Goal: Task Accomplishment & Management: Use online tool/utility

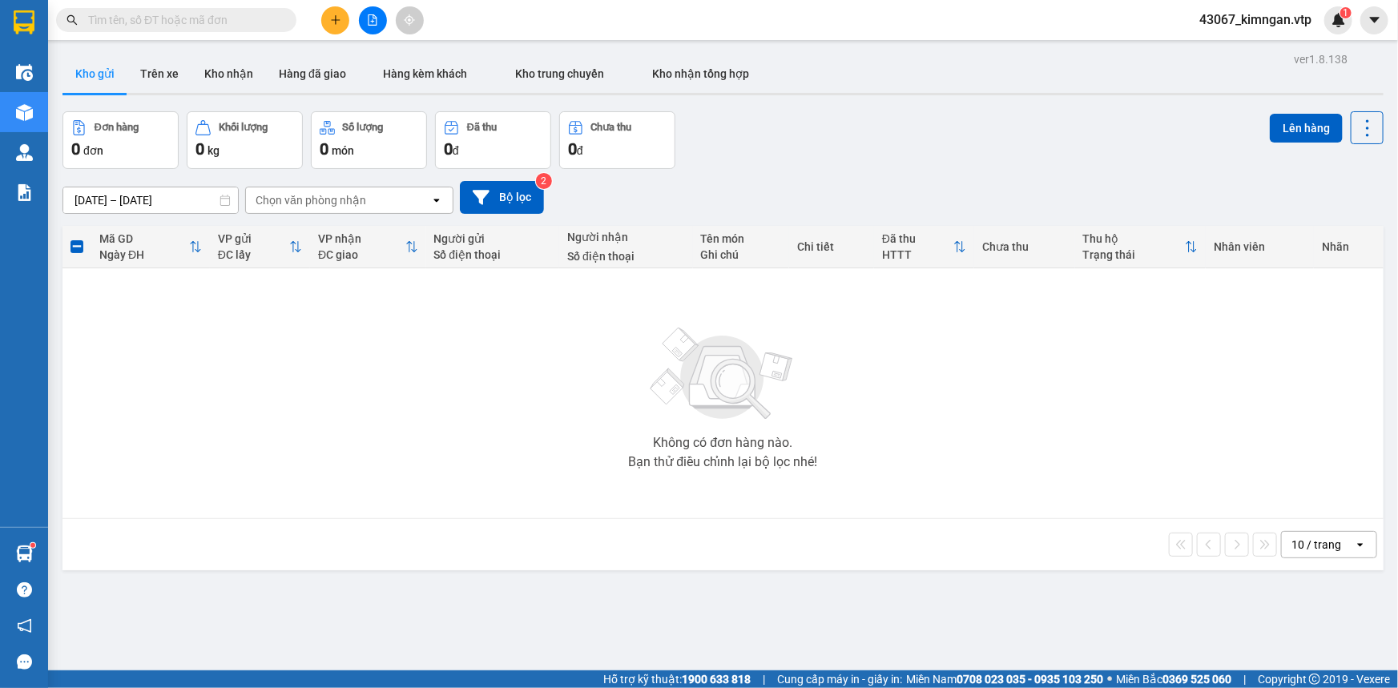
click at [143, 21] on input "text" at bounding box center [182, 20] width 189 height 18
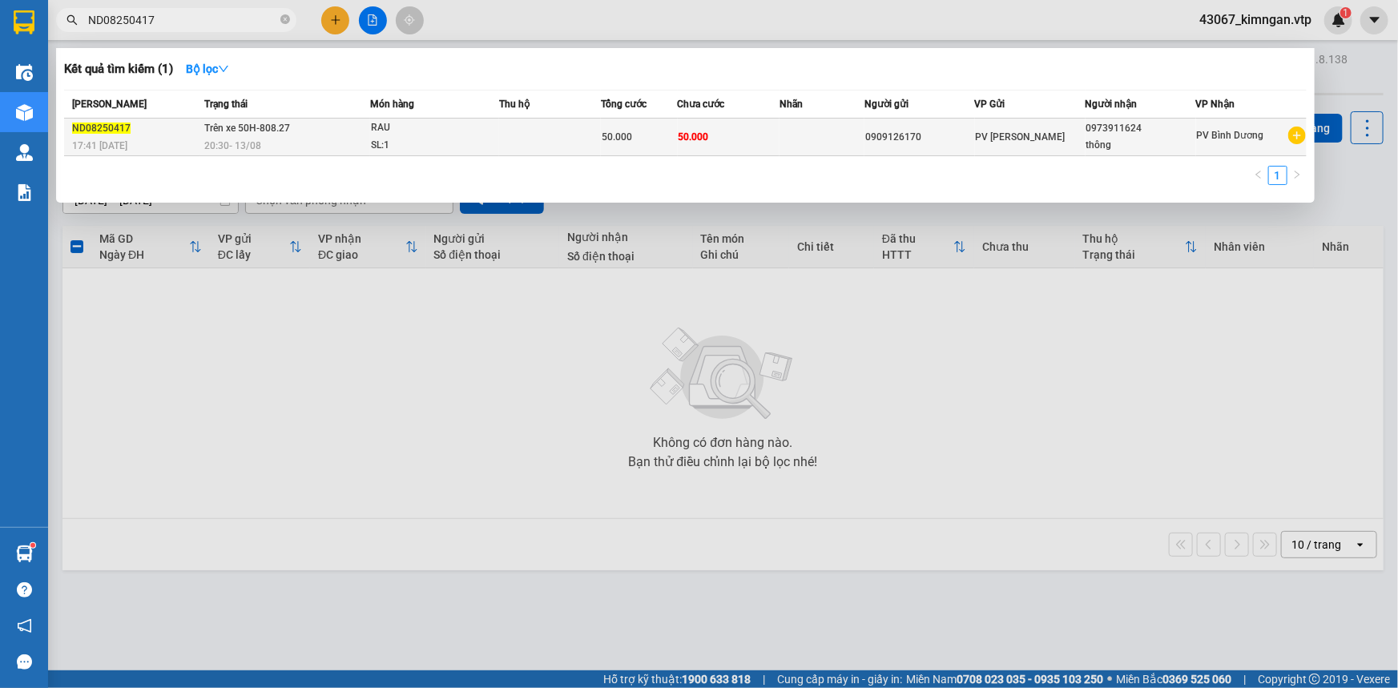
type input "ND08250417"
click at [291, 146] on div "20:30 [DATE]" at bounding box center [286, 146] width 165 height 18
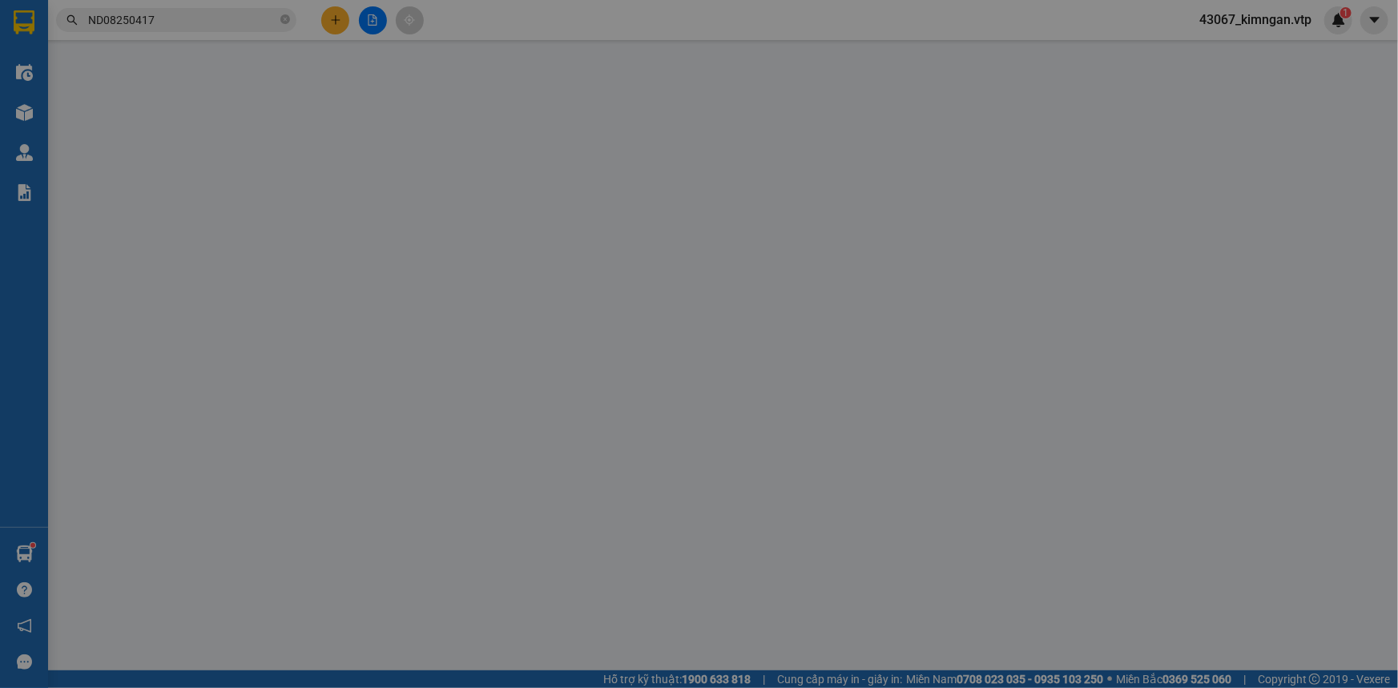
type input "2.500"
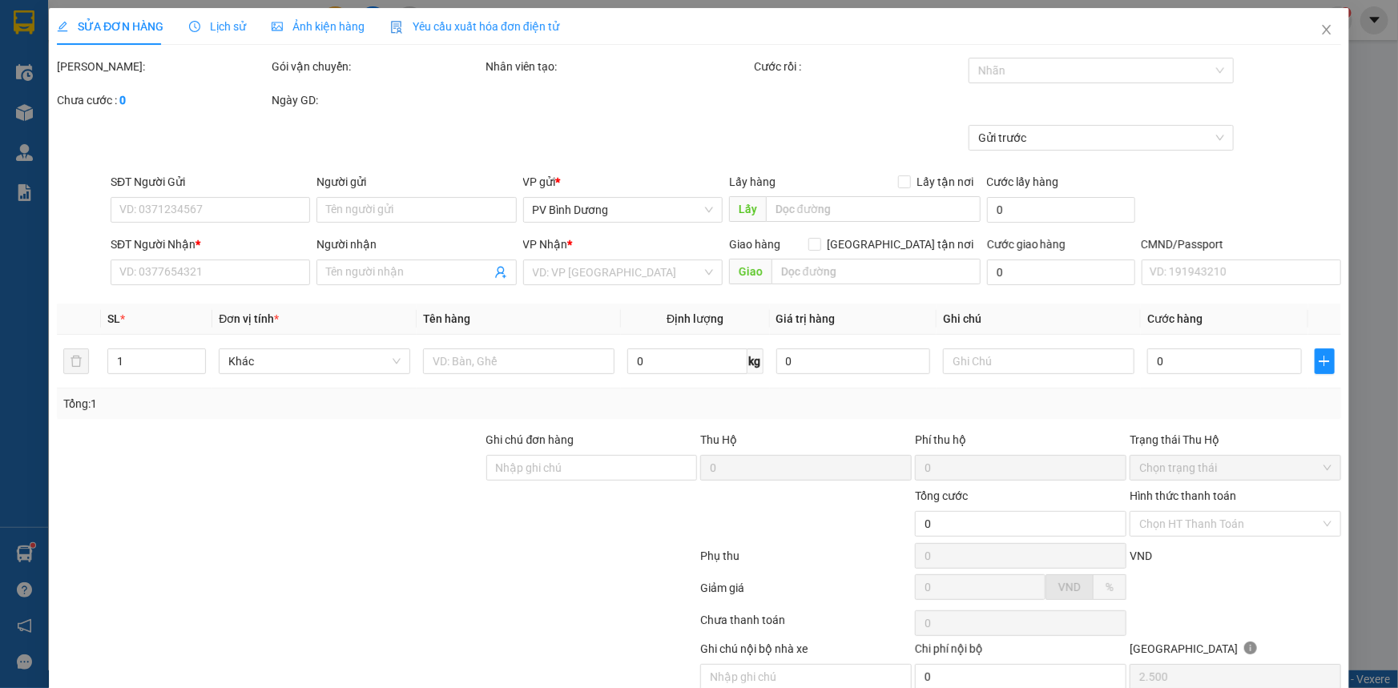
type input "0909126170"
type input "0973911624"
type input "thông"
type input "50.000"
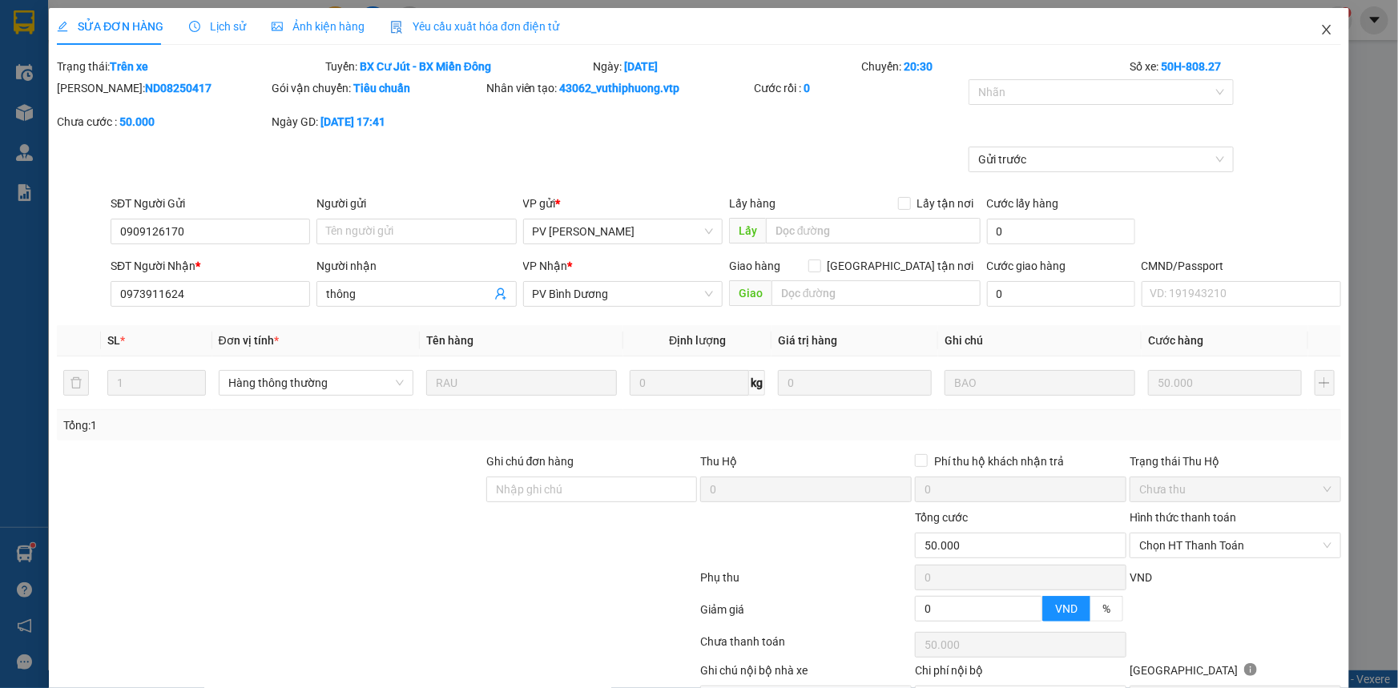
click at [1322, 32] on span "Close" at bounding box center [1326, 30] width 45 height 45
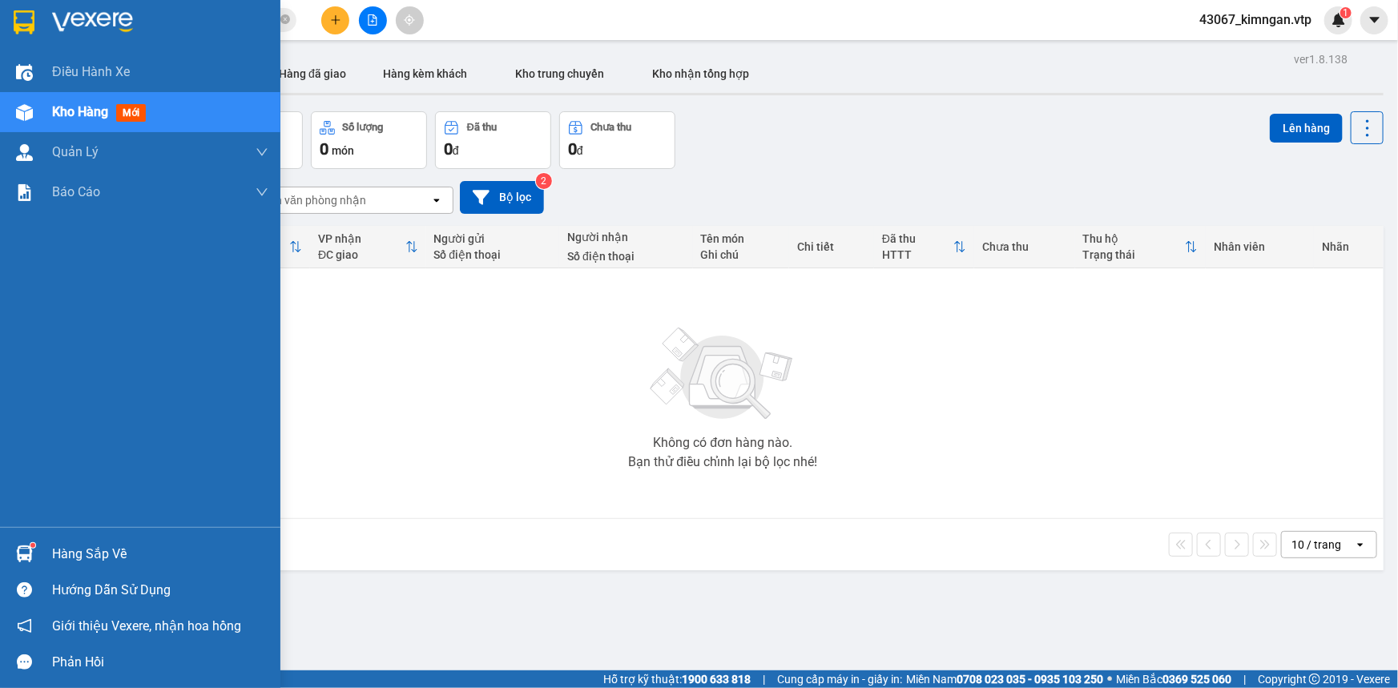
click at [32, 552] on div at bounding box center [24, 554] width 28 height 28
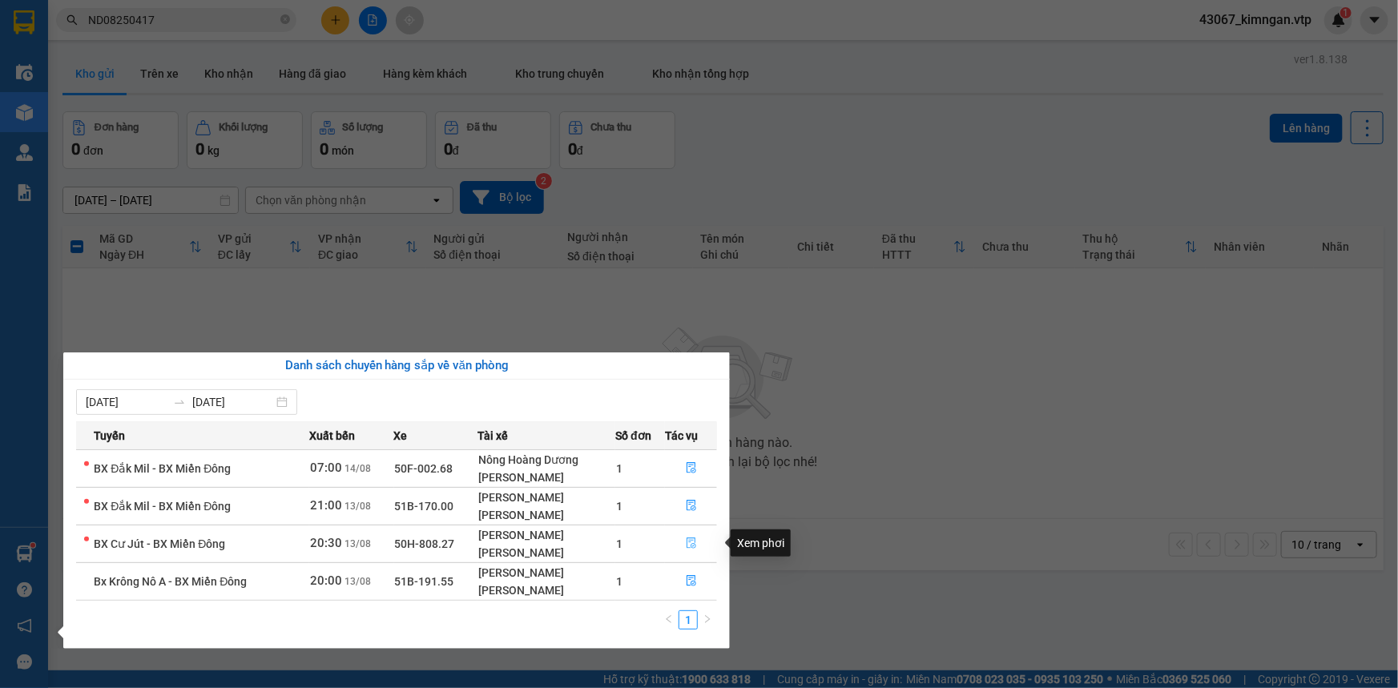
click at [689, 549] on span "file-done" at bounding box center [691, 543] width 11 height 13
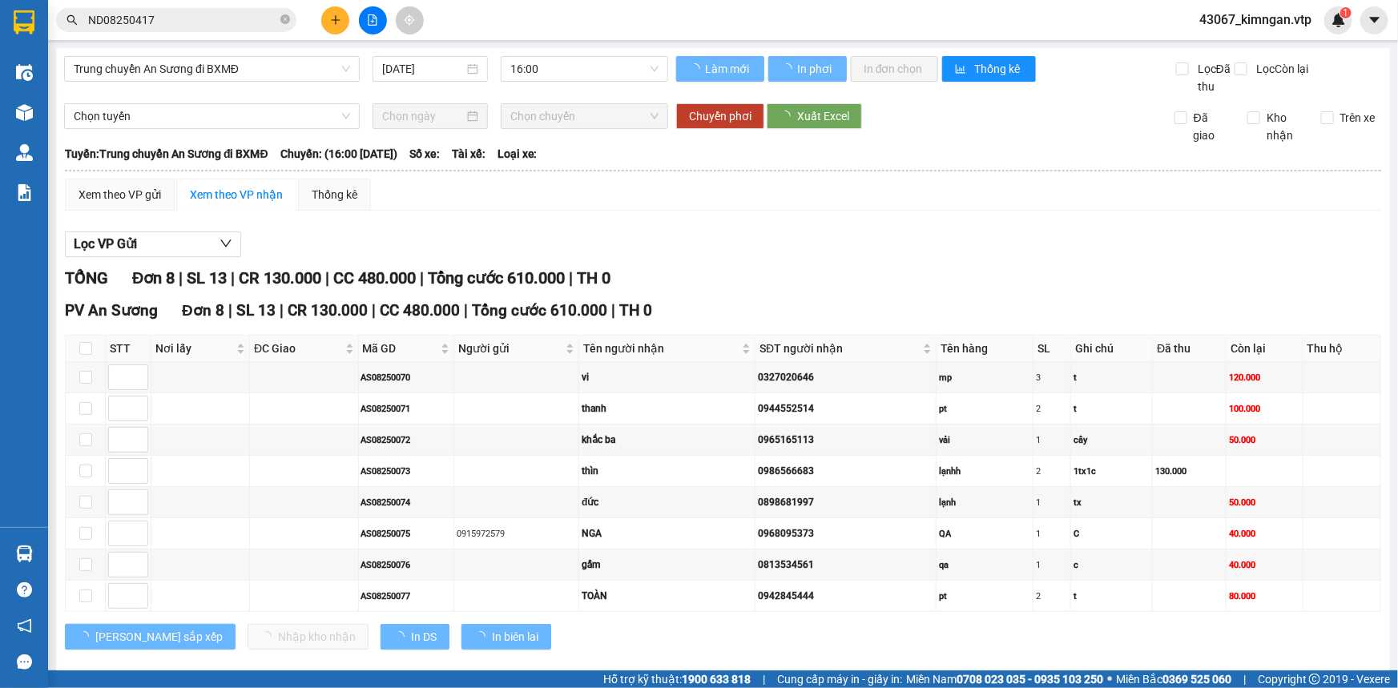
type input "[DATE]"
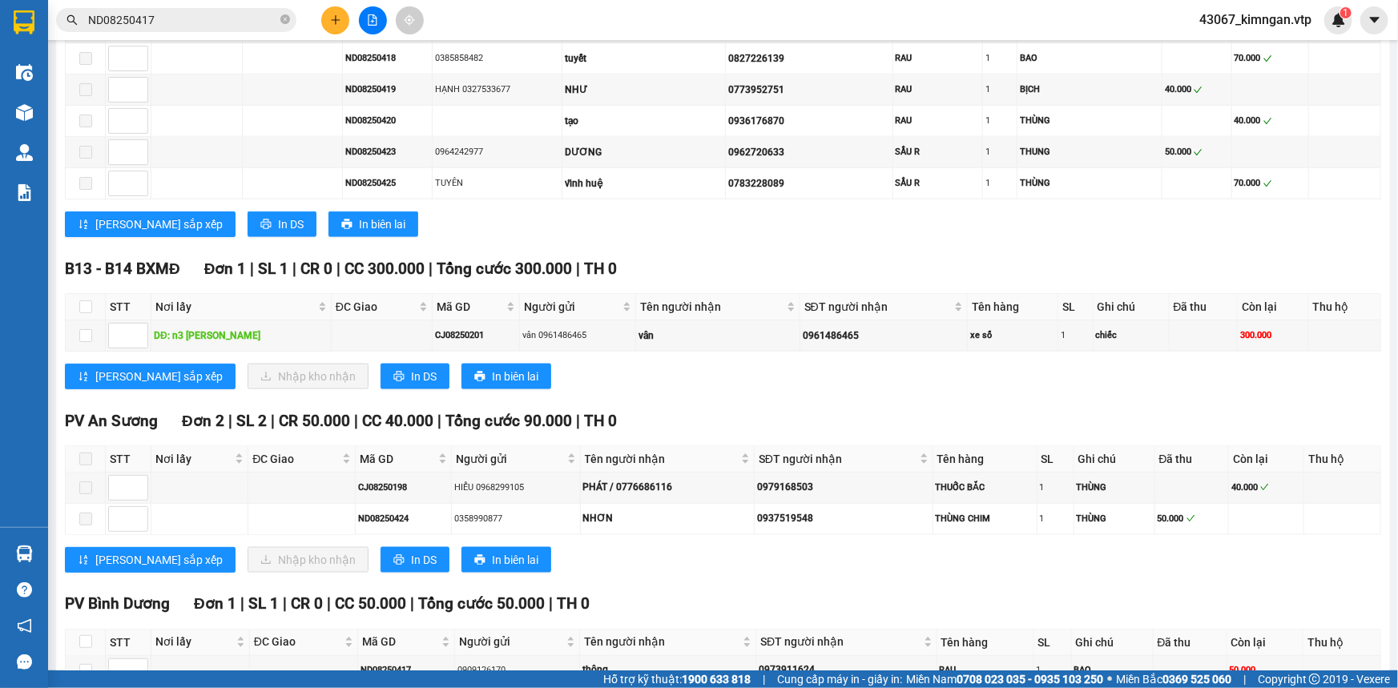
scroll to position [1032, 0]
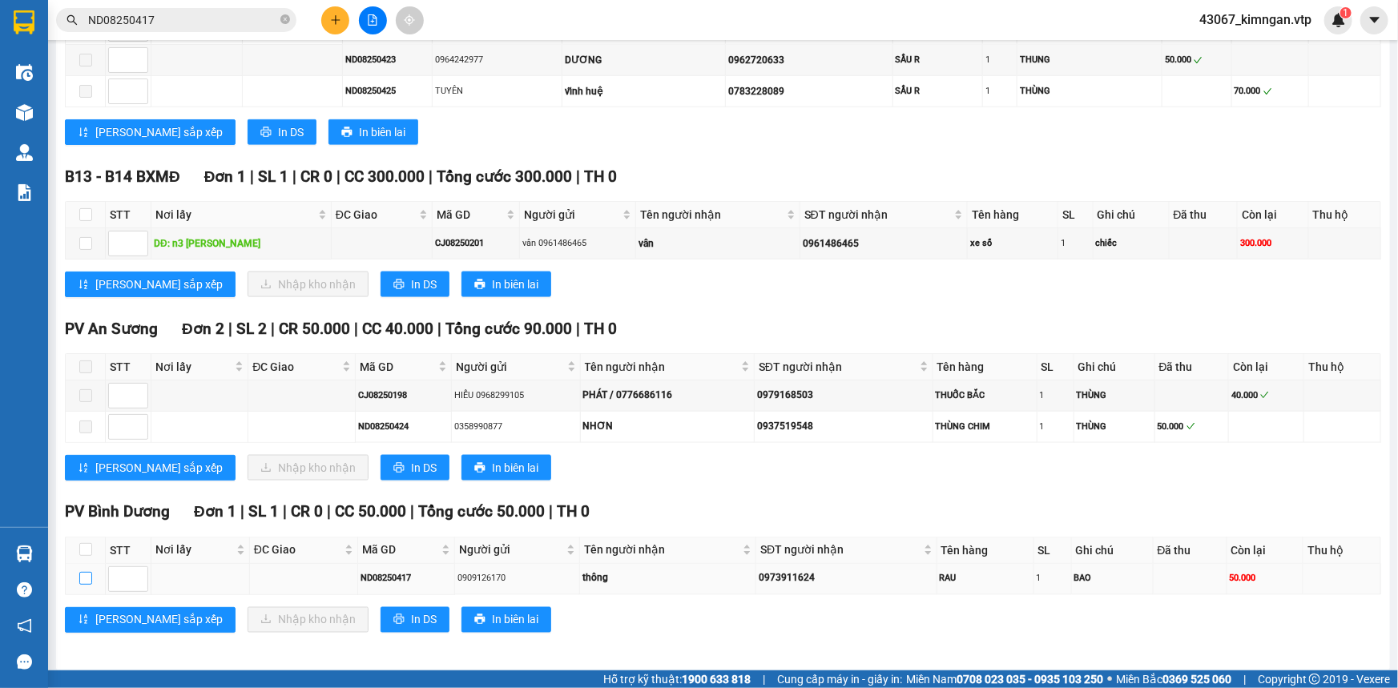
click at [82, 572] on input "checkbox" at bounding box center [85, 578] width 13 height 13
checkbox input "true"
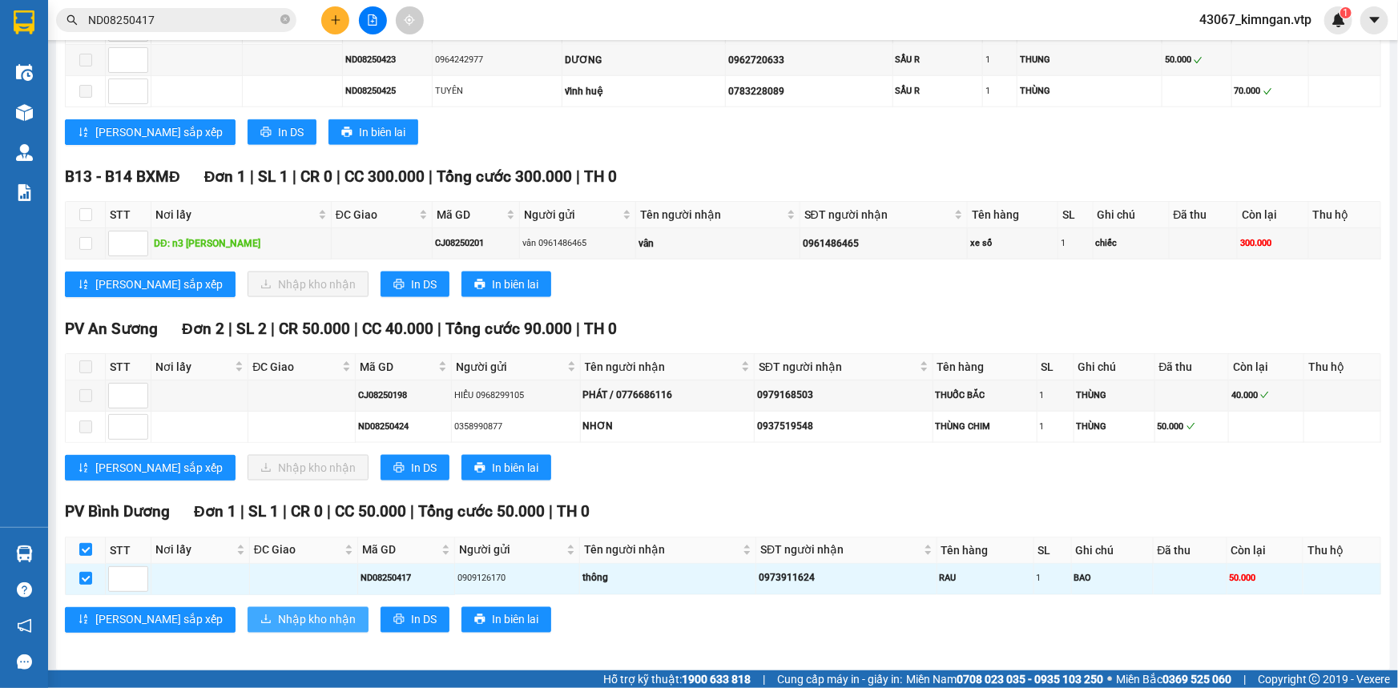
click at [278, 611] on span "Nhập kho nhận" at bounding box center [317, 620] width 78 height 18
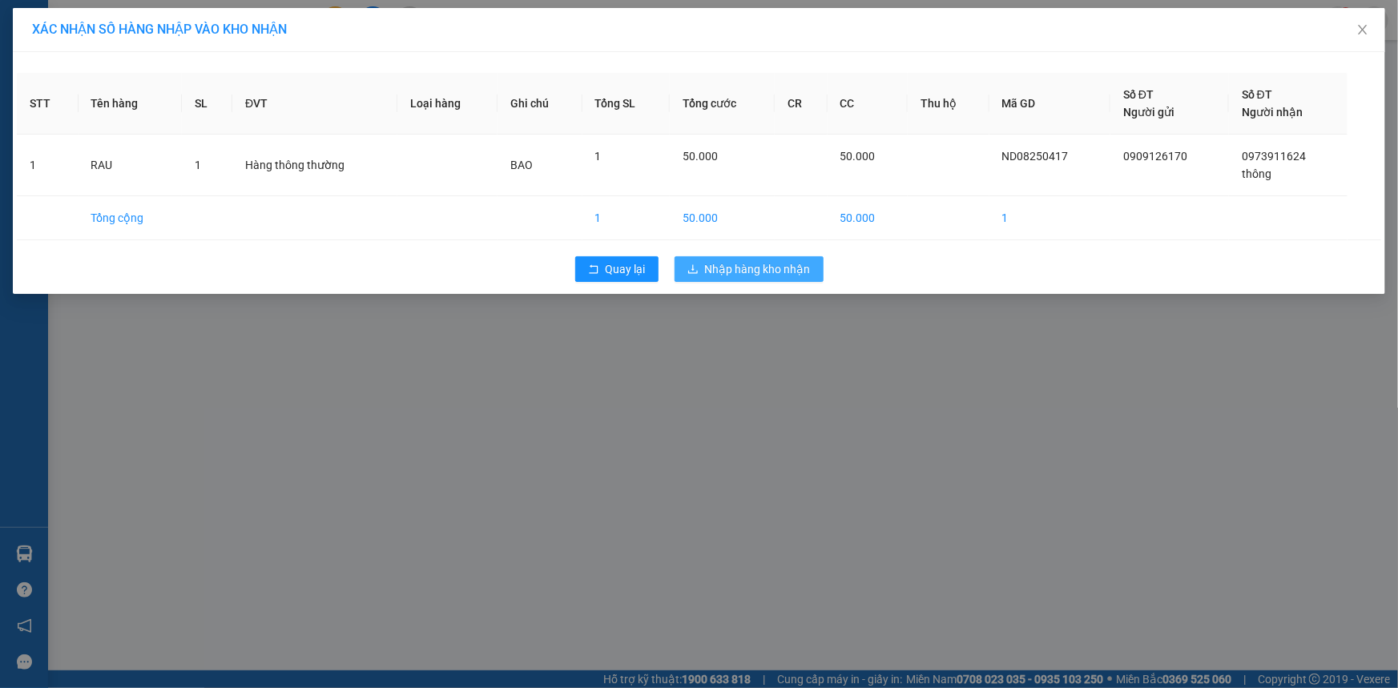
click at [740, 259] on button "Nhập hàng kho nhận" at bounding box center [748, 269] width 149 height 26
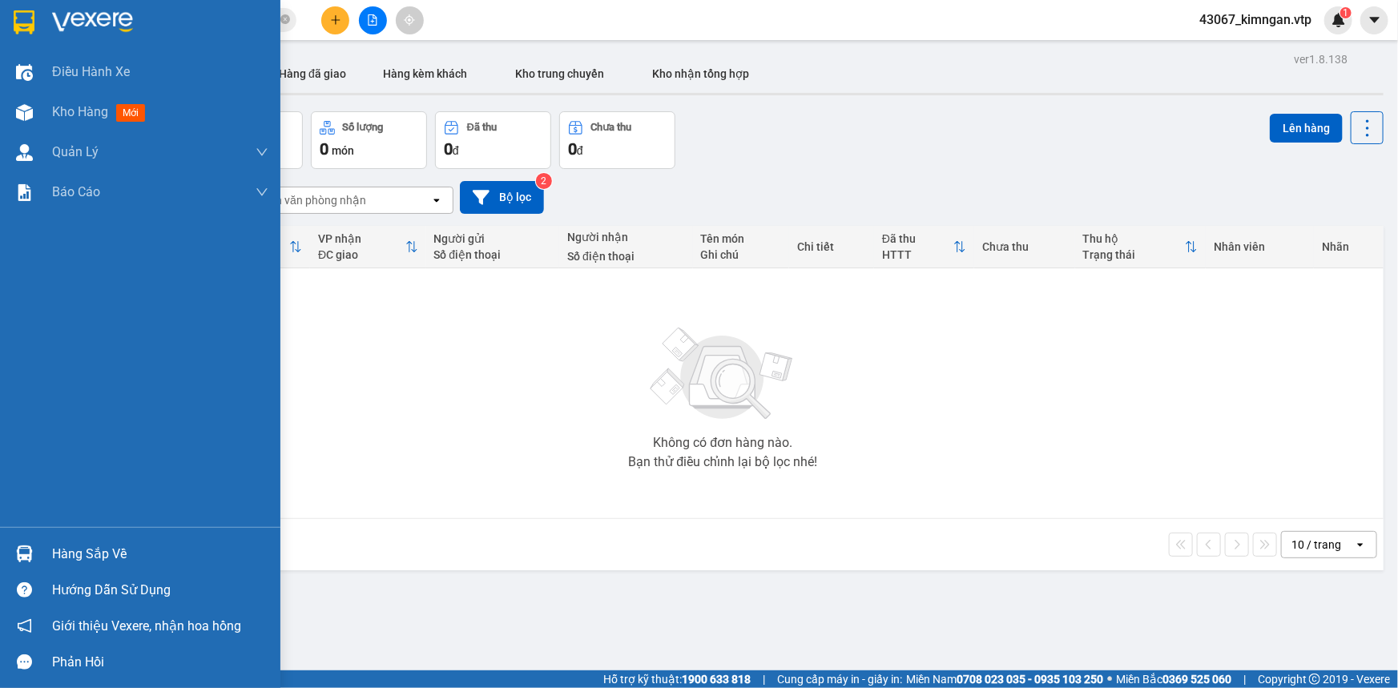
click at [112, 550] on div "Hàng sắp về" at bounding box center [160, 554] width 216 height 24
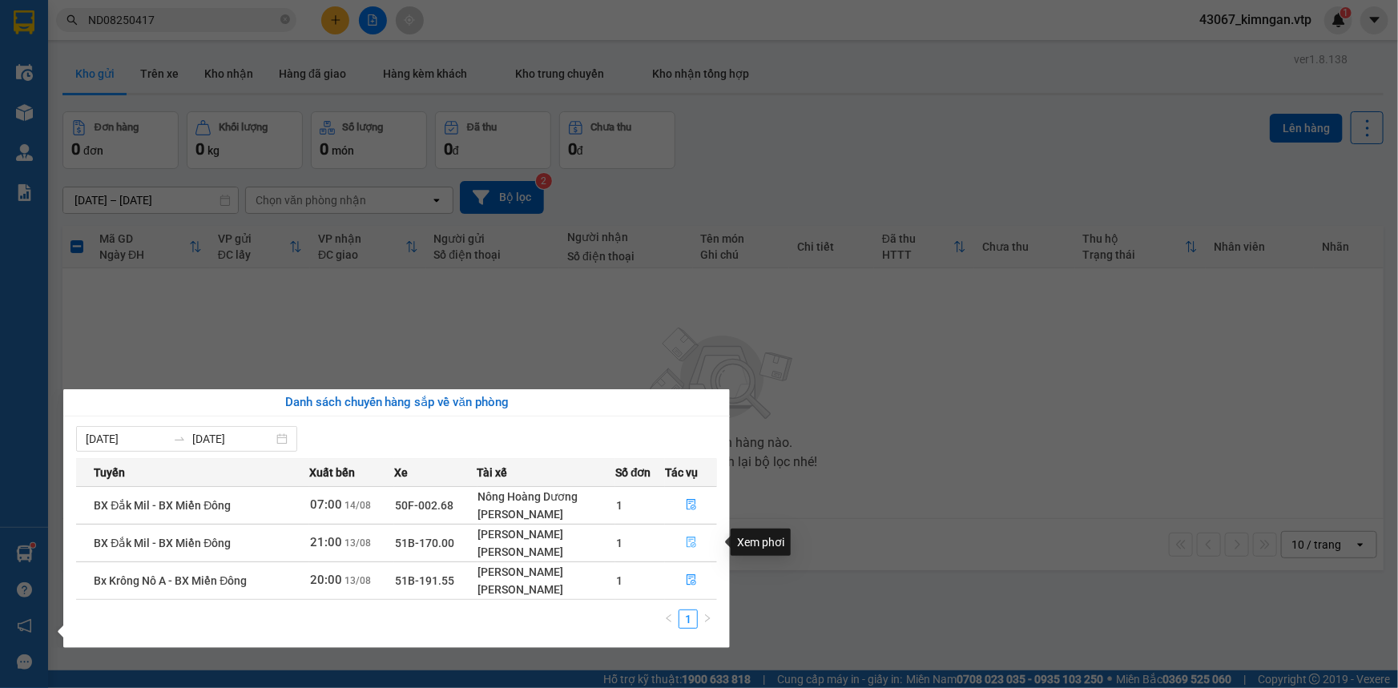
click at [688, 547] on icon "file-done" at bounding box center [691, 542] width 11 height 11
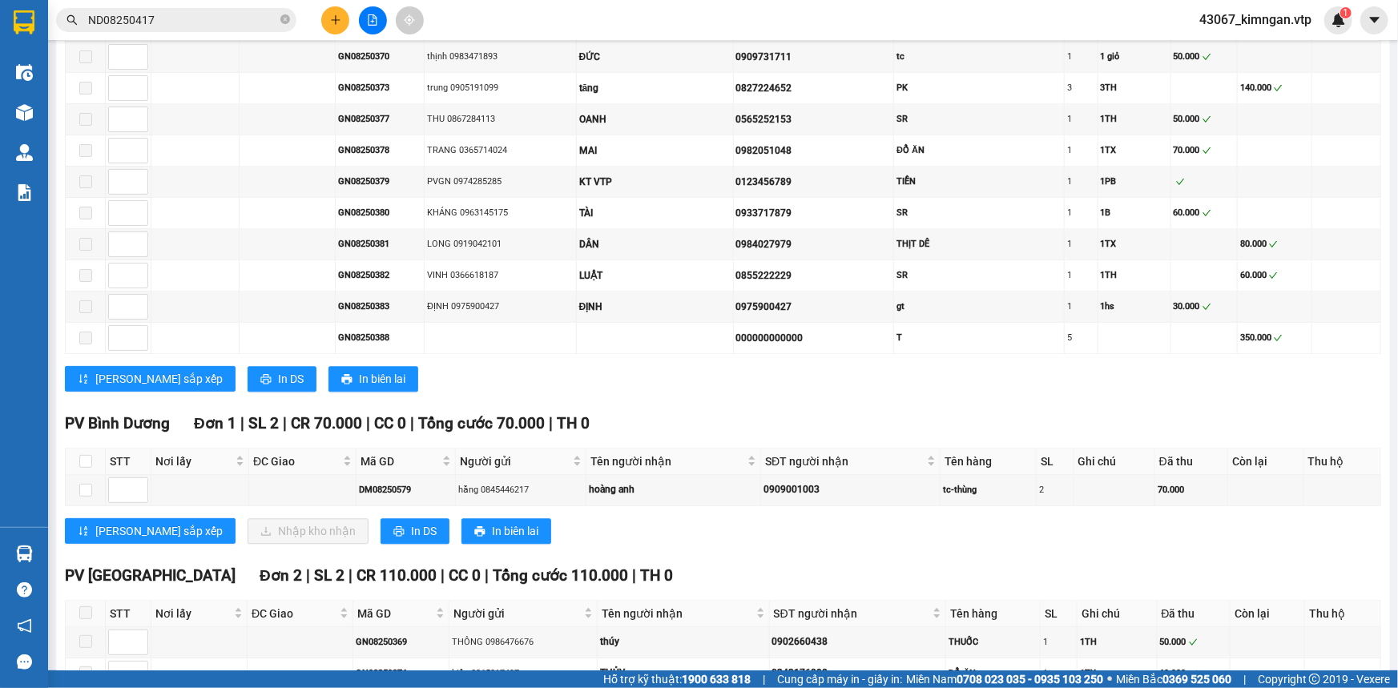
scroll to position [1747, 0]
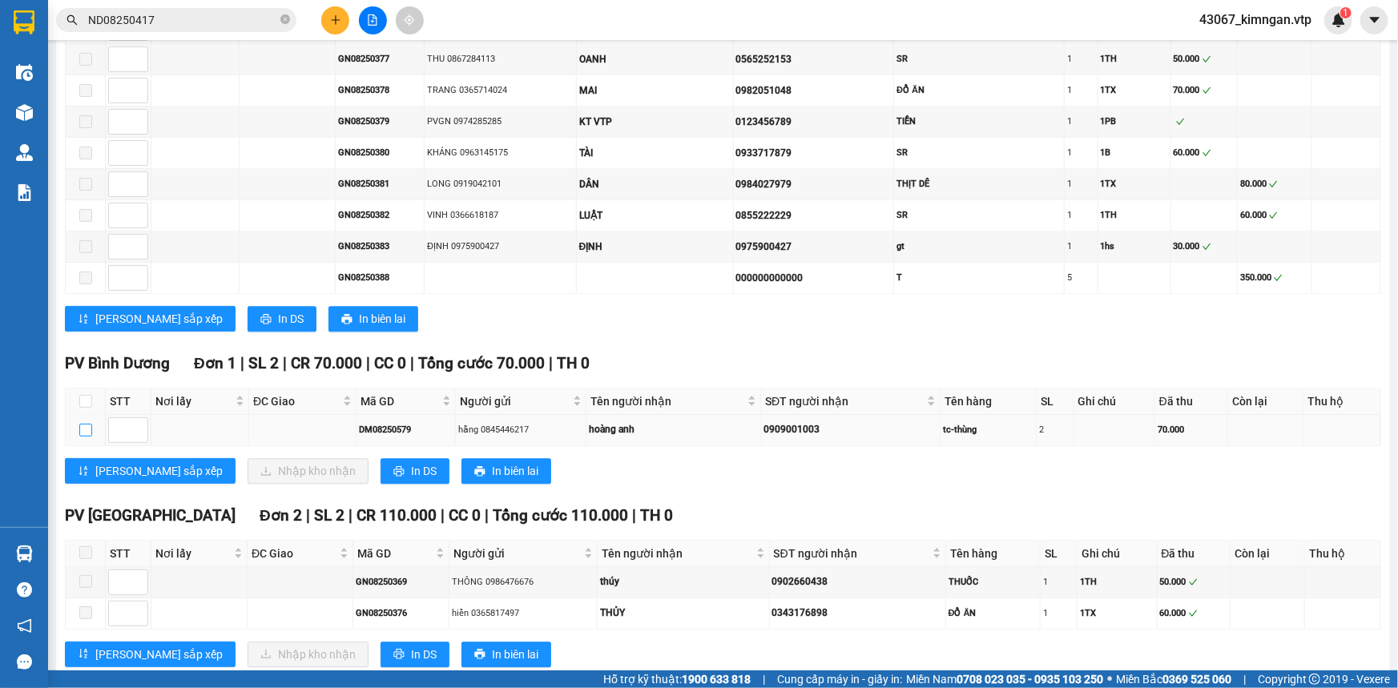
click at [87, 424] on input "checkbox" at bounding box center [85, 430] width 13 height 13
checkbox input "true"
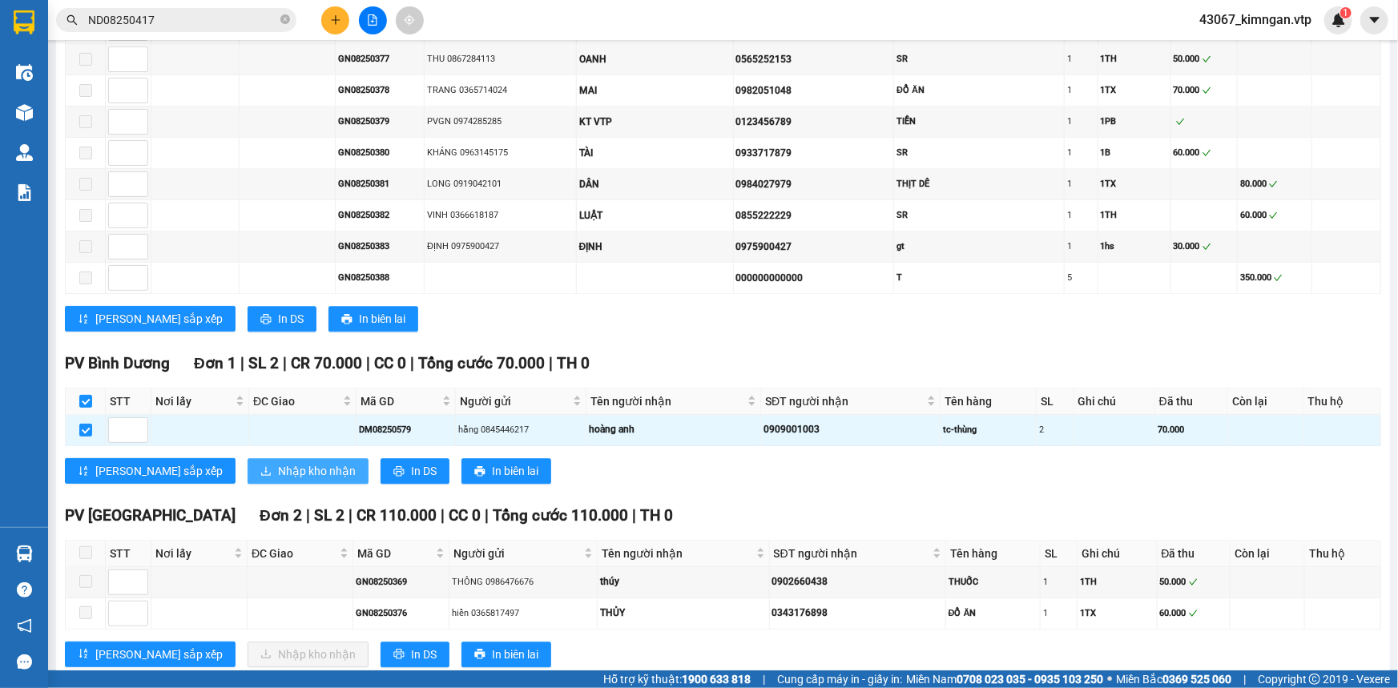
click at [278, 462] on span "Nhập kho nhận" at bounding box center [317, 471] width 78 height 18
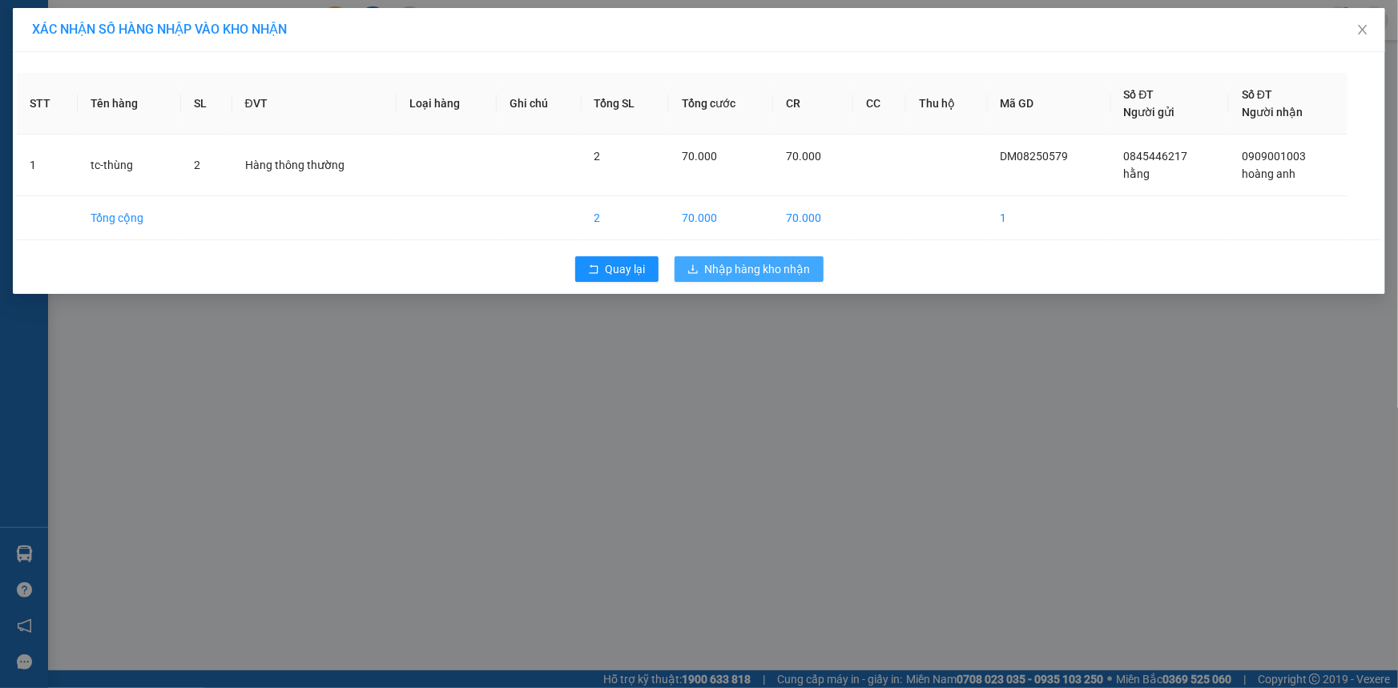
click at [730, 268] on span "Nhập hàng kho nhận" at bounding box center [758, 269] width 106 height 18
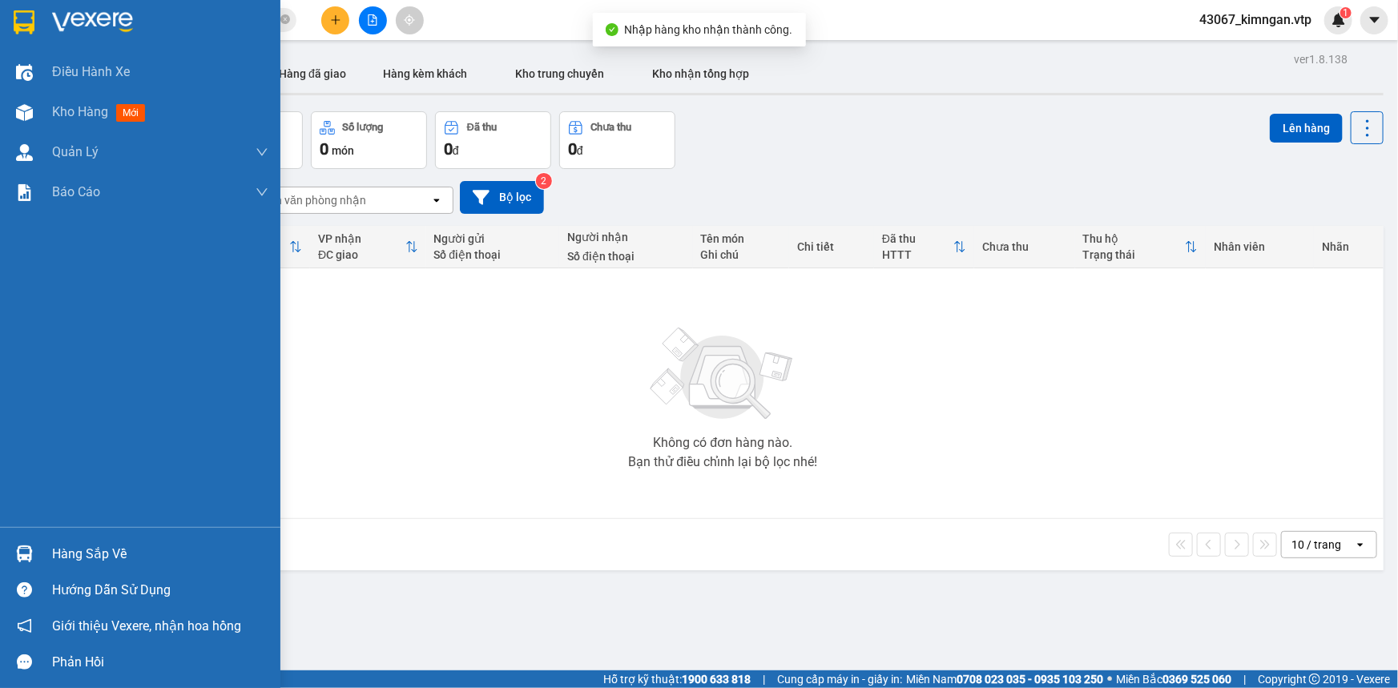
click at [97, 558] on div "Hàng sắp về" at bounding box center [160, 554] width 216 height 24
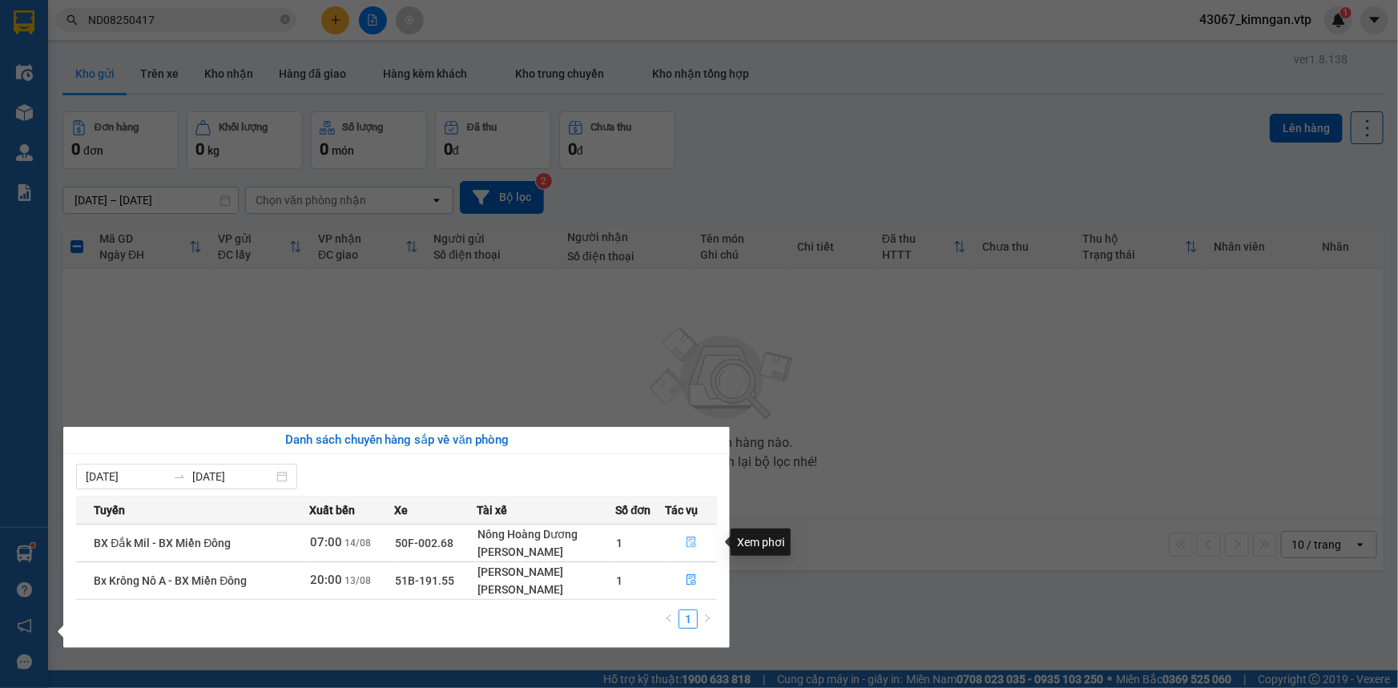
click at [684, 536] on button "button" at bounding box center [691, 543] width 50 height 26
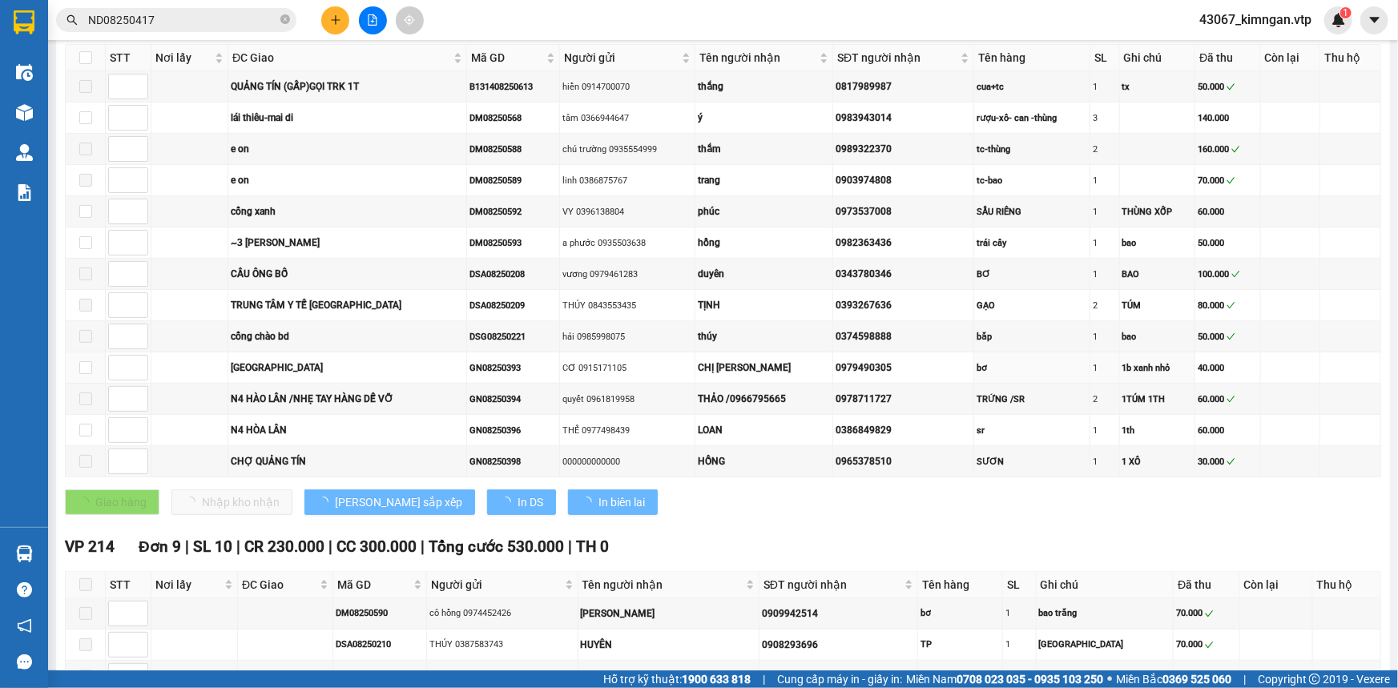
type input "[DATE]"
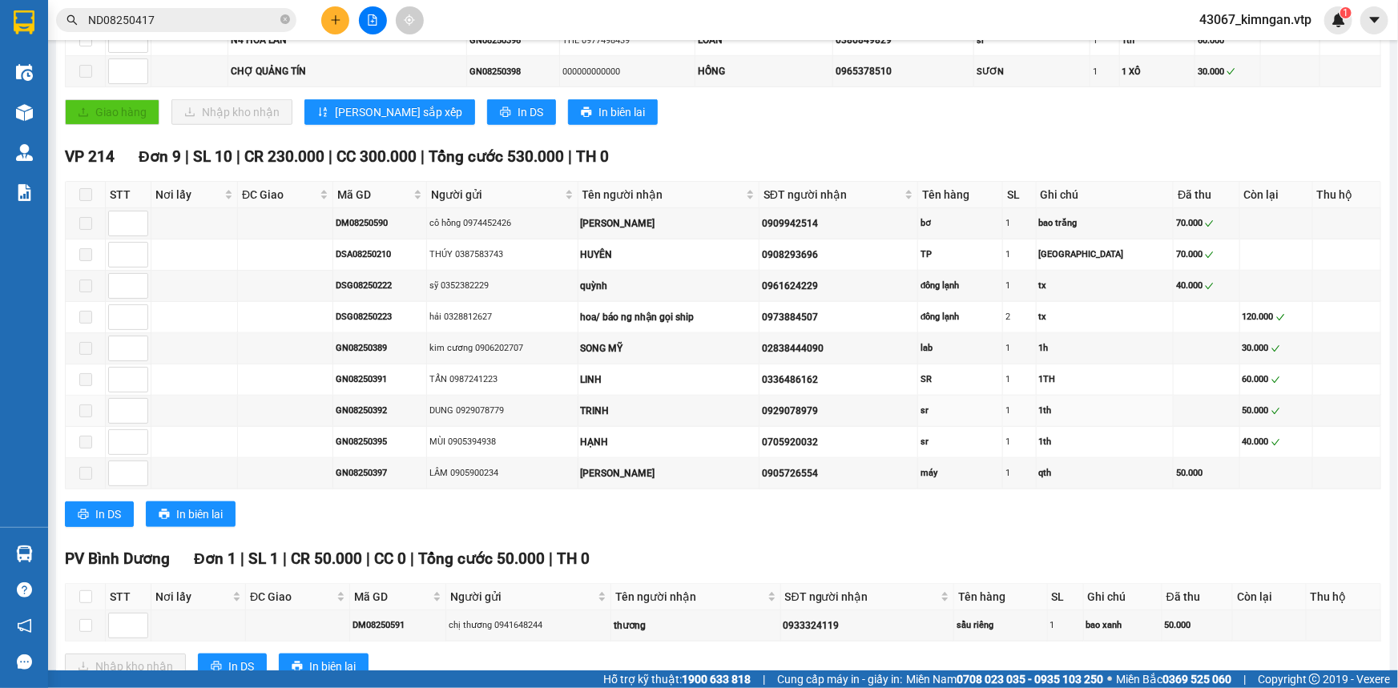
scroll to position [873, 0]
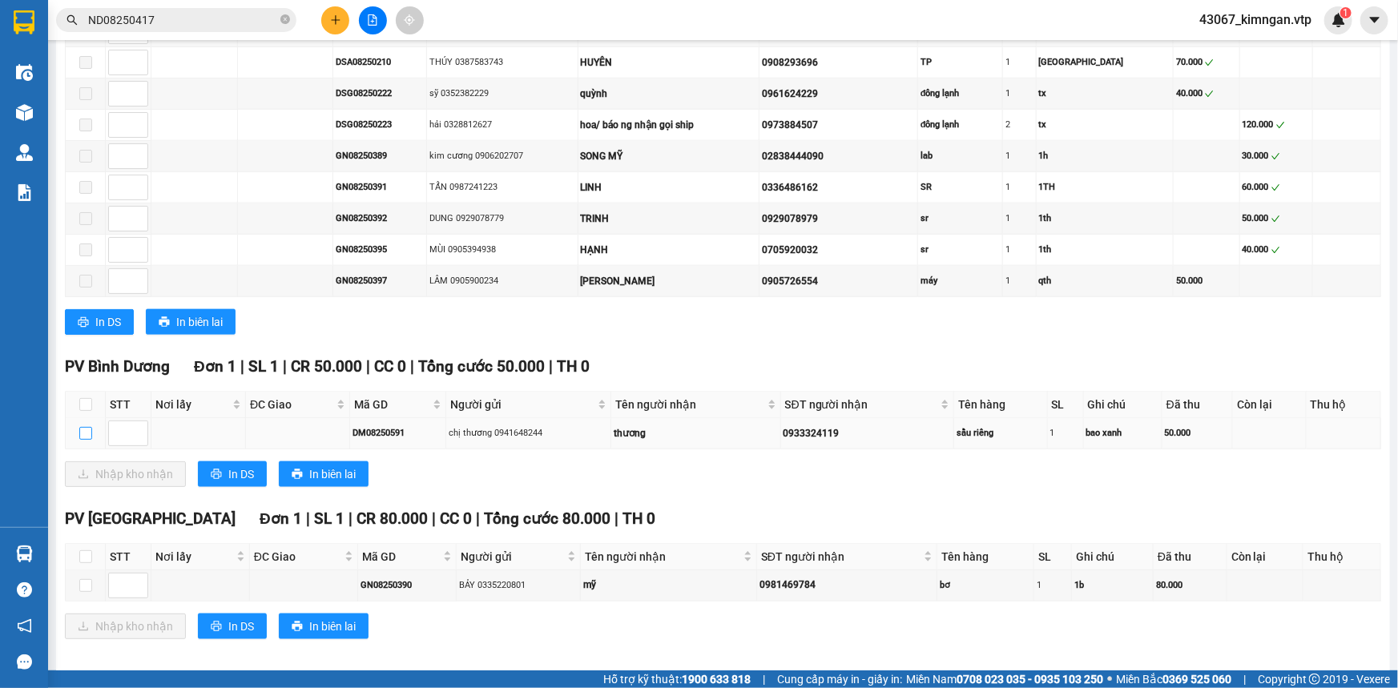
click at [82, 430] on input "checkbox" at bounding box center [85, 433] width 13 height 13
checkbox input "true"
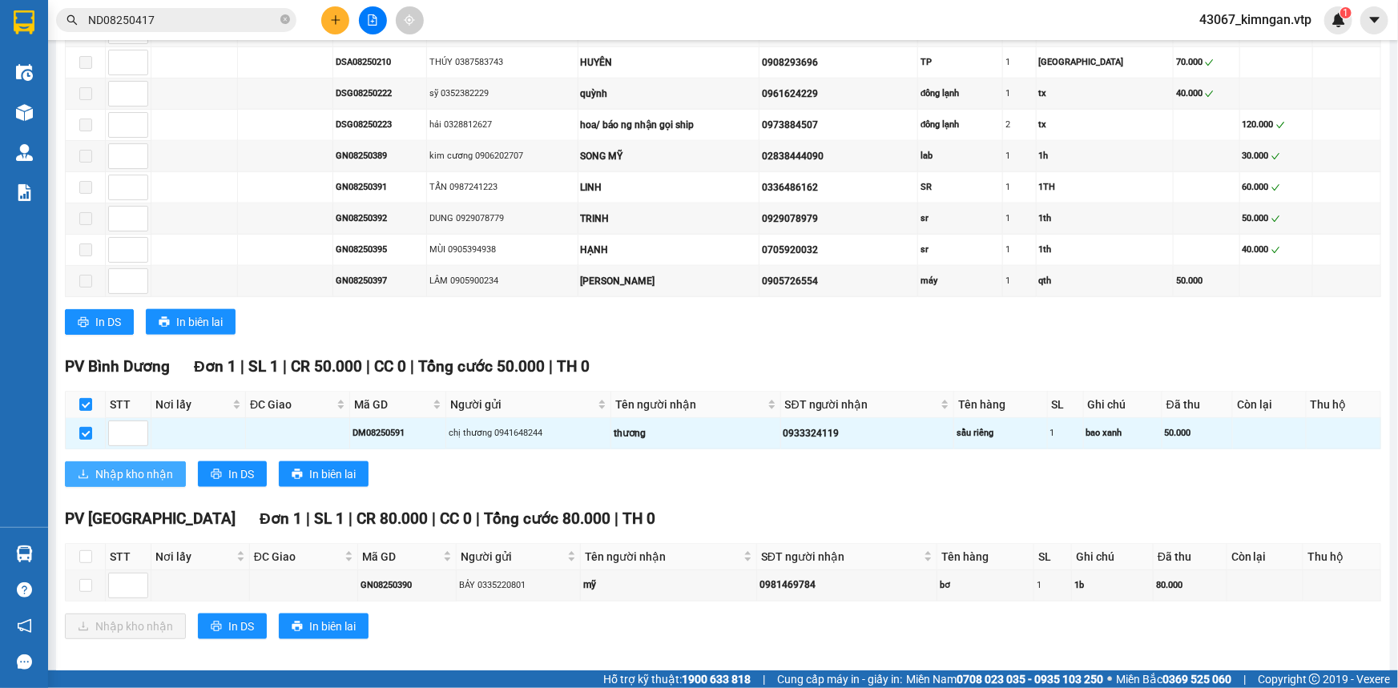
click at [117, 468] on span "Nhập kho nhận" at bounding box center [134, 474] width 78 height 18
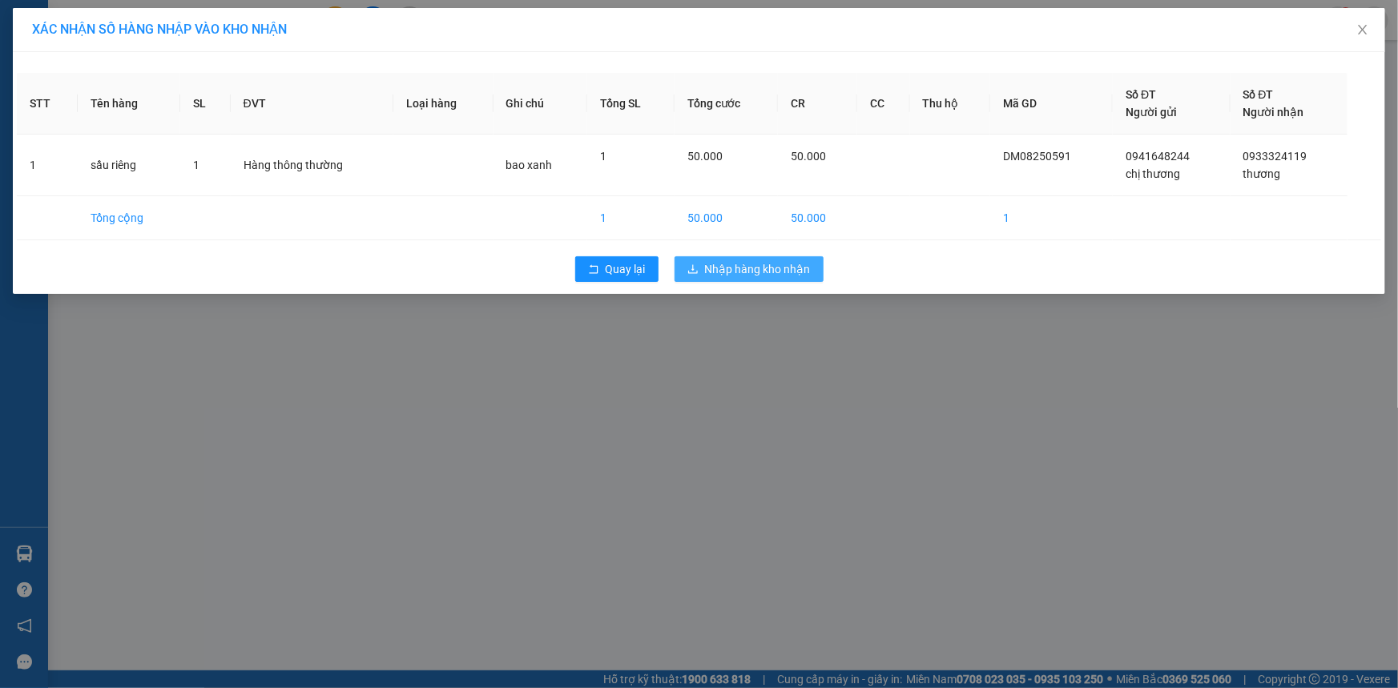
click at [767, 280] on button "Nhập hàng kho nhận" at bounding box center [748, 269] width 149 height 26
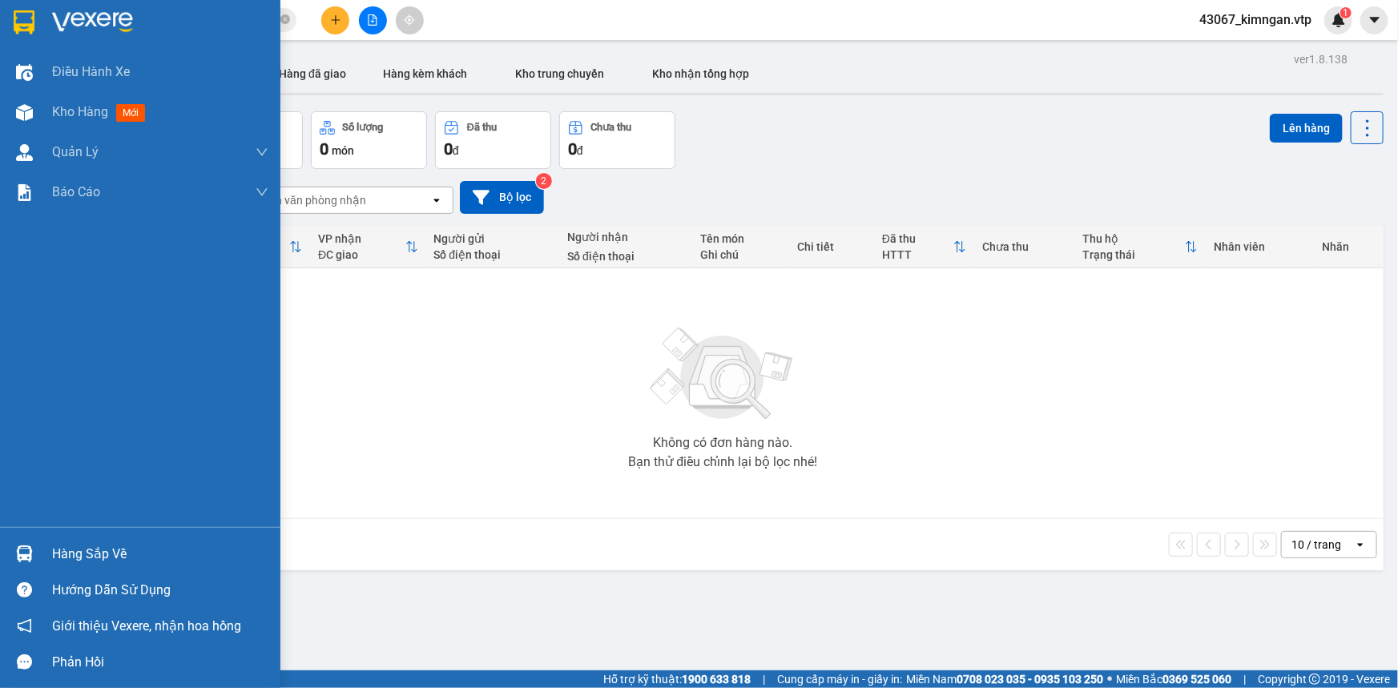
click at [118, 560] on div "Hàng sắp về" at bounding box center [160, 554] width 216 height 24
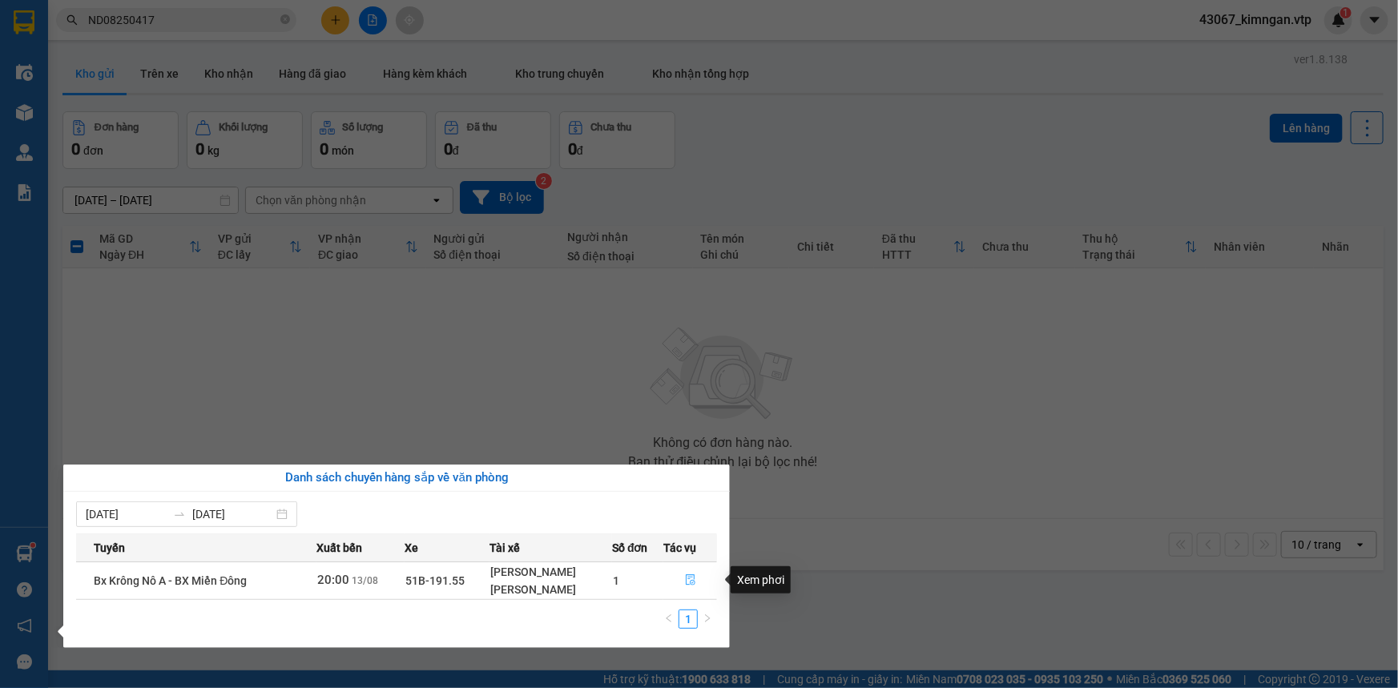
click at [685, 574] on icon "file-done" at bounding box center [690, 579] width 11 height 11
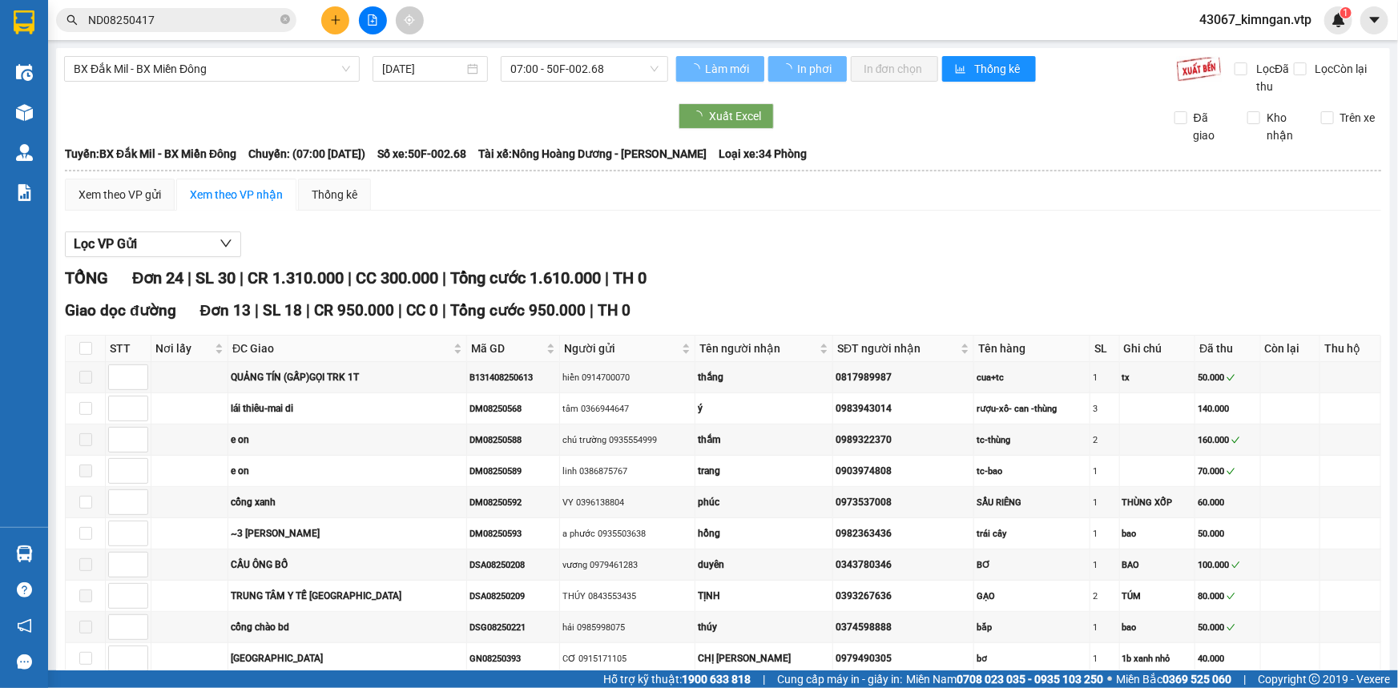
type input "[DATE]"
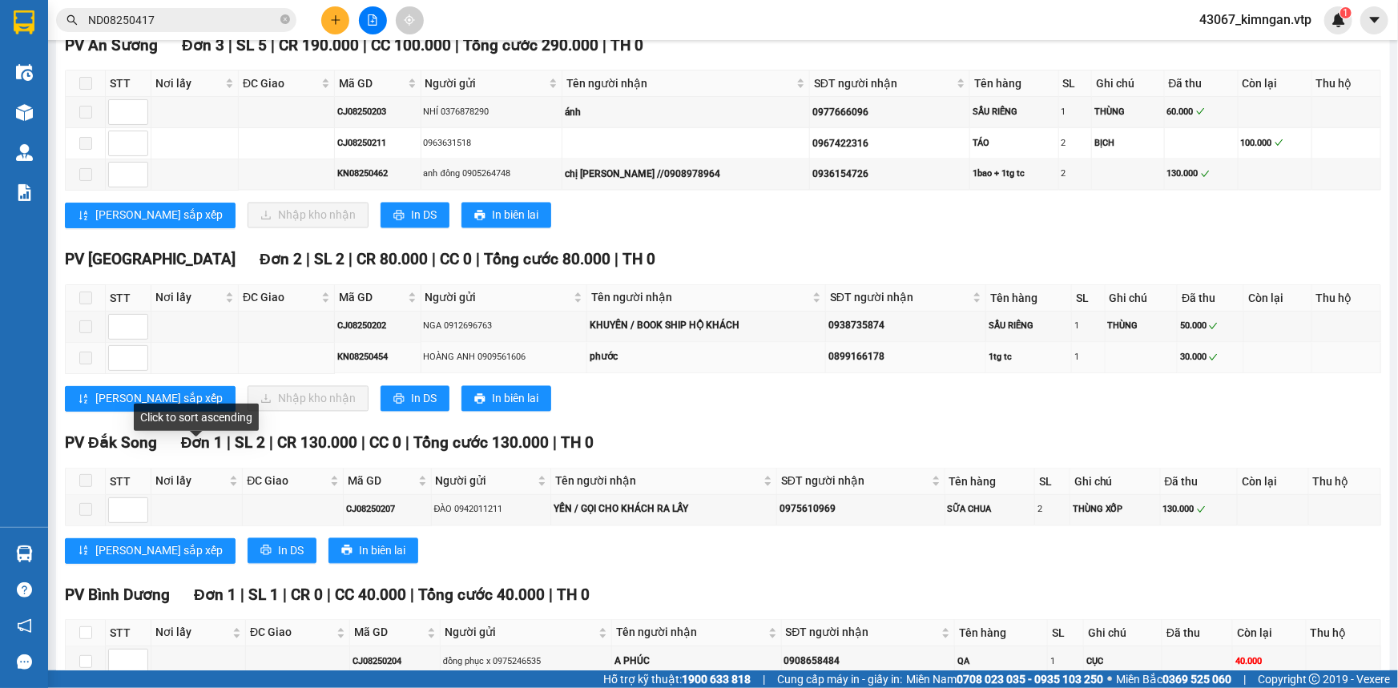
scroll to position [1463, 0]
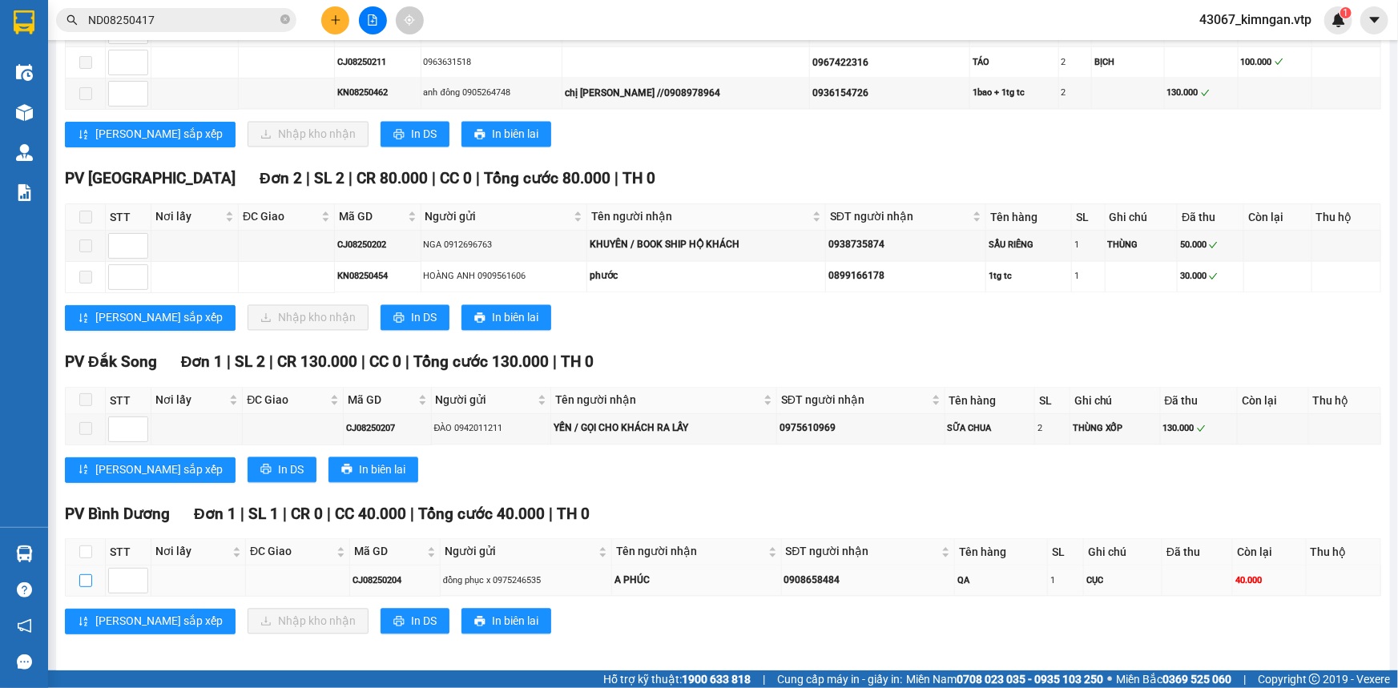
click at [87, 576] on input "checkbox" at bounding box center [85, 580] width 13 height 13
checkbox input "true"
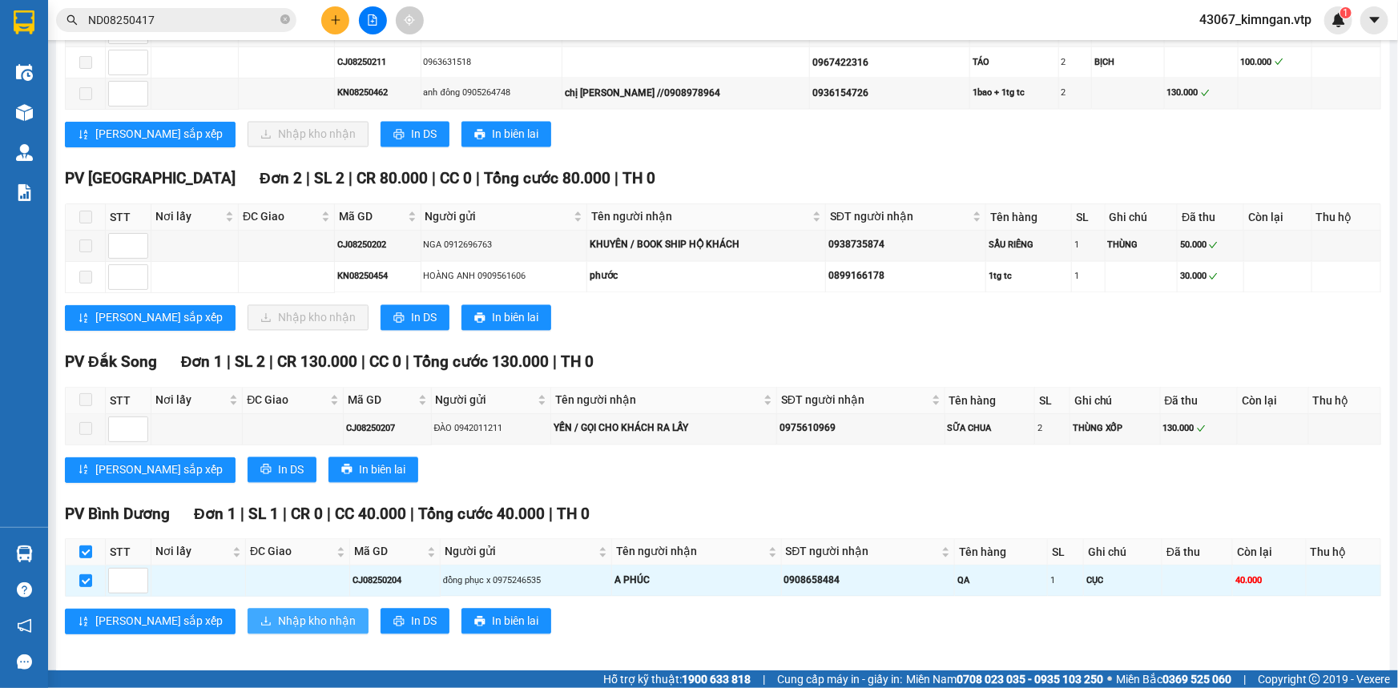
click at [278, 620] on span "Nhập kho nhận" at bounding box center [317, 622] width 78 height 18
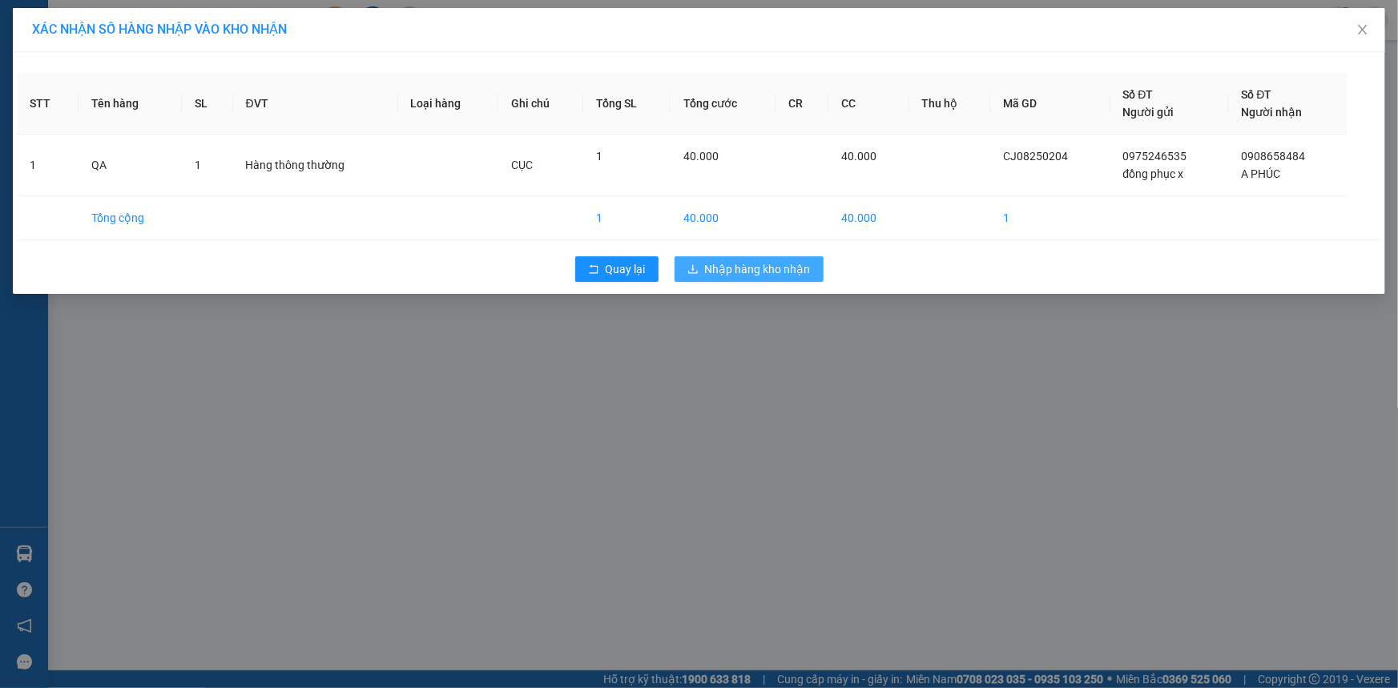
click at [728, 271] on span "Nhập hàng kho nhận" at bounding box center [758, 269] width 106 height 18
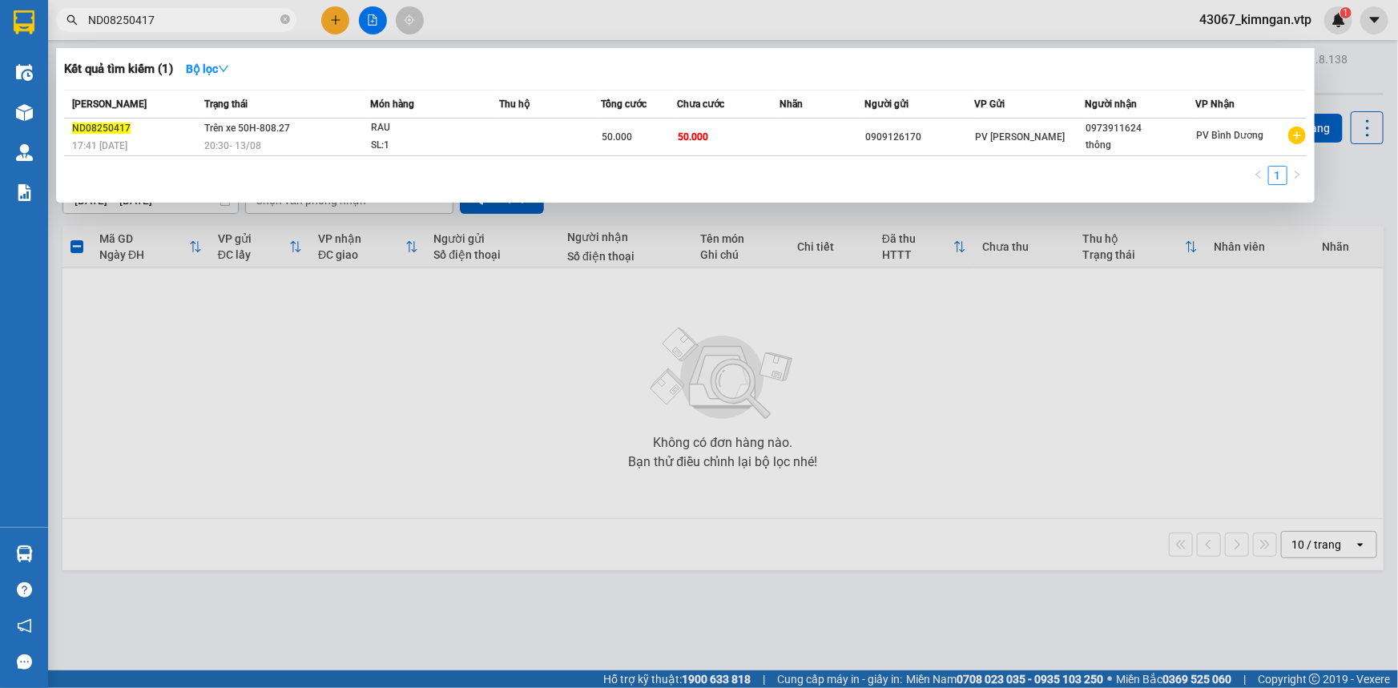
click at [179, 26] on input "ND08250417" at bounding box center [182, 20] width 189 height 18
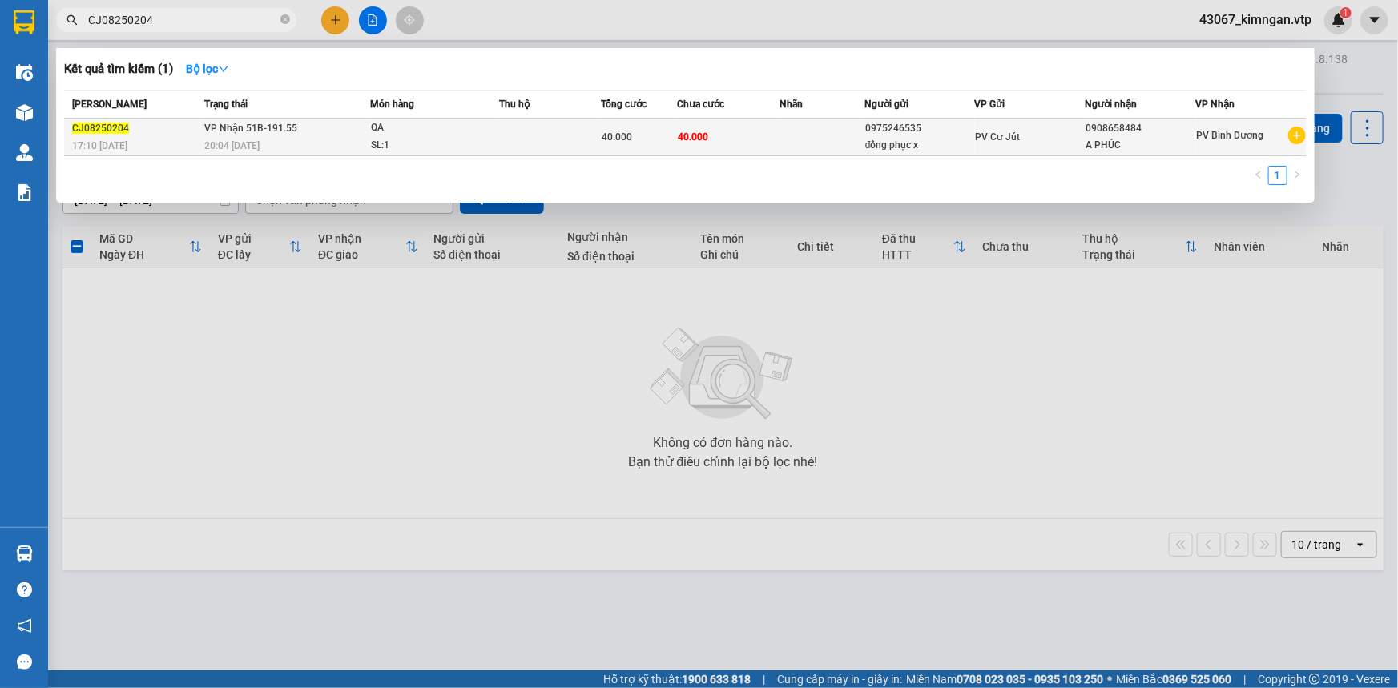
type input "CJ08250204"
click at [337, 144] on div "20:04 [DATE]" at bounding box center [286, 146] width 165 height 18
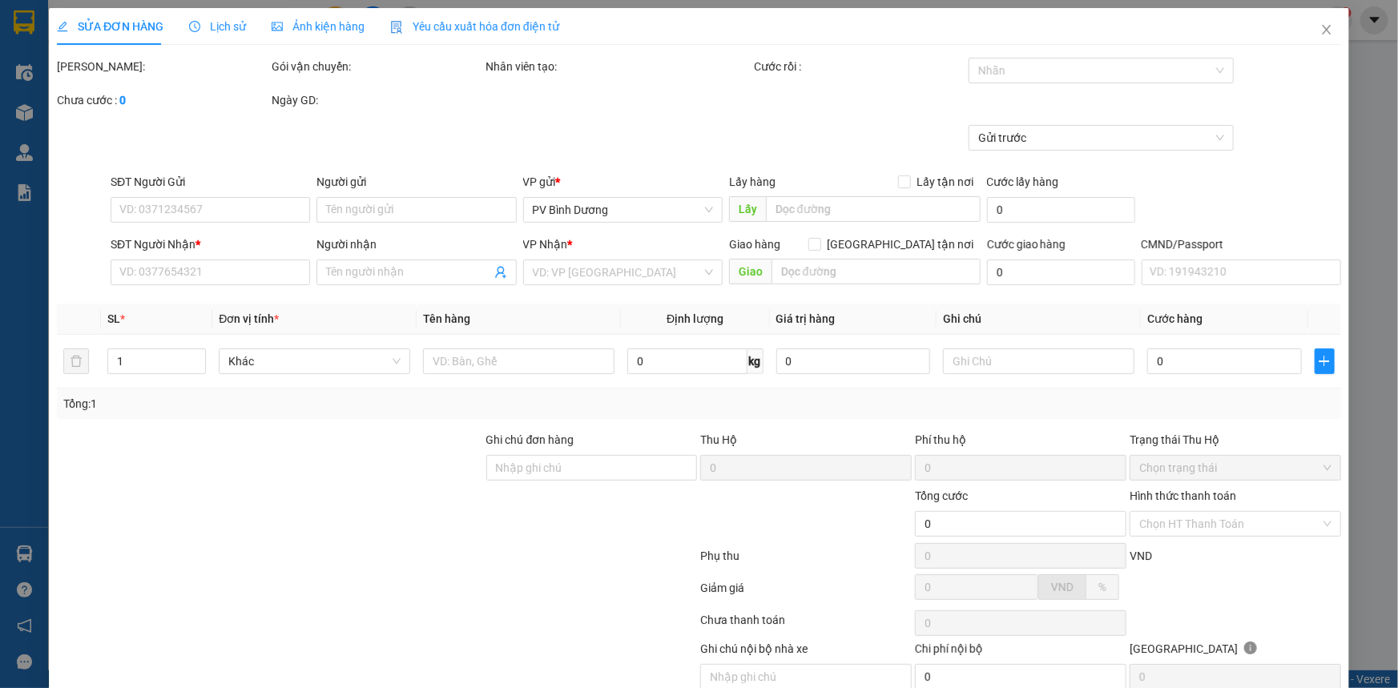
type input "0975246535"
type input "đồng phục x"
type input "0908658484"
type input "A PHÚC"
type input "40.000"
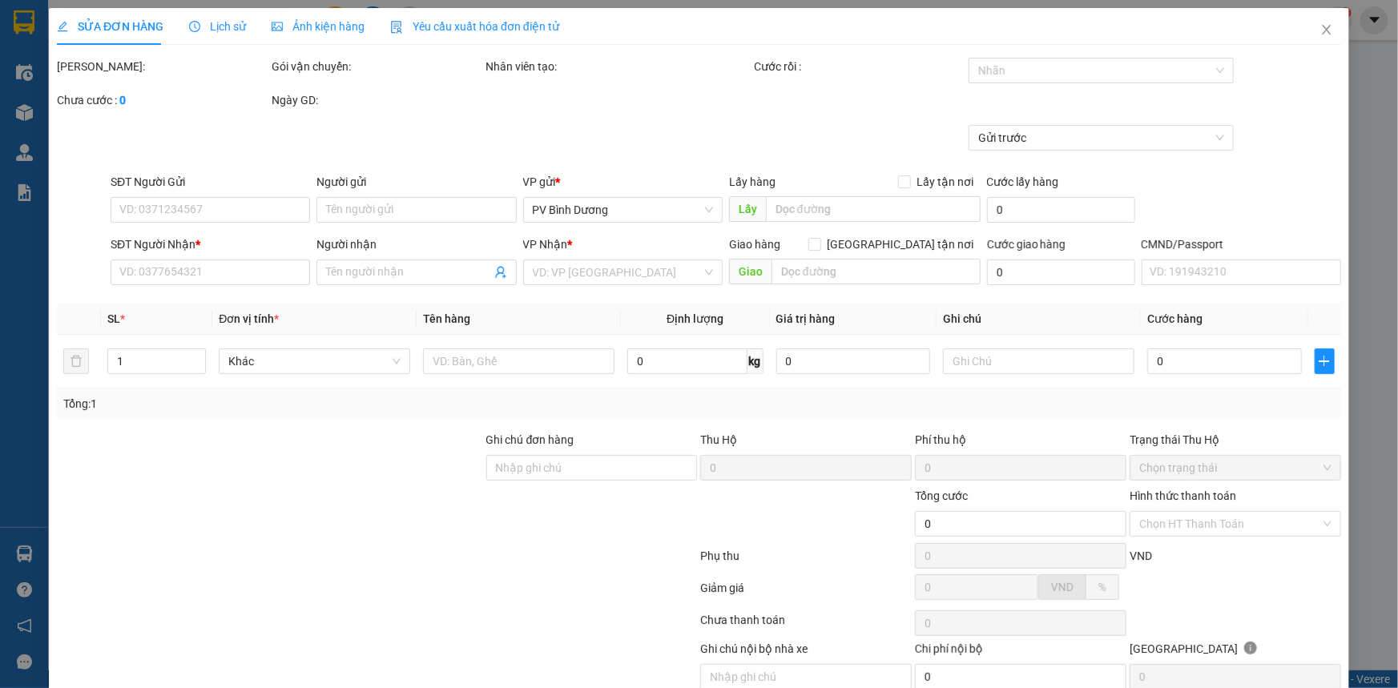
type input "40.000"
type input "2.000"
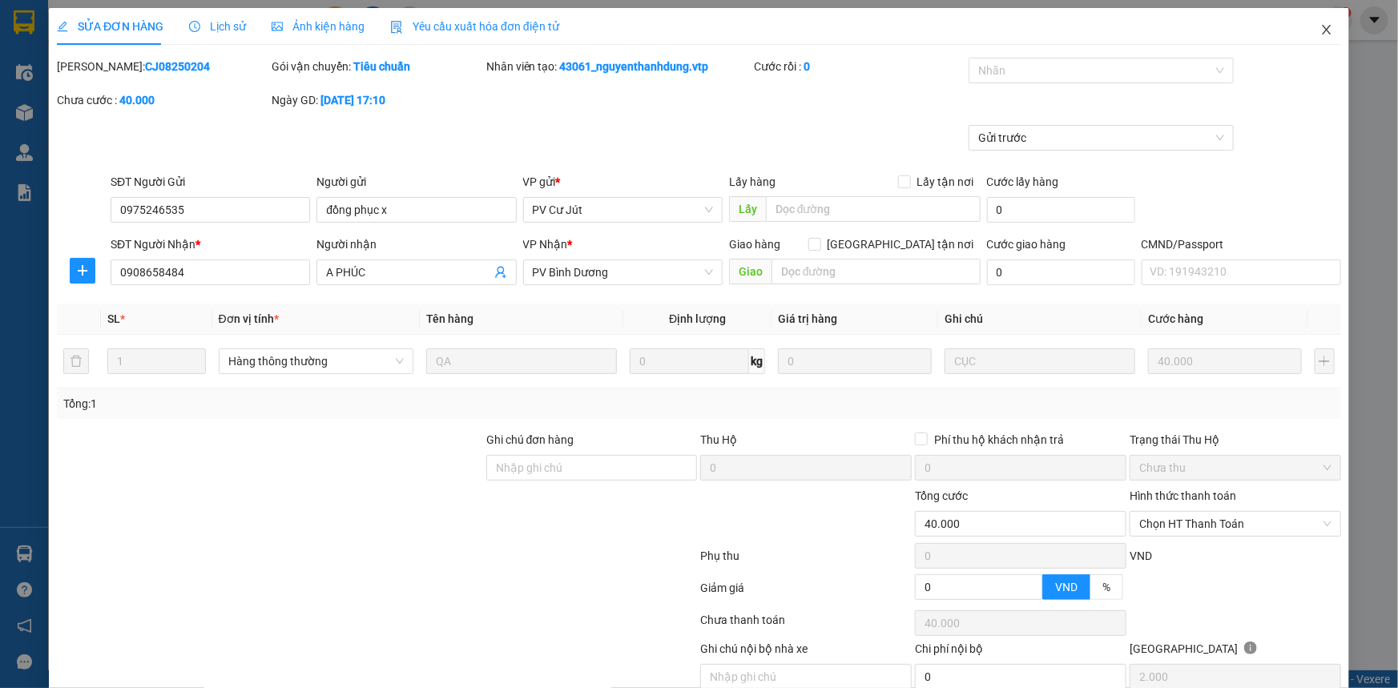
click at [1320, 26] on icon "close" at bounding box center [1326, 29] width 13 height 13
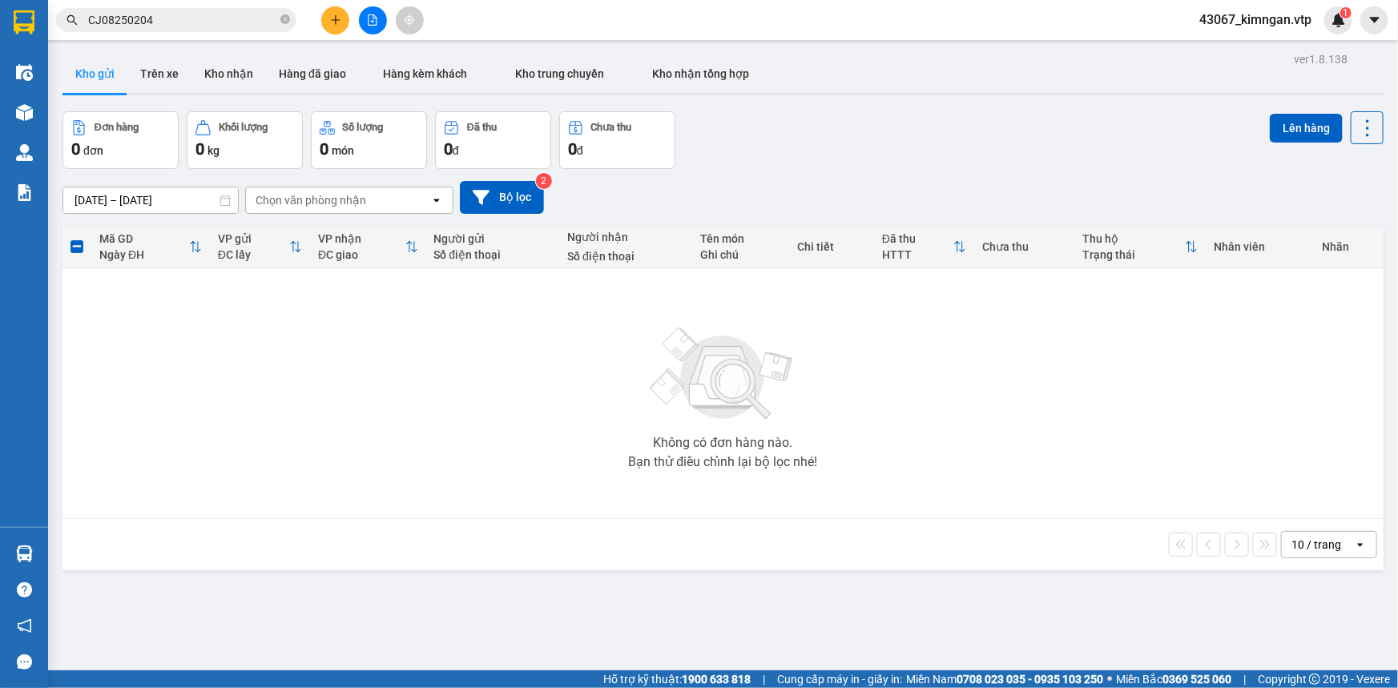
click at [189, 22] on input "CJ08250204" at bounding box center [182, 20] width 189 height 18
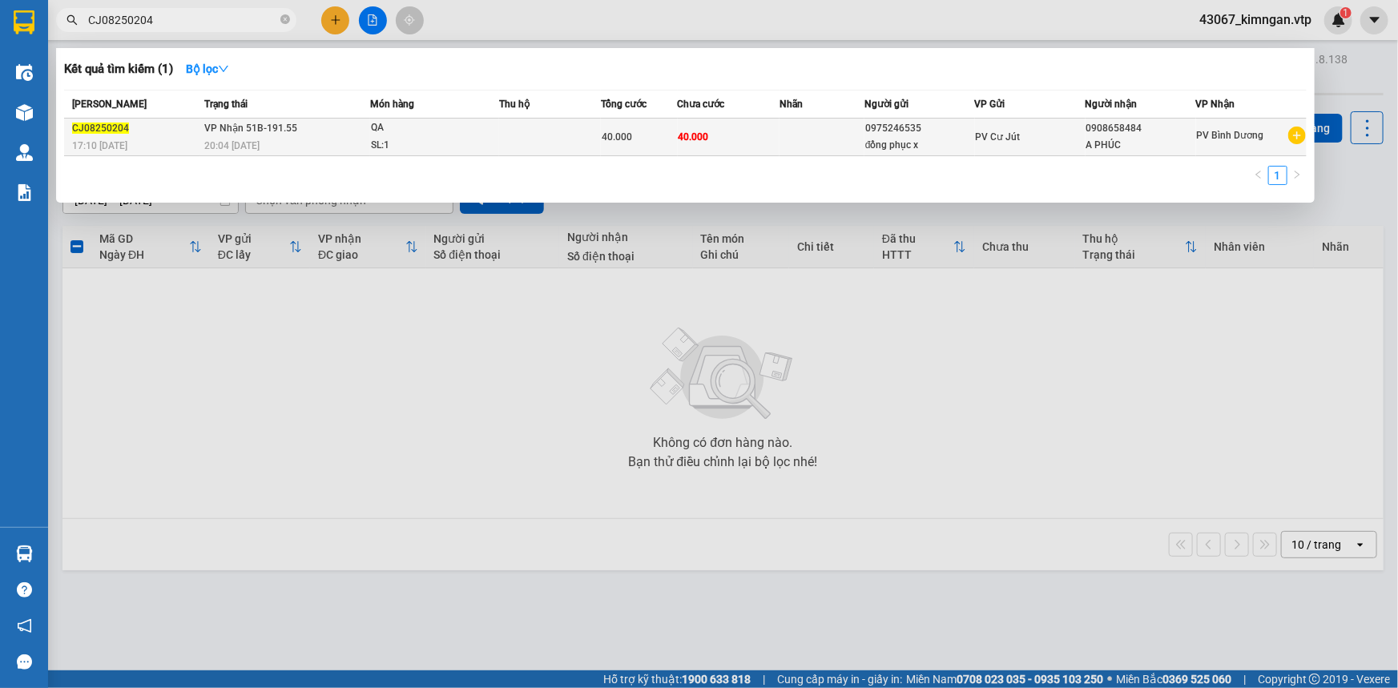
click at [326, 140] on div "20:04 [DATE]" at bounding box center [286, 146] width 165 height 18
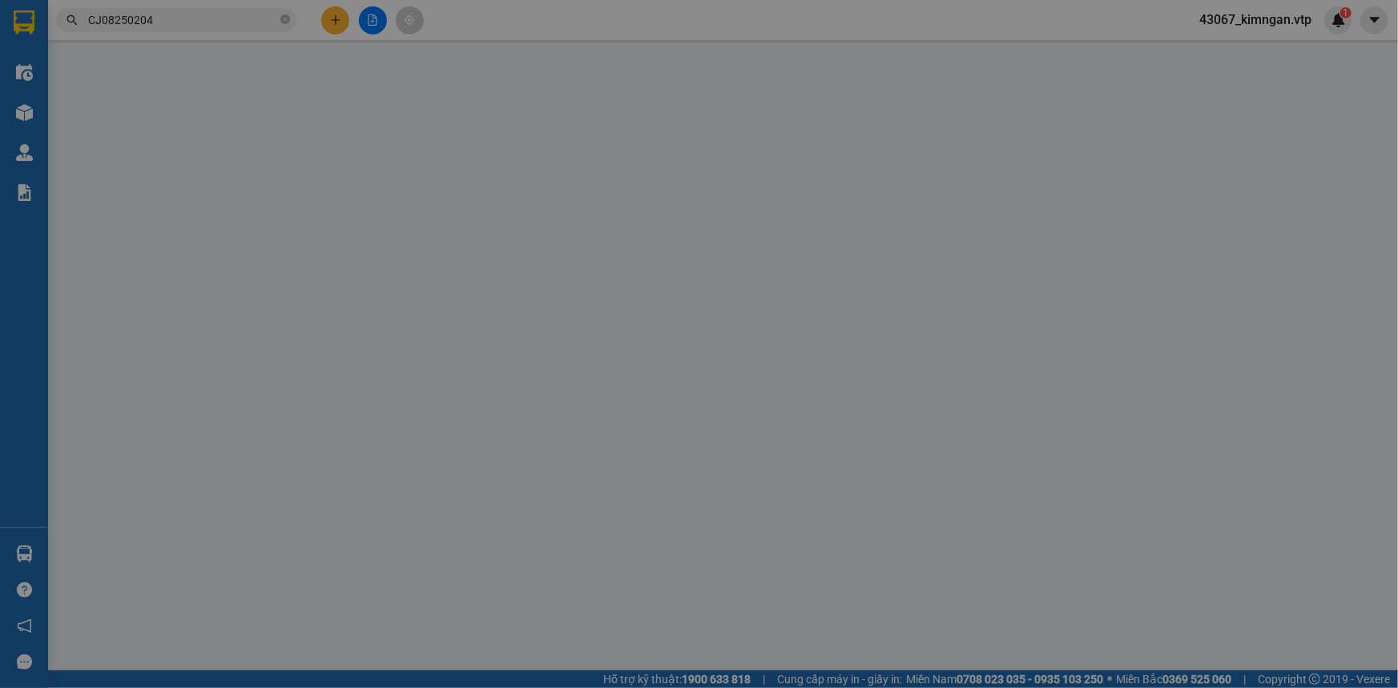
type input "0975246535"
type input "đồng phục x"
type input "0908658484"
type input "A PHÚC"
type input "40.000"
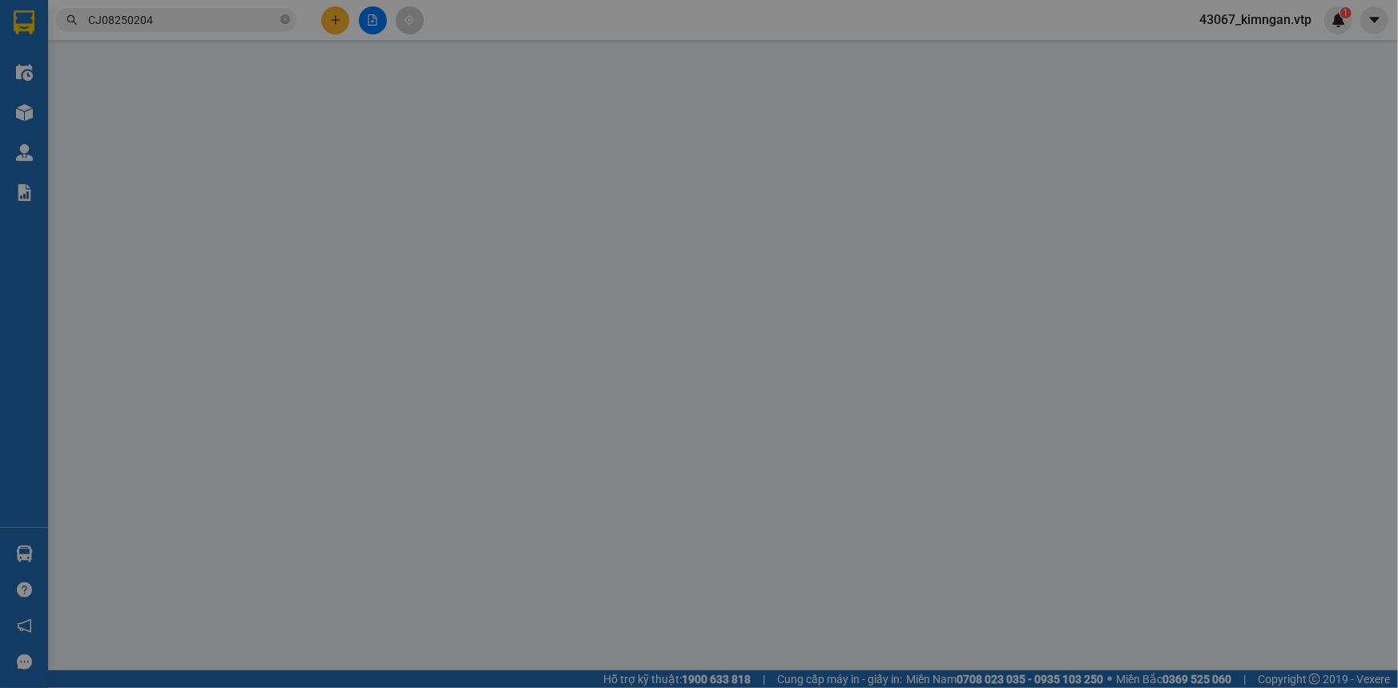
type input "40.000"
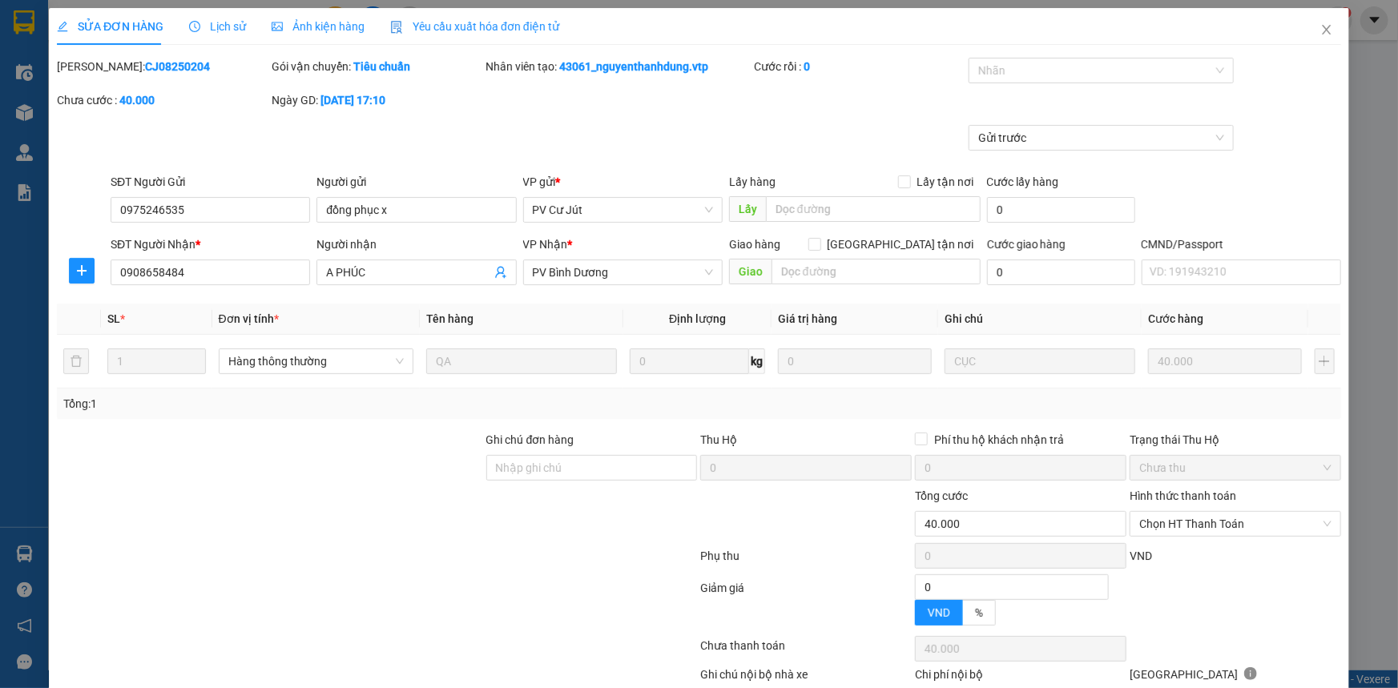
type input "2.000"
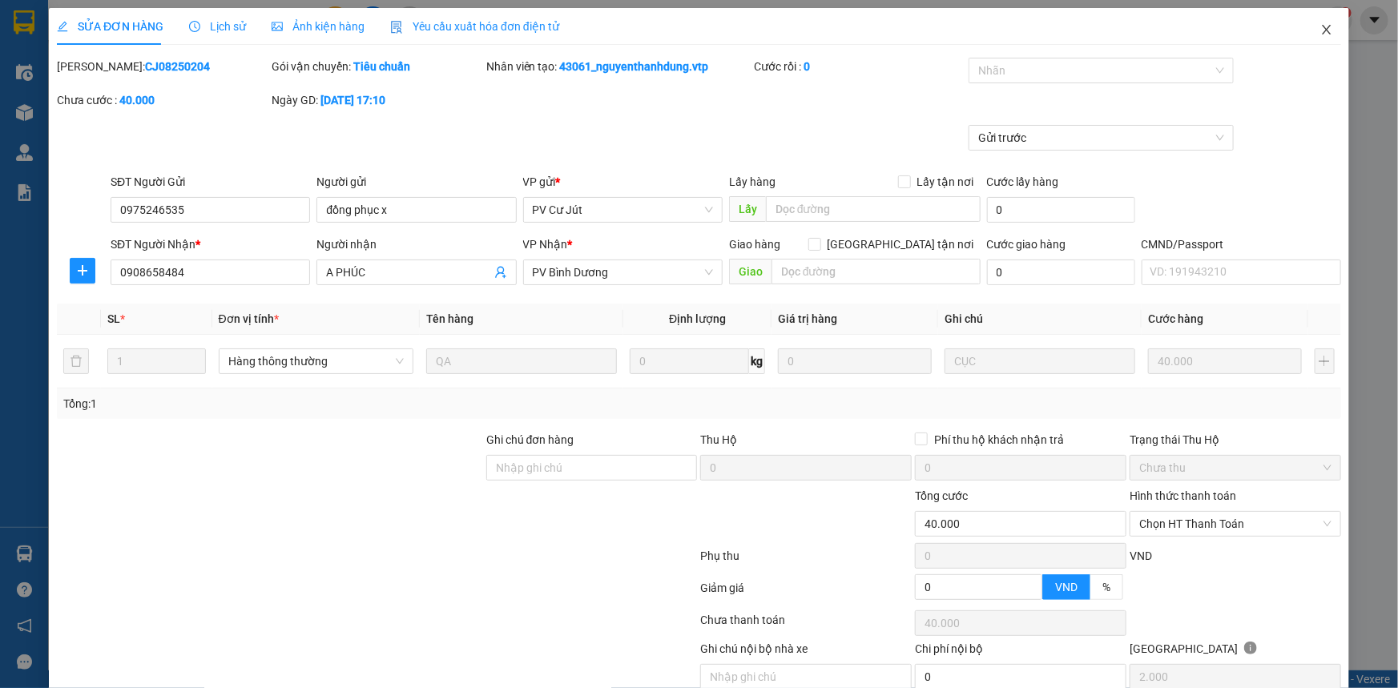
click at [1308, 31] on span "Close" at bounding box center [1326, 30] width 45 height 45
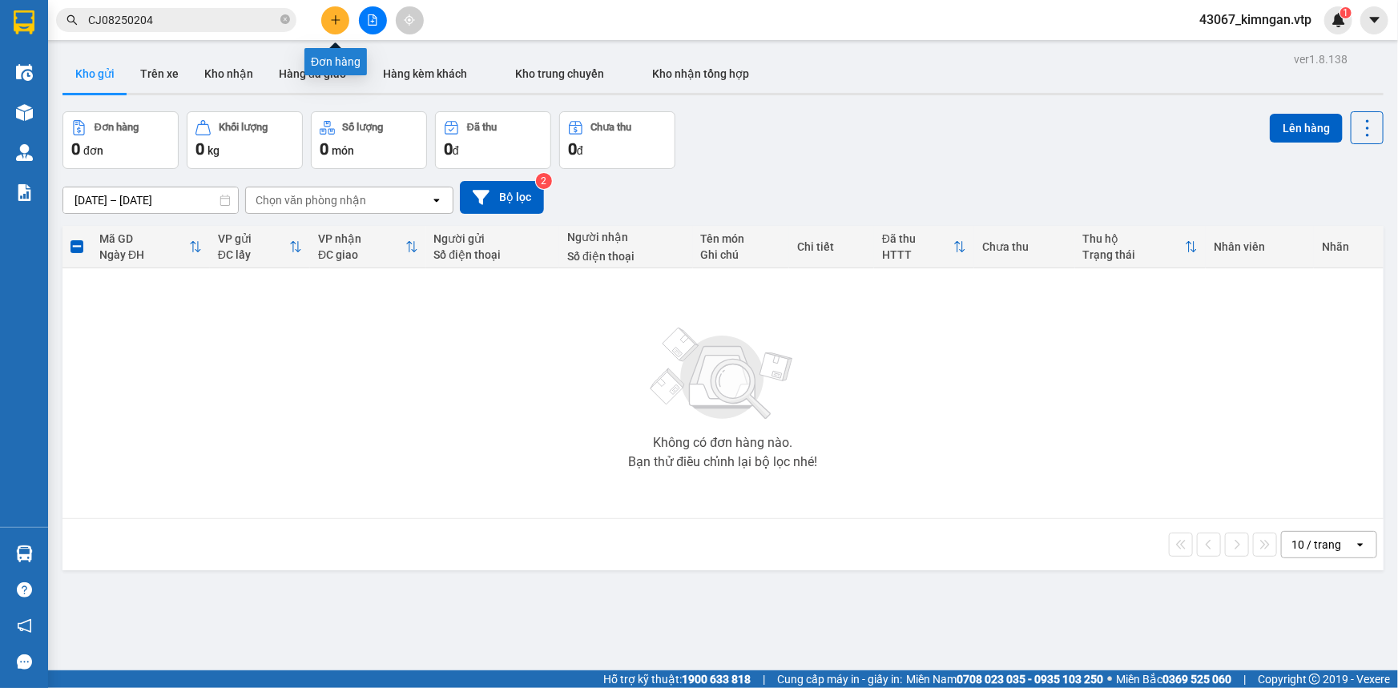
click at [336, 26] on button at bounding box center [335, 20] width 28 height 28
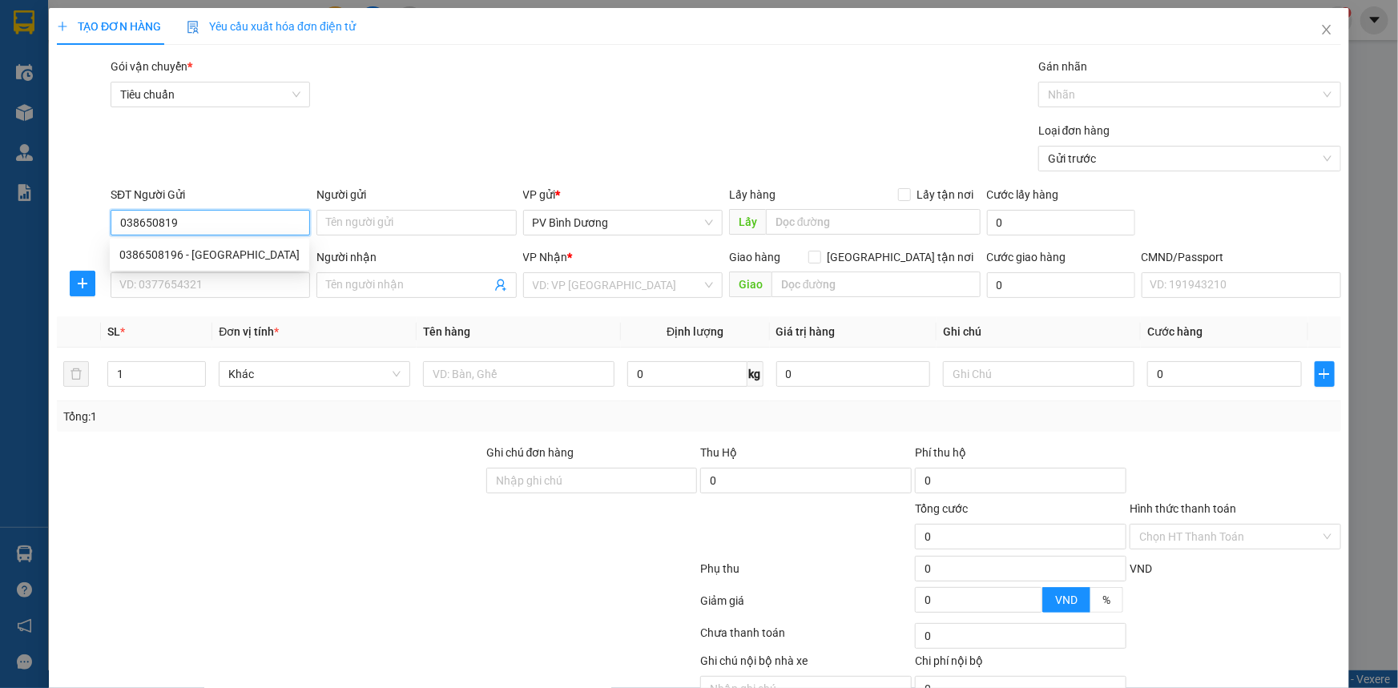
type input "0386508196"
click at [204, 252] on div "0386508196 - [GEOGRAPHIC_DATA]" at bounding box center [209, 255] width 180 height 18
type input "đức"
type input "0367055909"
type input "phúc"
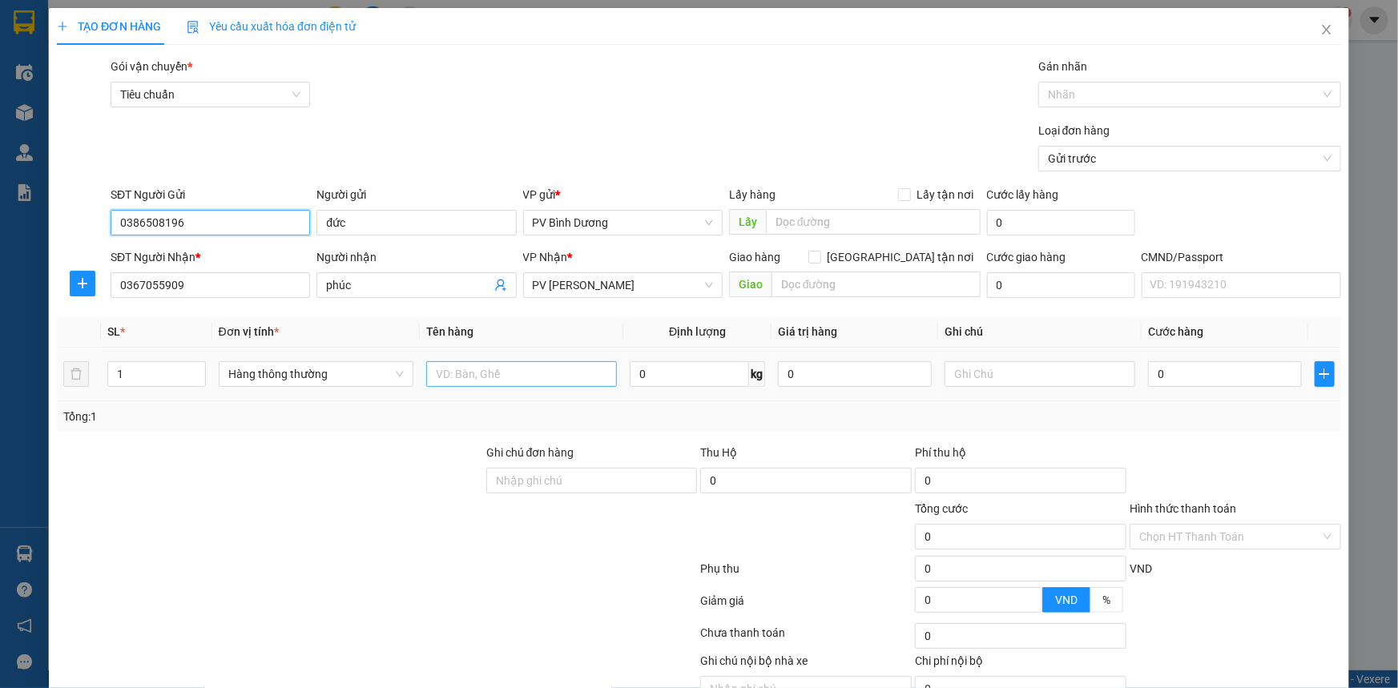
type input "0386508196"
click at [462, 379] on input "text" at bounding box center [521, 374] width 191 height 26
type input "D"
type input "ĐỒ GIA DỤNG"
click at [839, 295] on input "text" at bounding box center [875, 285] width 209 height 26
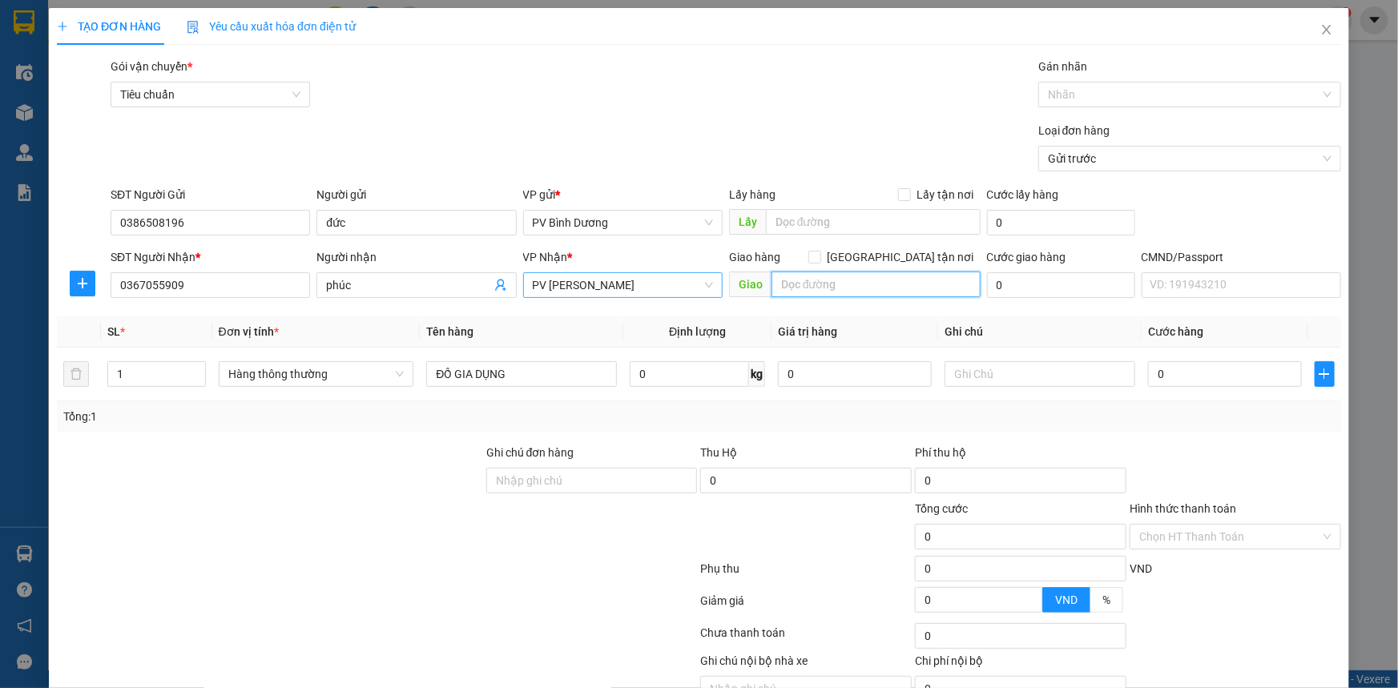
click at [593, 281] on span "PV [PERSON_NAME]" at bounding box center [623, 285] width 180 height 24
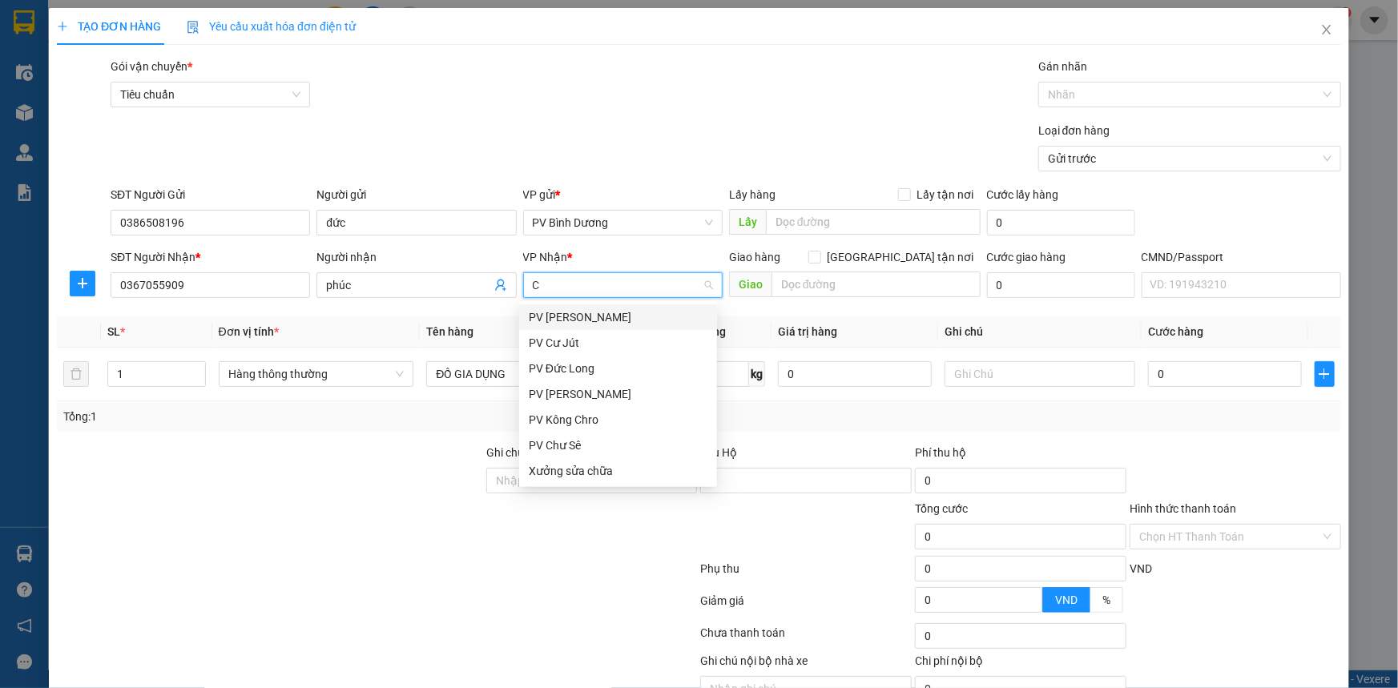
type input "CJ"
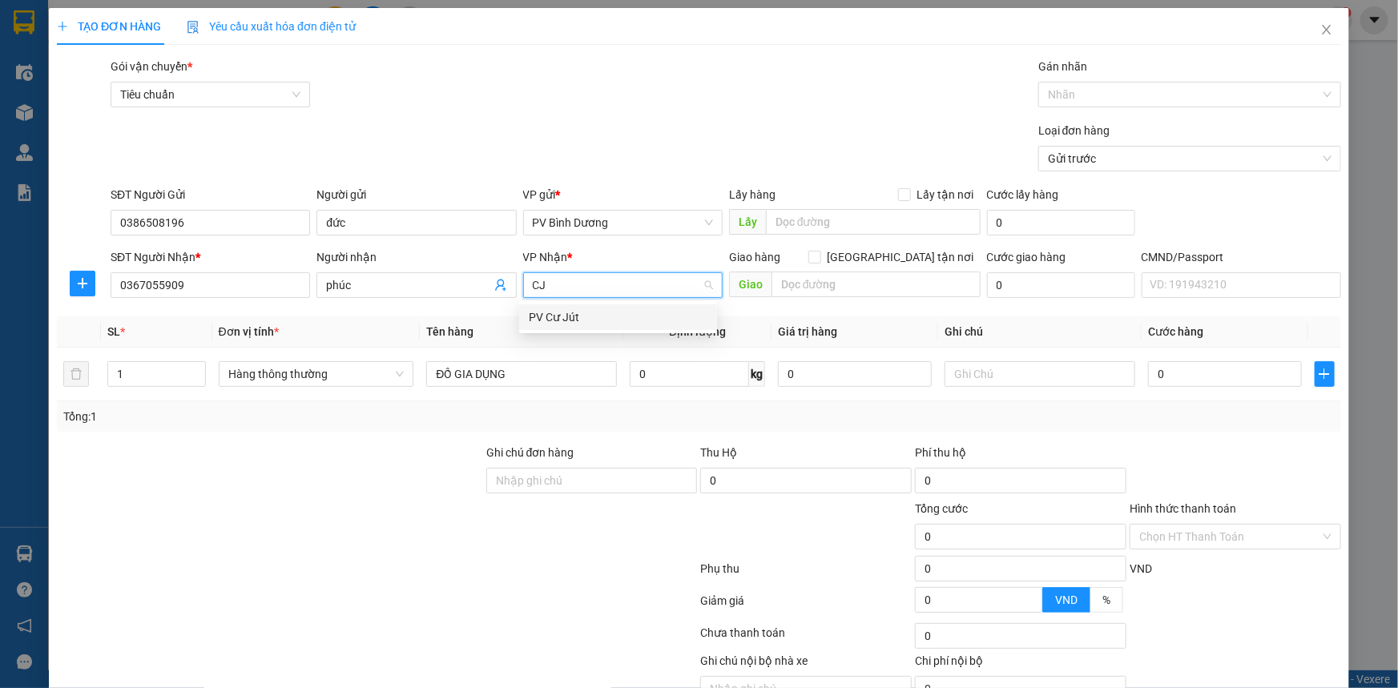
click at [643, 317] on div "PV Cư Jút" at bounding box center [618, 317] width 179 height 18
click at [799, 287] on input "text" at bounding box center [875, 285] width 209 height 26
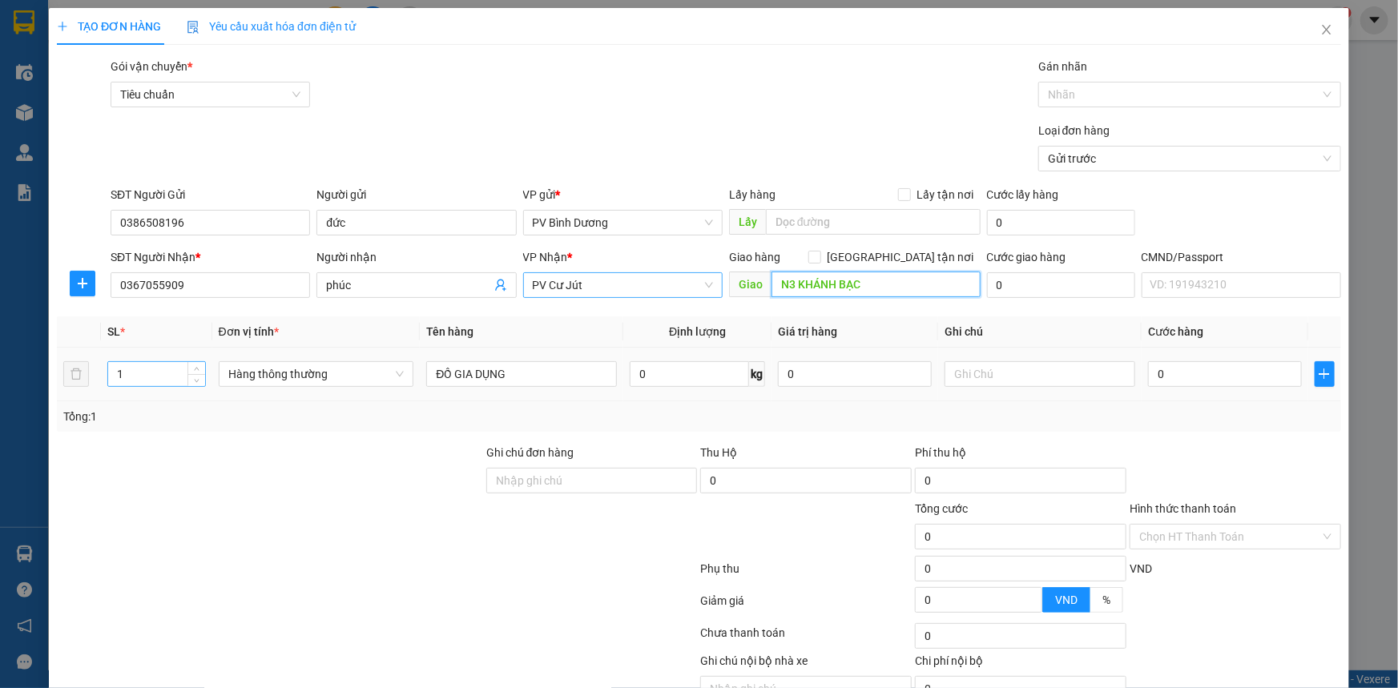
type input "N3 KHÁNH BẠC"
drag, startPoint x: 161, startPoint y: 368, endPoint x: 58, endPoint y: 401, distance: 108.4
click at [77, 392] on tr "1 Hàng thông thường ĐỒ GIA DỤNG 0 kg 0 0" at bounding box center [699, 375] width 1284 height 54
type input "5"
click at [960, 368] on input "text" at bounding box center [1039, 374] width 191 height 26
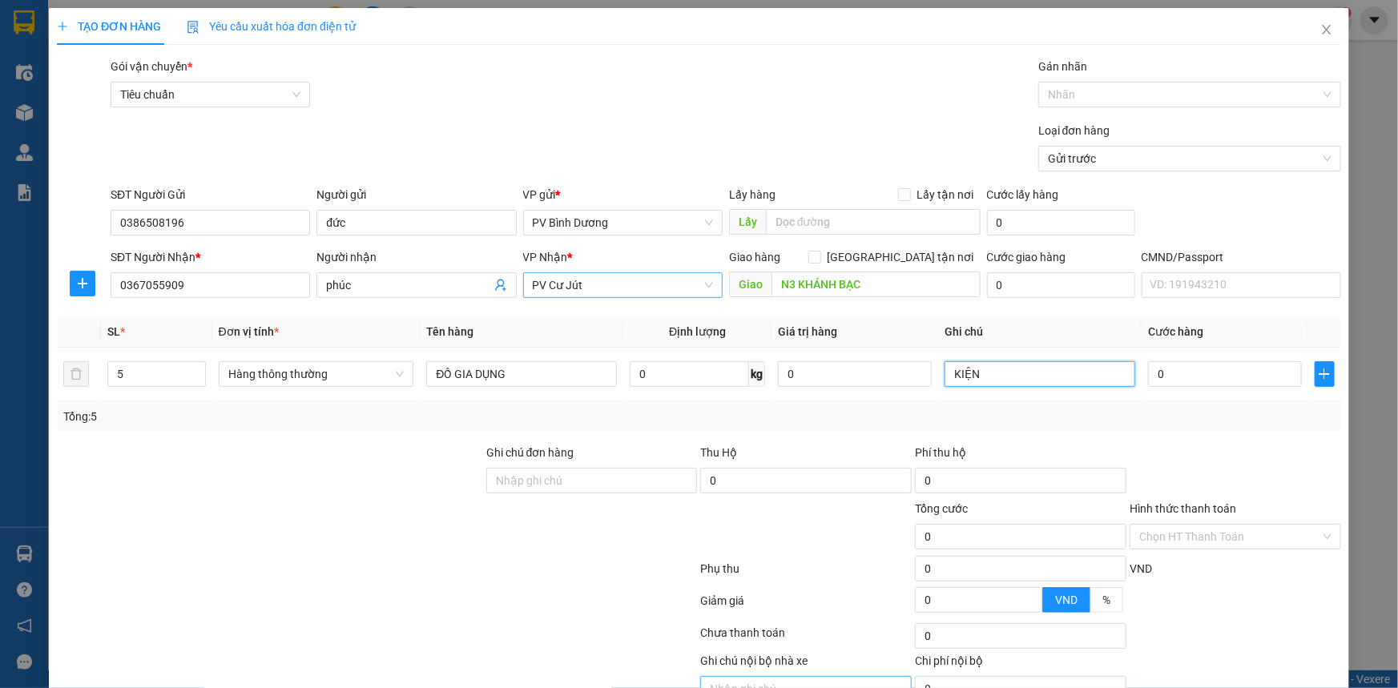
type input "KIỆN"
click at [1207, 372] on input "0" at bounding box center [1225, 374] width 154 height 26
type input "2"
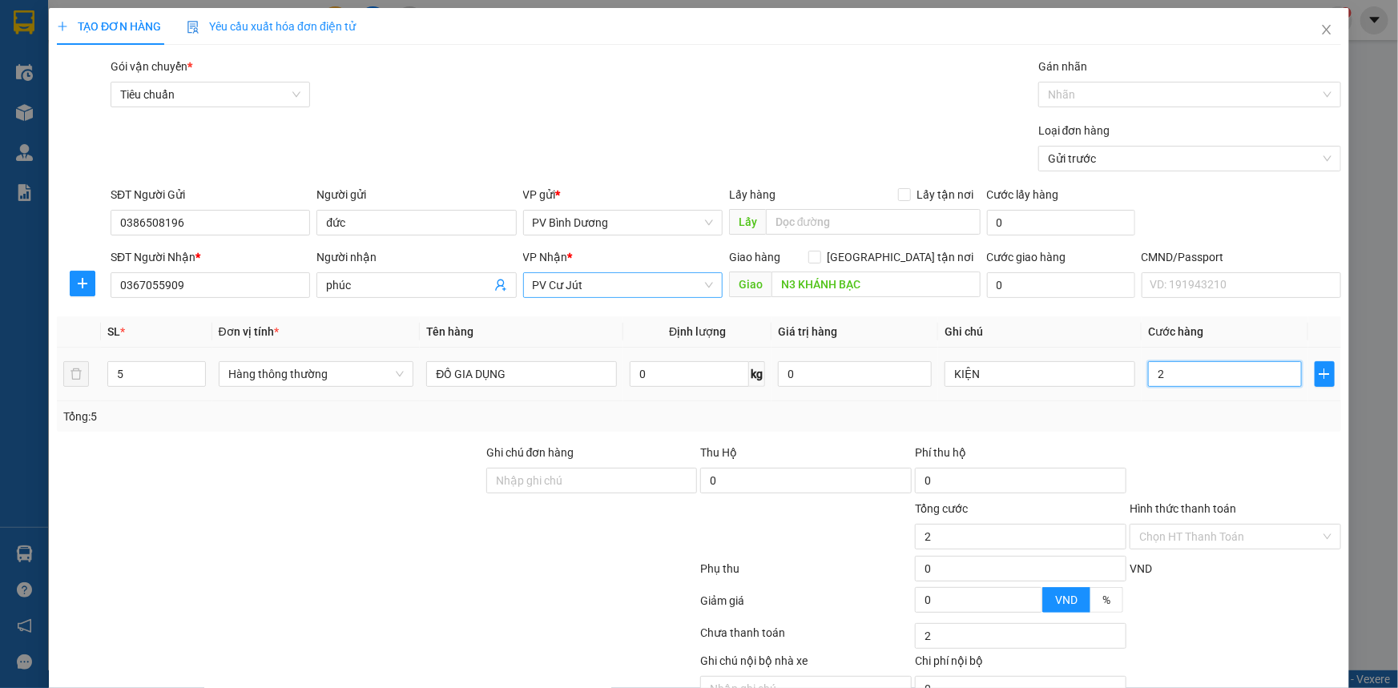
type input "25"
type input "250"
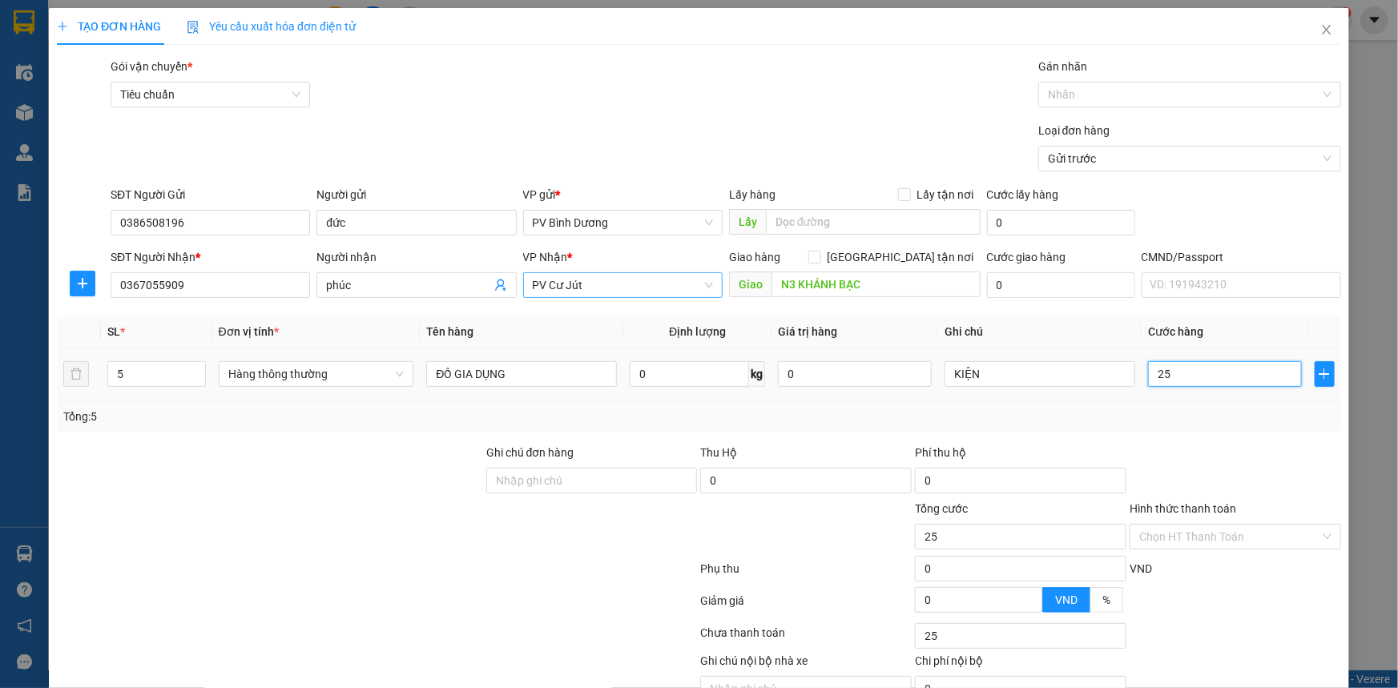
type input "250"
type input "2.500"
type input "25.000"
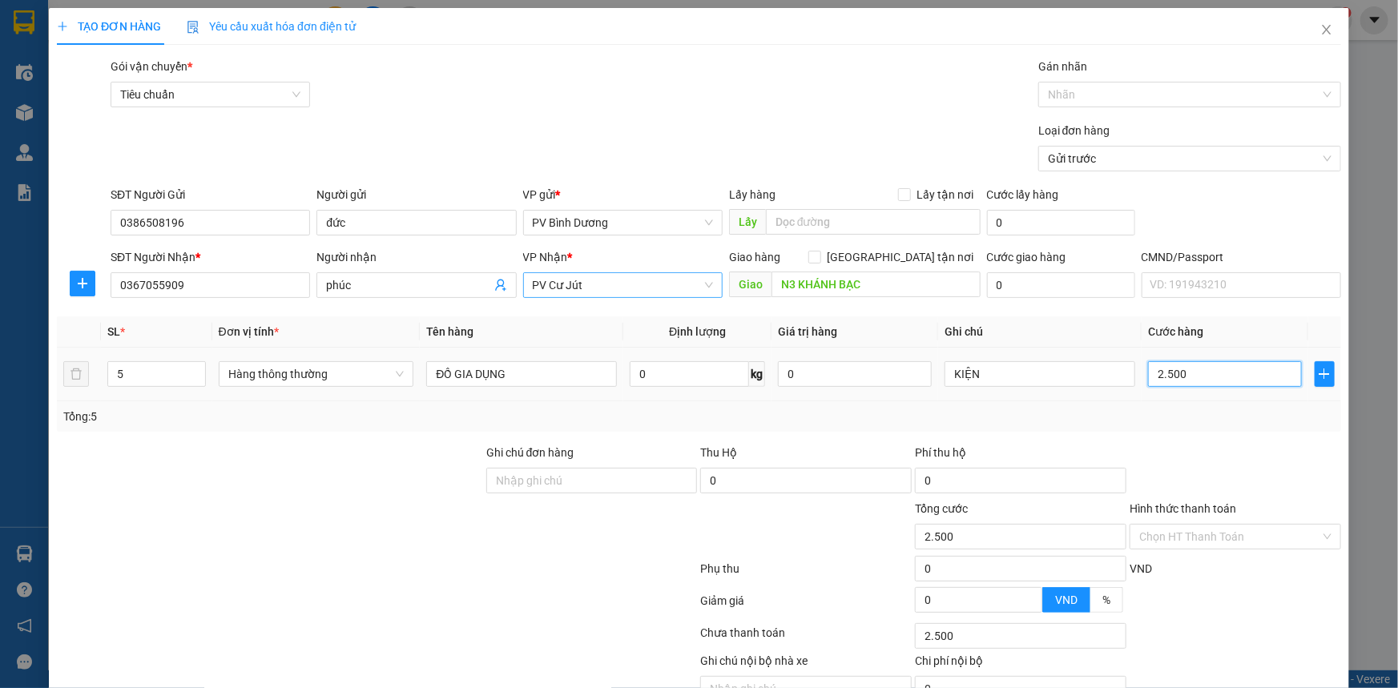
type input "25.000"
type input "250.000"
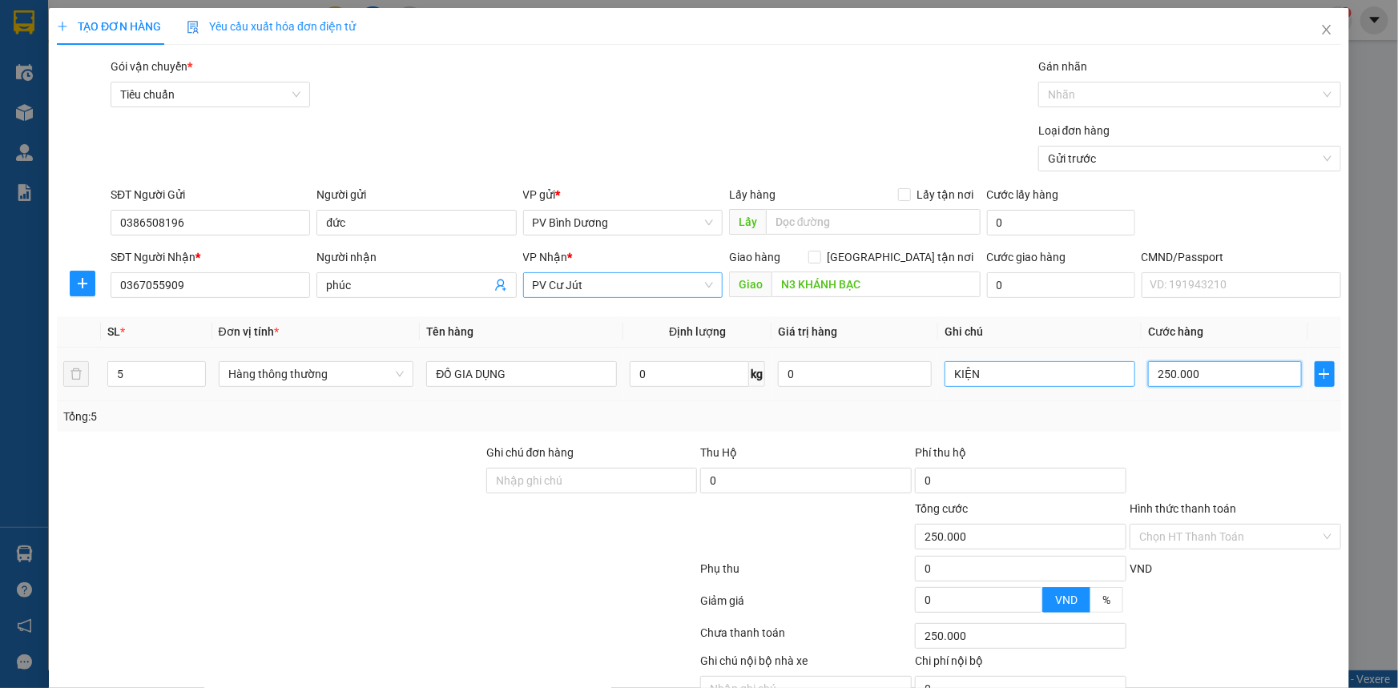
drag, startPoint x: 1198, startPoint y: 376, endPoint x: 986, endPoint y: 365, distance: 212.5
click at [1109, 380] on tr "5 Hàng thông thường ĐỒ GIA DỤNG 0 kg 0 KIỆN 250.000" at bounding box center [699, 375] width 1284 height 54
type input "2"
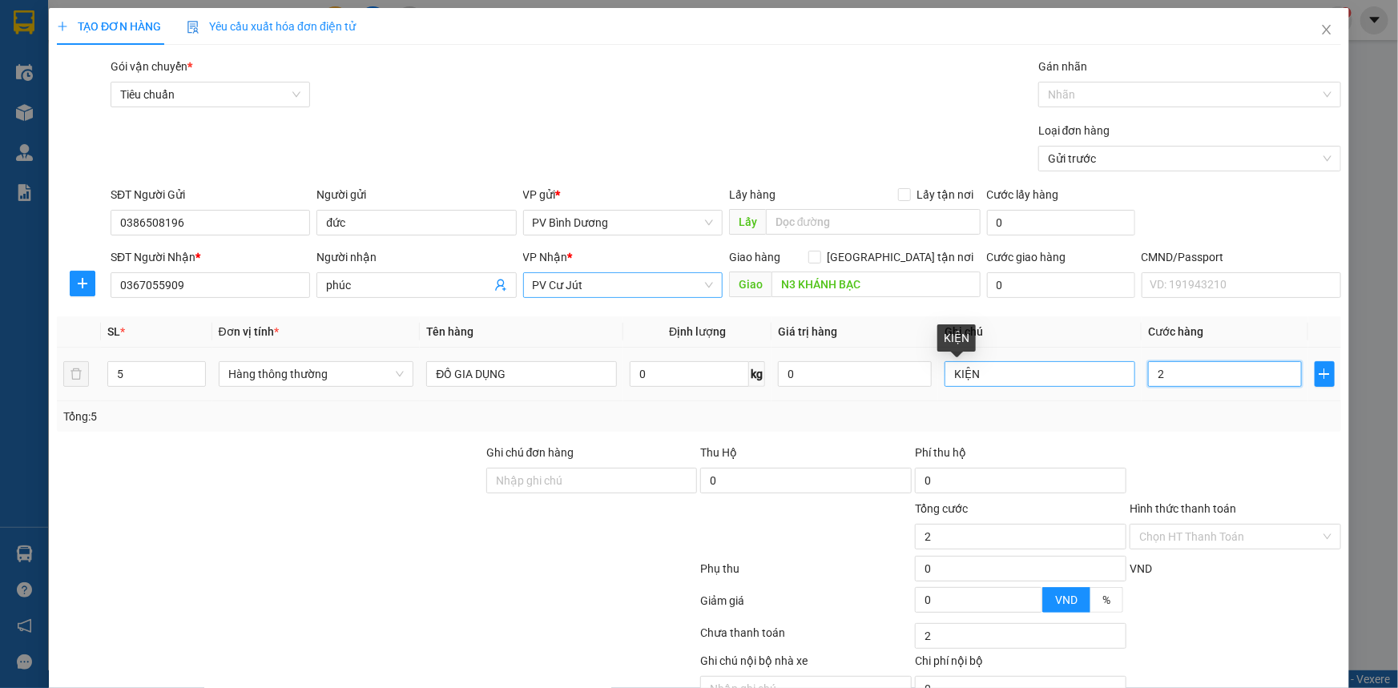
type input "23"
type input "230"
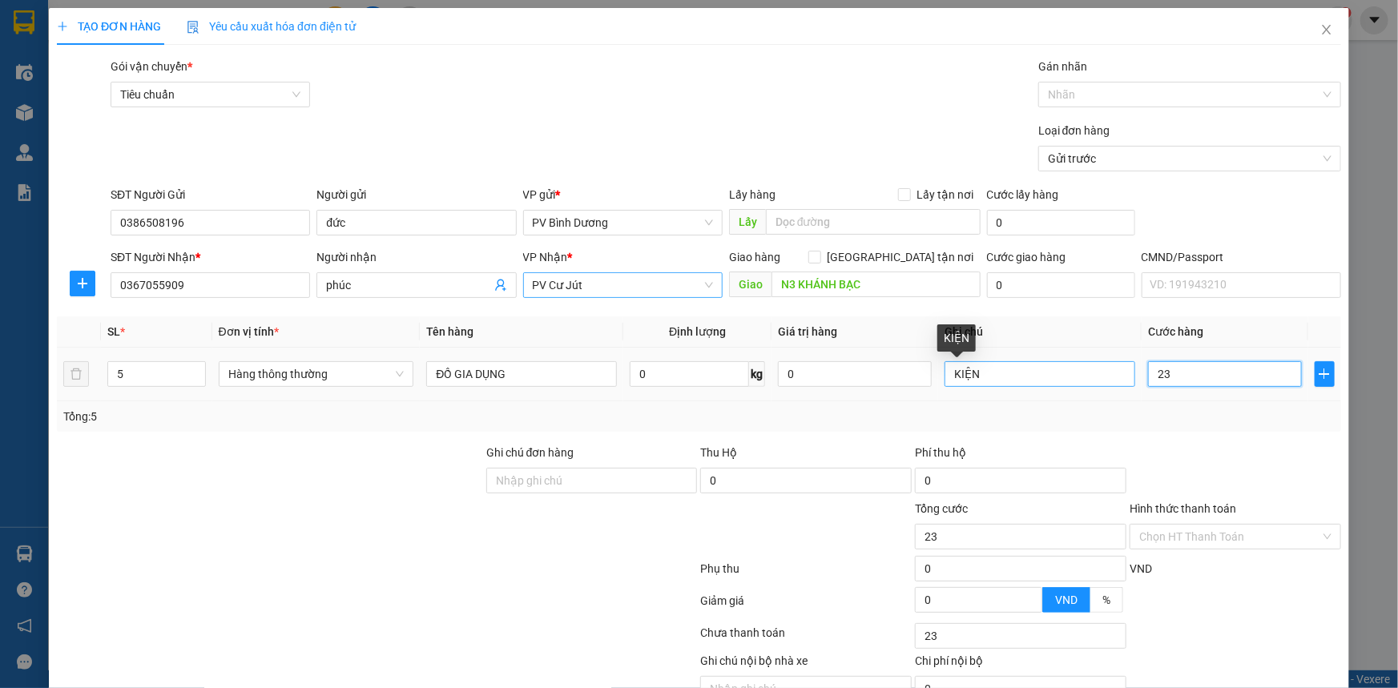
type input "230"
type input "2.300"
type input "23.000"
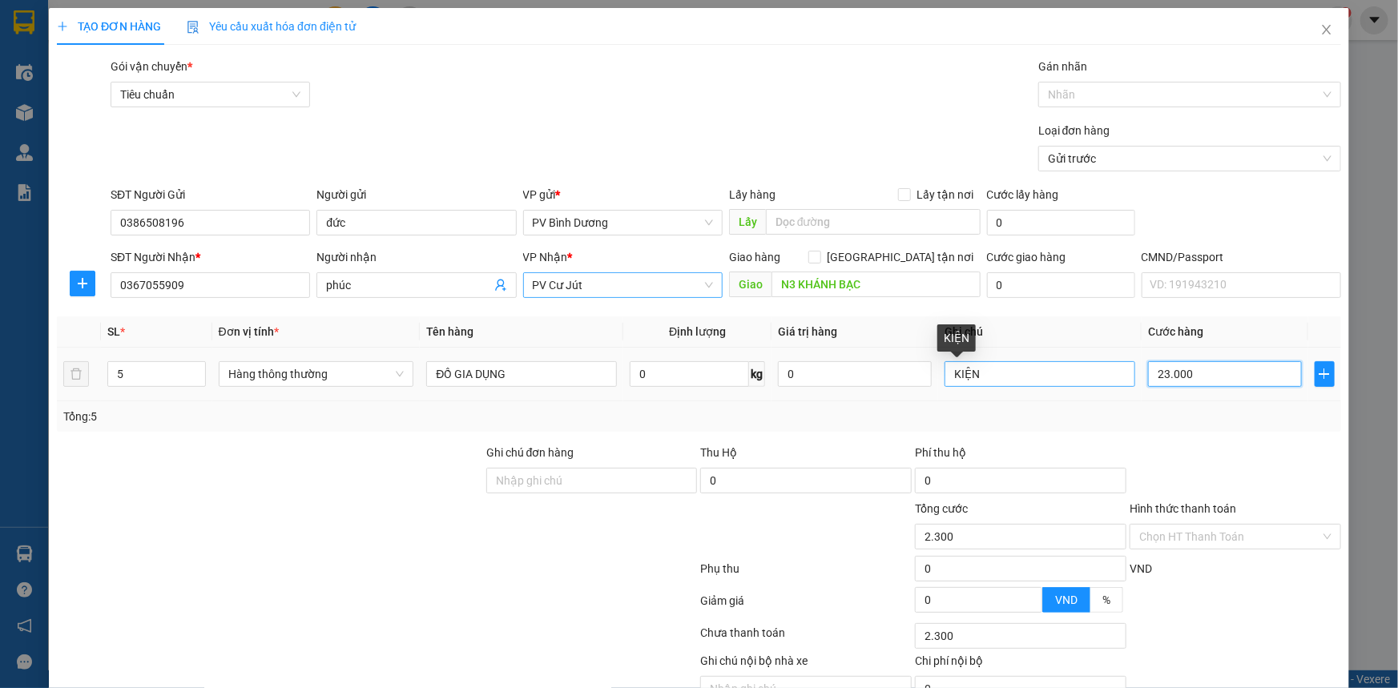
type input "23.000"
type input "230.000"
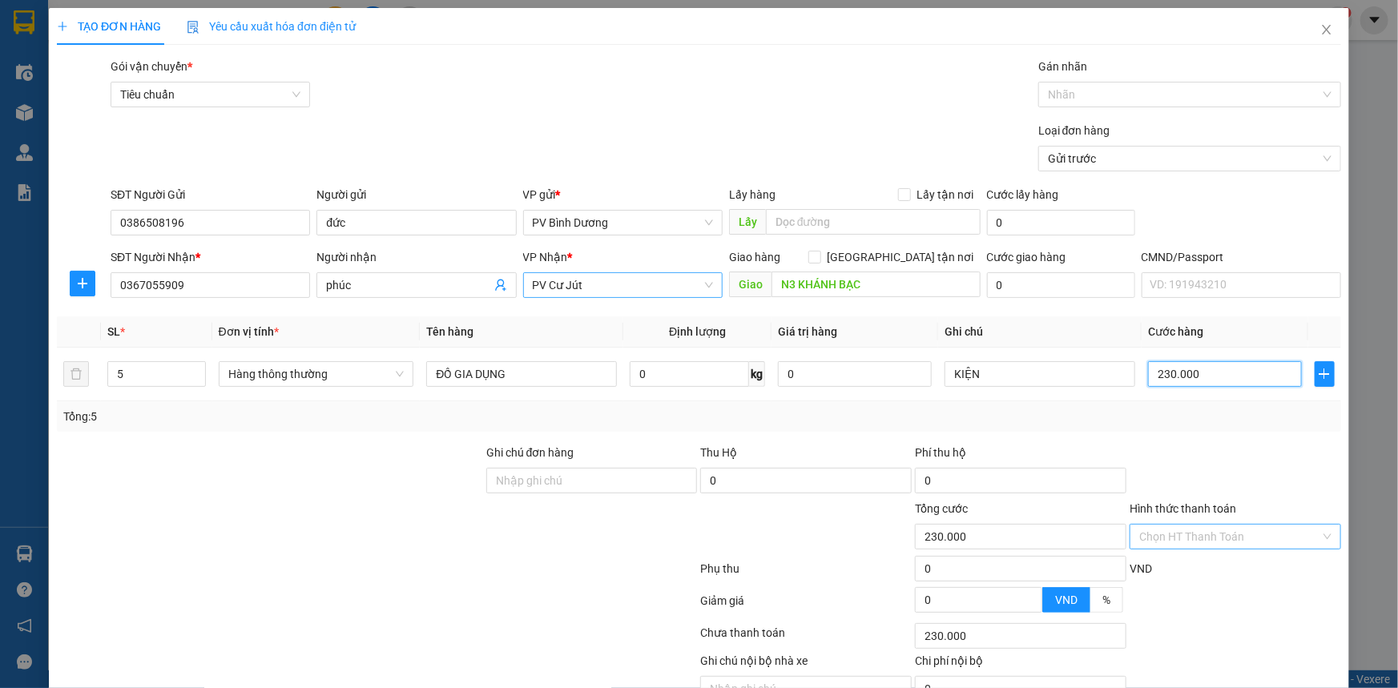
type input "230.000"
click at [1210, 529] on input "Hình thức thanh toán" at bounding box center [1229, 537] width 181 height 24
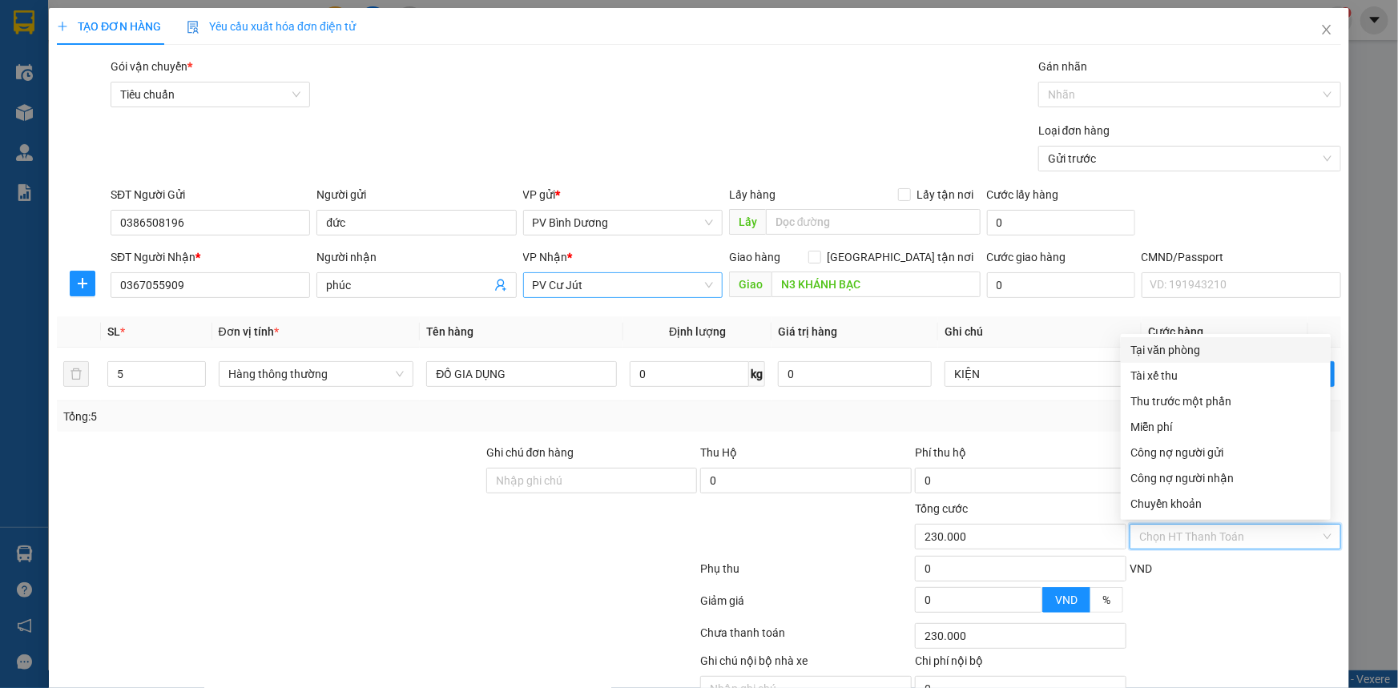
click at [1189, 358] on div "Tại văn phòng" at bounding box center [1225, 350] width 191 height 18
type input "0"
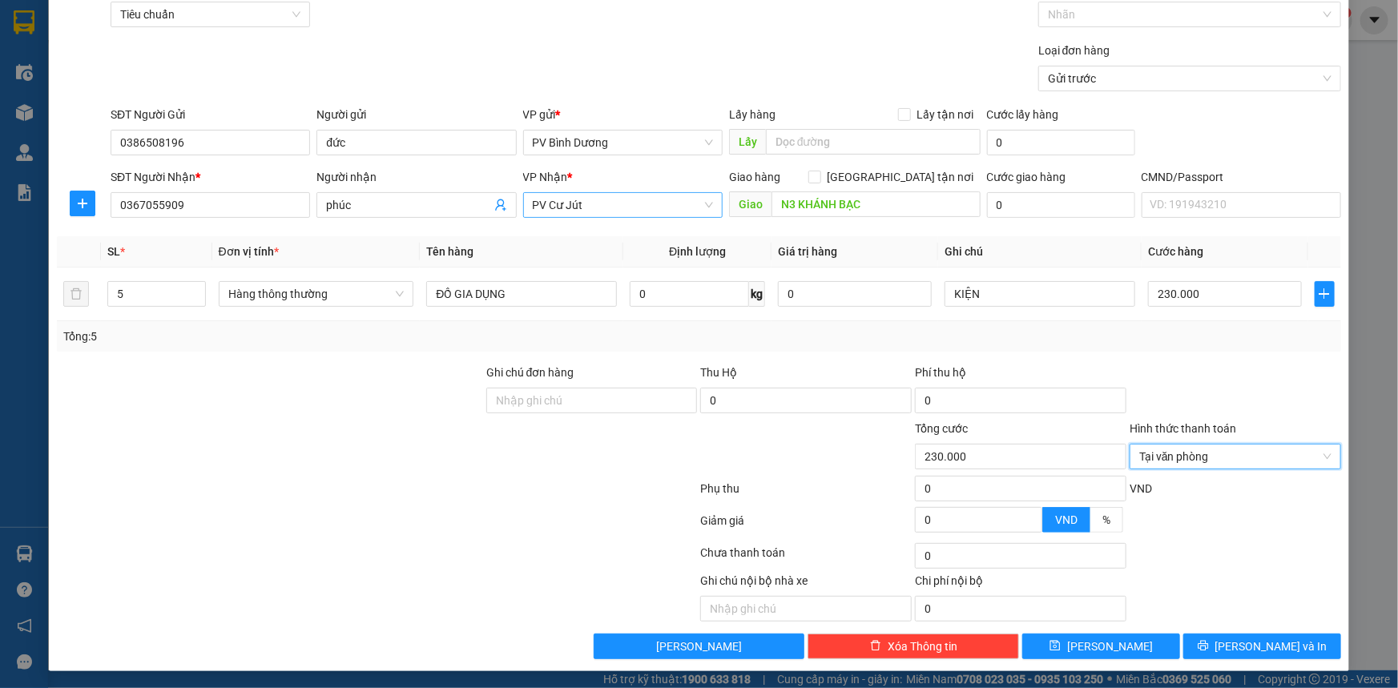
scroll to position [81, 0]
click at [1235, 654] on button "[PERSON_NAME] và In" at bounding box center [1262, 646] width 158 height 26
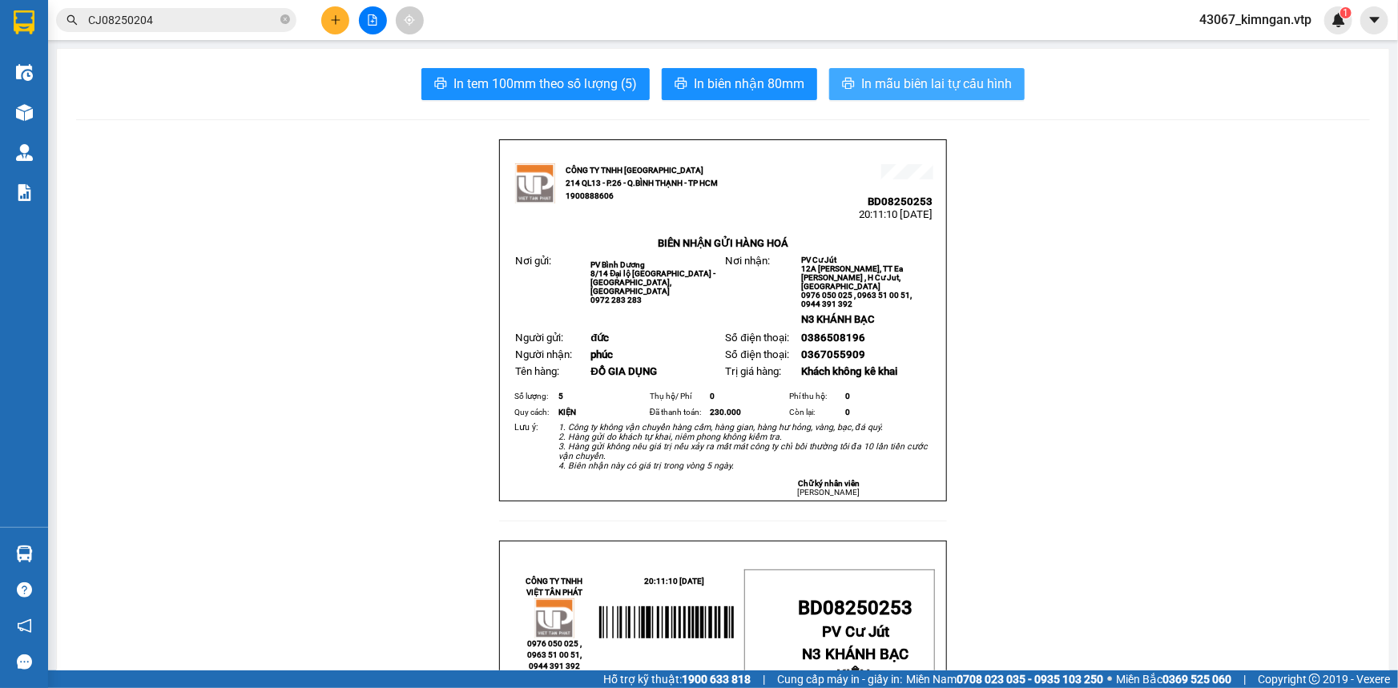
click at [895, 80] on span "In mẫu biên lai tự cấu hình" at bounding box center [936, 84] width 151 height 20
click at [923, 78] on span "In mẫu biên lai tự cấu hình" at bounding box center [936, 84] width 151 height 20
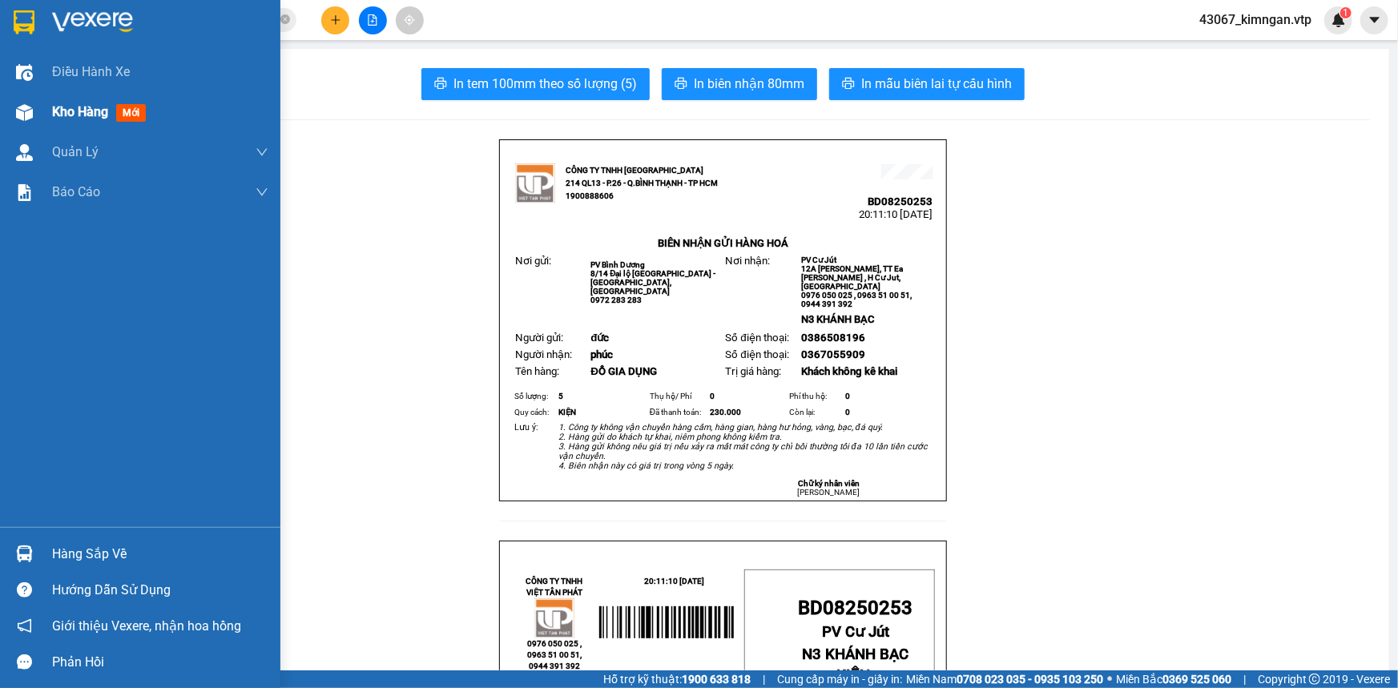
click at [95, 109] on span "Kho hàng" at bounding box center [80, 111] width 56 height 15
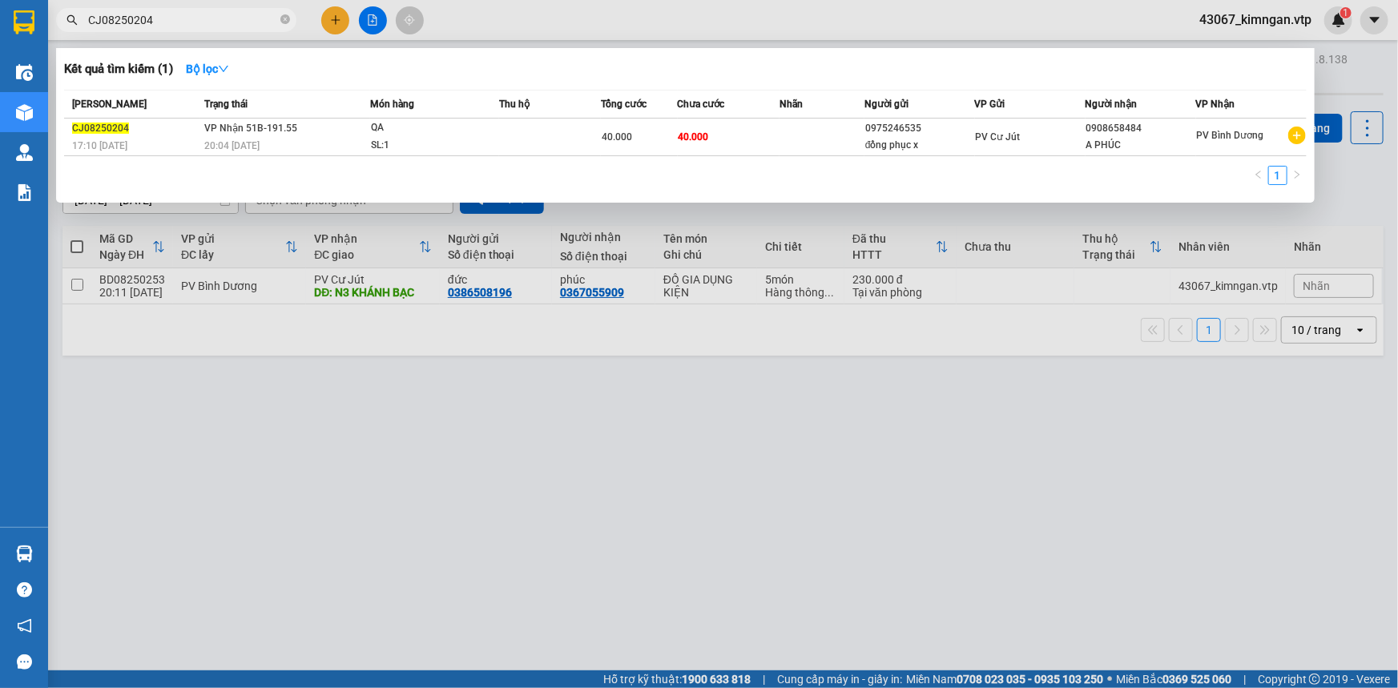
click at [196, 21] on input "CJ08250204" at bounding box center [182, 20] width 189 height 18
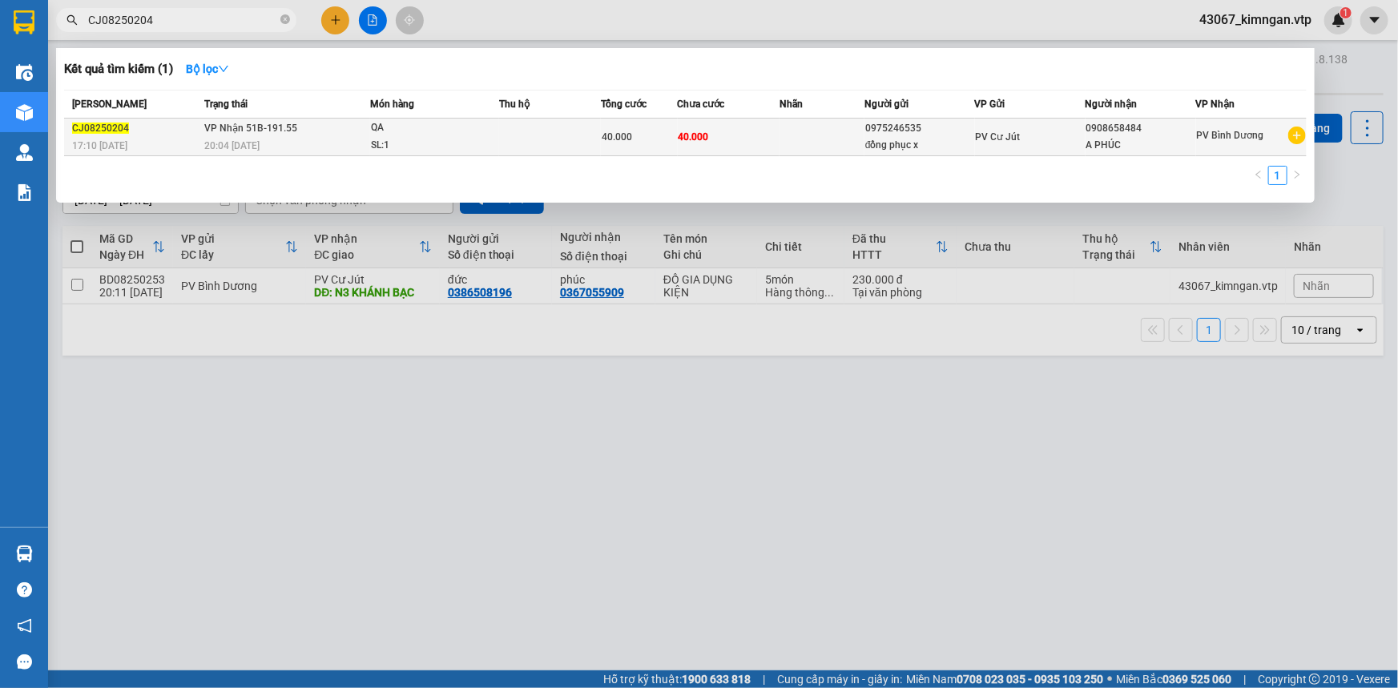
click at [429, 132] on div "QA" at bounding box center [431, 128] width 120 height 18
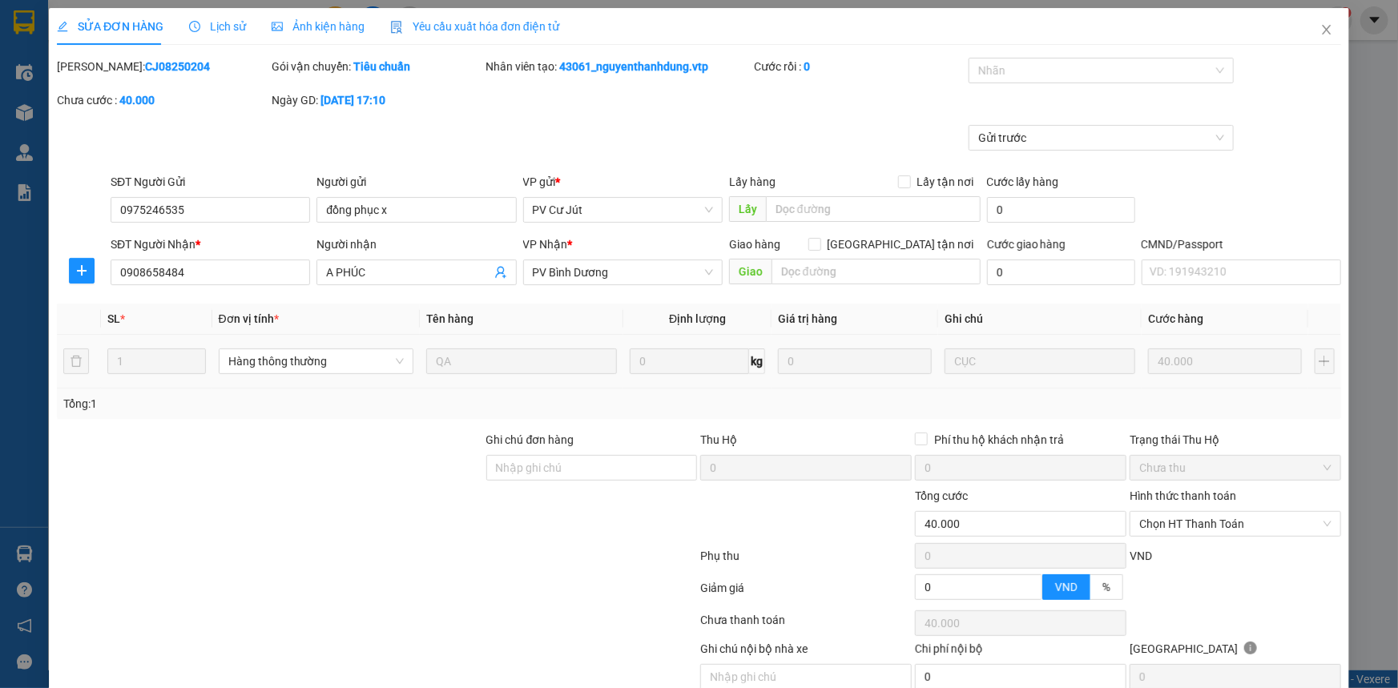
type input "2.000"
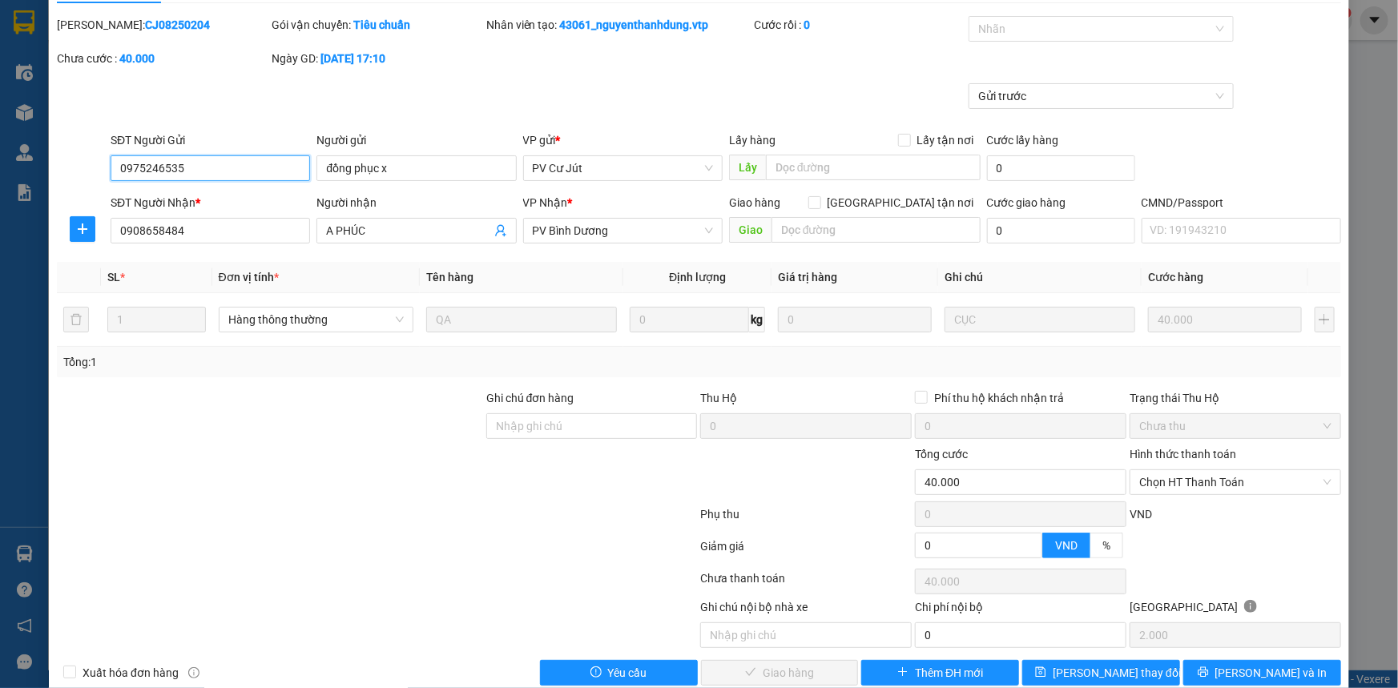
scroll to position [69, 0]
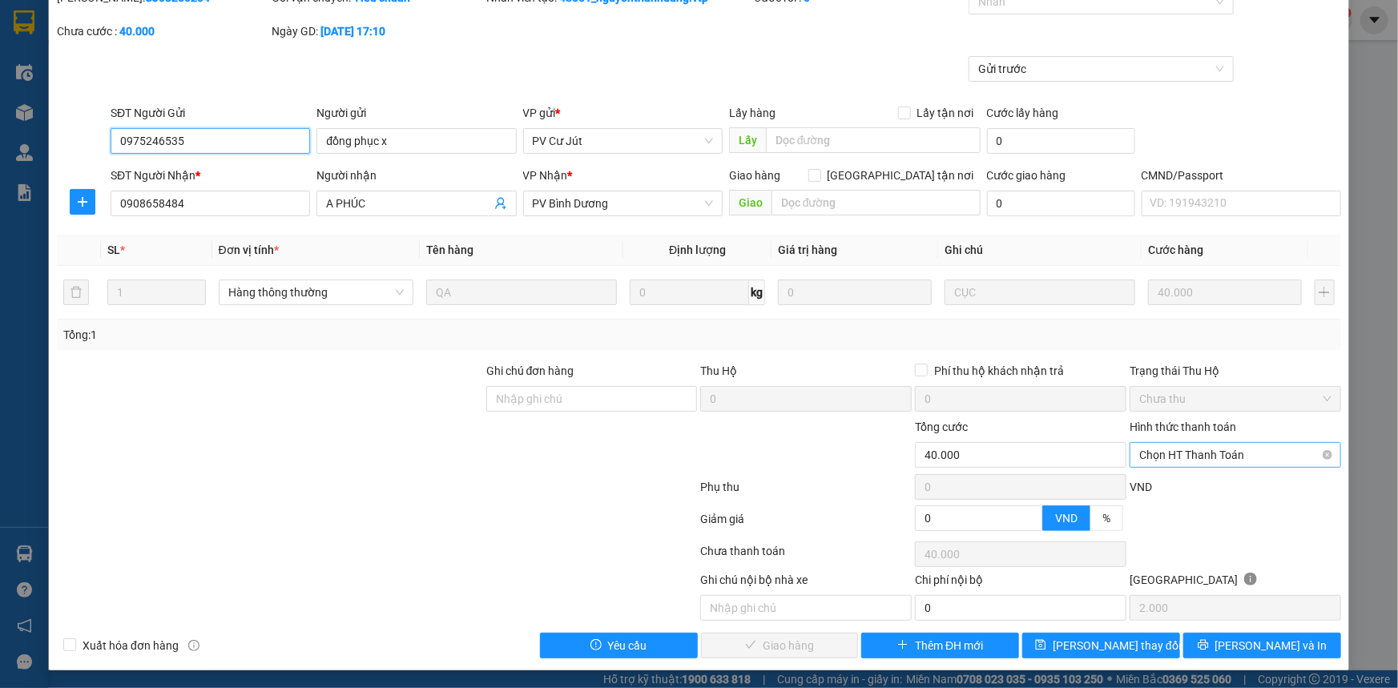
click at [1172, 450] on span "Chọn HT Thanh Toán" at bounding box center [1235, 455] width 192 height 24
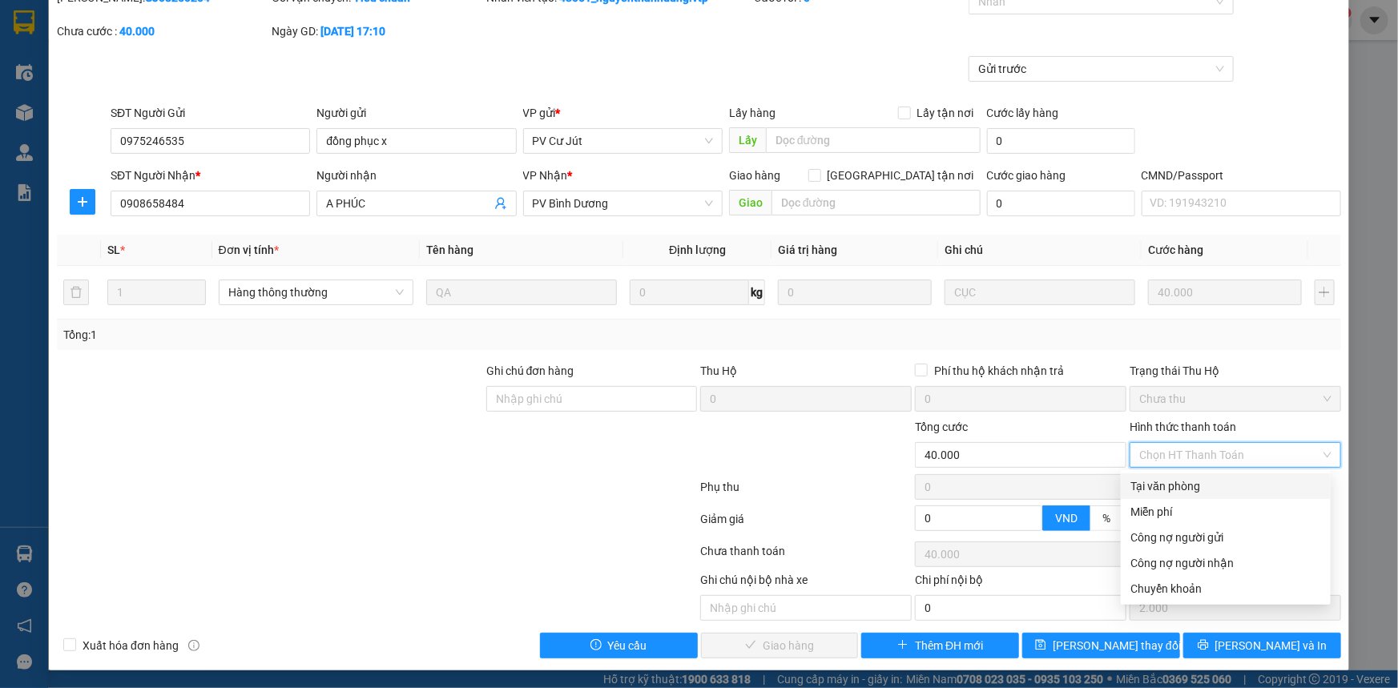
click at [1168, 488] on div "Tại văn phòng" at bounding box center [1225, 486] width 191 height 18
type input "0"
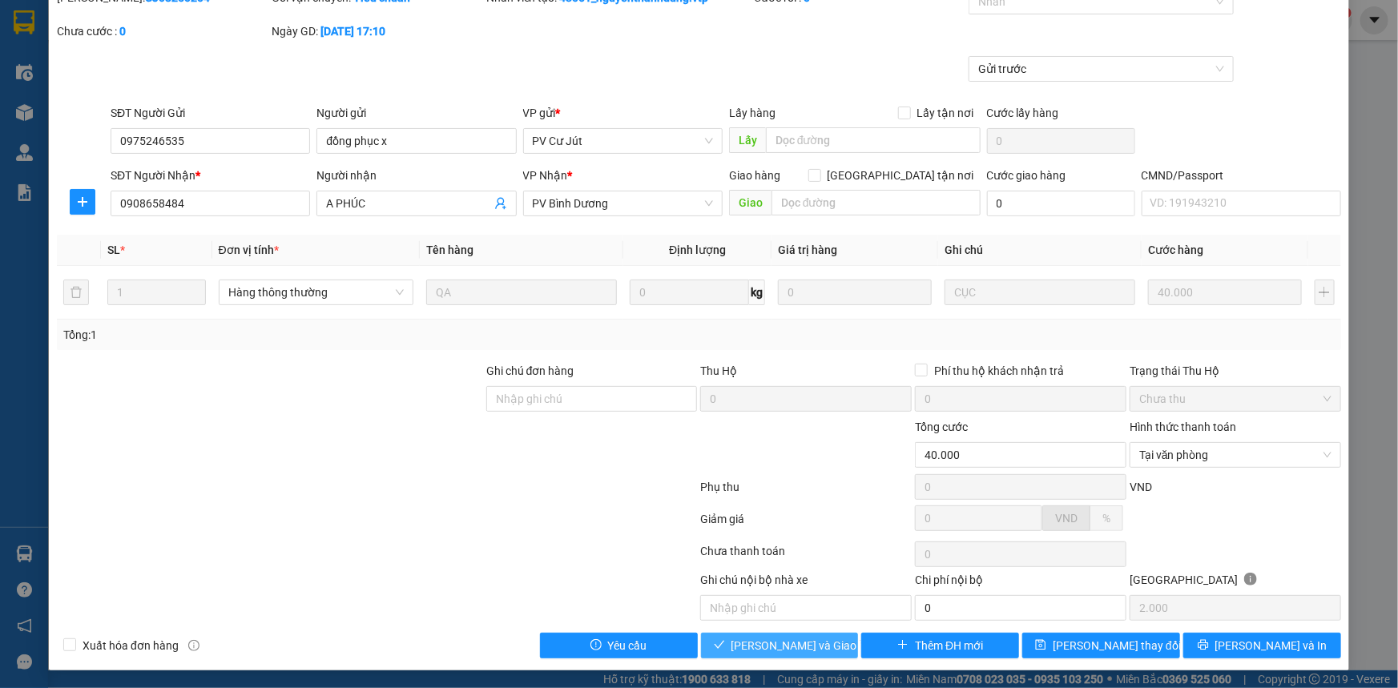
click at [792, 655] on button "[PERSON_NAME] và Giao hàng" at bounding box center [780, 646] width 158 height 26
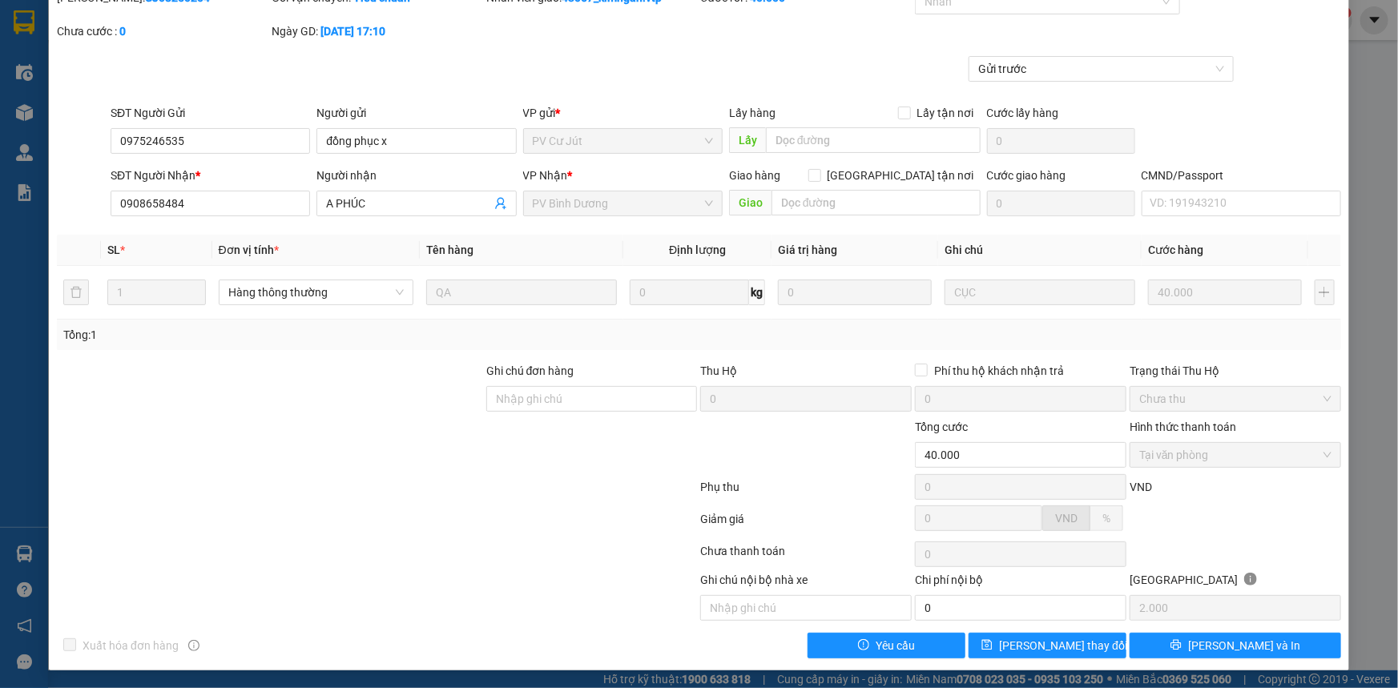
scroll to position [0, 0]
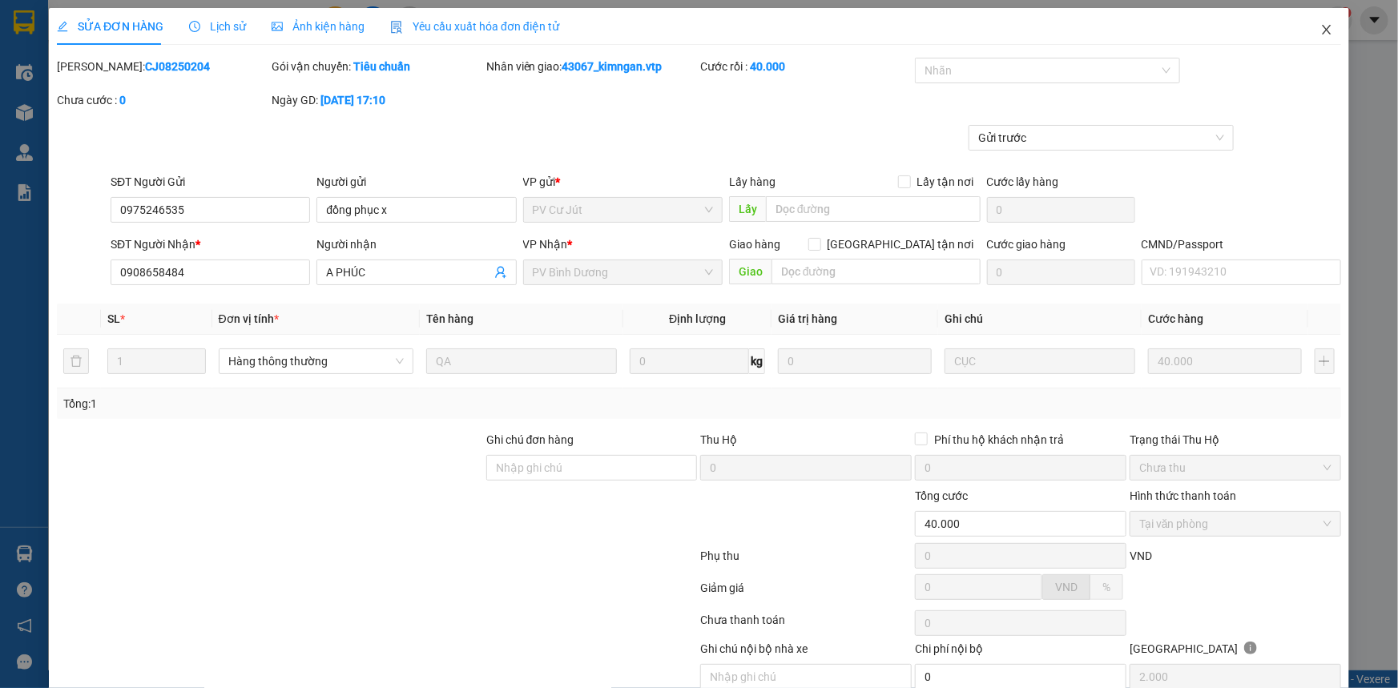
click at [1320, 23] on icon "close" at bounding box center [1326, 29] width 13 height 13
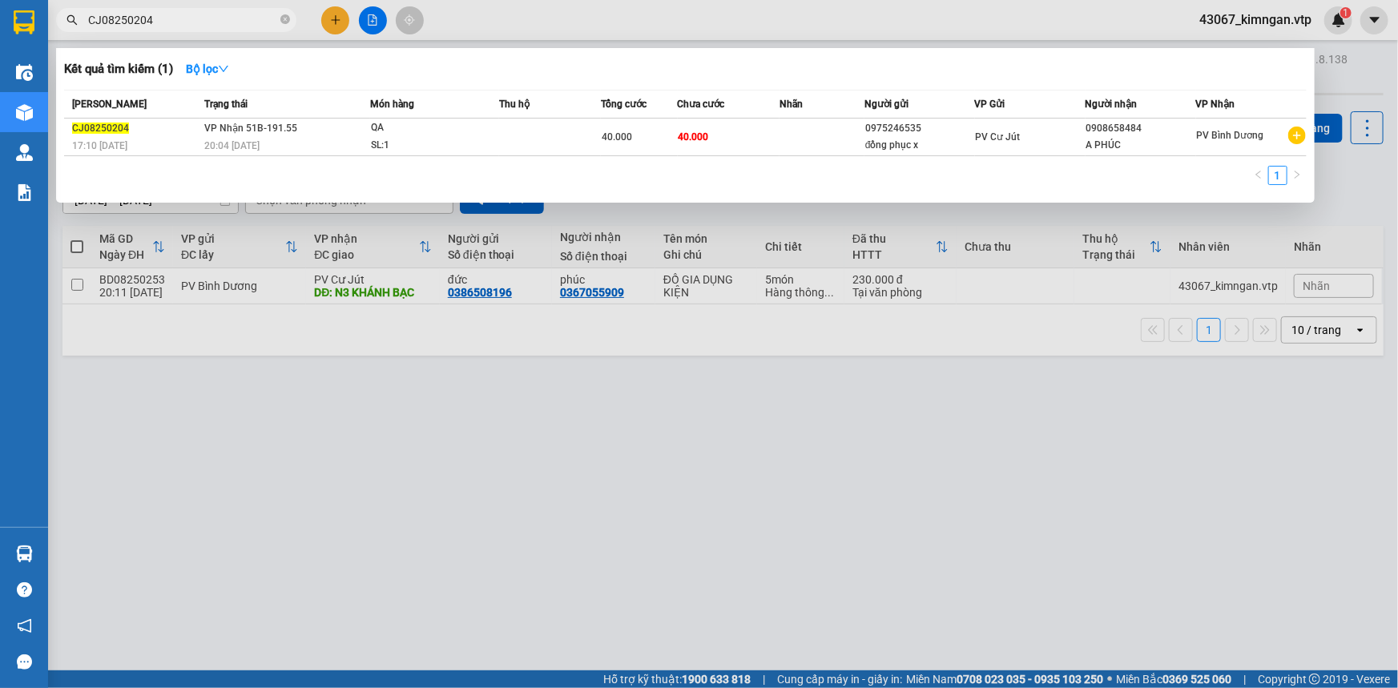
click at [183, 26] on input "CJ08250204" at bounding box center [182, 20] width 189 height 18
drag, startPoint x: 183, startPoint y: 26, endPoint x: 99, endPoint y: 82, distance: 100.6
click at [124, 34] on div "Kết quả tìm kiếm ( 1 ) Bộ lọc Mã ĐH Trạng thái Món hàng Thu hộ Tổng cước Chưa c…" at bounding box center [156, 20] width 312 height 28
type input "C"
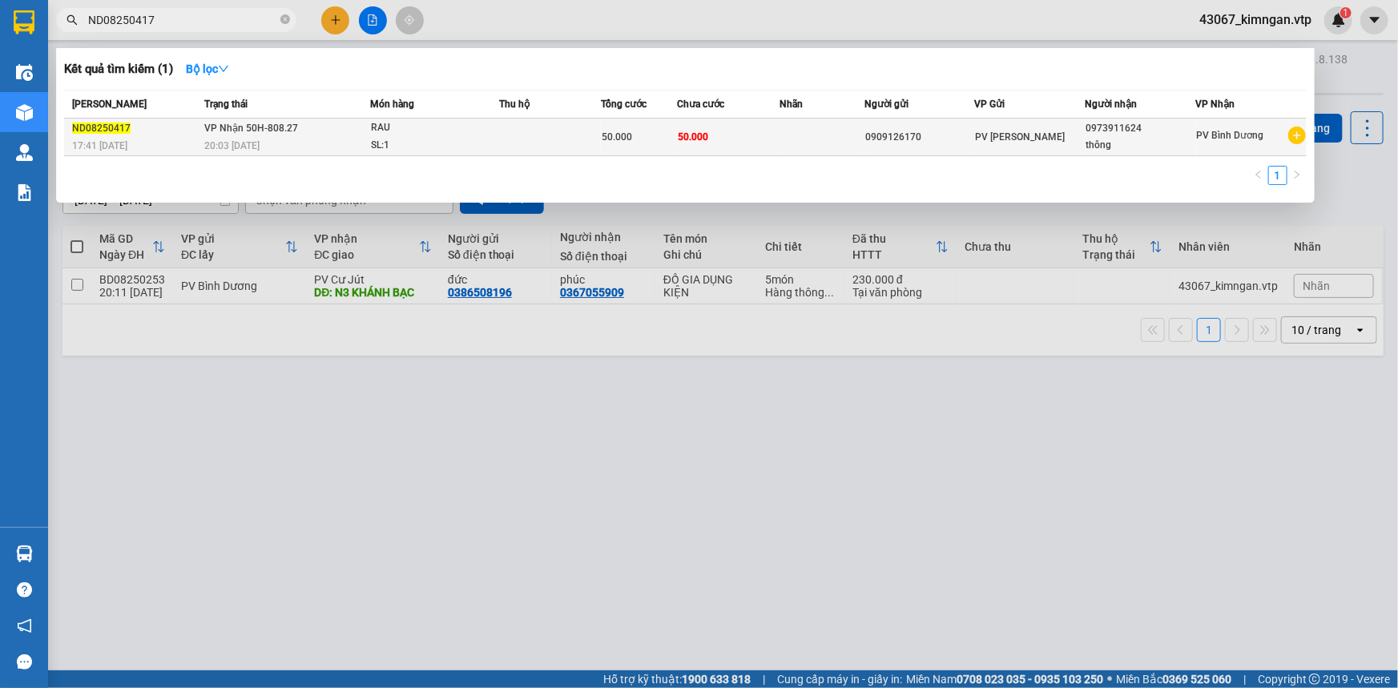
type input "ND08250417"
click at [307, 144] on div "20:03 [DATE]" at bounding box center [286, 146] width 165 height 18
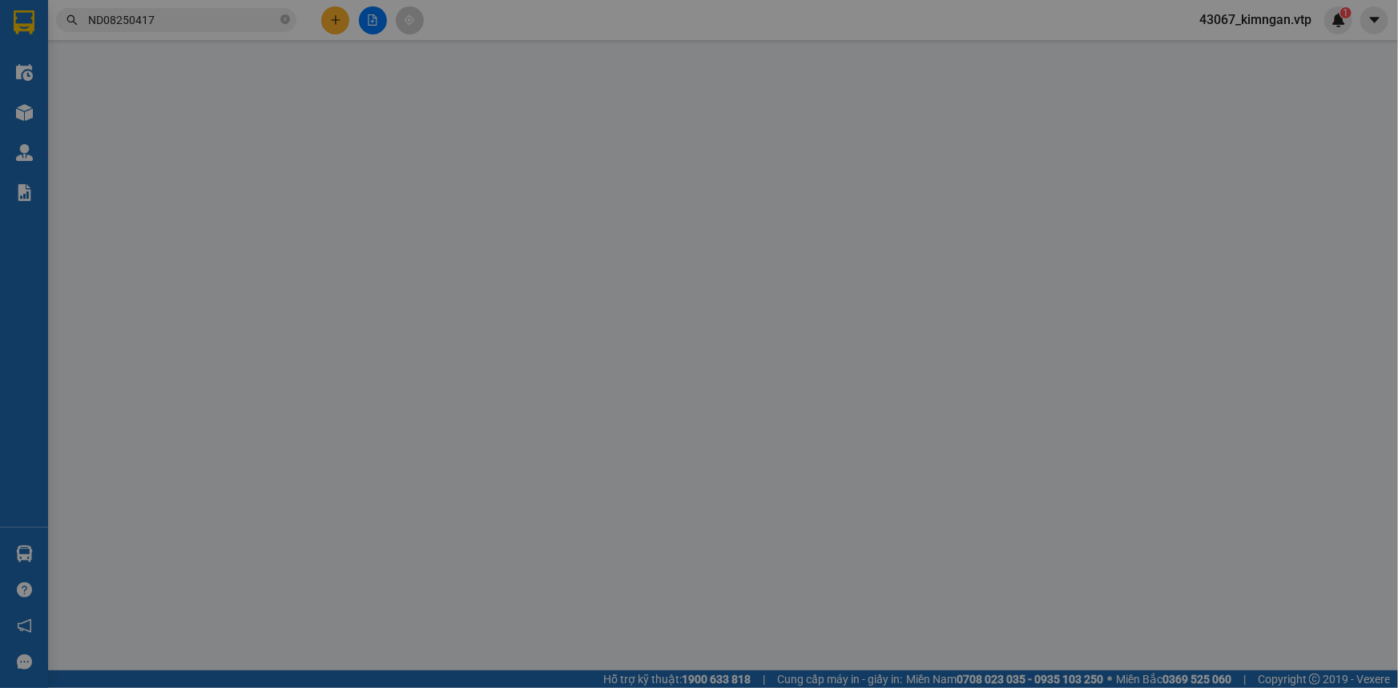
type input "0909126170"
type input "0973911624"
type input "thông"
type input "50.000"
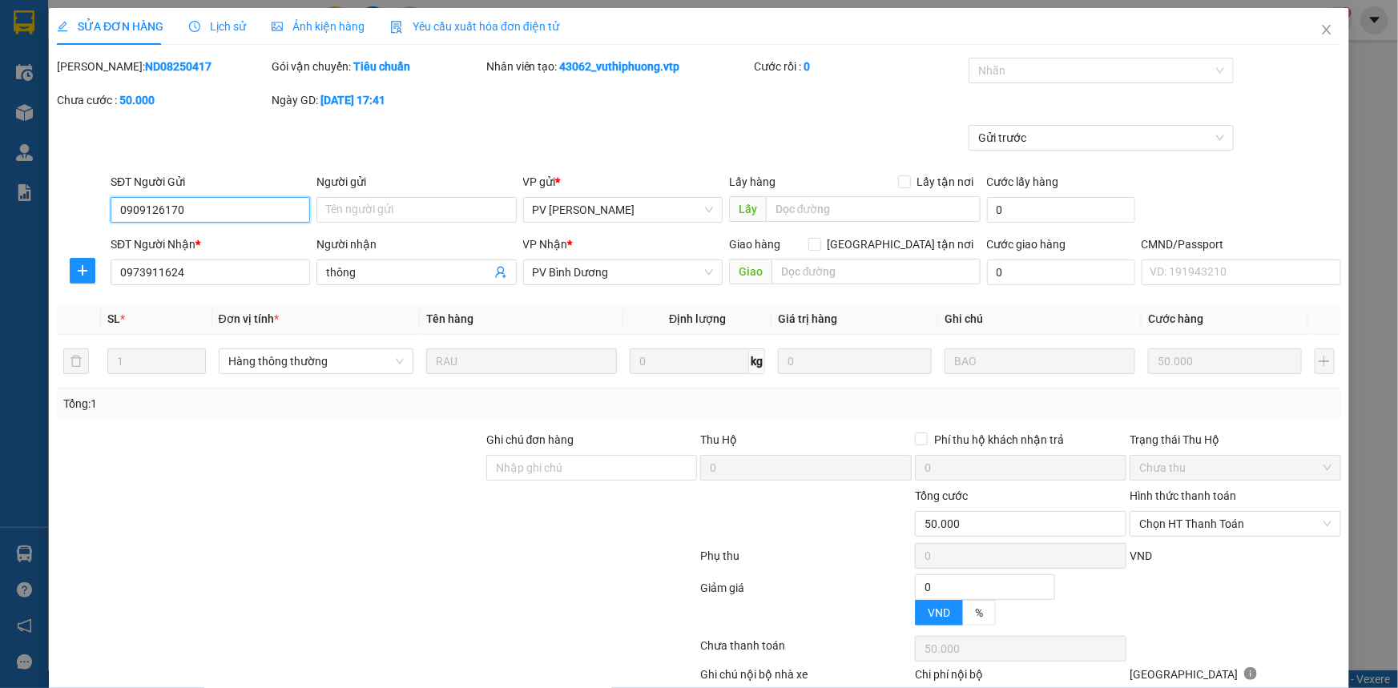
type input "2.500"
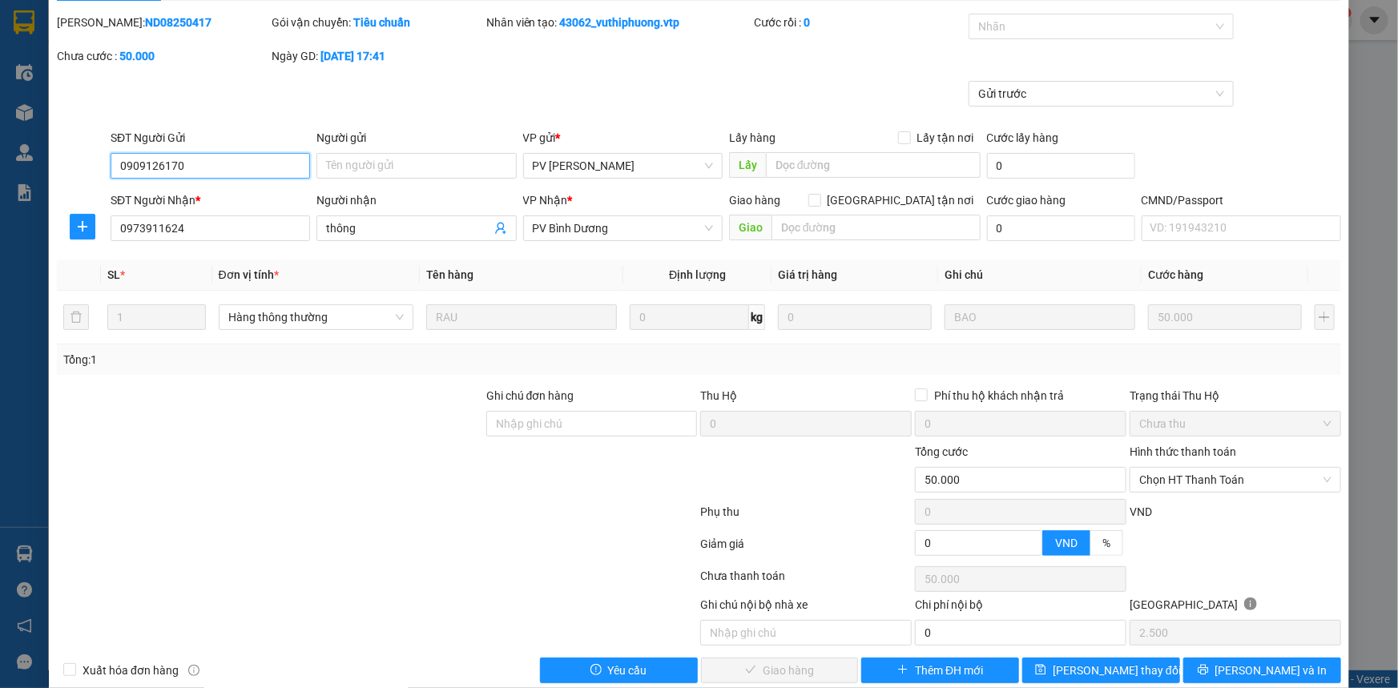
scroll to position [69, 0]
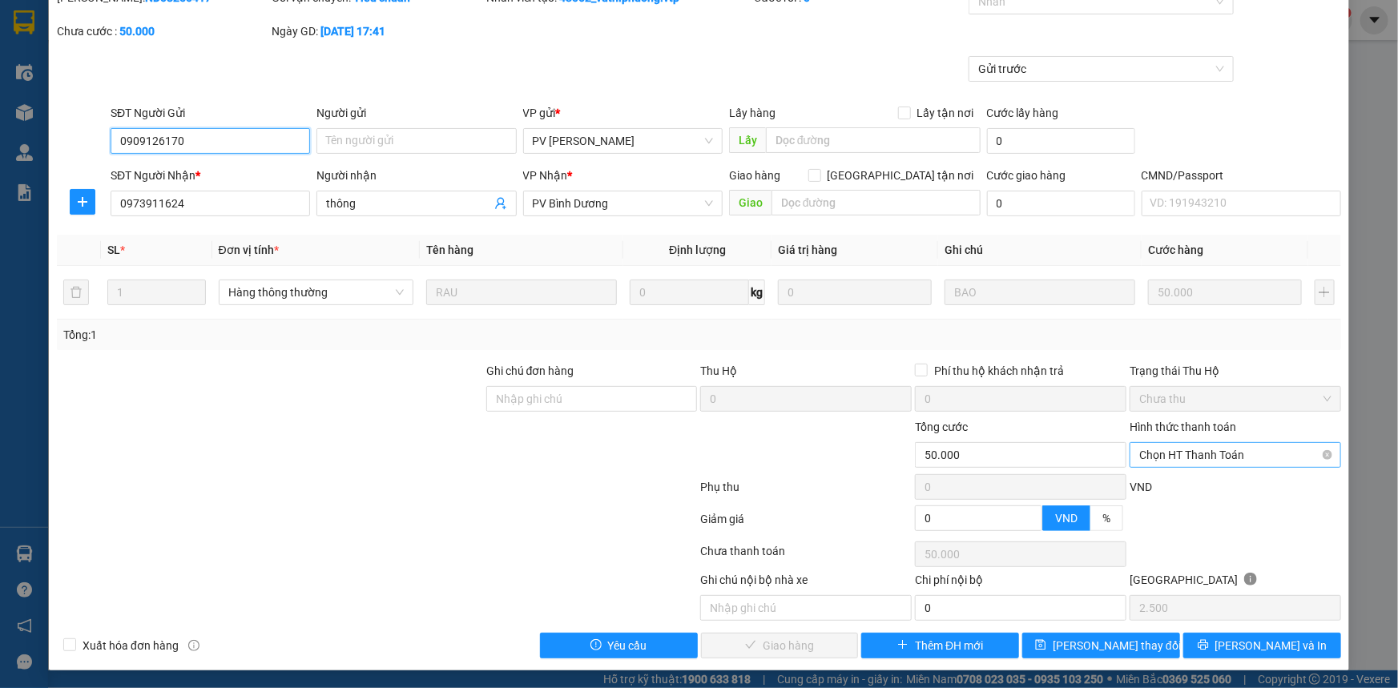
click at [1202, 444] on span "Chọn HT Thanh Toán" at bounding box center [1235, 455] width 192 height 24
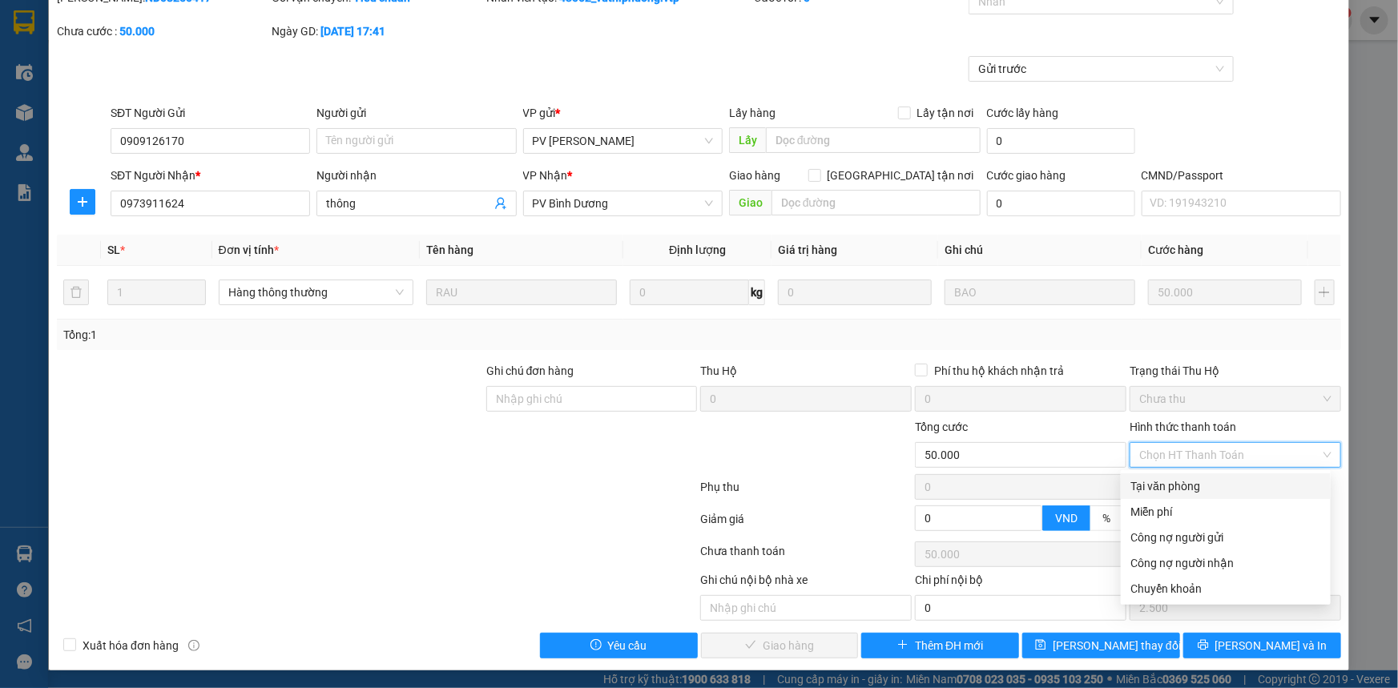
click at [1182, 485] on div "Tại văn phòng" at bounding box center [1225, 486] width 191 height 18
type input "0"
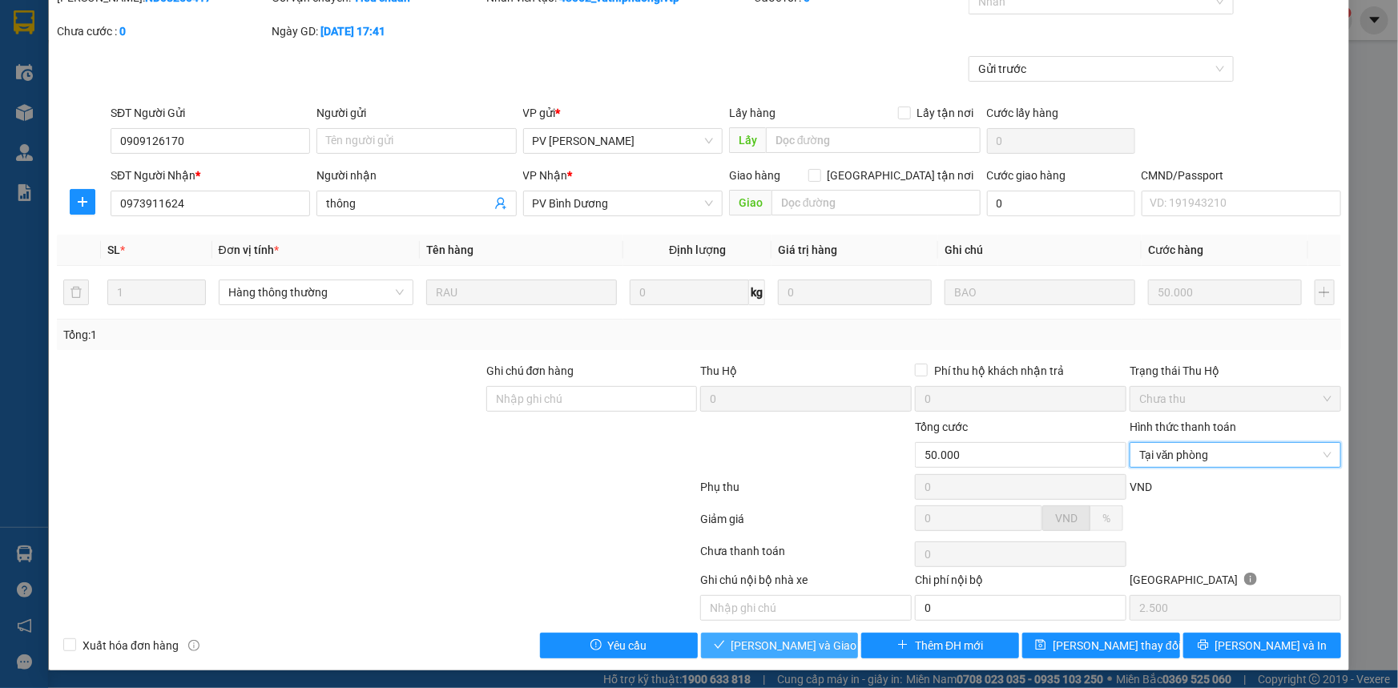
click at [765, 649] on span "[PERSON_NAME] và Giao hàng" at bounding box center [808, 646] width 154 height 18
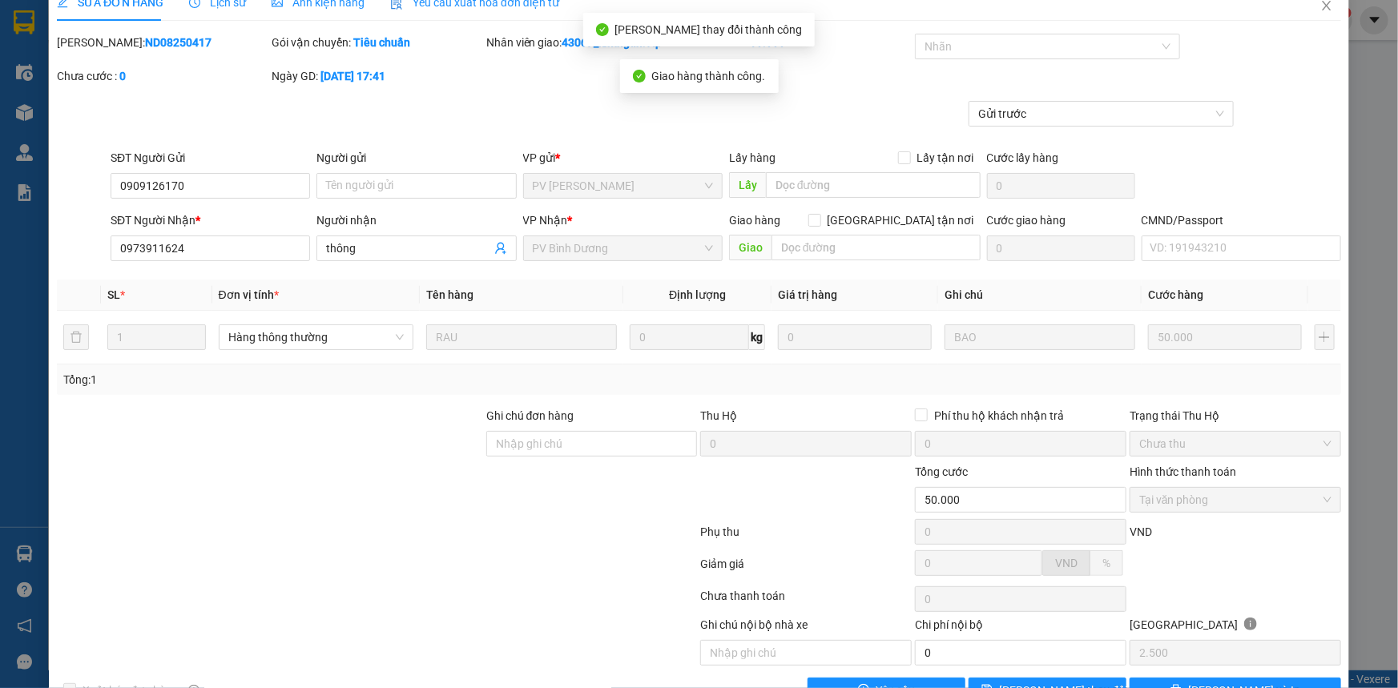
scroll to position [0, 0]
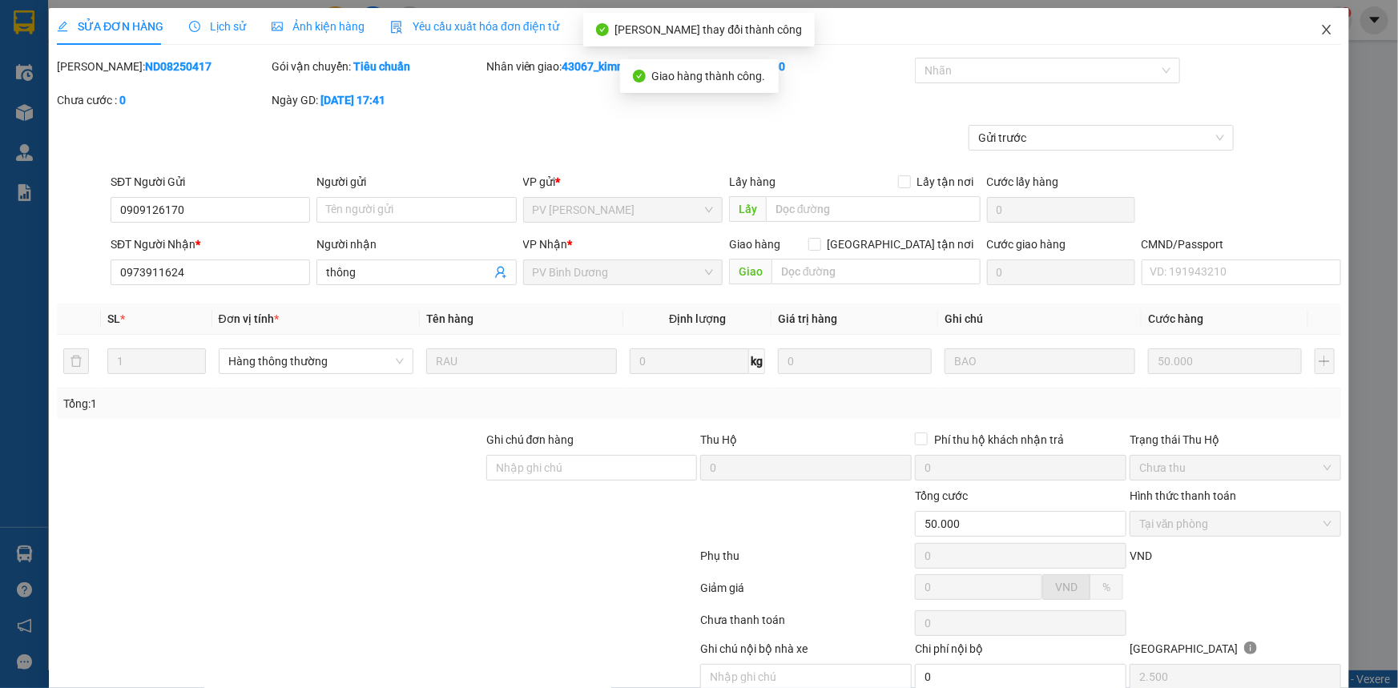
click at [1320, 35] on icon "close" at bounding box center [1326, 29] width 13 height 13
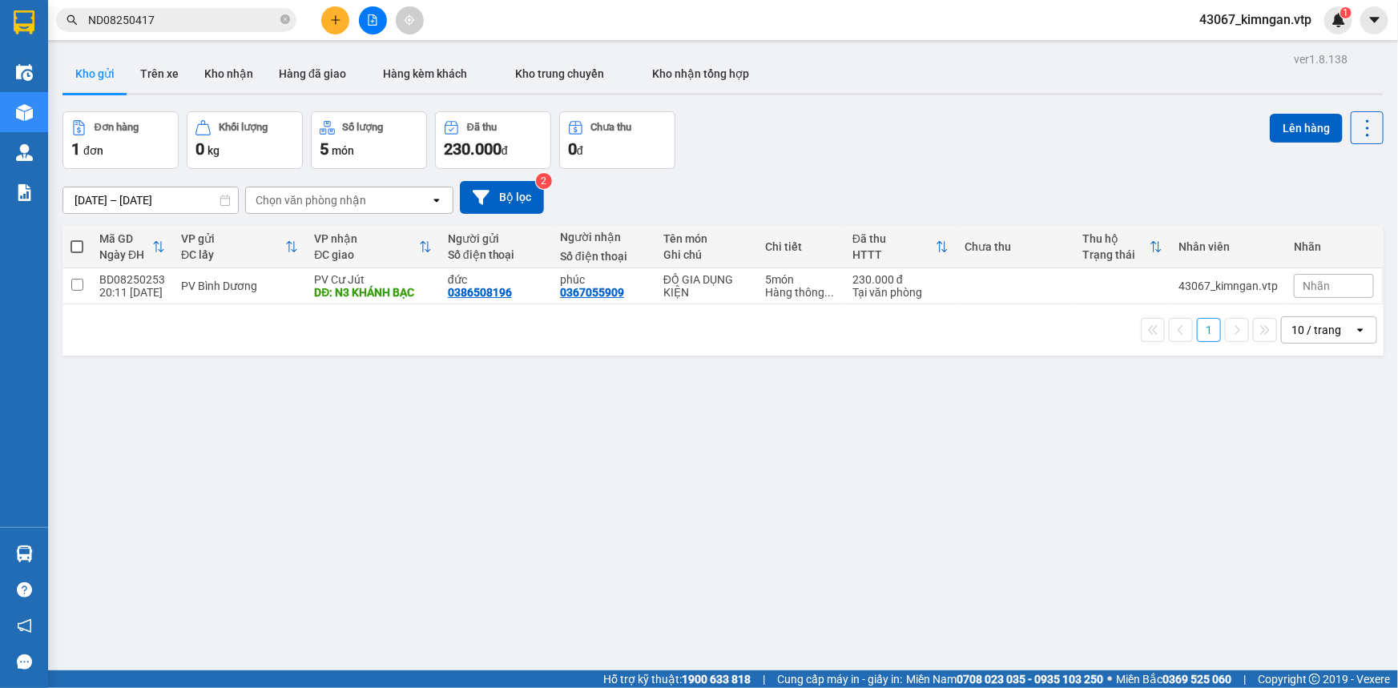
click at [211, 26] on input "ND08250417" at bounding box center [182, 20] width 189 height 18
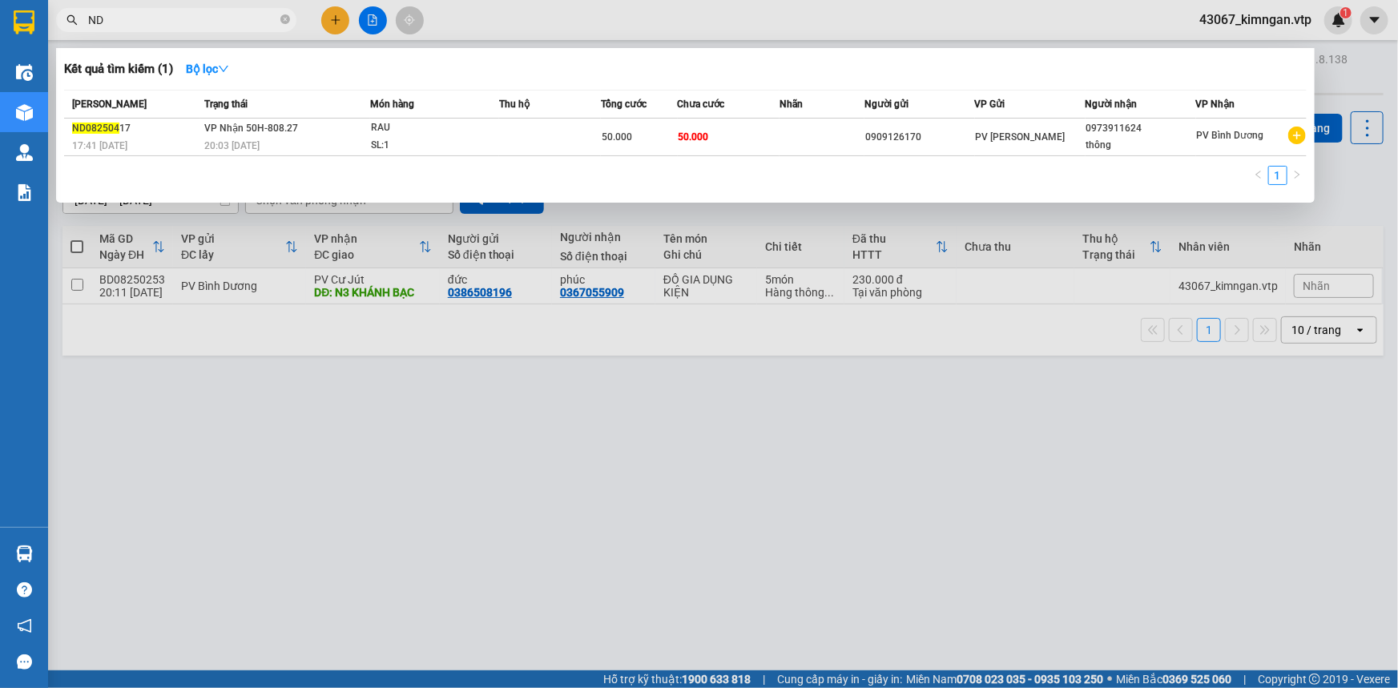
type input "N"
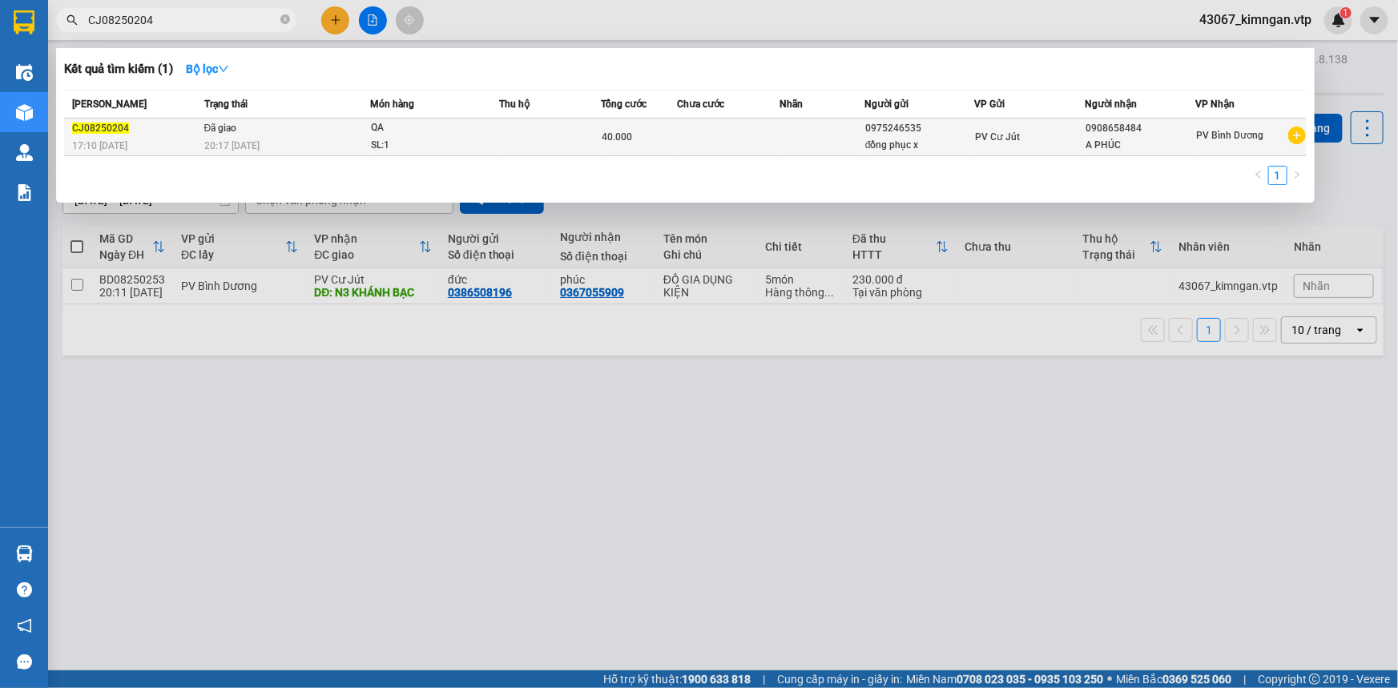
type input "CJ08250204"
click at [262, 127] on td "Đã giao 20:17 [DATE]" at bounding box center [285, 138] width 170 height 38
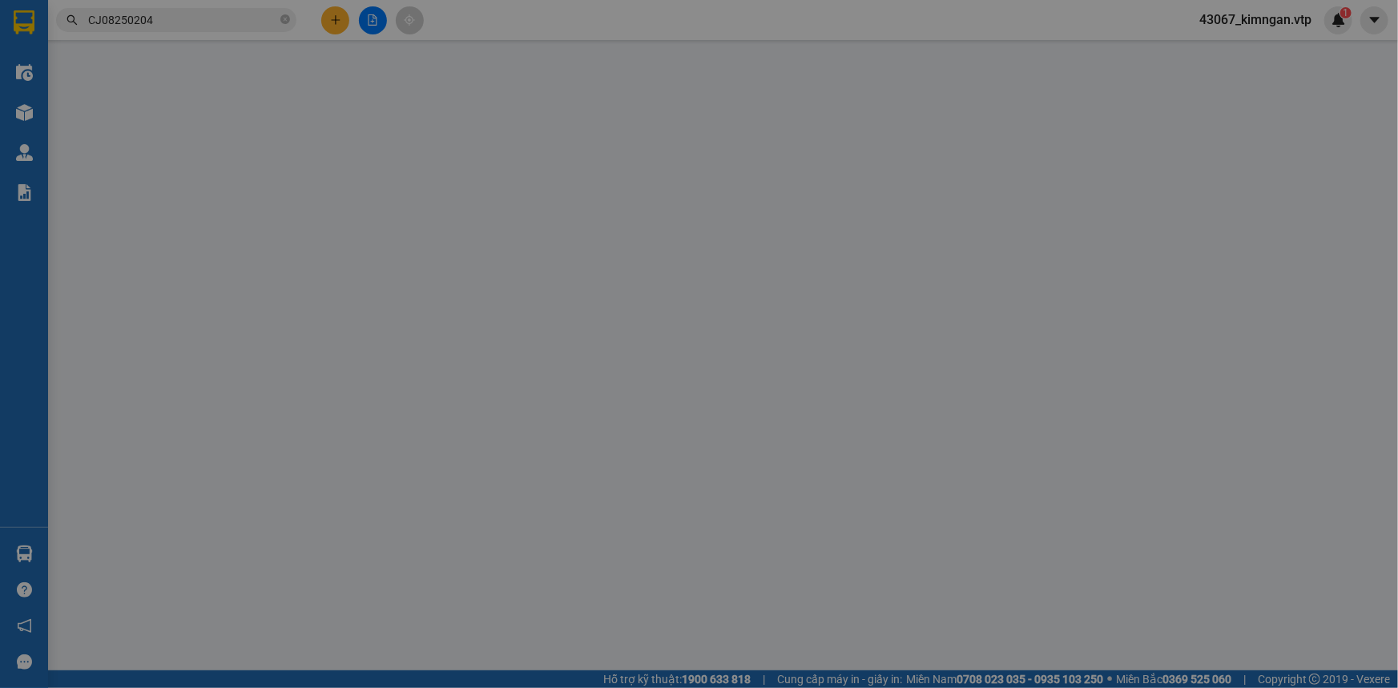
type input "2.000"
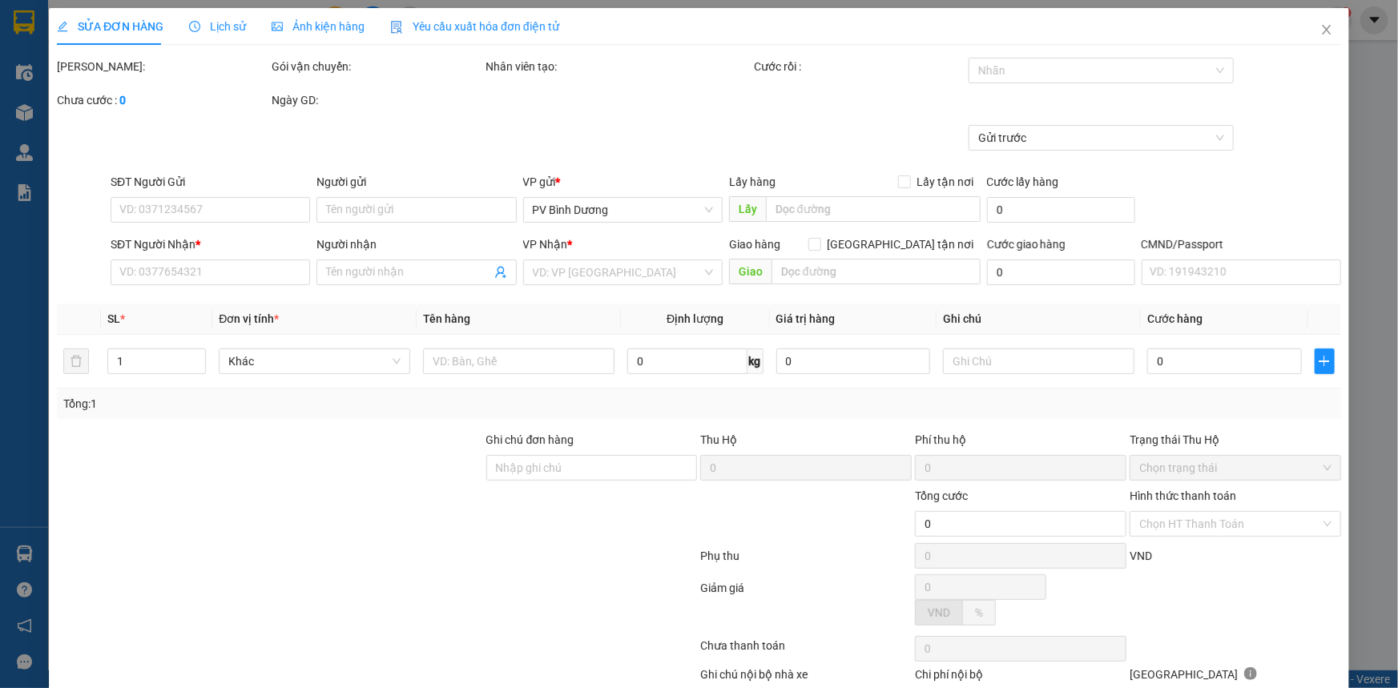
type input "0975246535"
type input "đồng phục x"
type input "0908658484"
type input "A PHÚC"
type input "40.000"
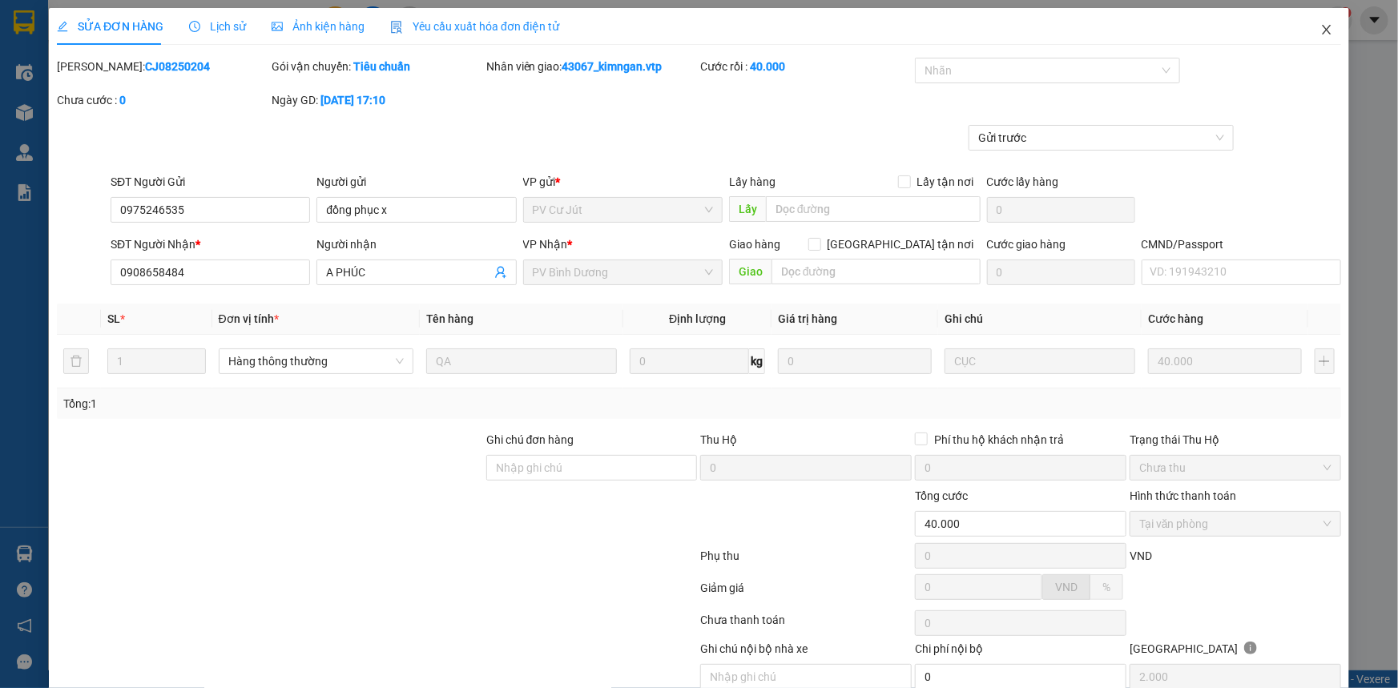
click at [1322, 30] on icon "close" at bounding box center [1326, 30] width 9 height 10
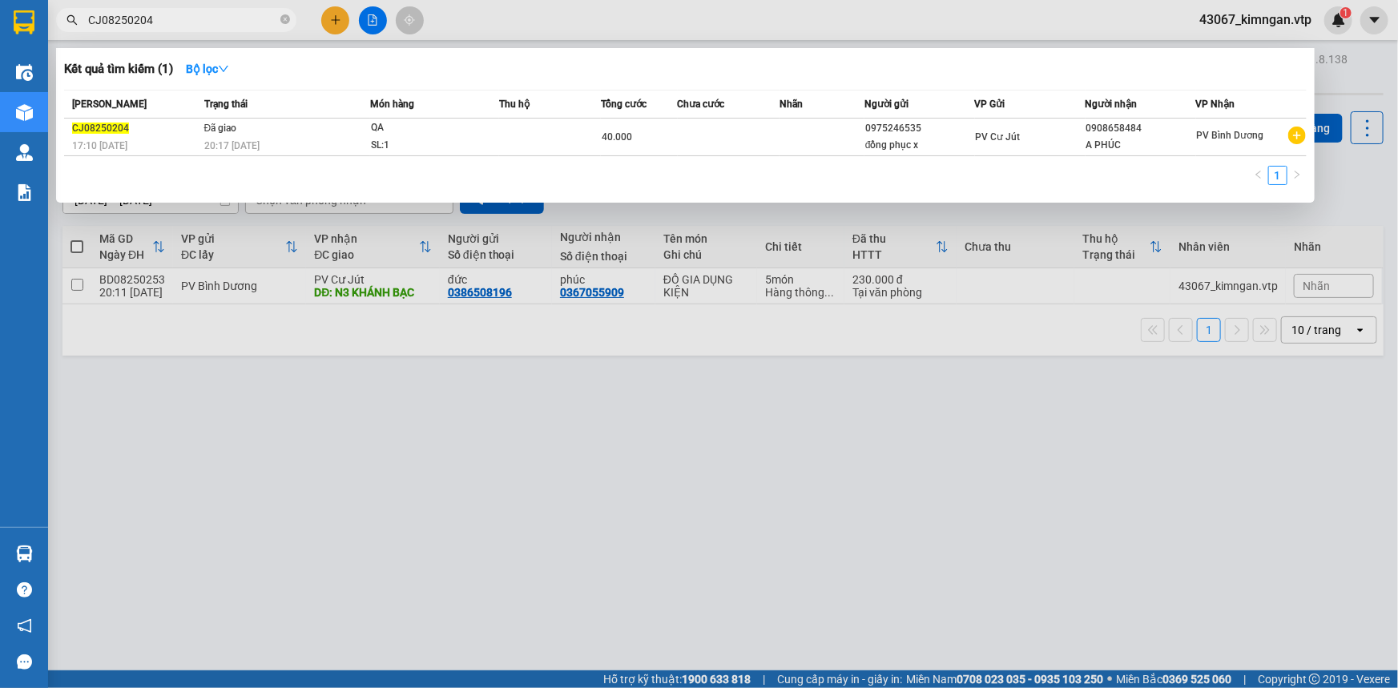
drag, startPoint x: 230, startPoint y: 18, endPoint x: 148, endPoint y: 27, distance: 82.2
click at [179, 31] on span "CJ08250204" at bounding box center [176, 20] width 240 height 24
drag, startPoint x: 169, startPoint y: 23, endPoint x: 0, endPoint y: 21, distance: 169.0
click at [0, 26] on section "Kết quả tìm kiếm ( 1 ) Bộ lọc Mã ĐH Trạng thái Món hàng Thu hộ Tổng cước Chưa c…" at bounding box center [699, 344] width 1398 height 688
click at [346, 435] on div at bounding box center [699, 344] width 1398 height 688
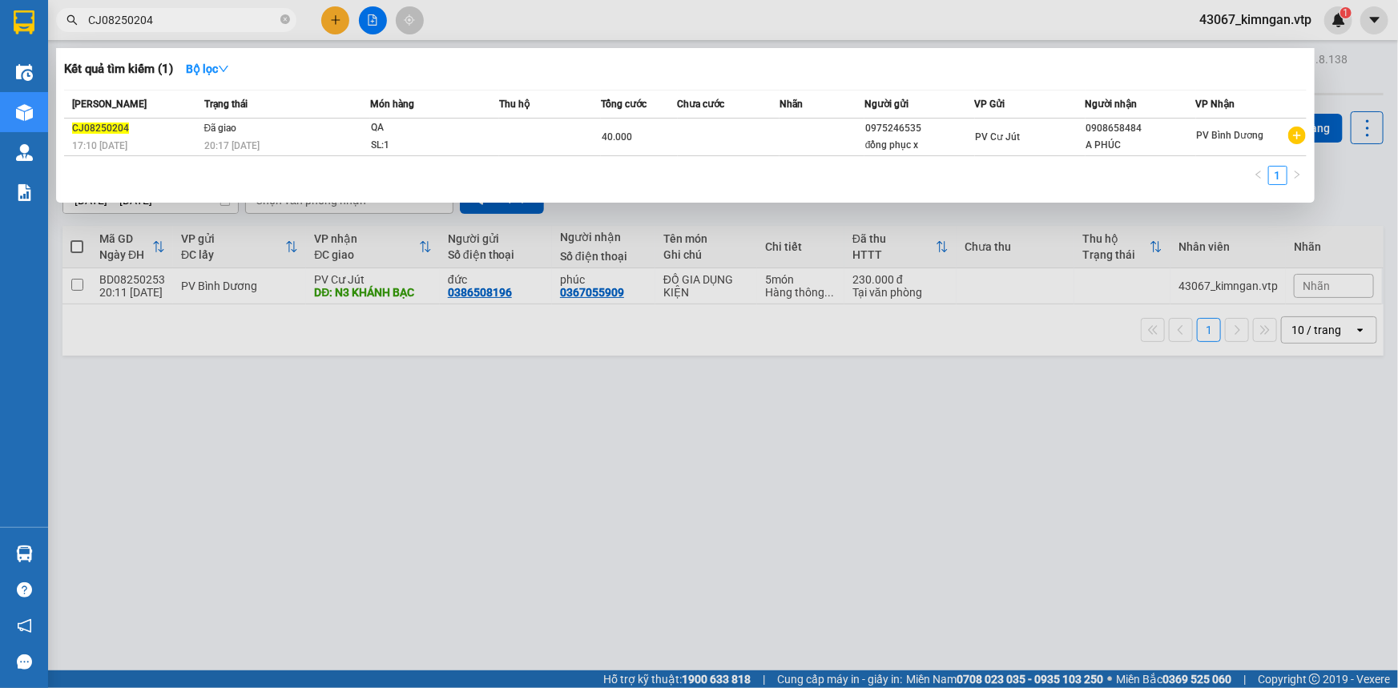
click at [227, 13] on input "CJ08250204" at bounding box center [182, 20] width 189 height 18
drag, startPoint x: 227, startPoint y: 13, endPoint x: 91, endPoint y: 41, distance: 139.0
click at [91, 34] on div "Kết quả tìm kiếm ( 1 ) Bộ lọc Mã ĐH Trạng thái Món hàng Thu hộ Tổng cước Chưa c…" at bounding box center [156, 20] width 312 height 28
type input "C"
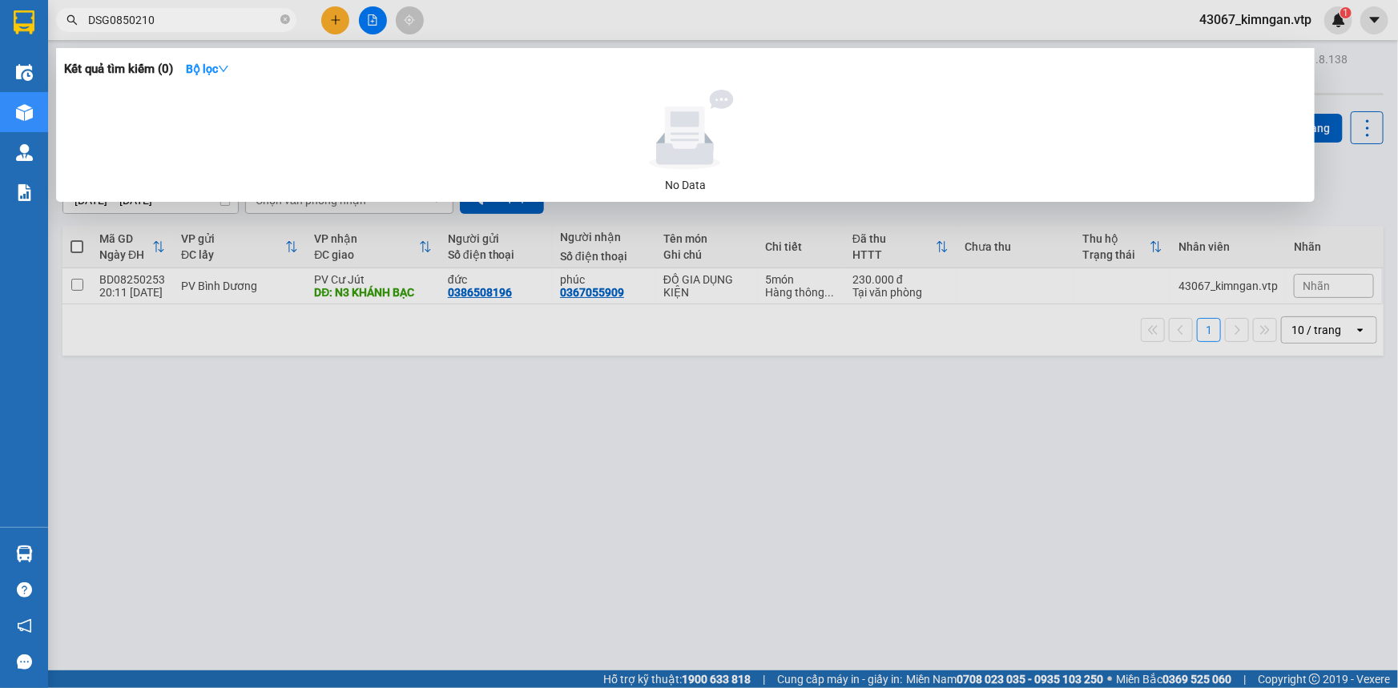
click at [123, 23] on input "DSG0850210" at bounding box center [182, 20] width 189 height 18
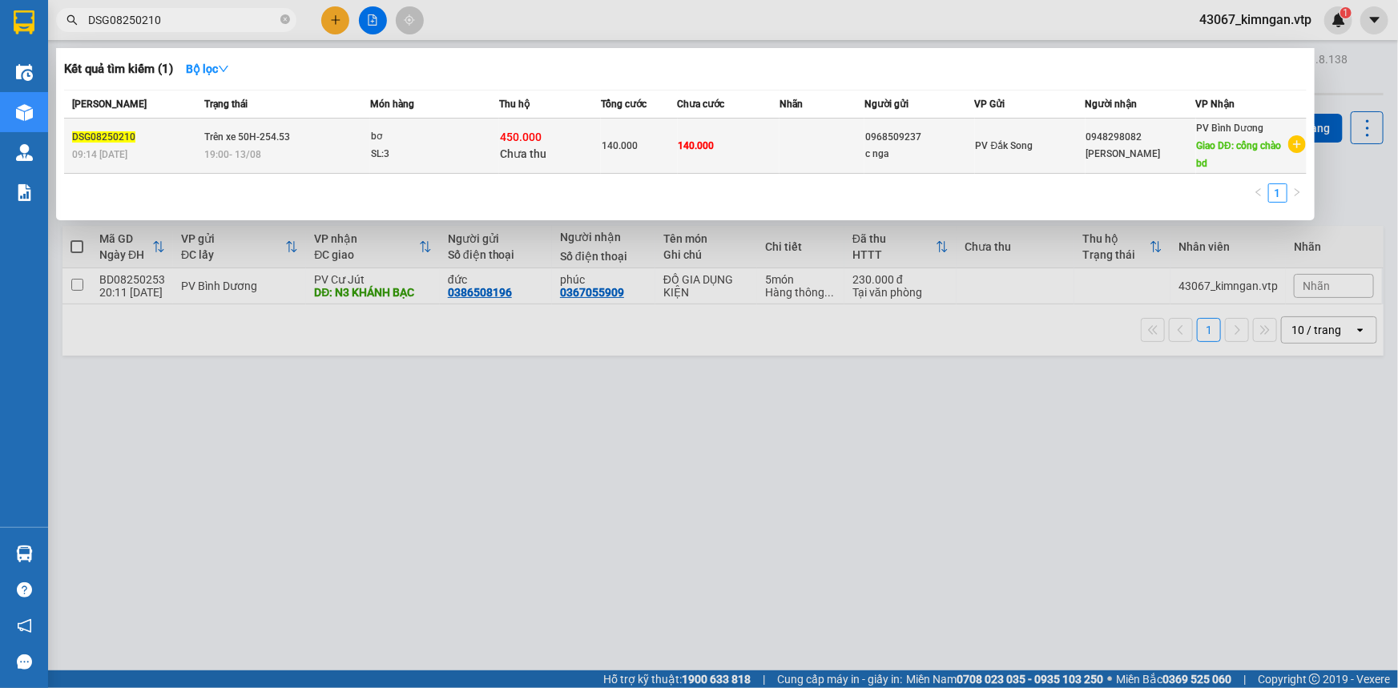
type input "DSG08250210"
click at [222, 143] on span "Trên xe 50H-254.53" at bounding box center [247, 136] width 86 height 11
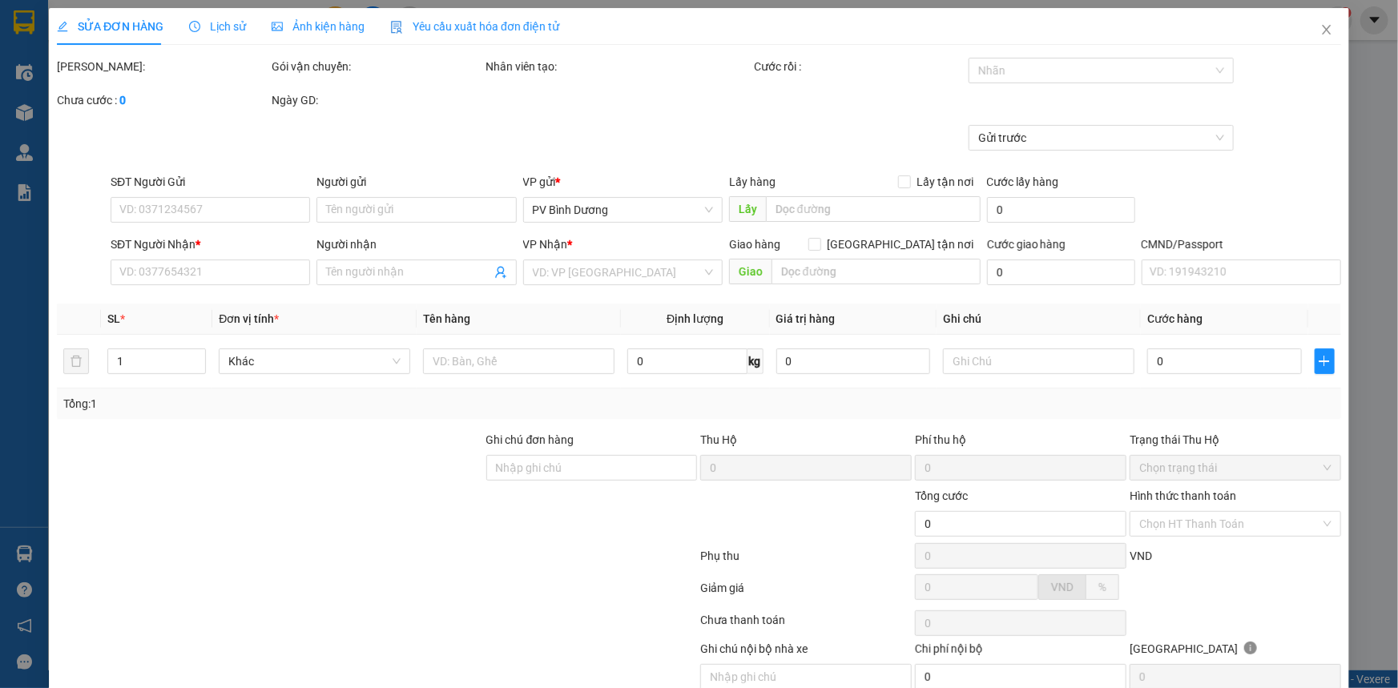
type input "0968509237"
type input "c nga"
type input "0948298082"
type input "[PERSON_NAME]"
type input "cổng chào bd"
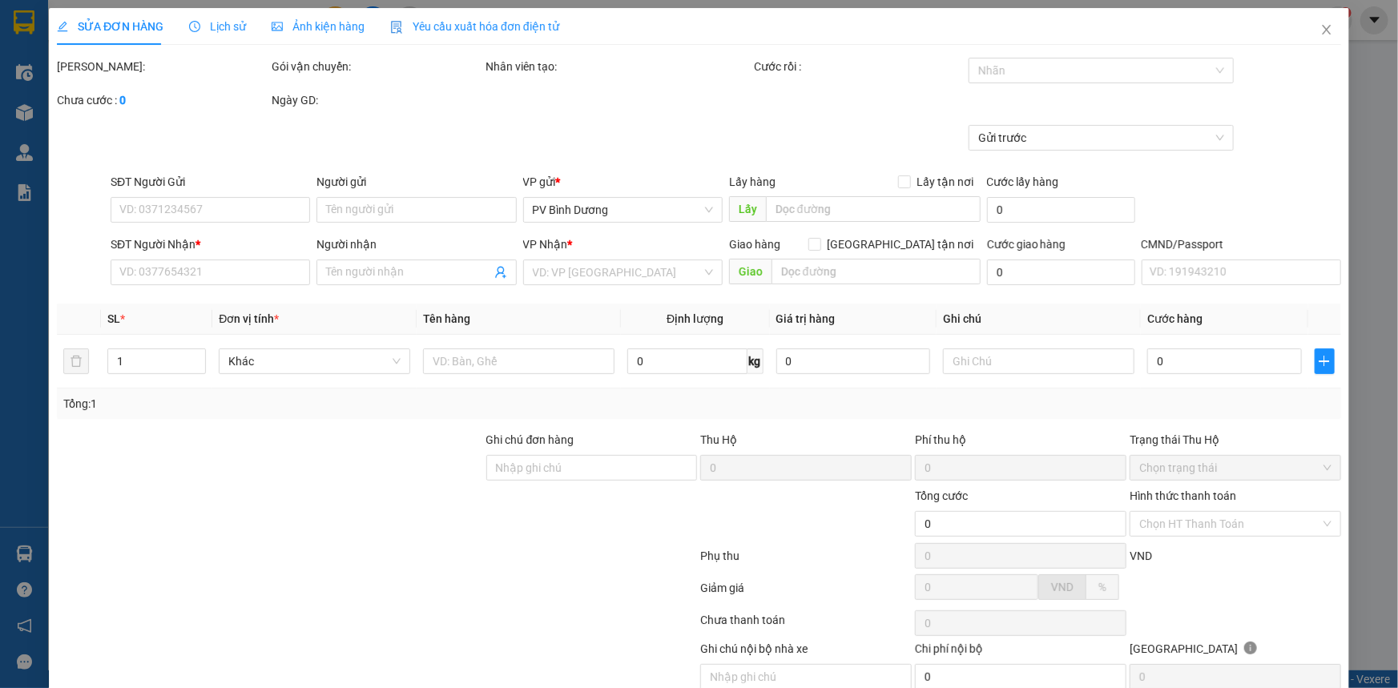
type input "450.000"
type input "20.000"
type input "140.000"
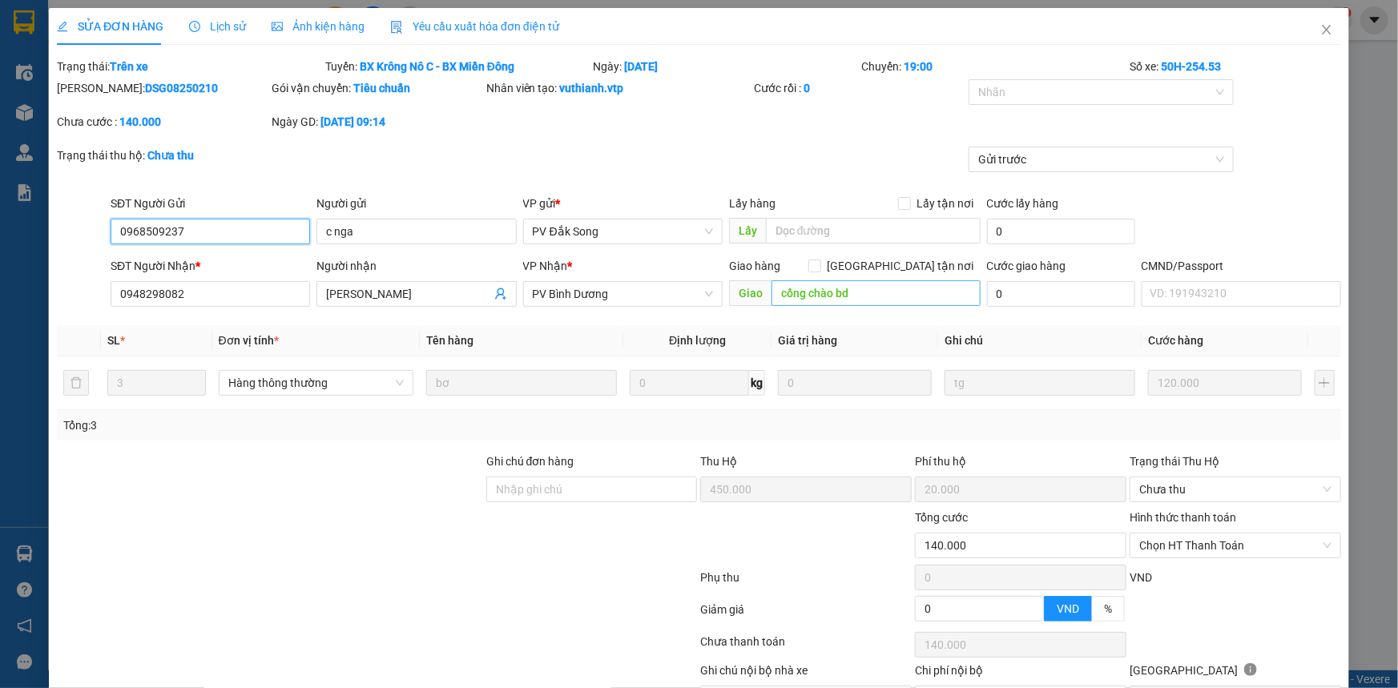
type input "6.000"
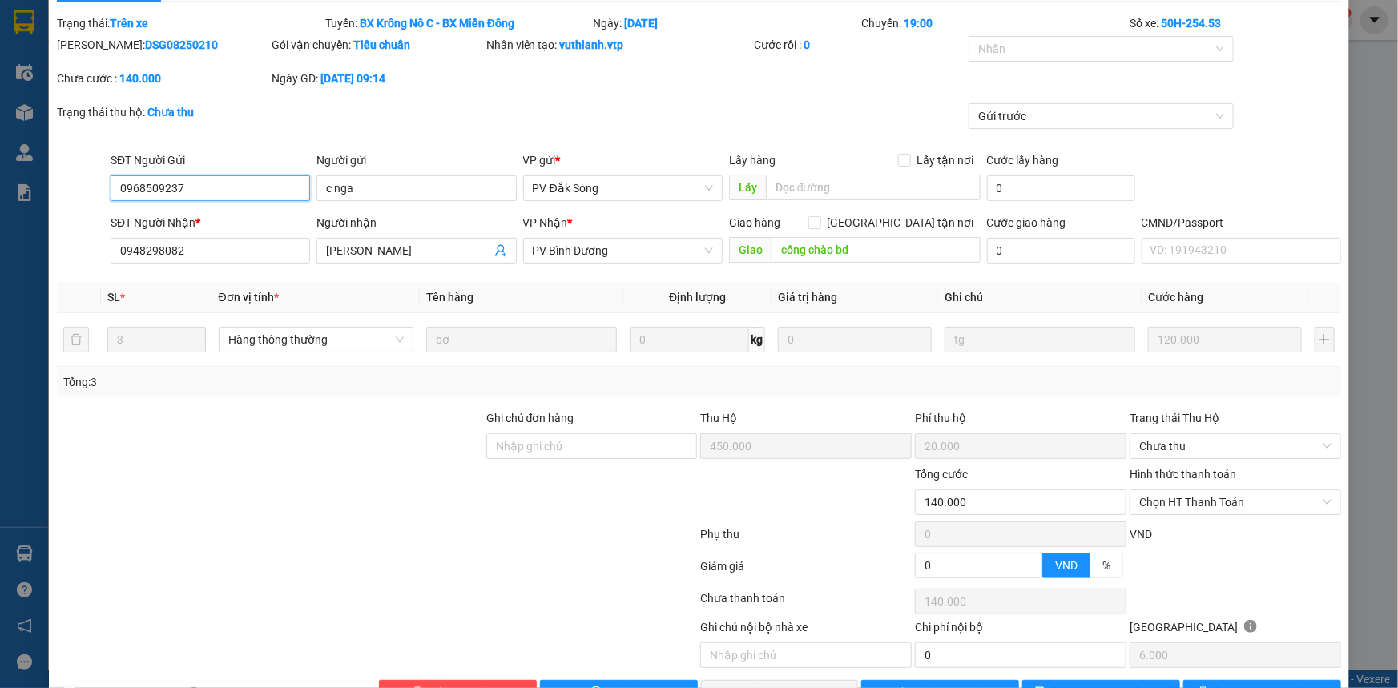
scroll to position [91, 0]
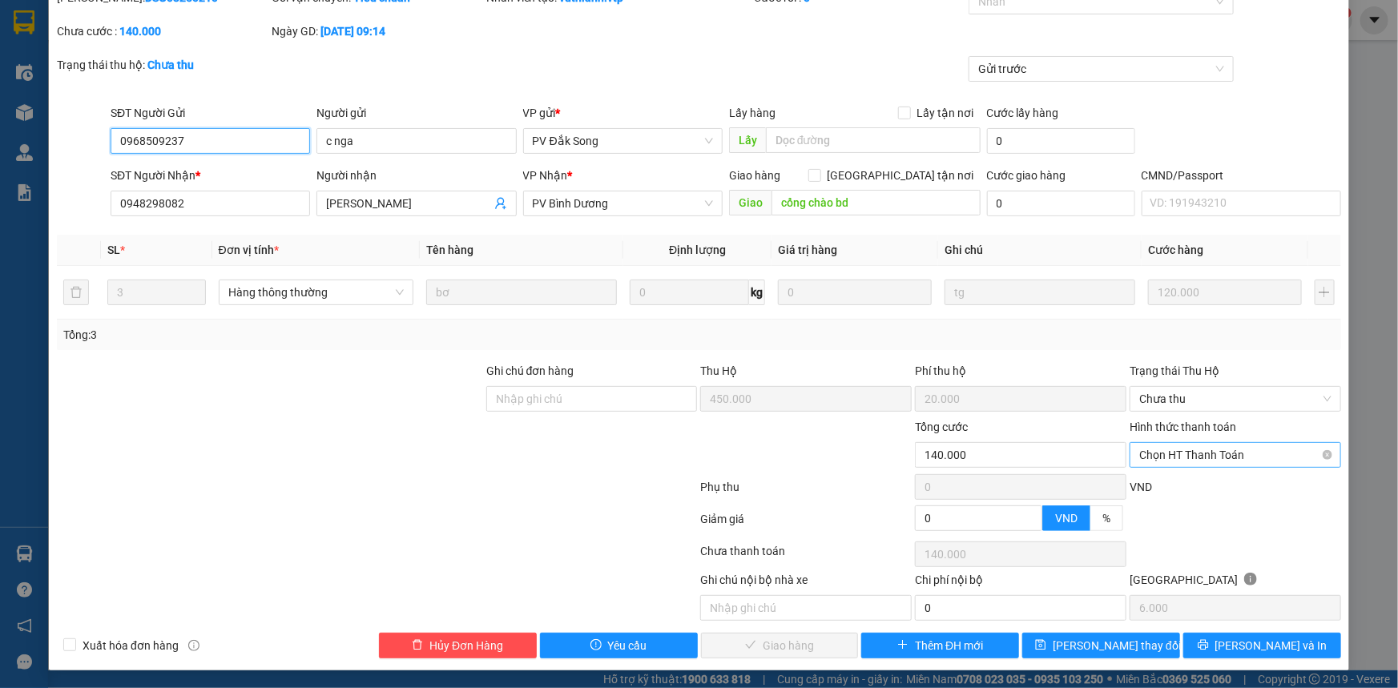
click at [1165, 461] on span "Chọn HT Thanh Toán" at bounding box center [1235, 455] width 192 height 24
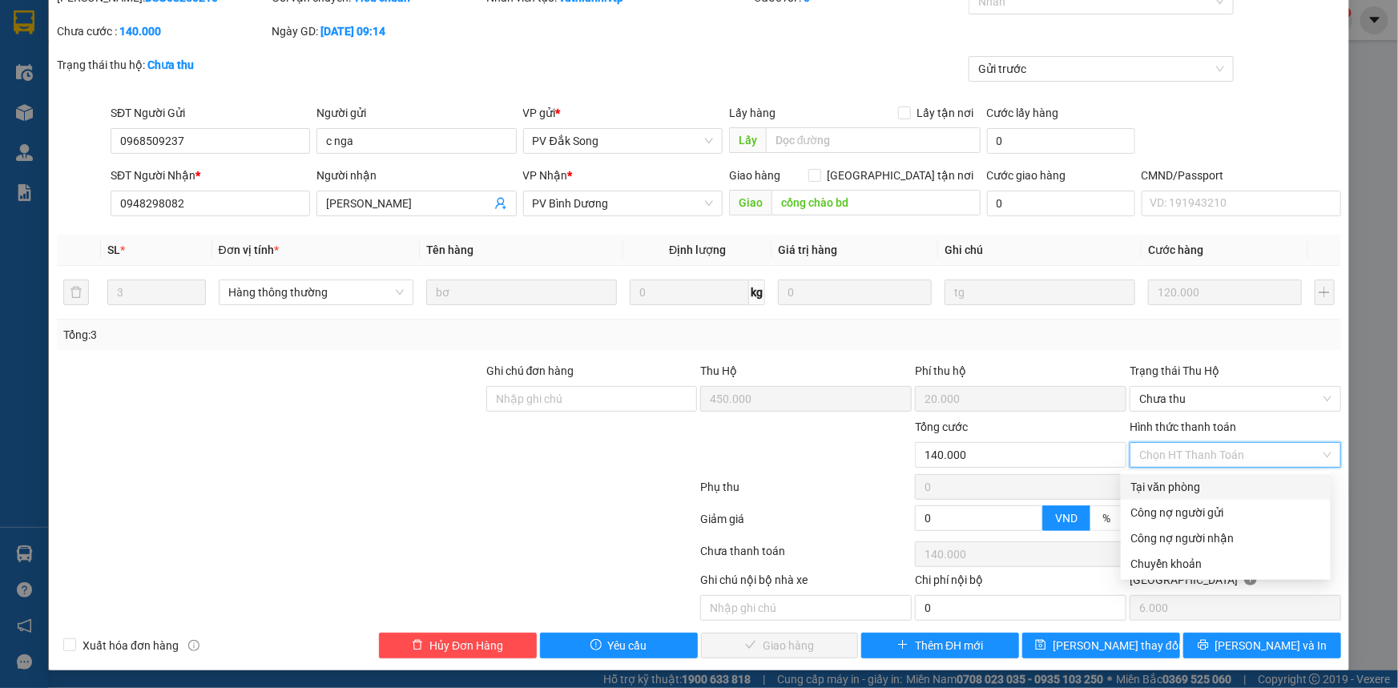
click at [1154, 490] on div "Tại văn phòng" at bounding box center [1225, 487] width 191 height 18
type input "0"
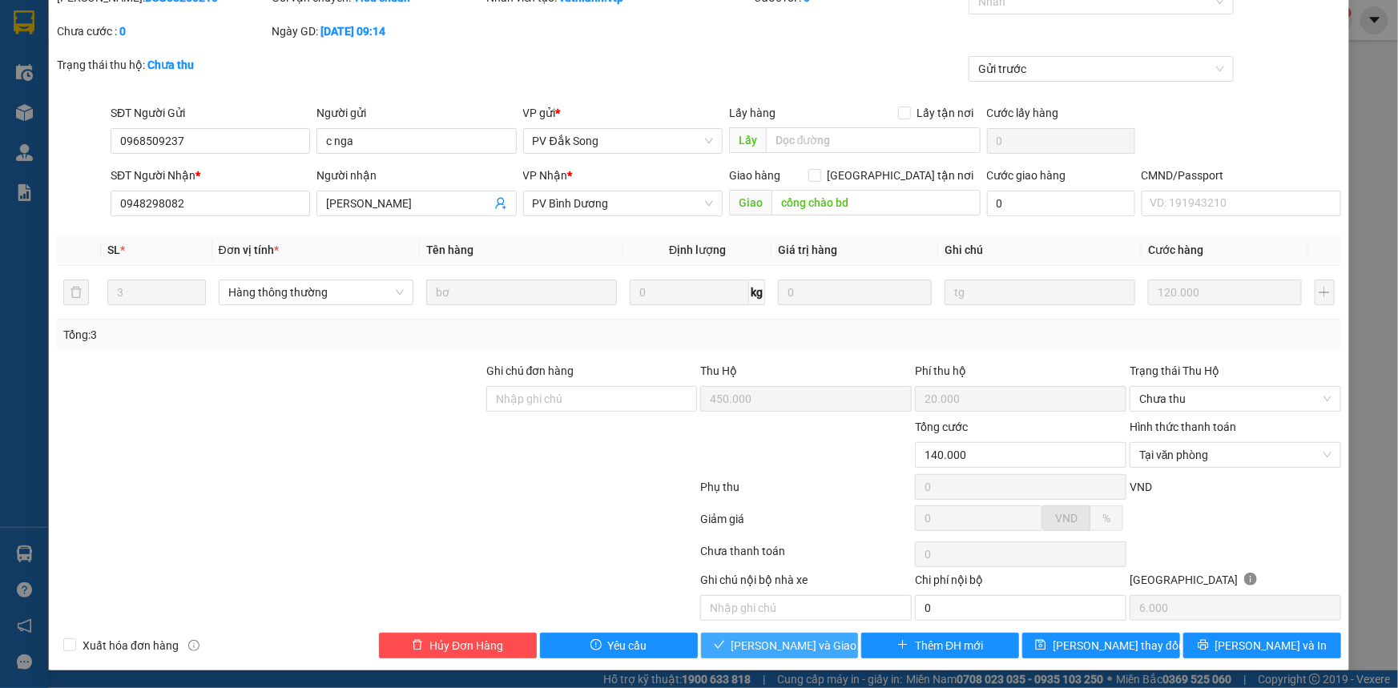
click at [779, 641] on span "[PERSON_NAME] và Giao hàng" at bounding box center [808, 646] width 154 height 18
click at [1216, 522] on div at bounding box center [1235, 524] width 215 height 28
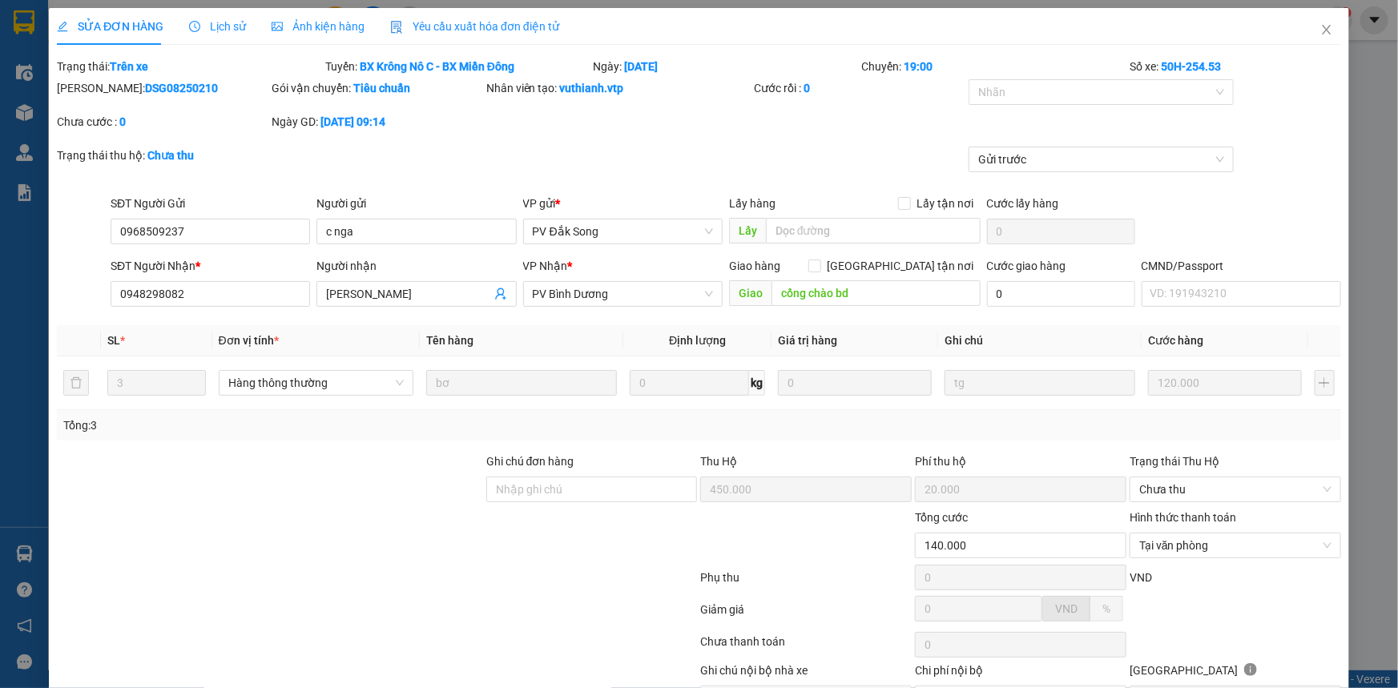
scroll to position [72, 0]
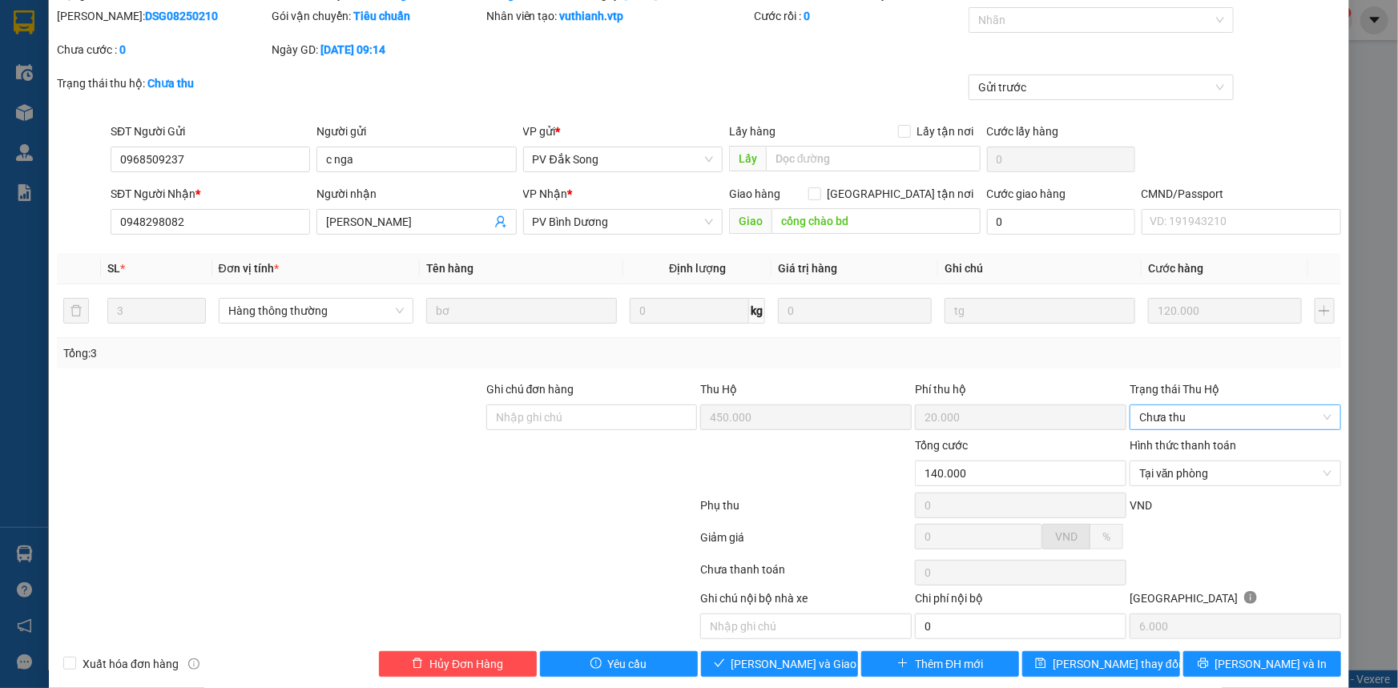
click at [1182, 416] on span "Chưa thu" at bounding box center [1235, 417] width 192 height 24
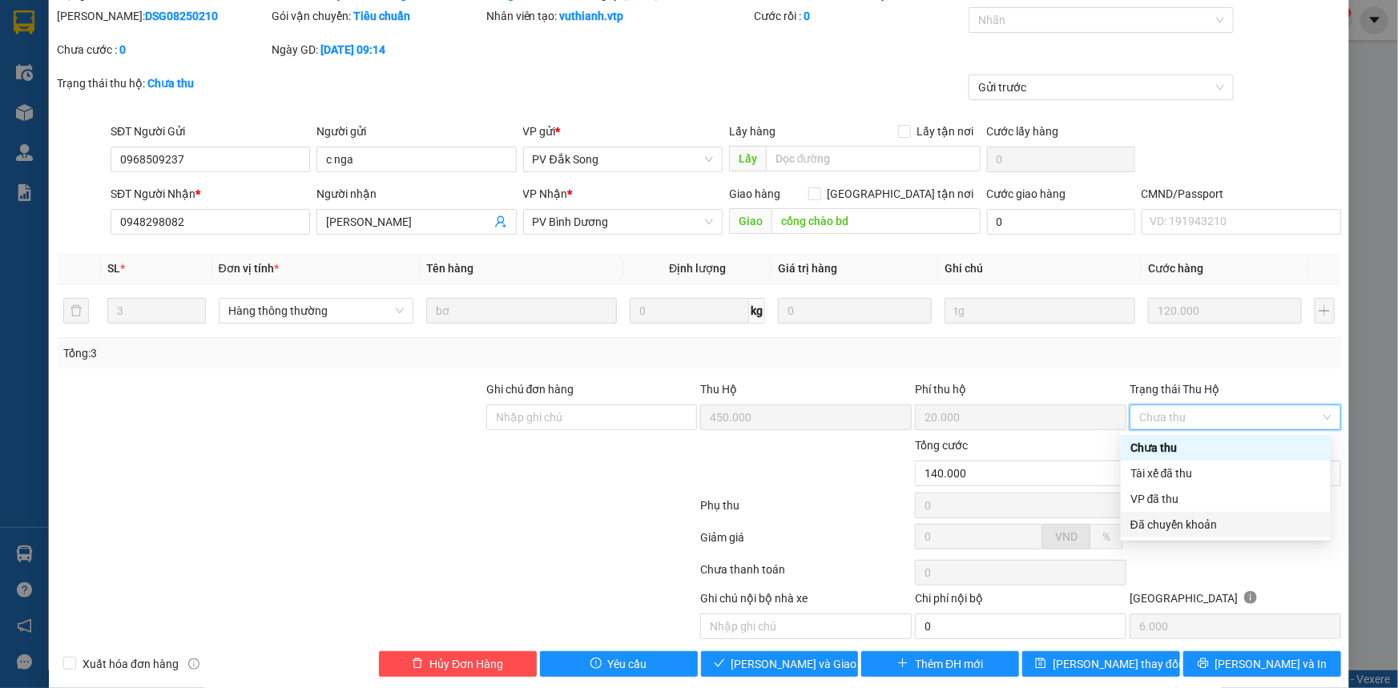
click at [1243, 577] on div at bounding box center [1235, 573] width 215 height 32
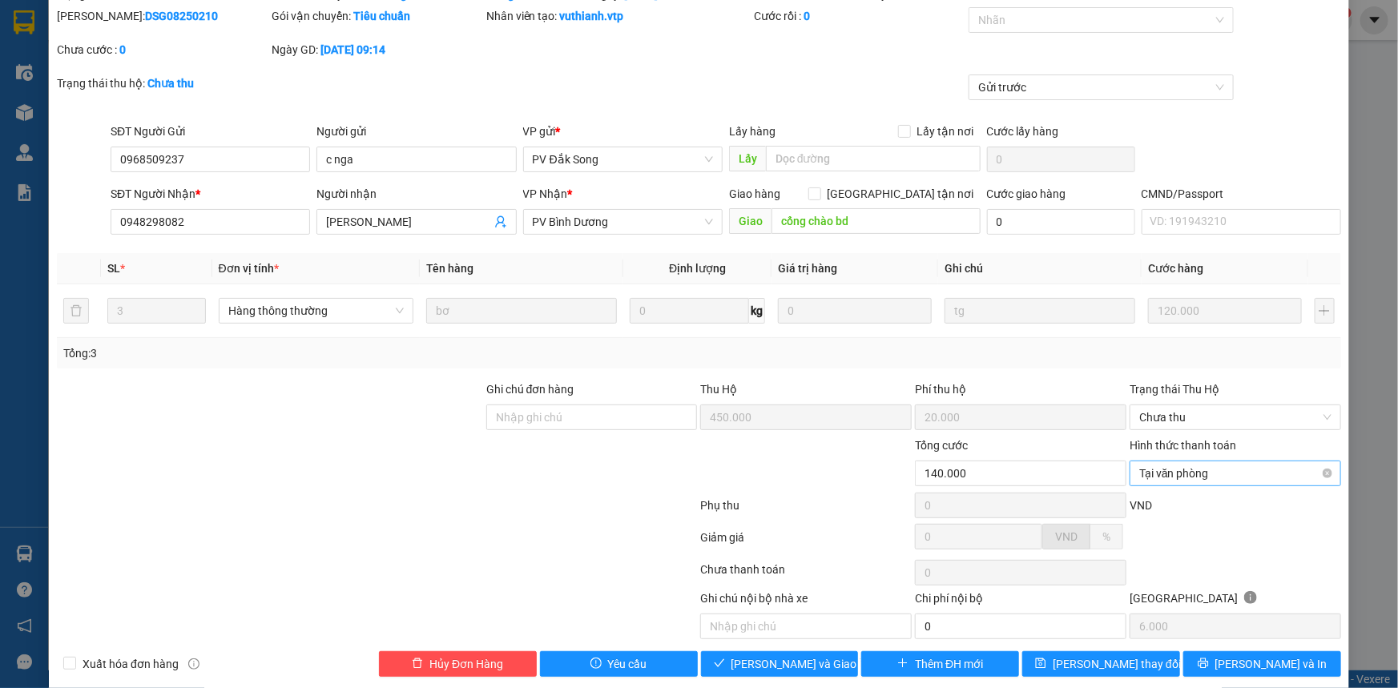
click at [1211, 473] on span "Tại văn phòng" at bounding box center [1235, 473] width 192 height 24
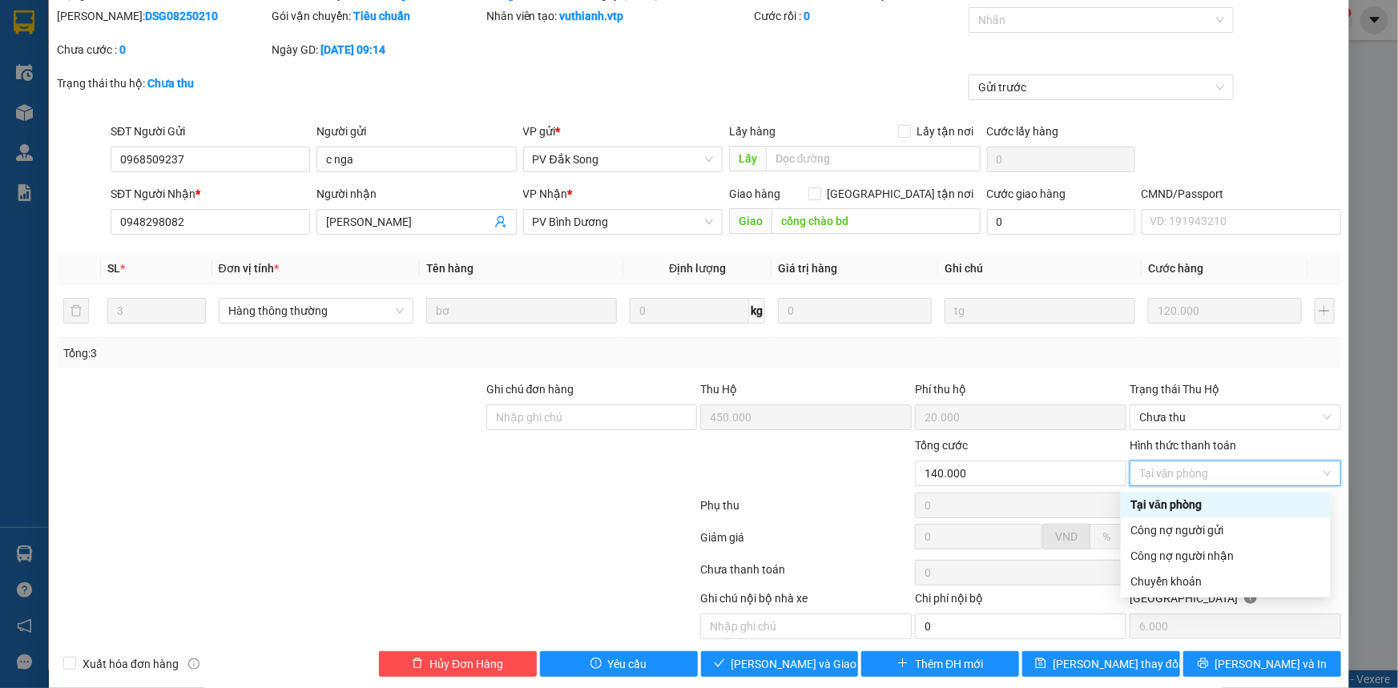
click at [636, 499] on div at bounding box center [376, 509] width 643 height 32
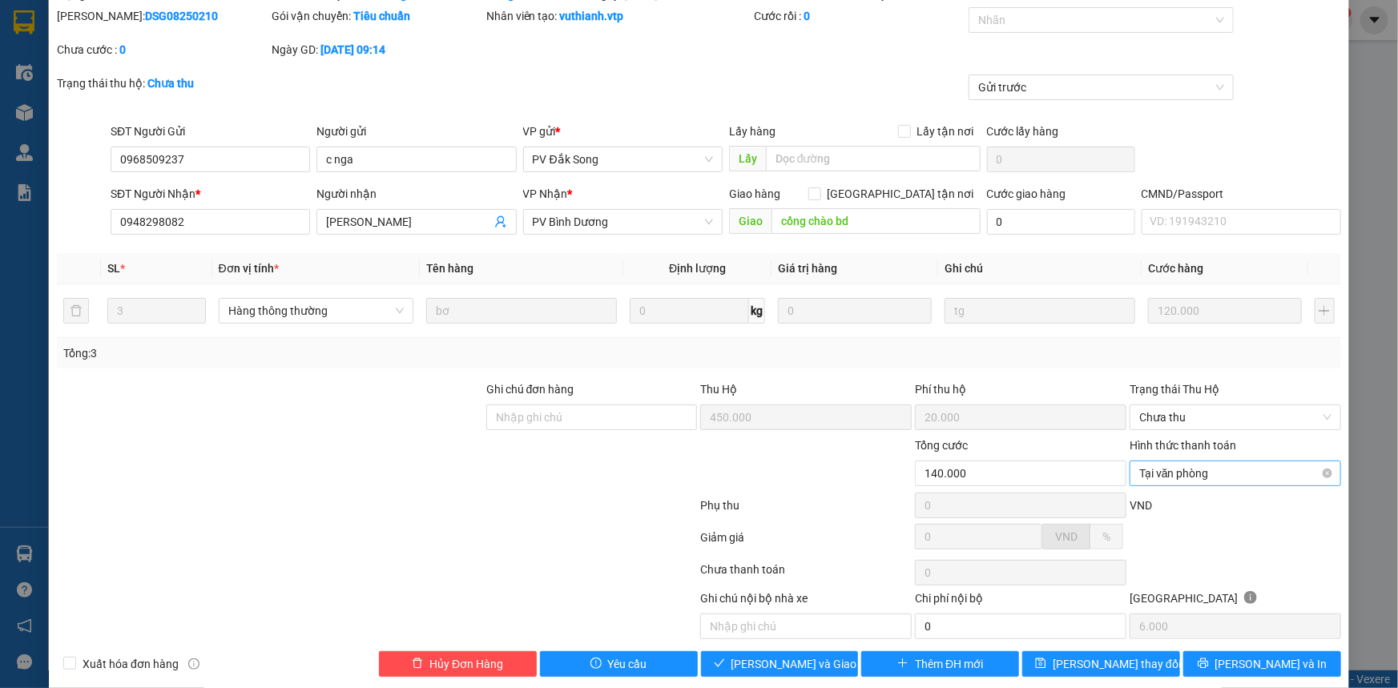
click at [1209, 477] on span "Tại văn phòng" at bounding box center [1235, 473] width 192 height 24
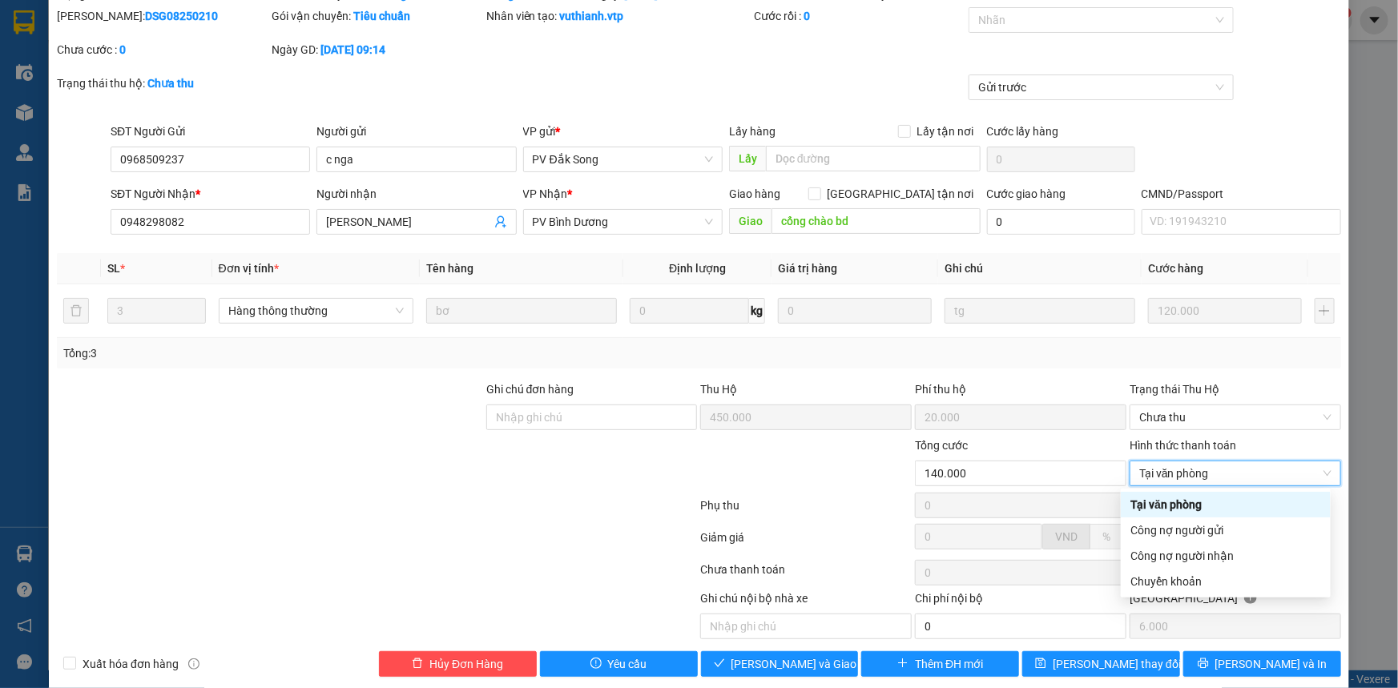
click at [674, 505] on div at bounding box center [376, 509] width 643 height 32
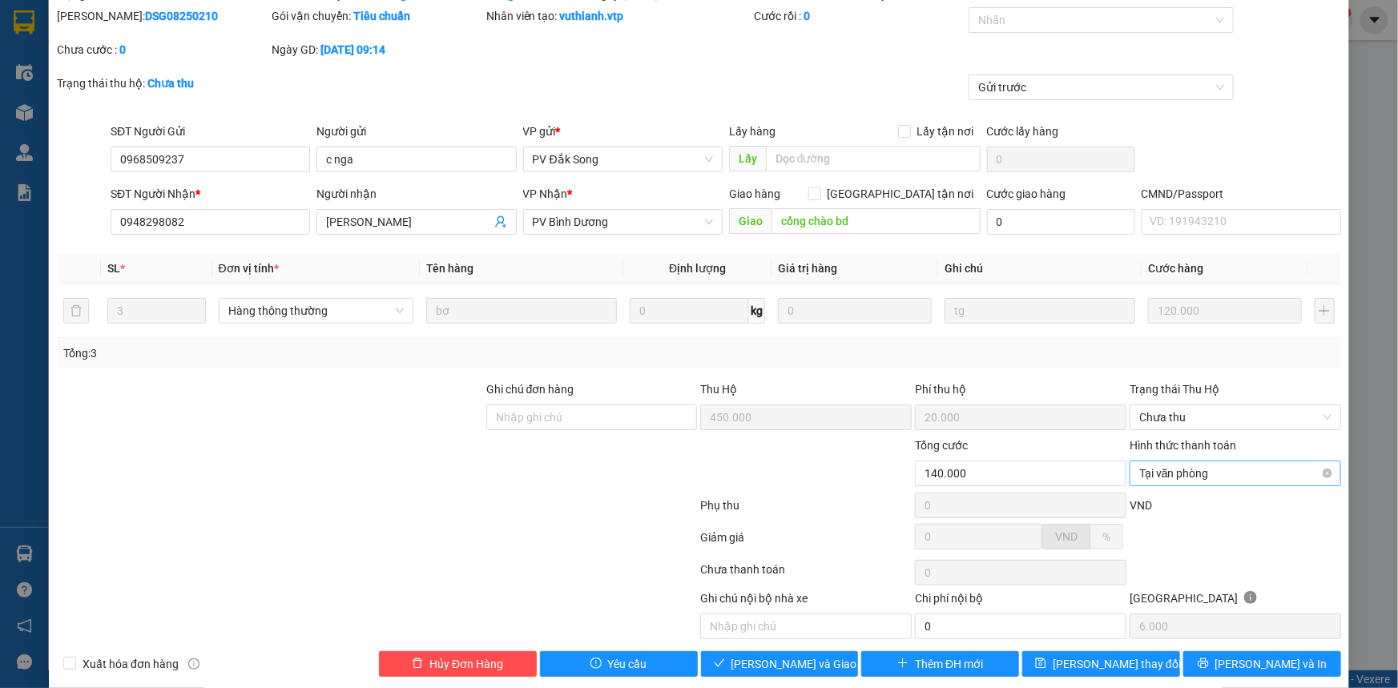
click at [1159, 476] on span "Tại văn phòng" at bounding box center [1235, 473] width 192 height 24
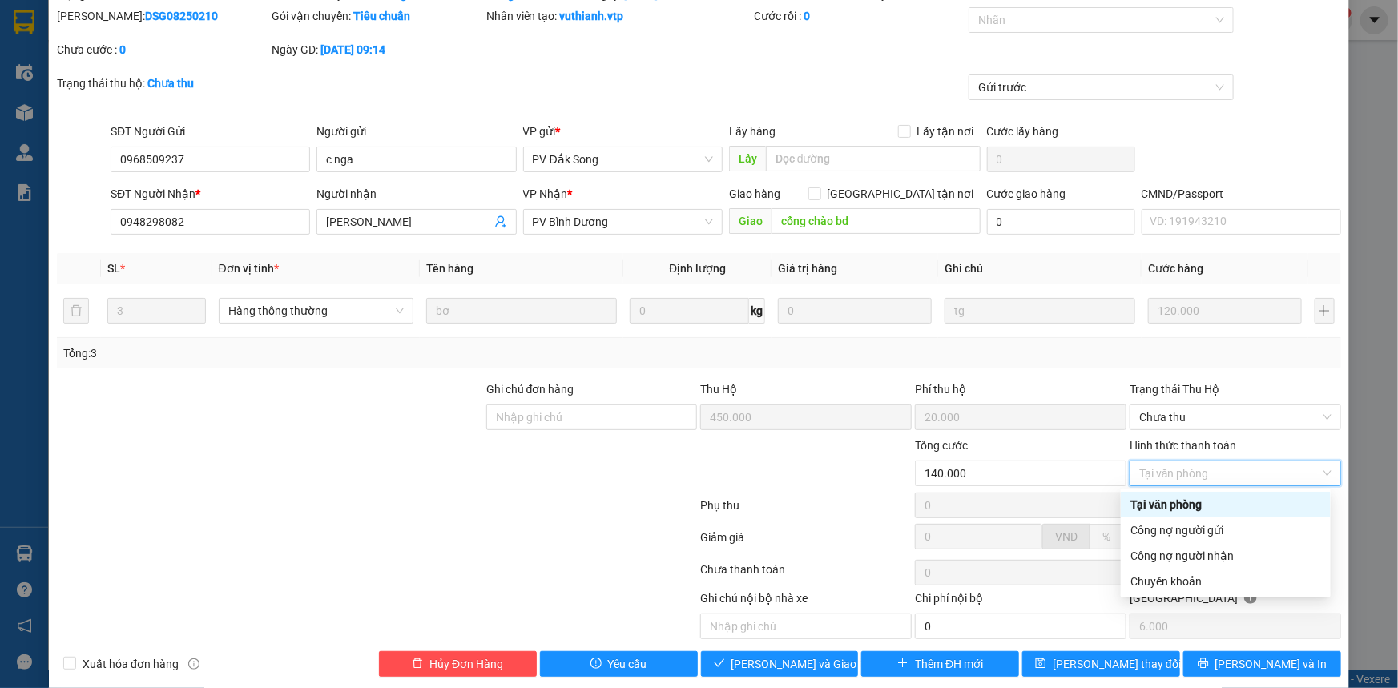
click at [841, 511] on div "Phụ thu" at bounding box center [806, 511] width 215 height 28
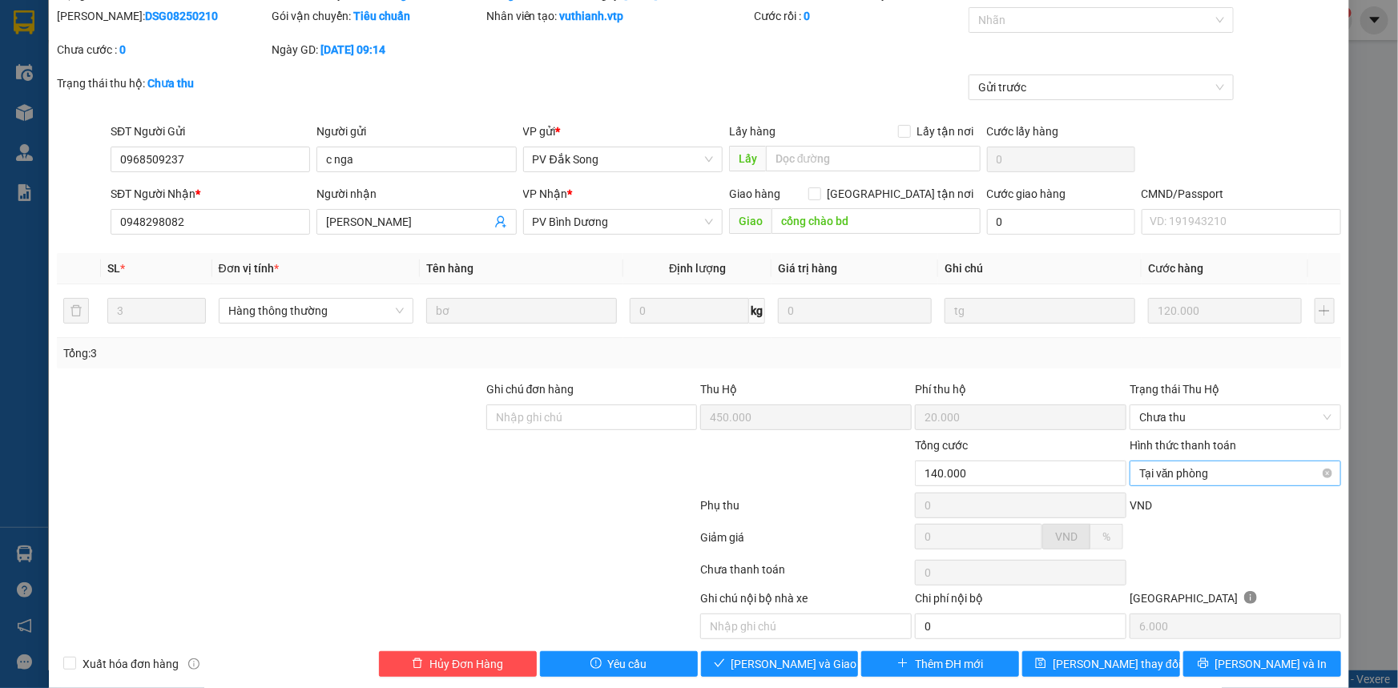
click at [1179, 477] on span "Tại văn phòng" at bounding box center [1235, 473] width 192 height 24
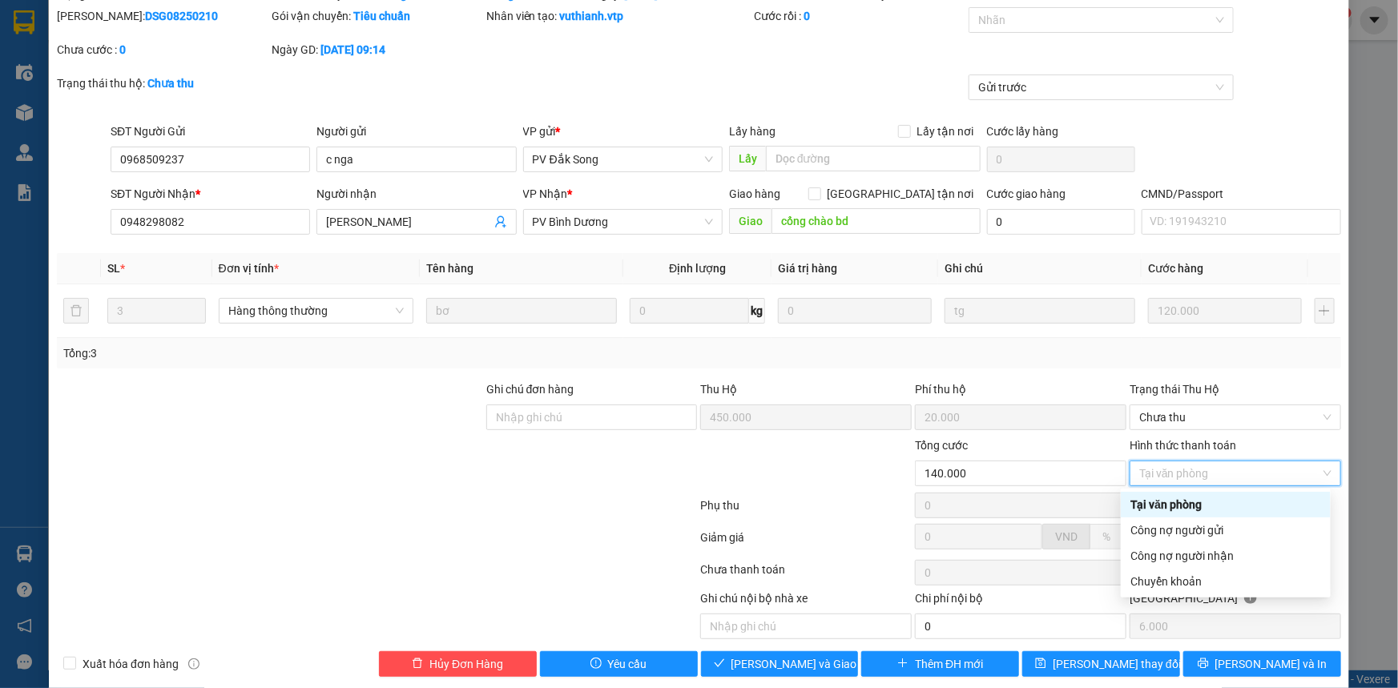
click at [1169, 509] on div "Tại văn phòng" at bounding box center [1225, 505] width 191 height 18
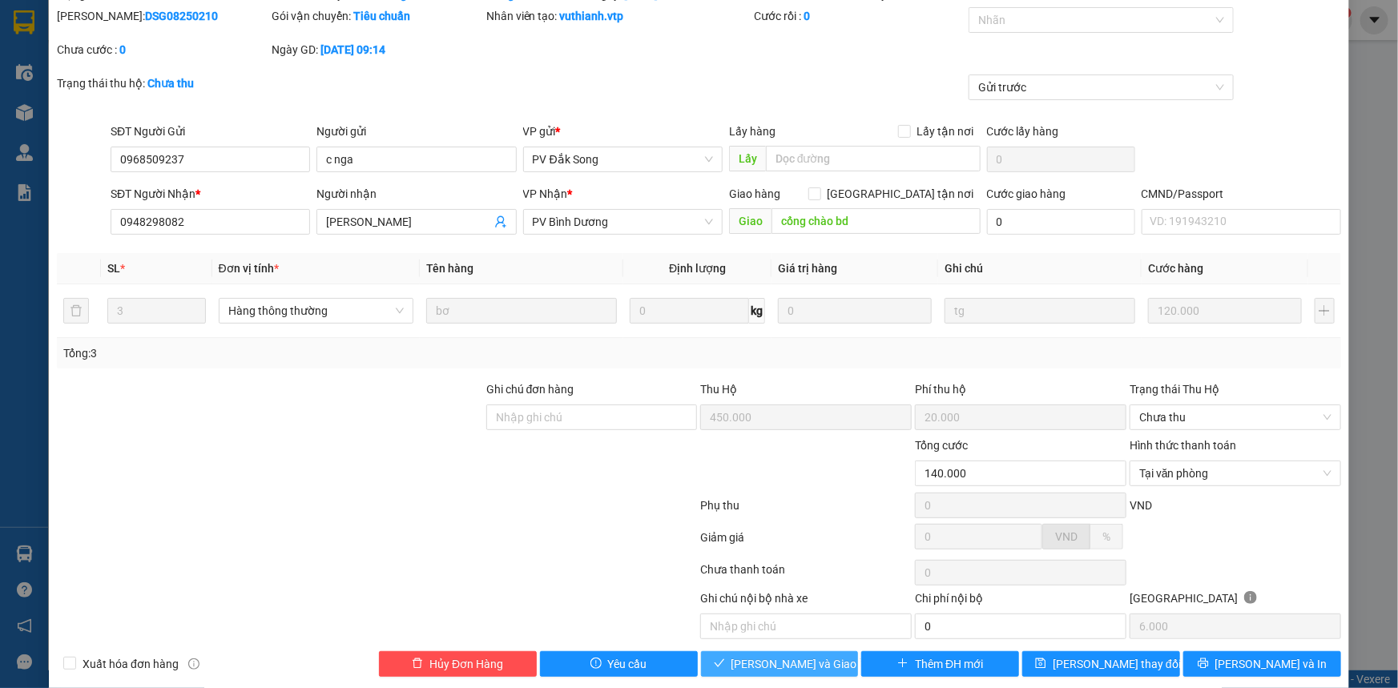
click at [801, 665] on span "[PERSON_NAME] và Giao hàng" at bounding box center [808, 664] width 154 height 18
click at [1156, 420] on span "Chưa thu" at bounding box center [1235, 417] width 192 height 24
click at [1202, 562] on div at bounding box center [1235, 573] width 215 height 32
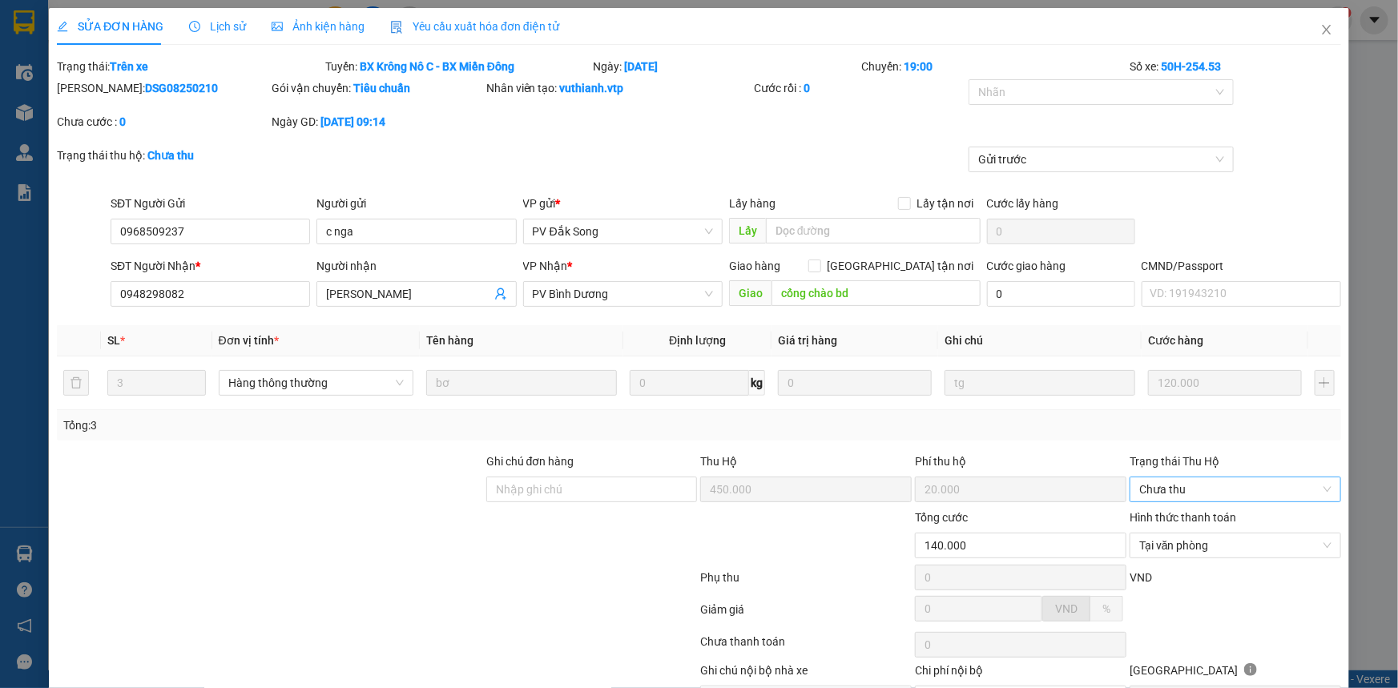
click at [1185, 481] on span "Chưa thu" at bounding box center [1235, 489] width 192 height 24
click at [453, 555] on div at bounding box center [269, 537] width 429 height 56
click at [1236, 496] on span "Chưa thu" at bounding box center [1235, 489] width 192 height 24
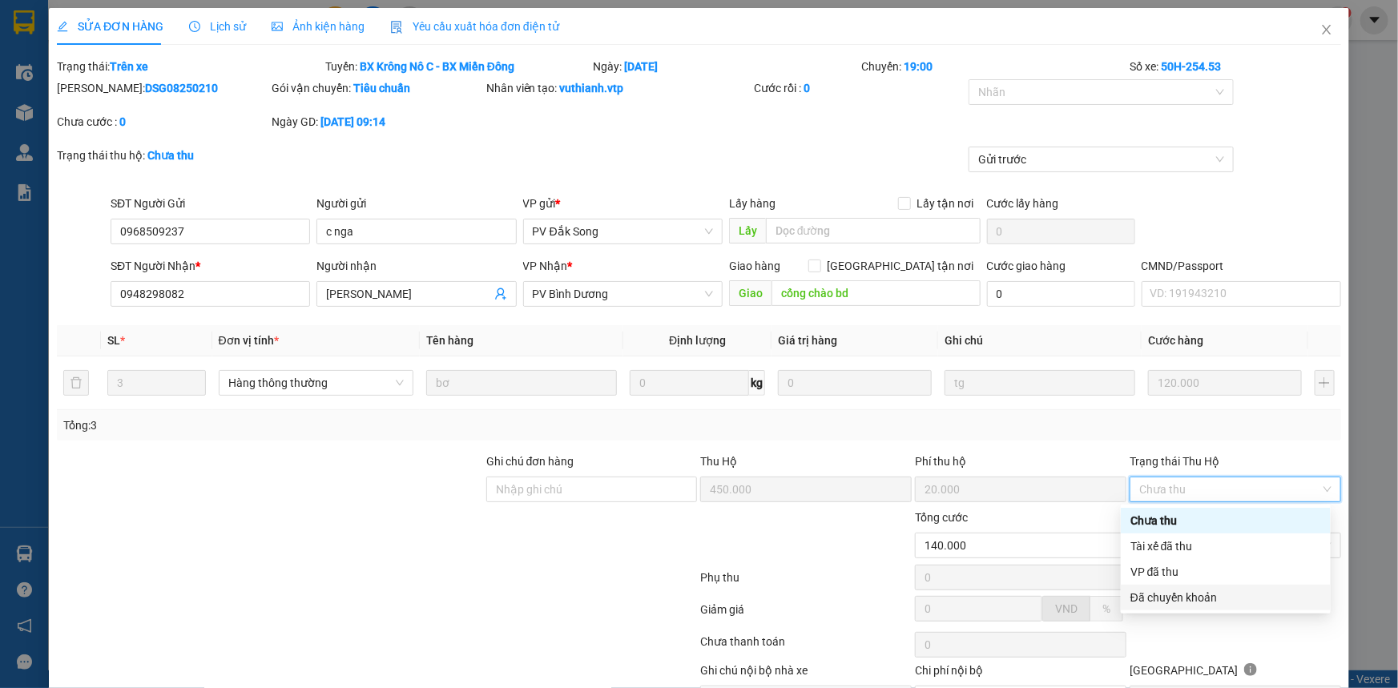
click at [1173, 601] on div "Đã chuyển khoản" at bounding box center [1225, 598] width 191 height 18
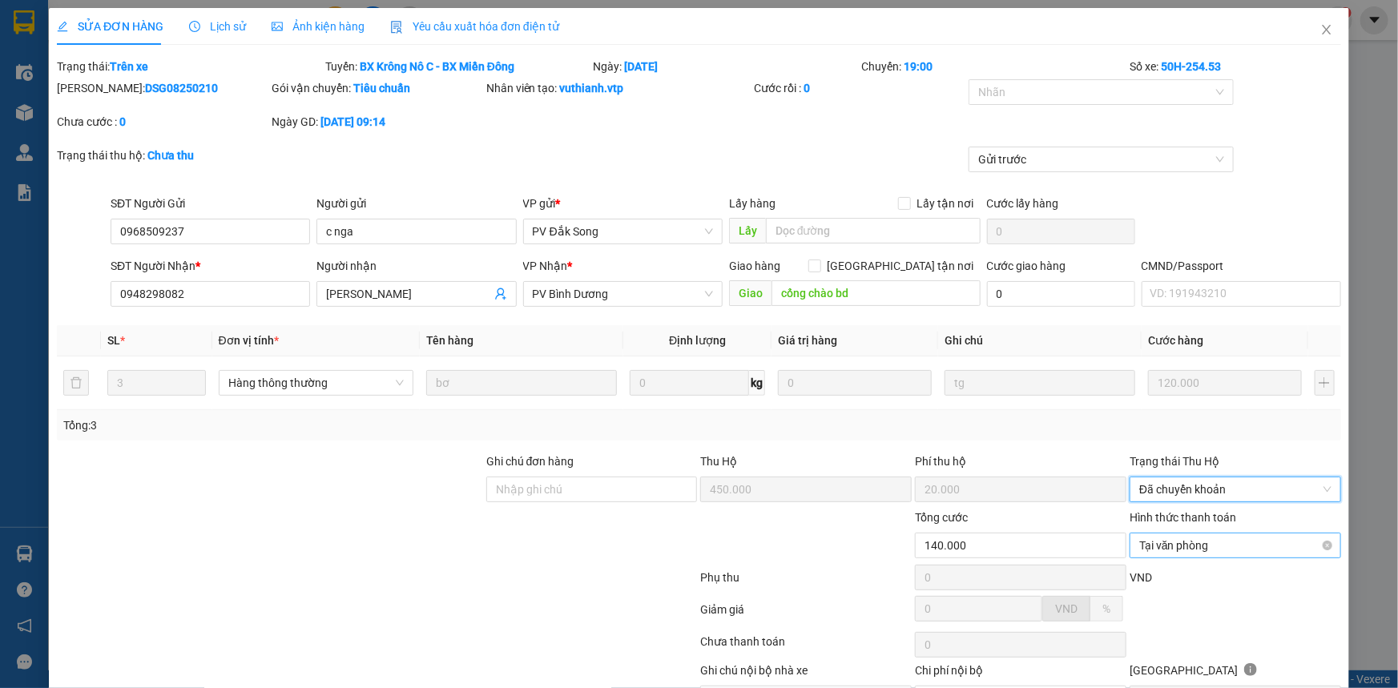
click at [1197, 545] on span "Tại văn phòng" at bounding box center [1235, 545] width 192 height 24
click at [758, 571] on div "Phụ thu" at bounding box center [806, 583] width 215 height 28
click at [1322, 36] on icon "close" at bounding box center [1326, 29] width 13 height 13
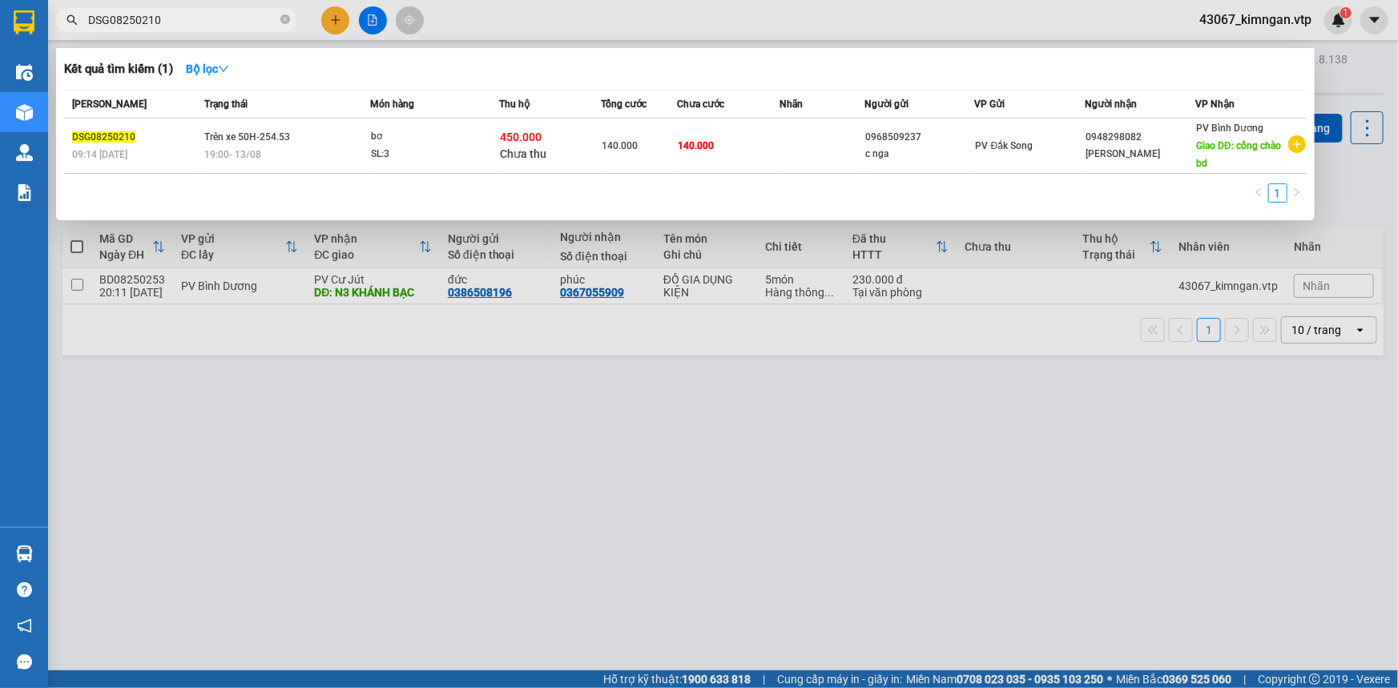
click at [188, 14] on input "DSG08250210" at bounding box center [182, 20] width 189 height 18
drag, startPoint x: 188, startPoint y: 14, endPoint x: 171, endPoint y: 23, distance: 19.4
click at [171, 23] on input "DSG08250210" at bounding box center [182, 20] width 189 height 18
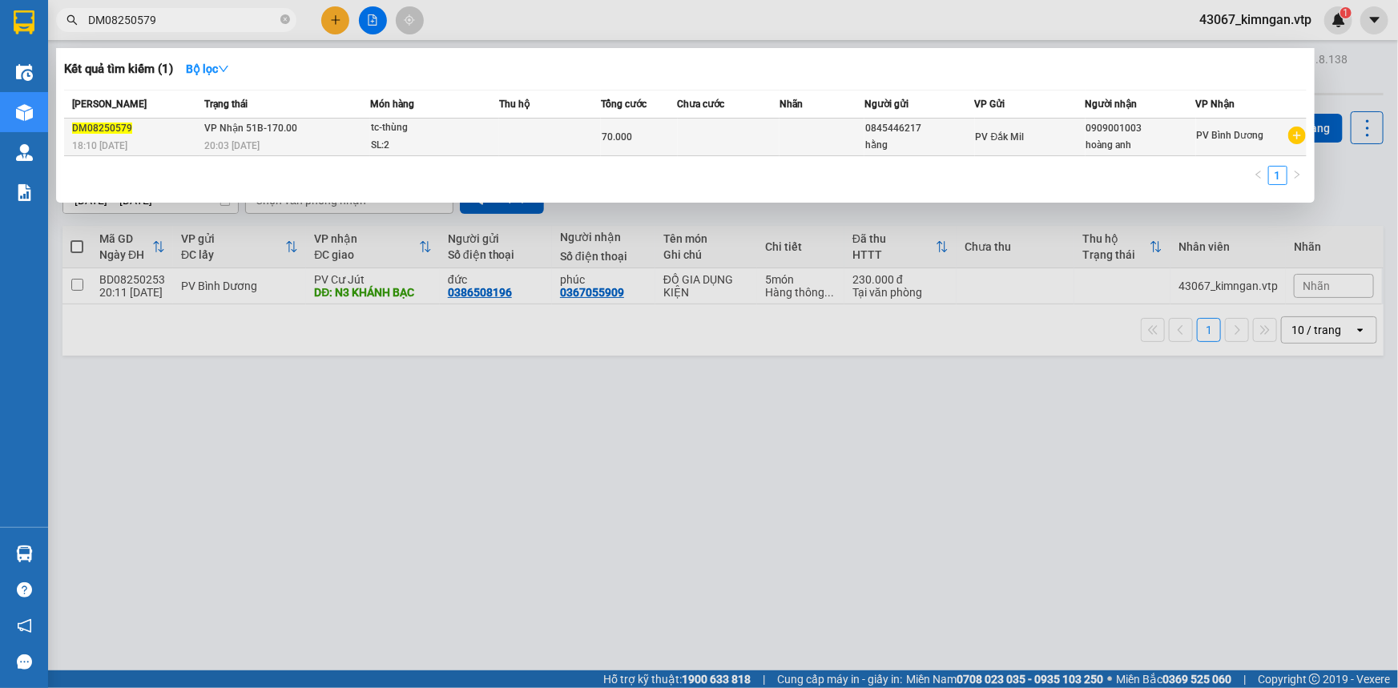
type input "DM08250579"
click at [333, 144] on div "20:03 [DATE]" at bounding box center [286, 146] width 165 height 18
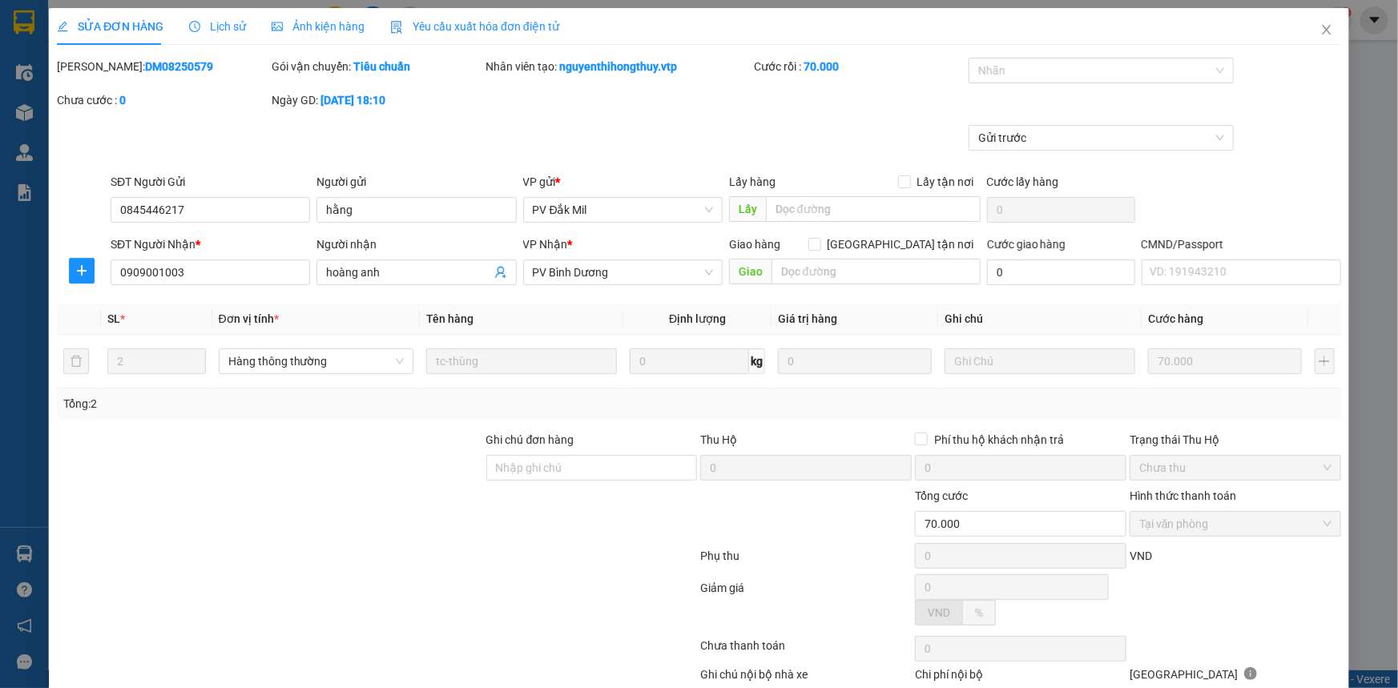
type input "3.500"
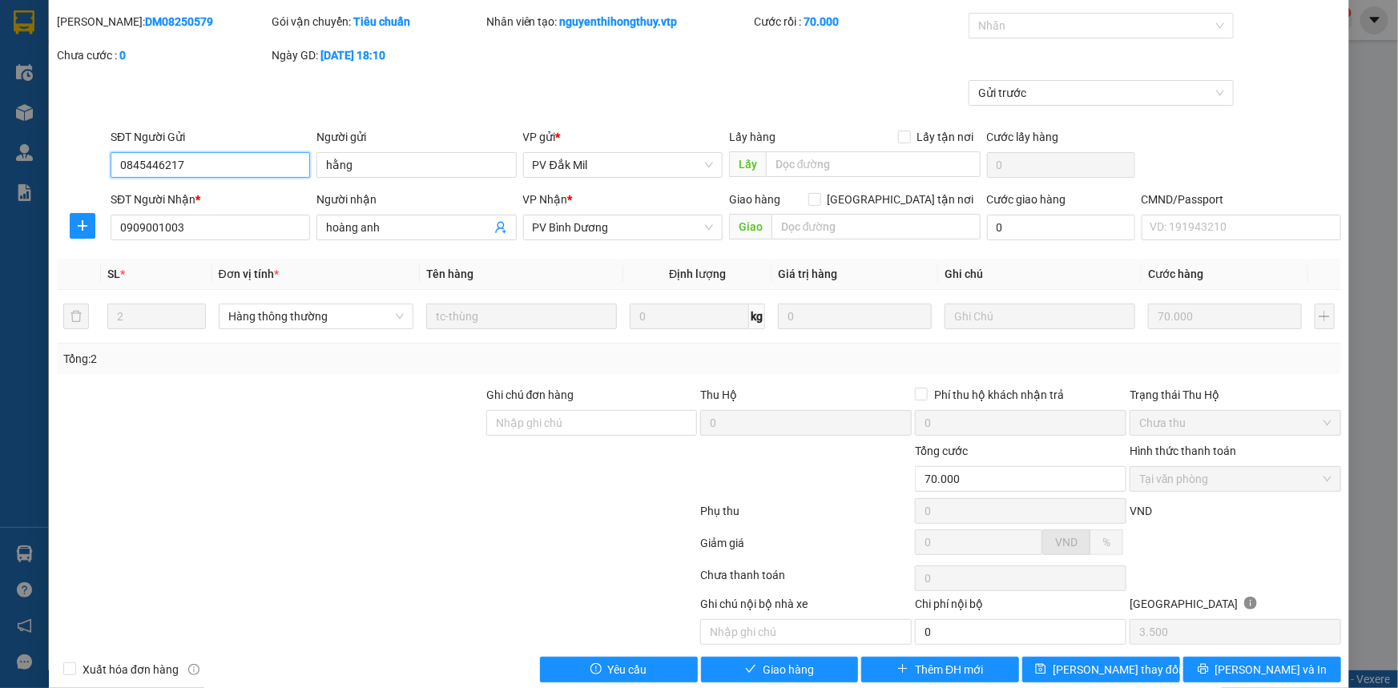
scroll to position [69, 0]
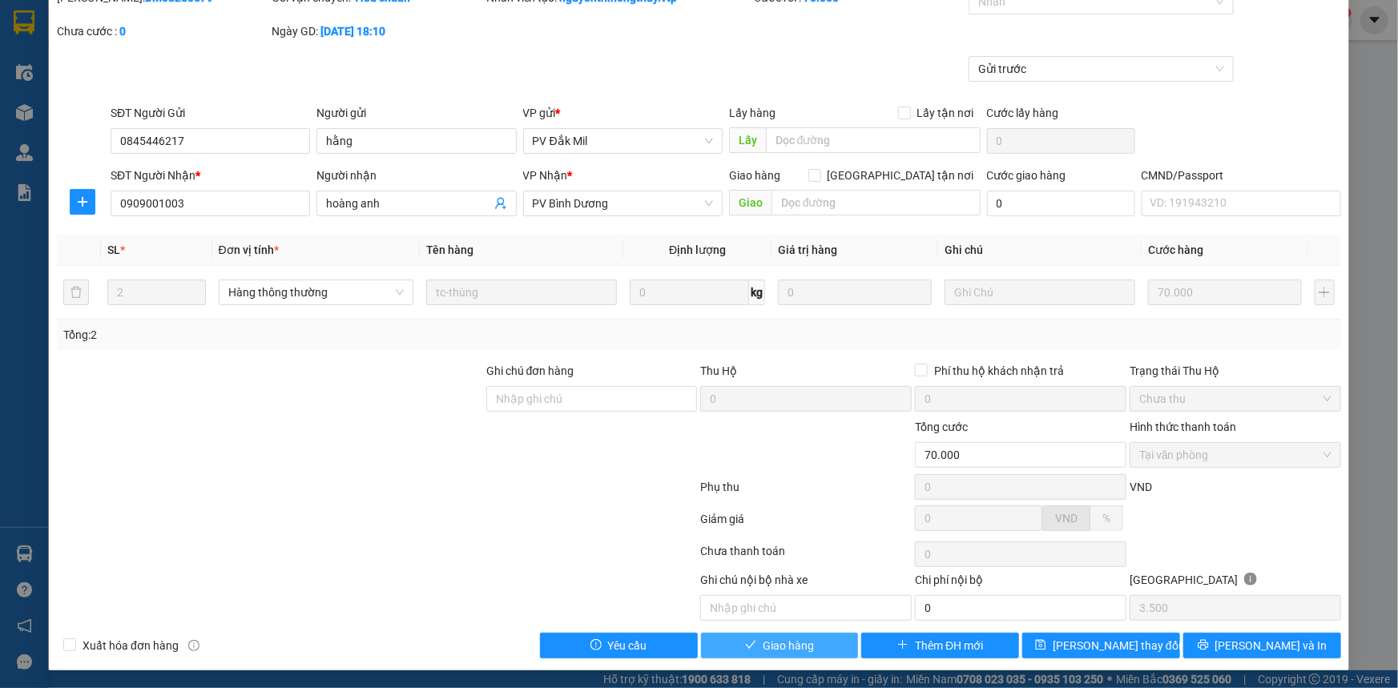
click at [762, 652] on span "Giao hàng" at bounding box center [787, 646] width 51 height 18
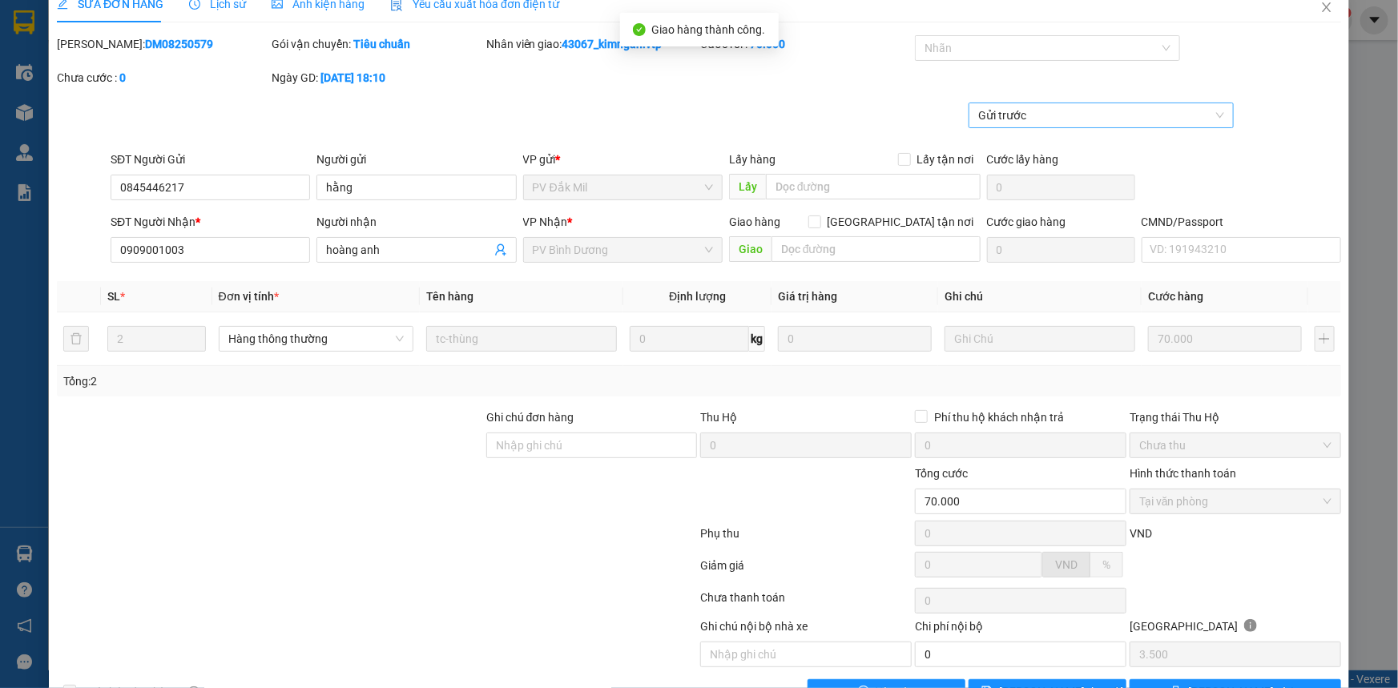
scroll to position [0, 0]
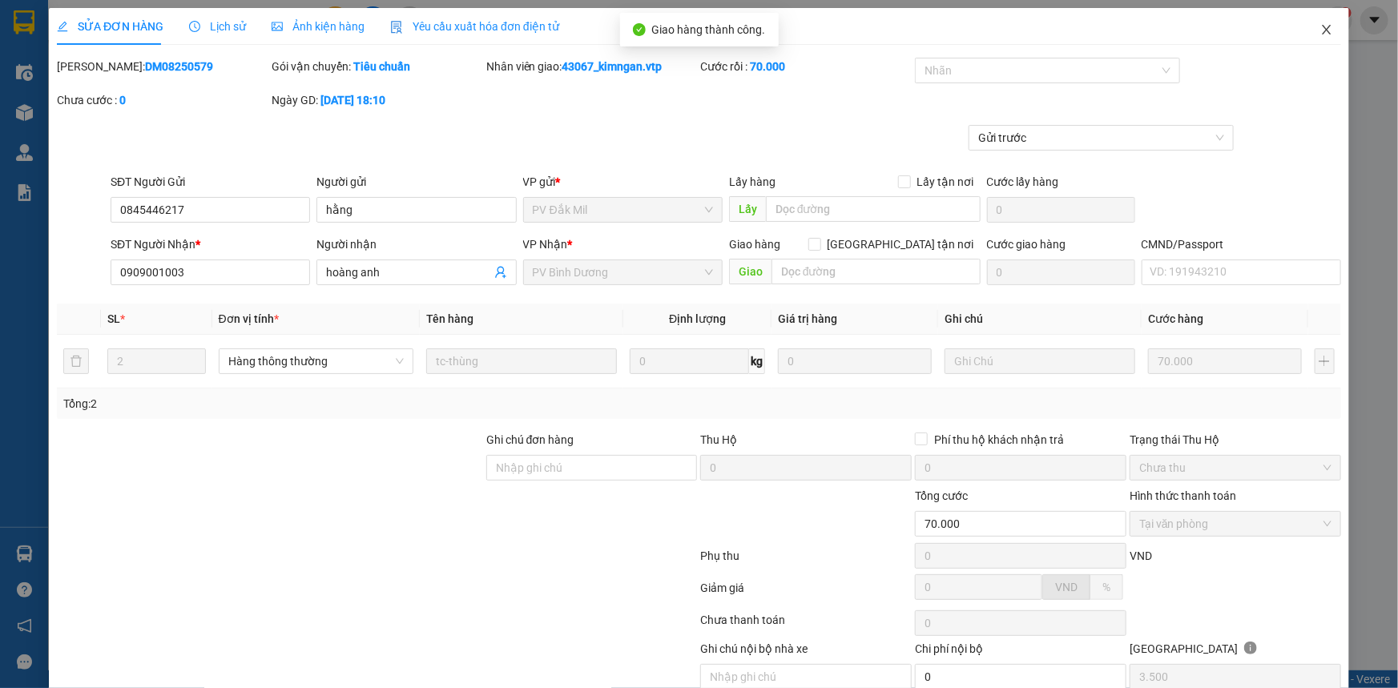
click at [1322, 30] on icon "close" at bounding box center [1326, 30] width 9 height 10
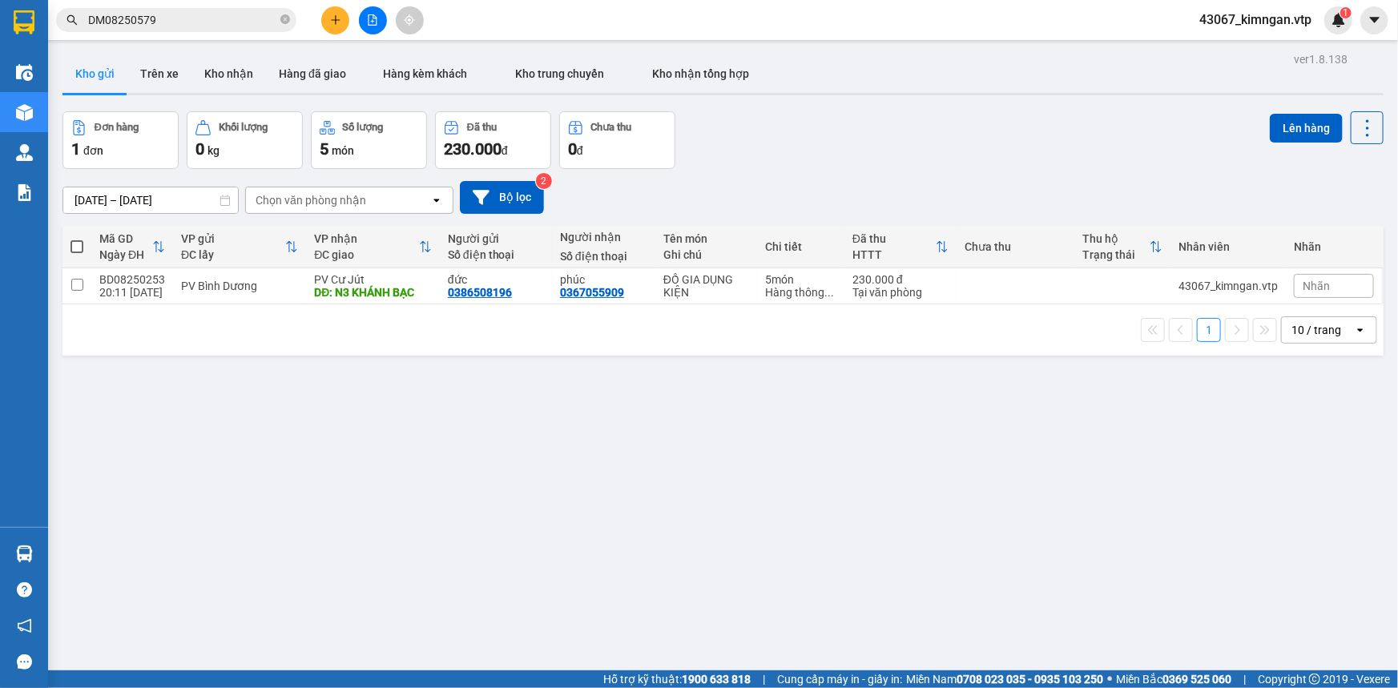
click at [214, 16] on input "DM08250579" at bounding box center [182, 20] width 189 height 18
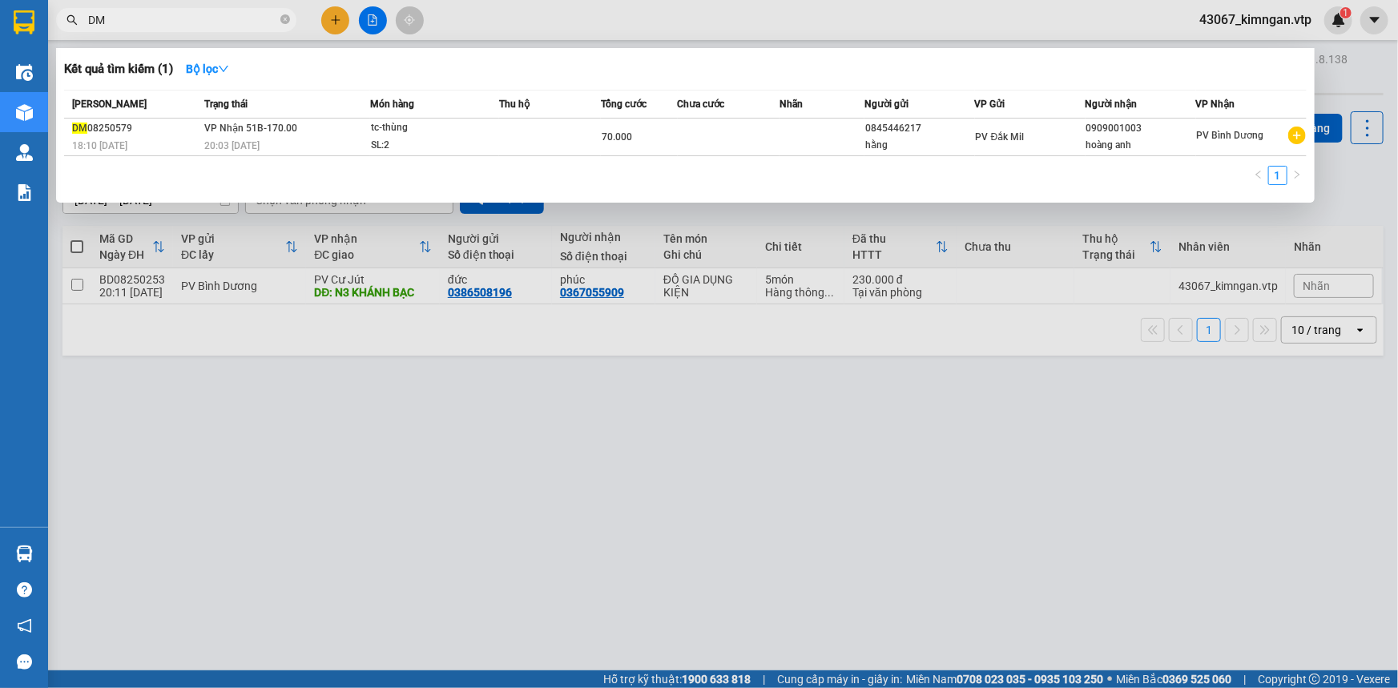
type input "D"
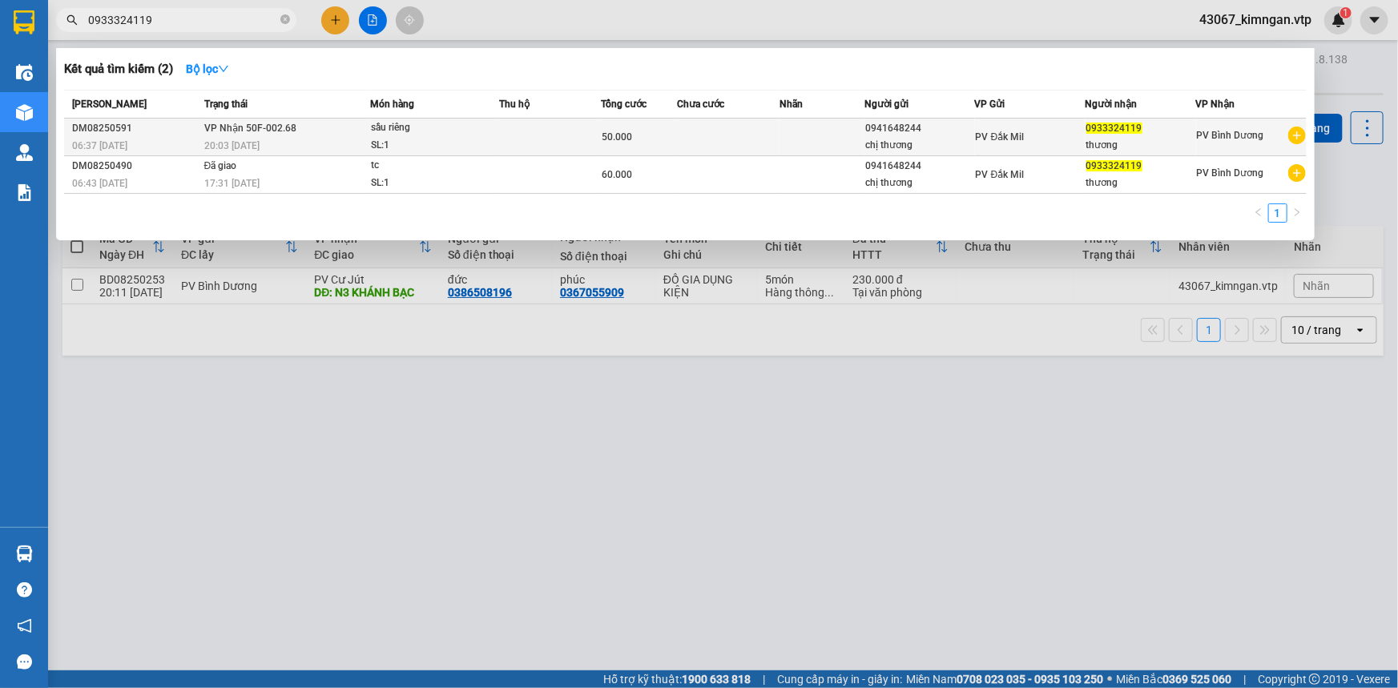
type input "0933324119"
click at [555, 145] on td at bounding box center [550, 138] width 102 height 38
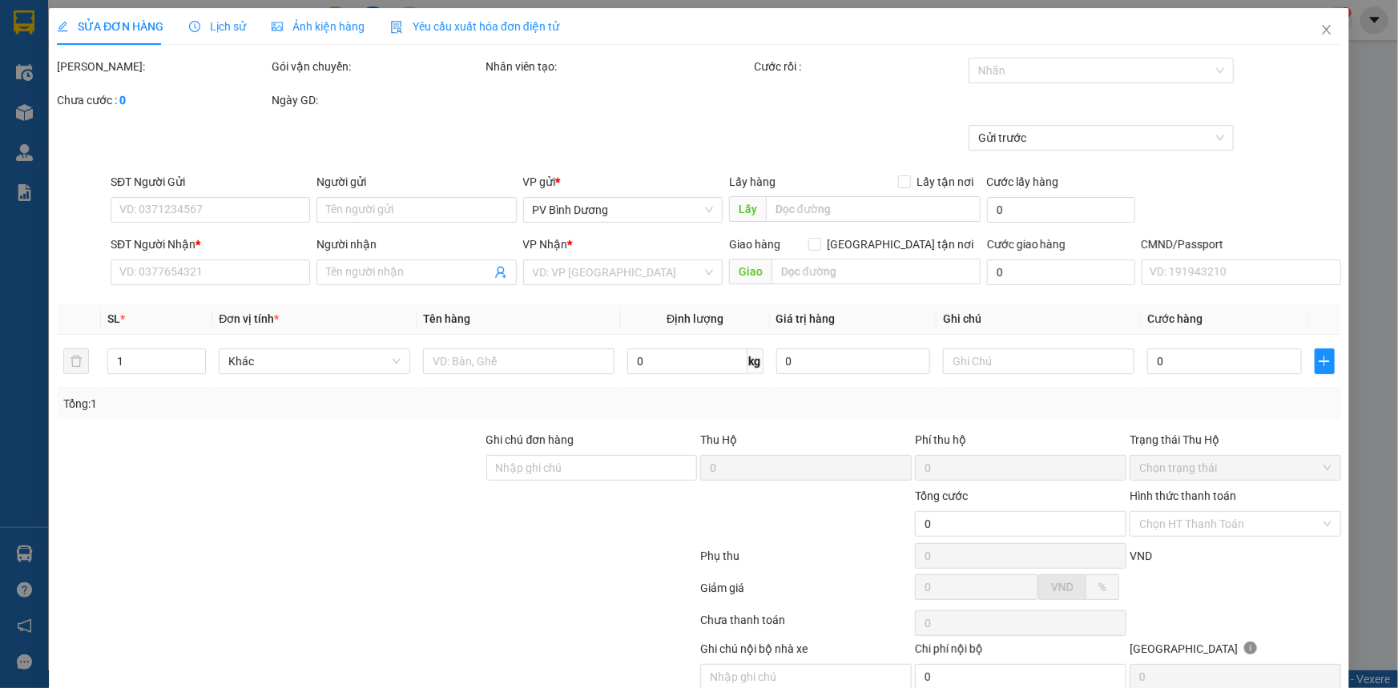
type input "0941648244"
type input "chị thương"
type input "0933324119"
type input "thương"
type input "50.000"
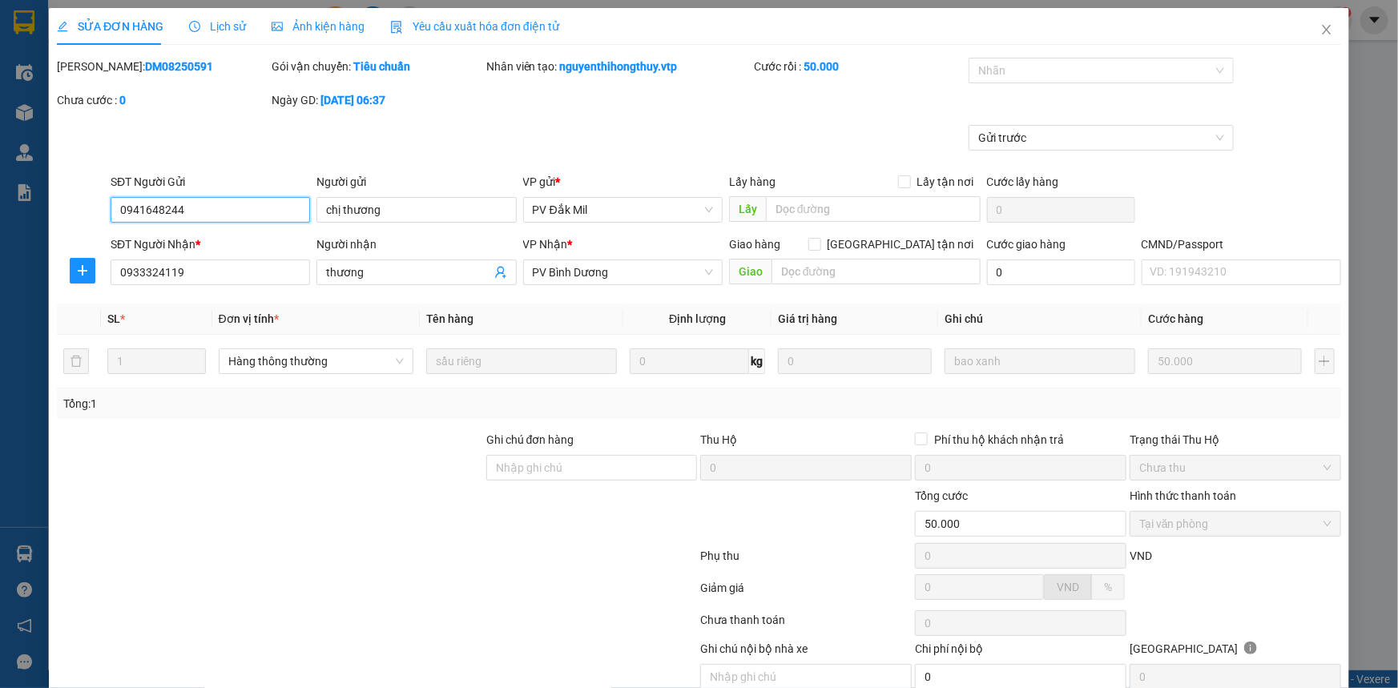
type input "2.500"
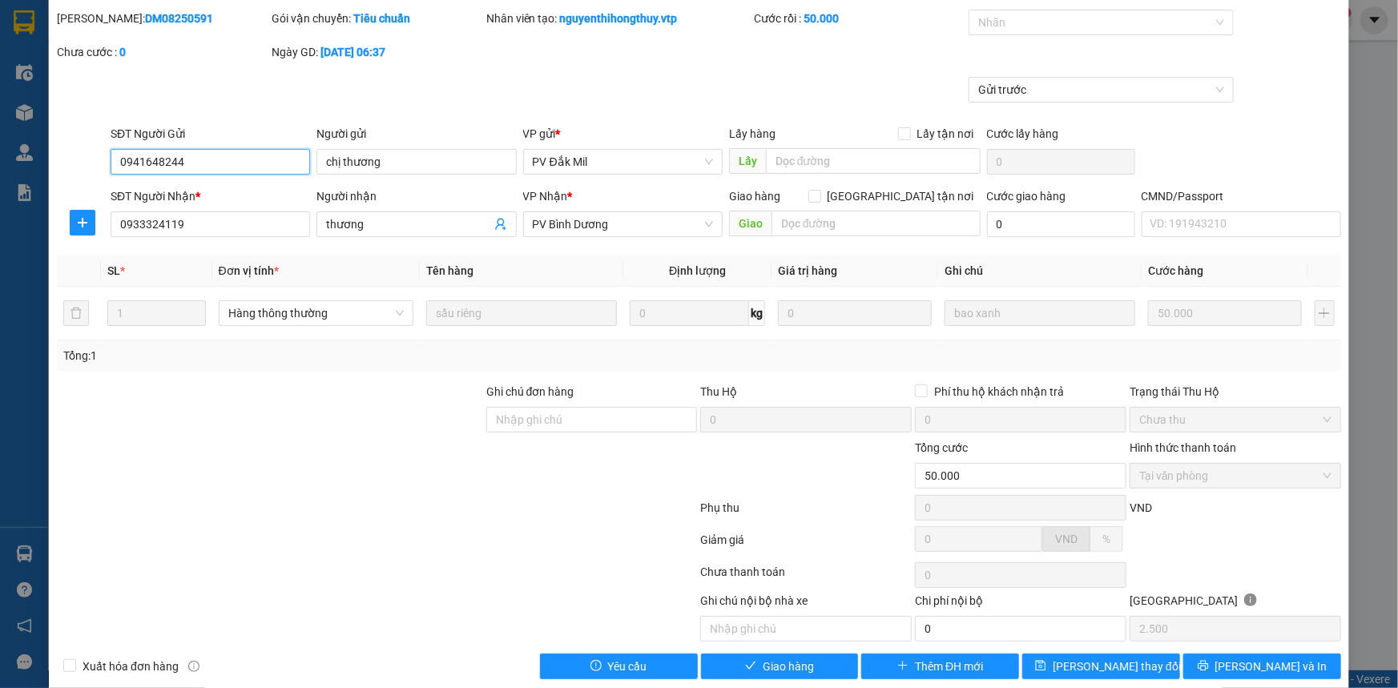
scroll to position [69, 0]
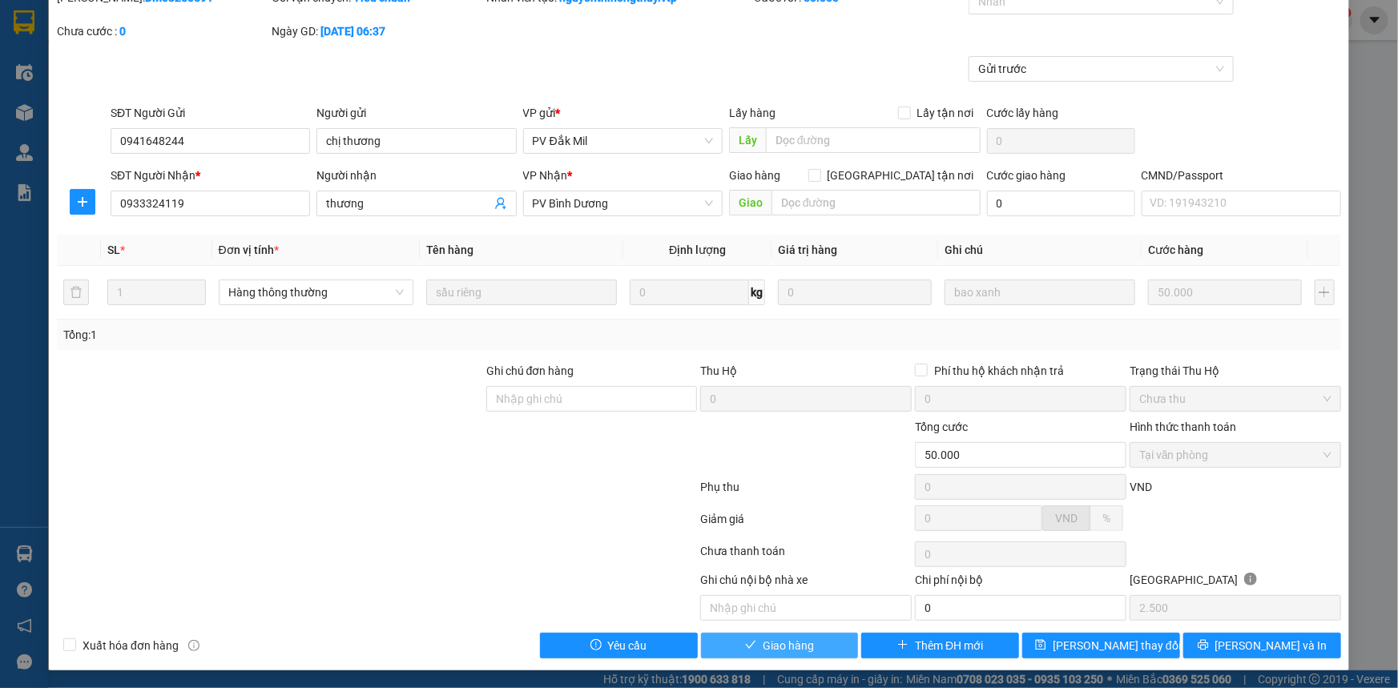
click at [797, 647] on span "Giao hàng" at bounding box center [787, 646] width 51 height 18
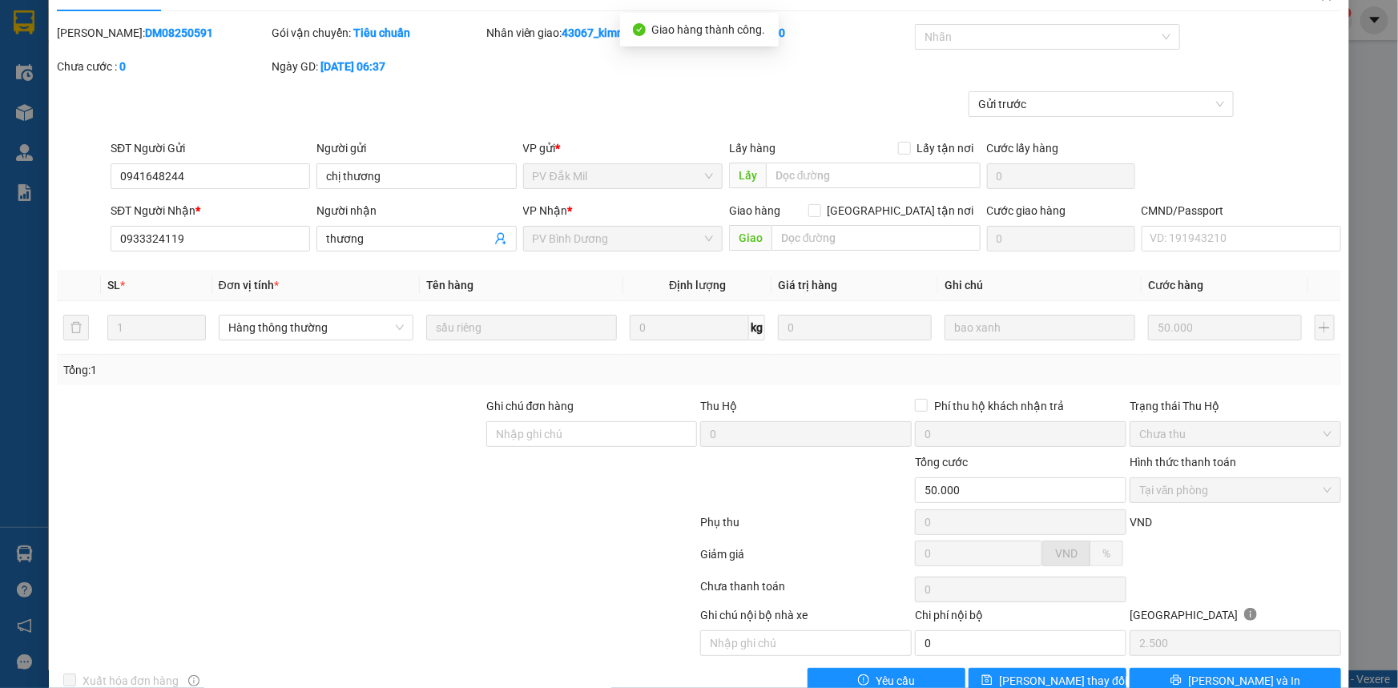
scroll to position [0, 0]
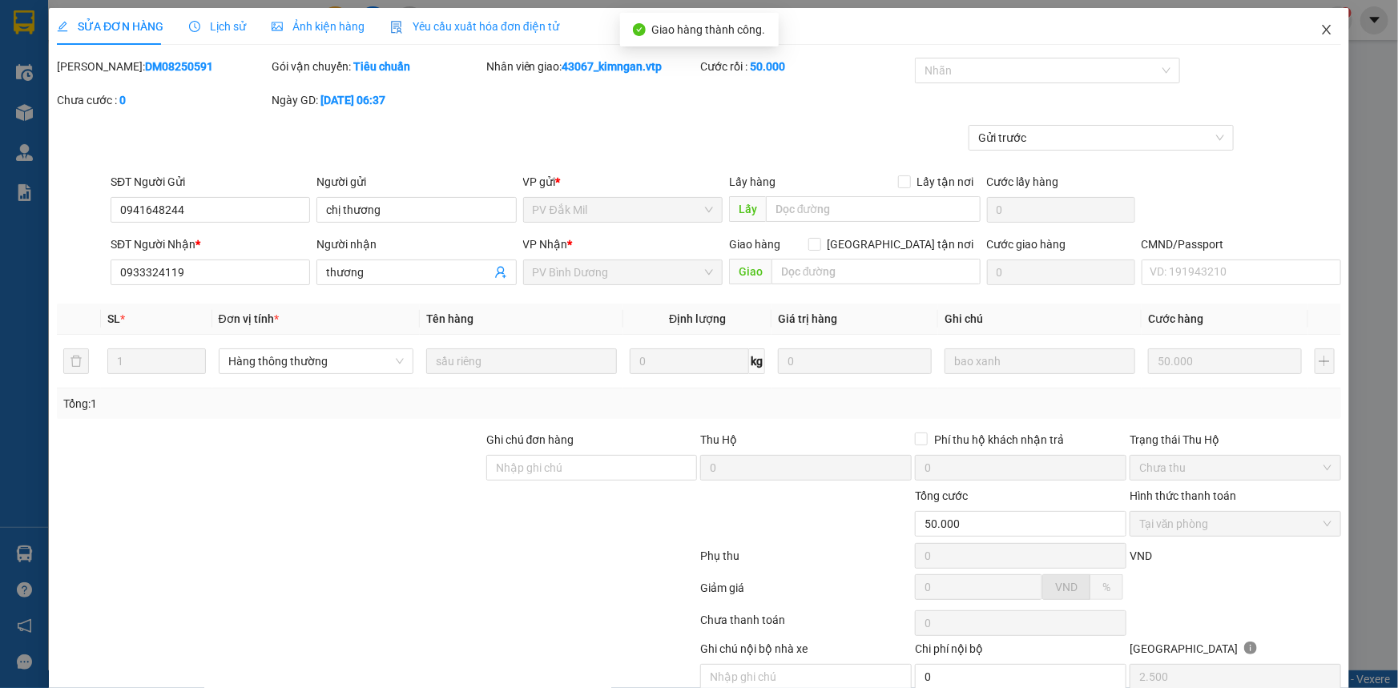
click at [1322, 33] on icon "close" at bounding box center [1326, 29] width 13 height 13
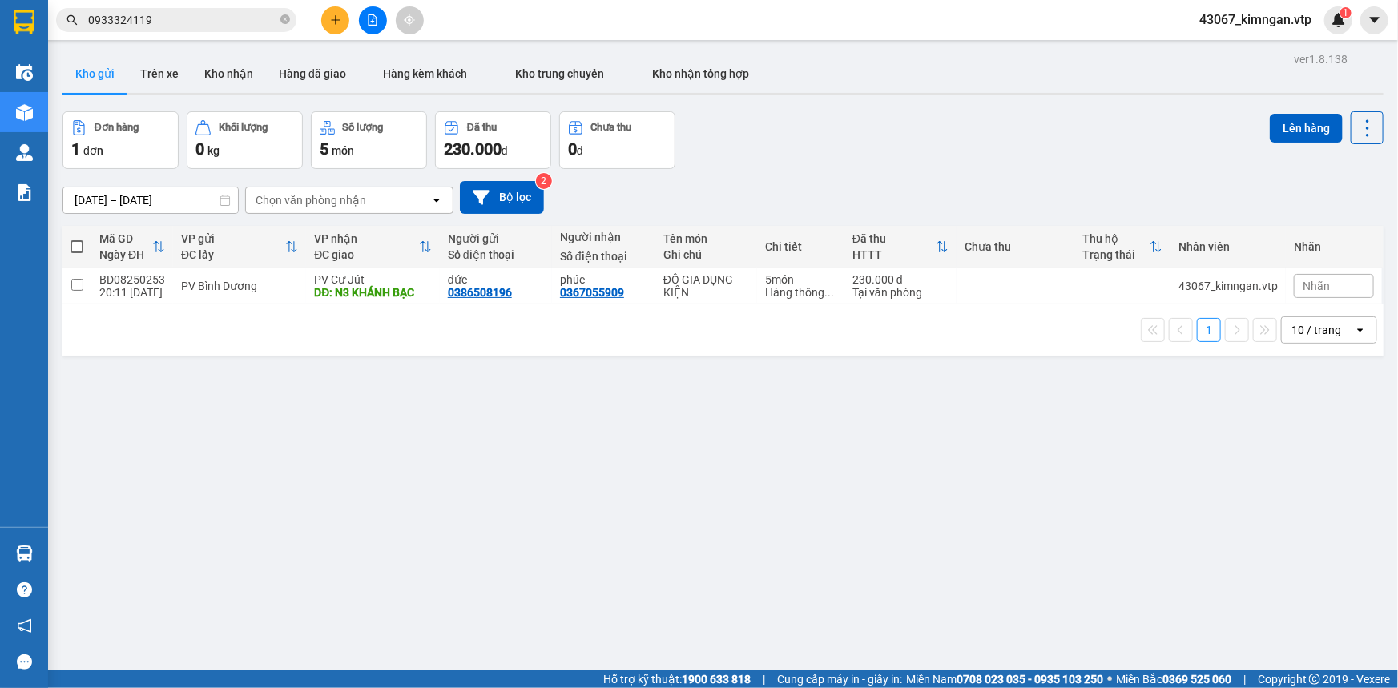
click at [180, 23] on input "0933324119" at bounding box center [182, 20] width 189 height 18
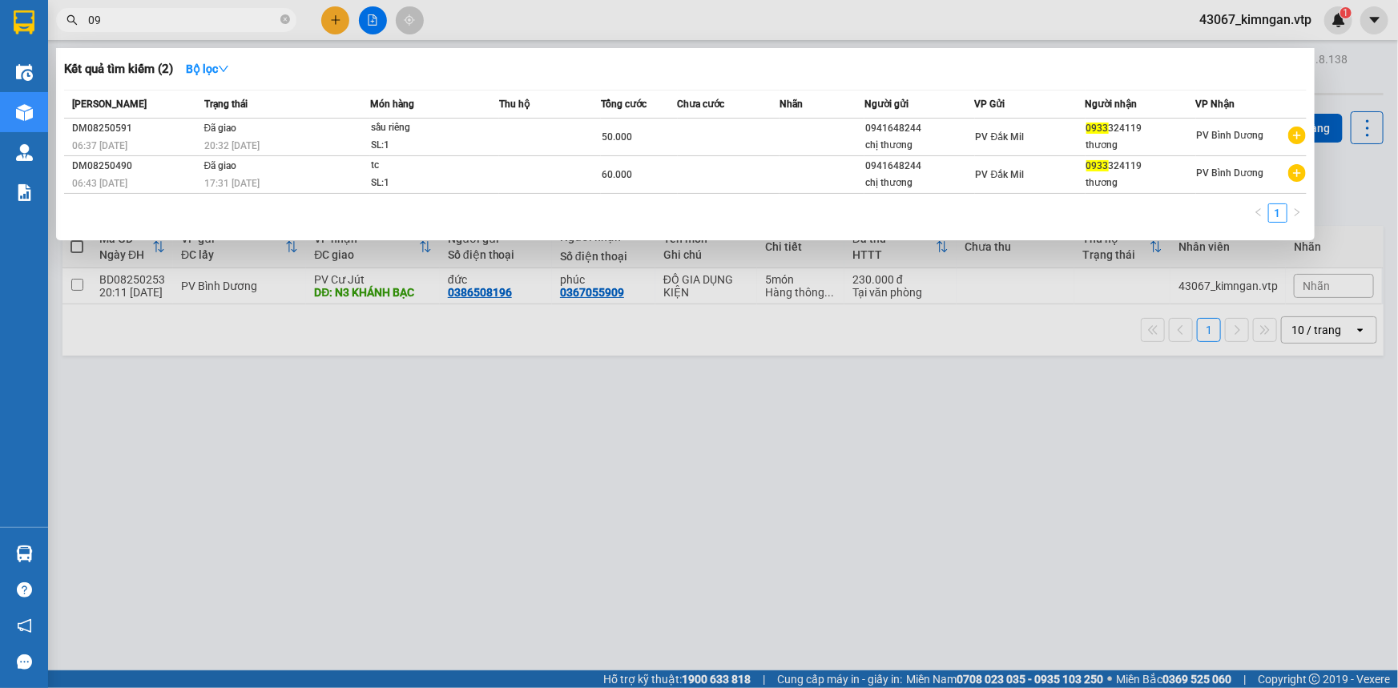
type input "0"
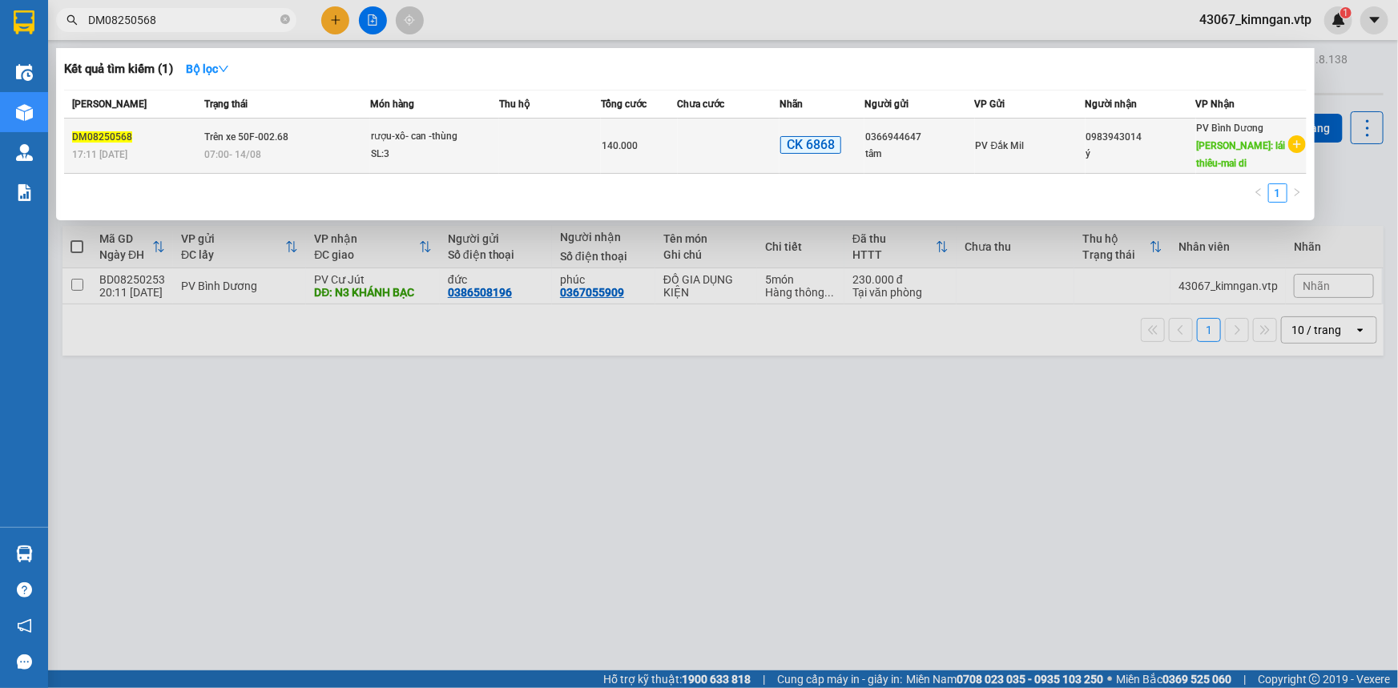
type input "DM08250568"
click at [230, 121] on td "Trên xe 50F-002.68 07:00 [DATE]" at bounding box center [285, 146] width 170 height 55
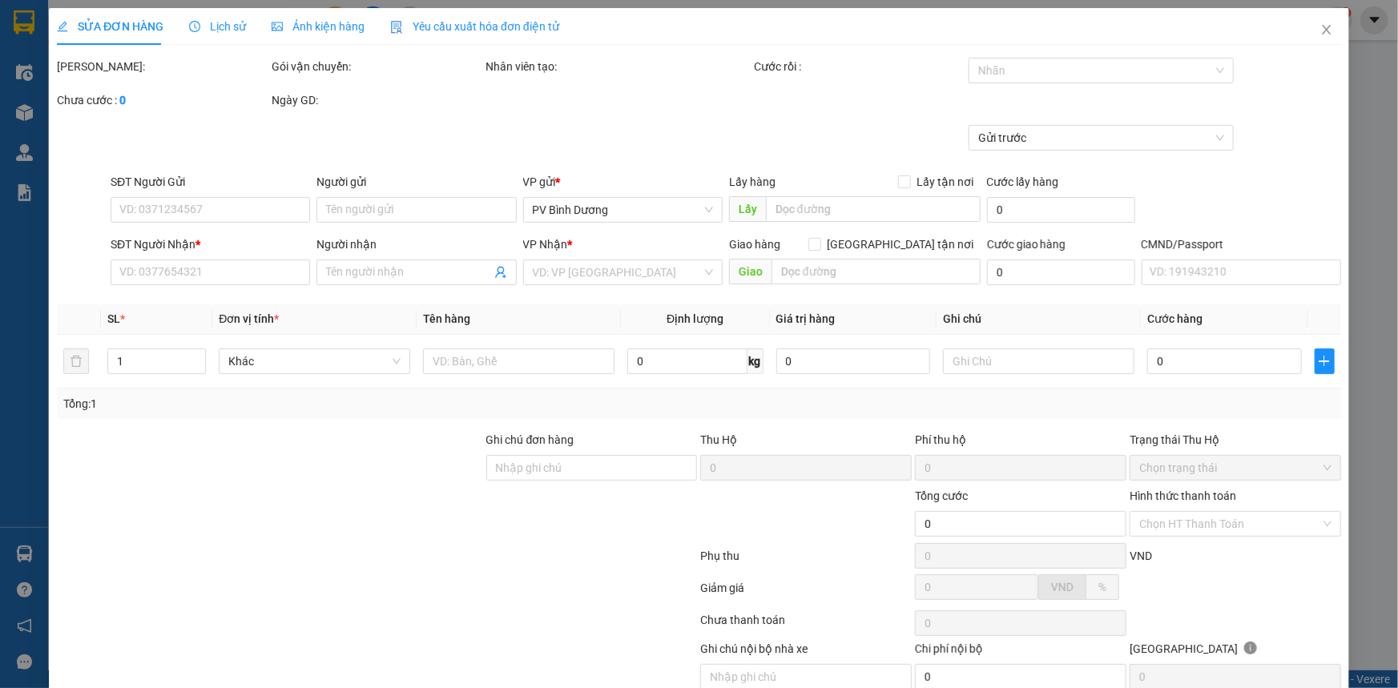
type input "0366944647"
type input "tâm"
type input "0983943014"
type input "ý"
type input "lái thiêu-mai di"
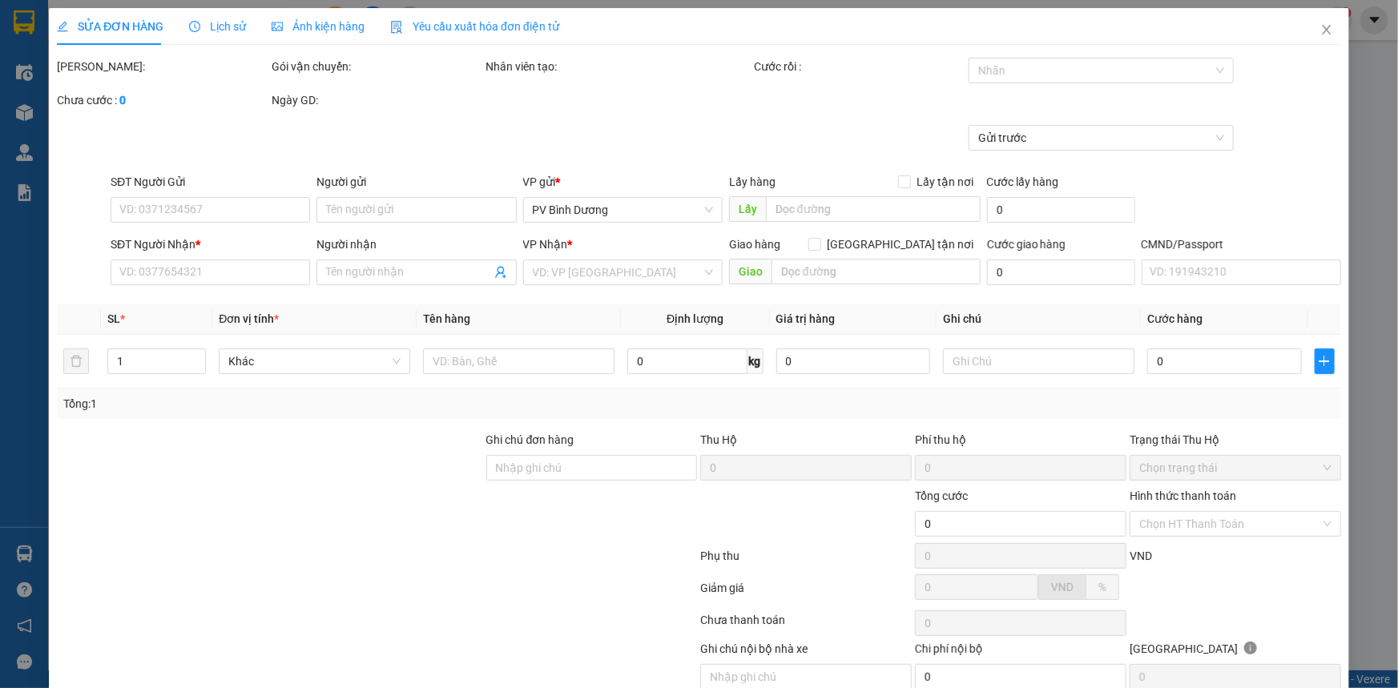
type input "ck 68-140k-13.08-17h12"
type input "140.000"
type input "7.000"
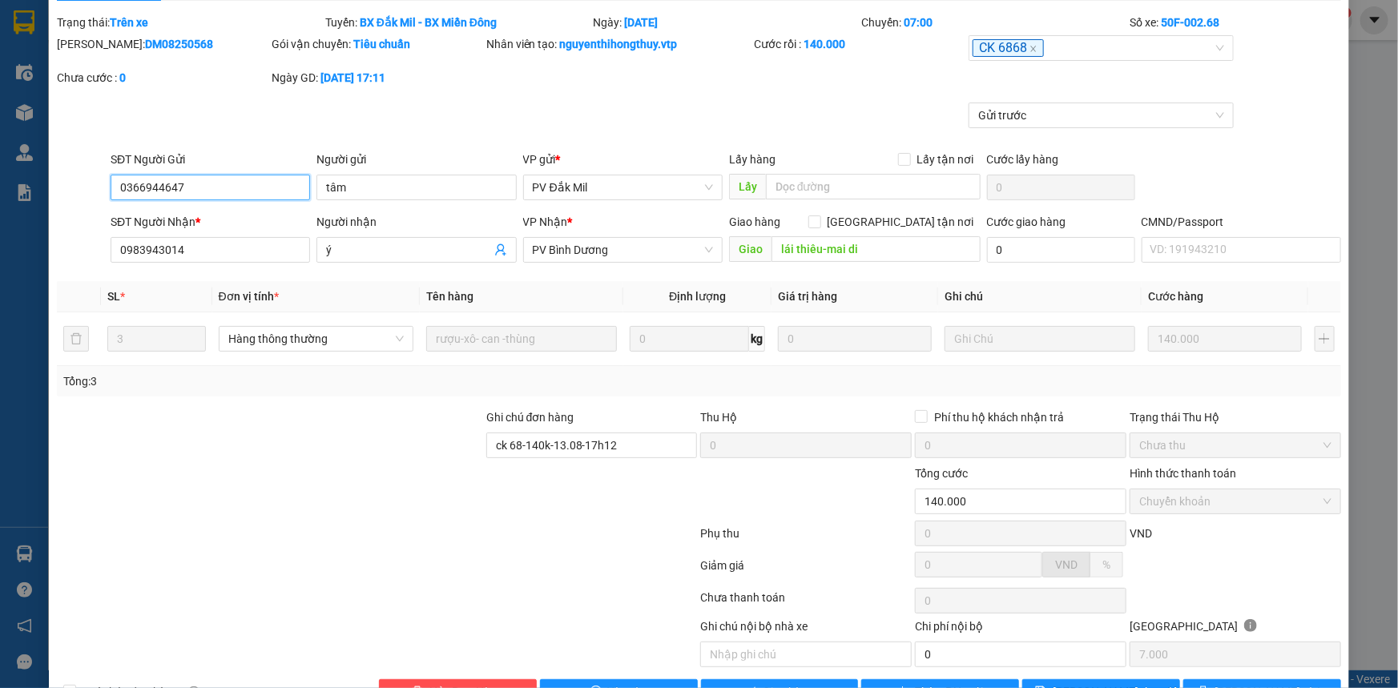
scroll to position [91, 0]
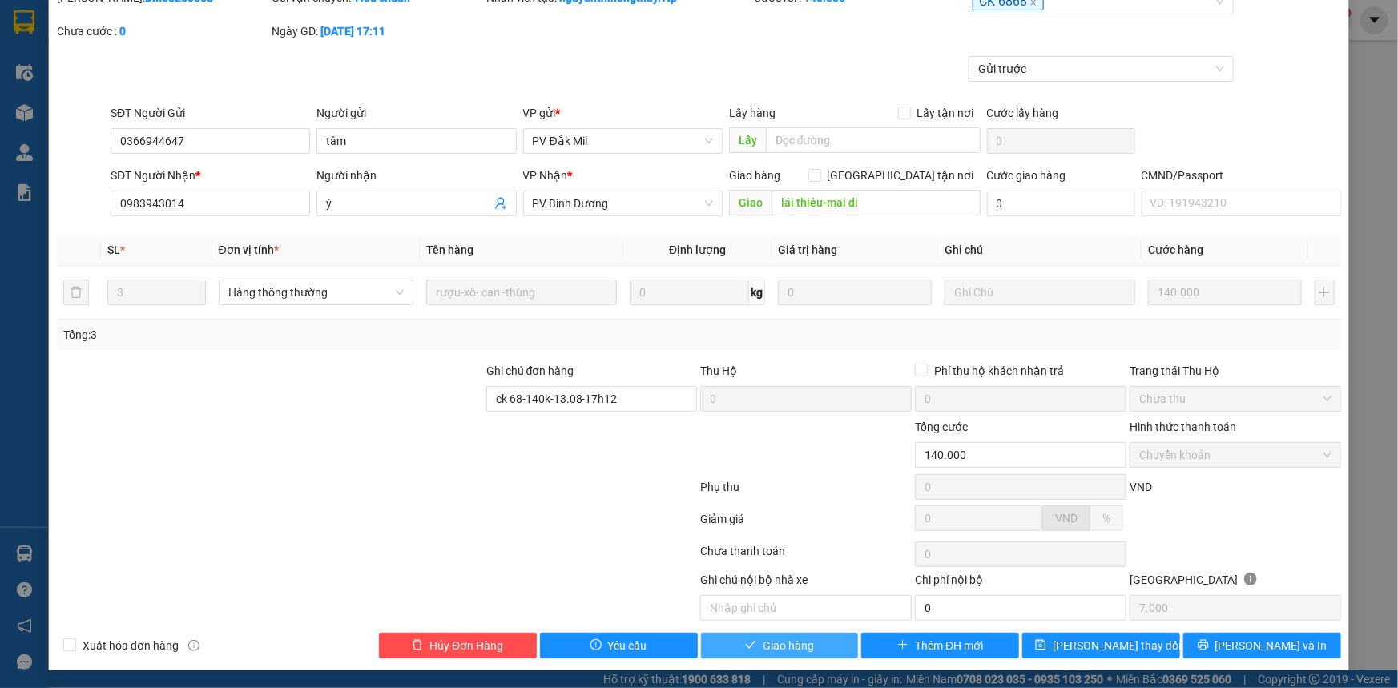
click at [786, 650] on span "Giao hàng" at bounding box center [787, 646] width 51 height 18
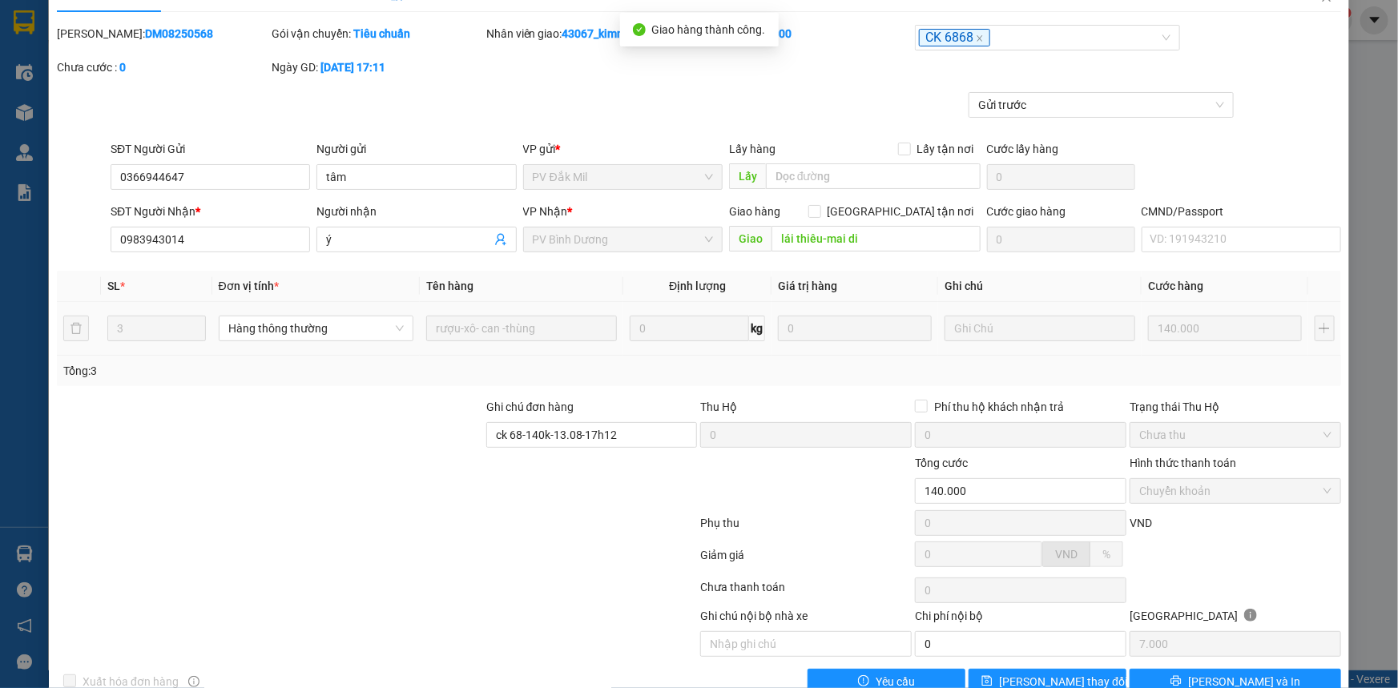
scroll to position [0, 0]
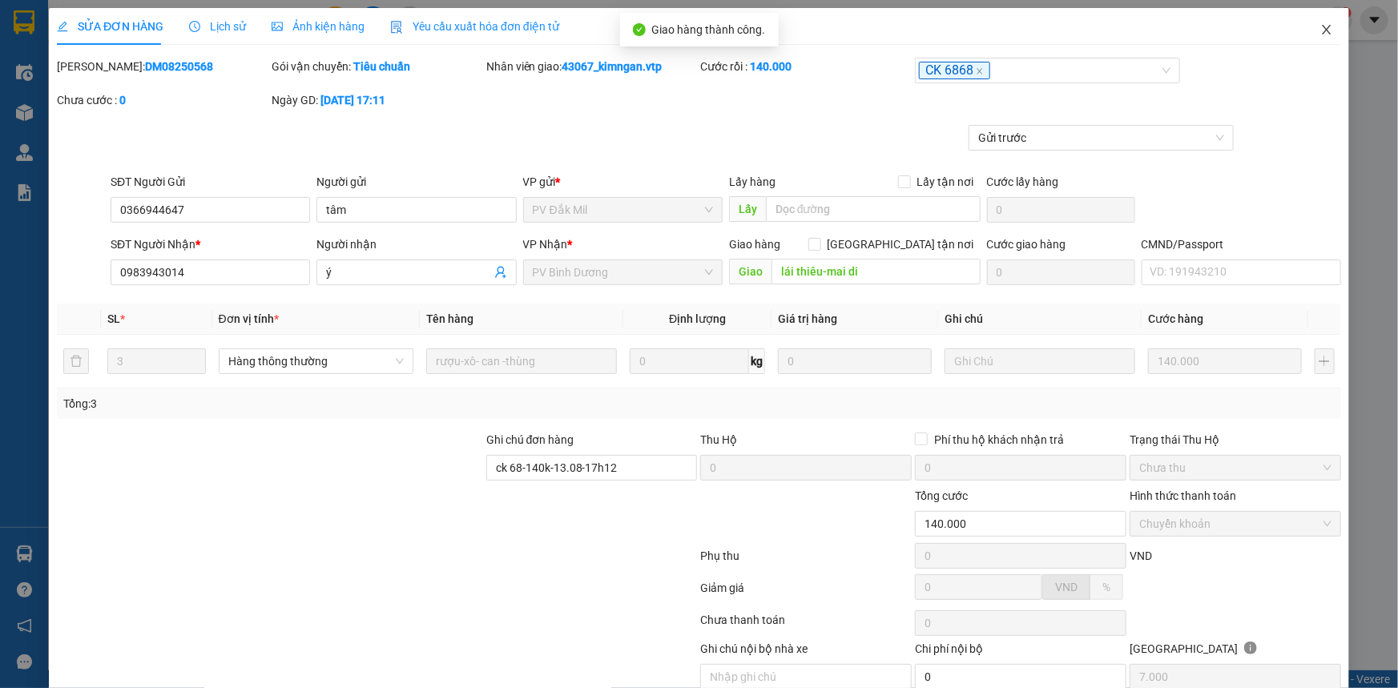
click at [1320, 29] on icon "close" at bounding box center [1326, 29] width 13 height 13
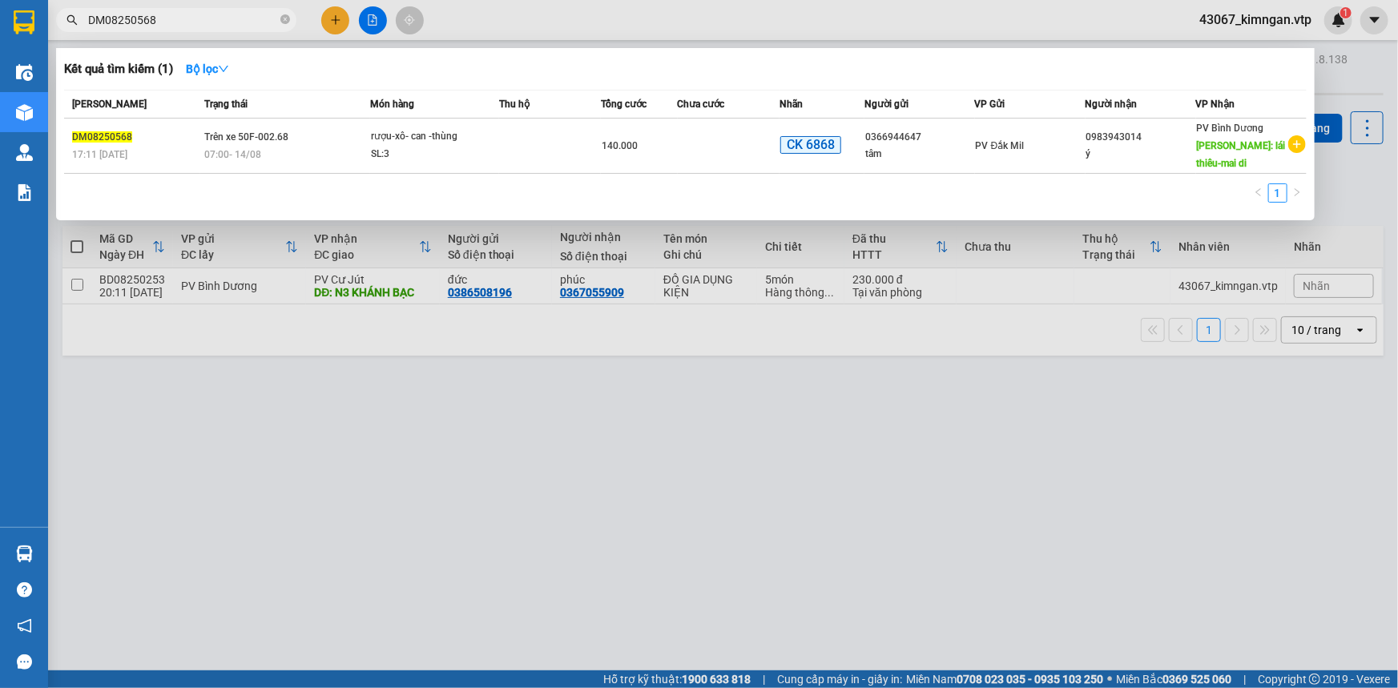
click at [230, 18] on input "DM08250568" at bounding box center [182, 20] width 189 height 18
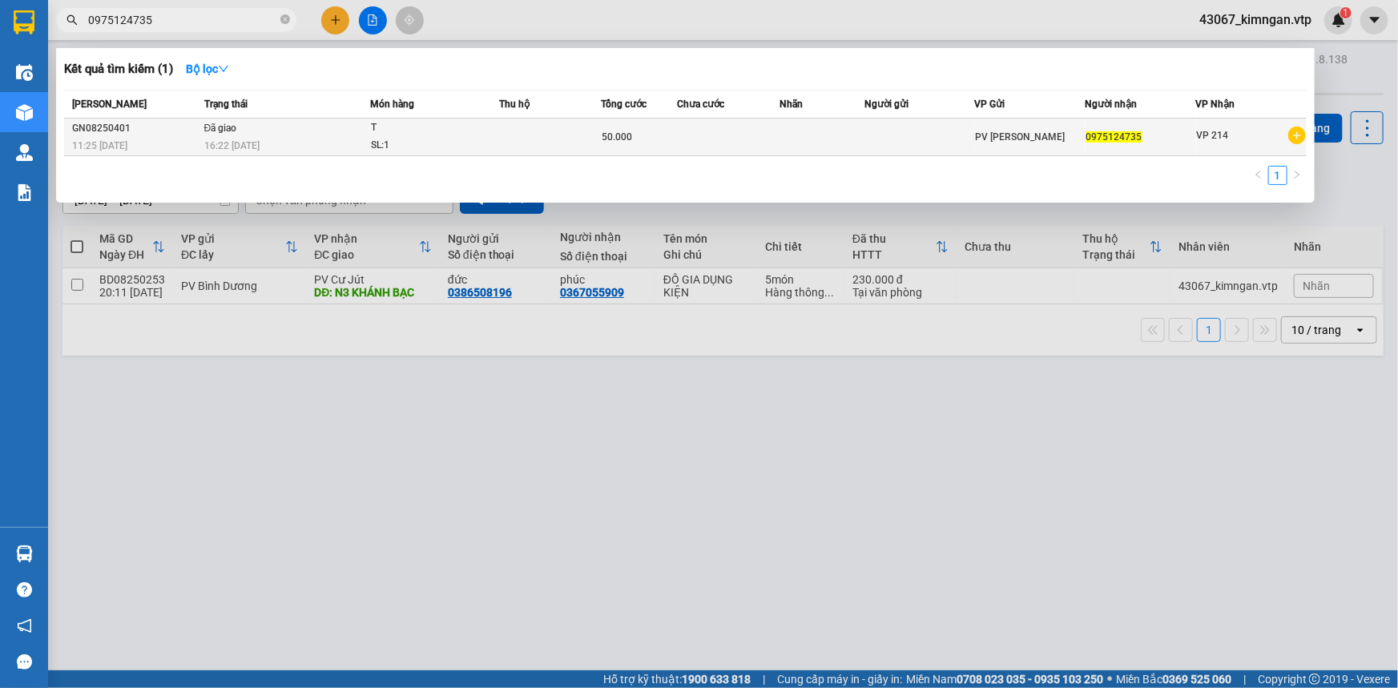
type input "0975124735"
click at [370, 137] on td "T SL: 1" at bounding box center [434, 138] width 129 height 38
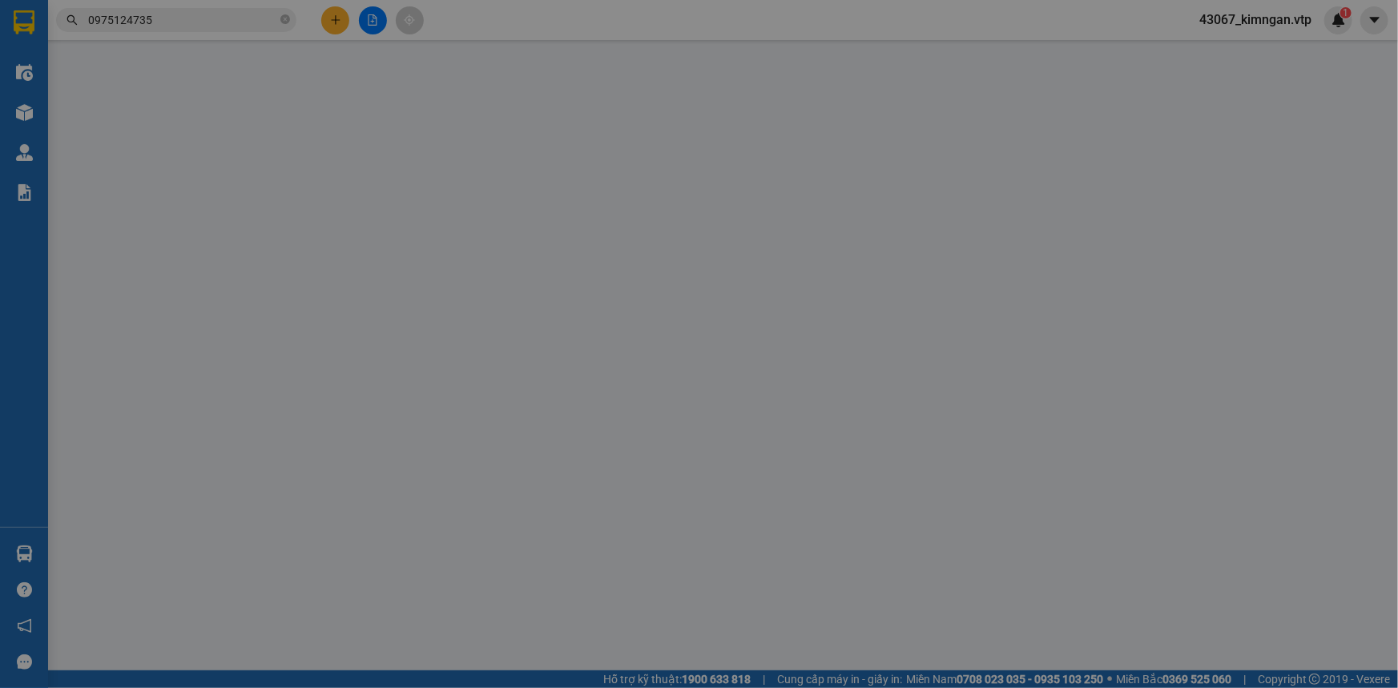
type input "0975124735"
type input "50.000"
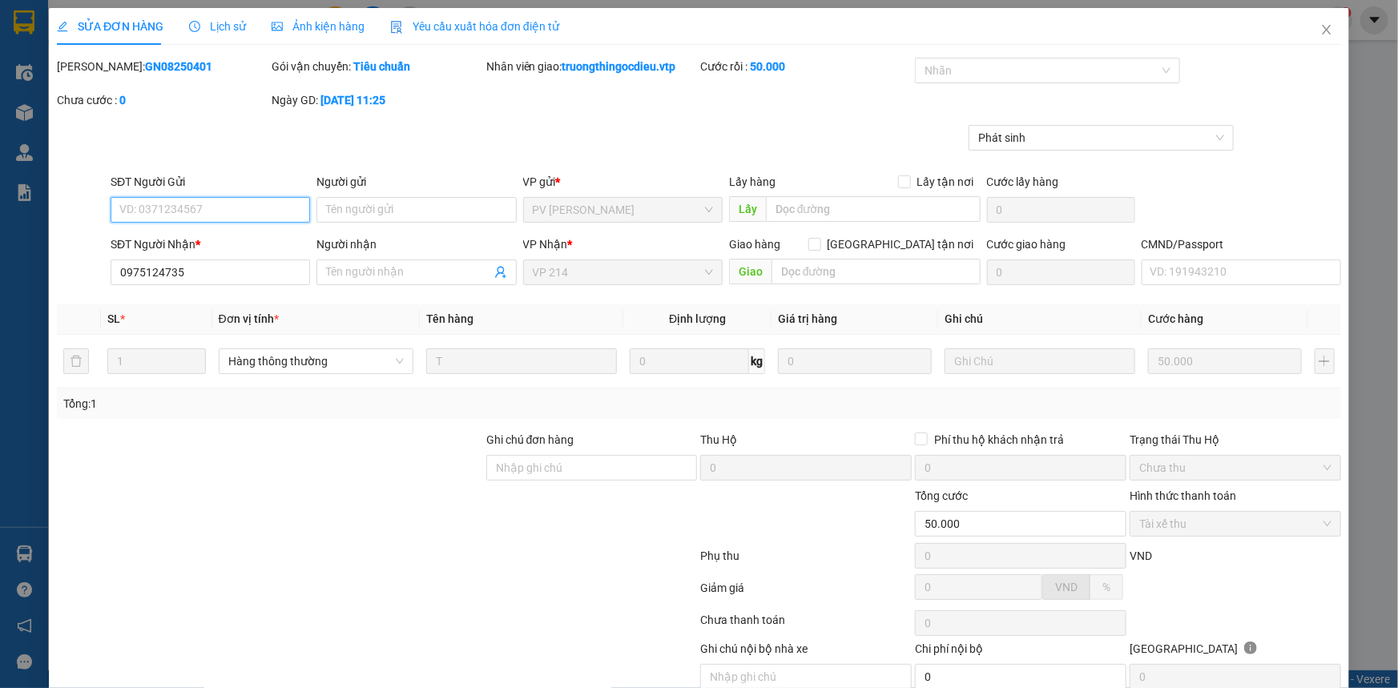
type input "10.000"
click at [1321, 35] on icon "close" at bounding box center [1326, 29] width 13 height 13
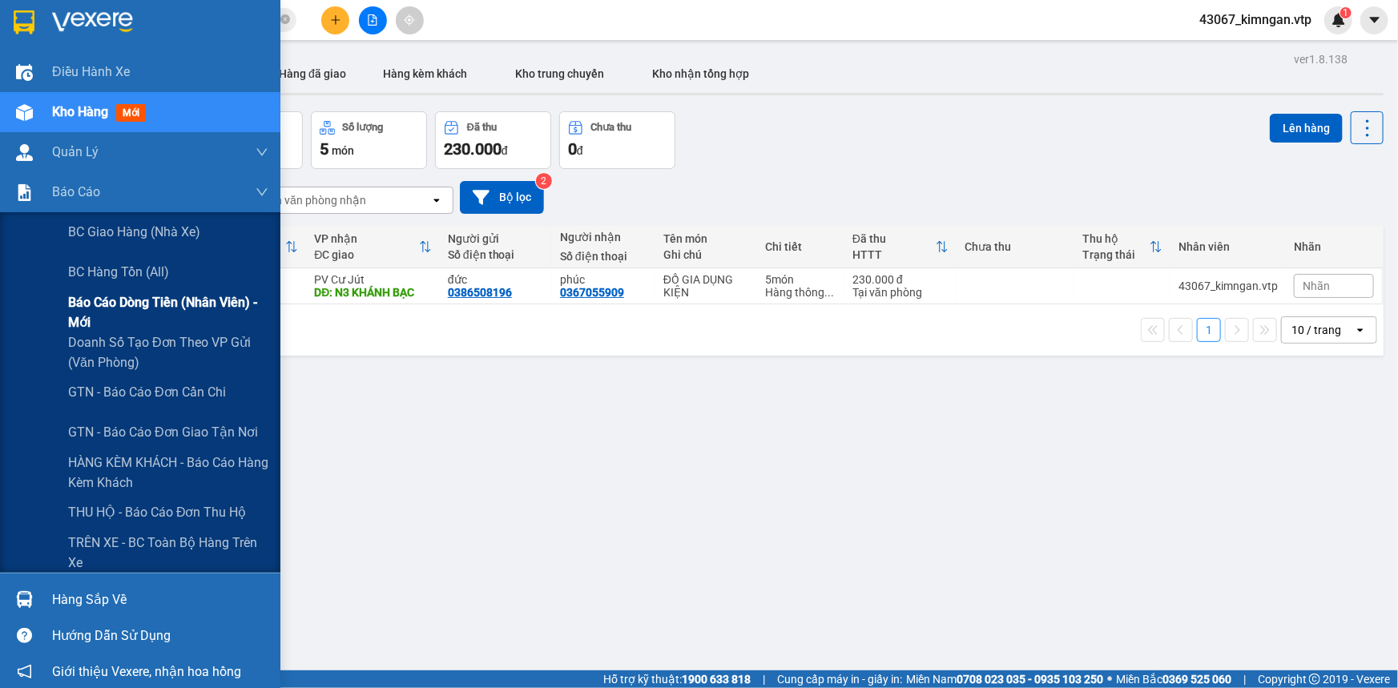
click at [94, 305] on span "Báo cáo dòng tiền (nhân viên) - mới" at bounding box center [168, 312] width 200 height 40
